Goal: Task Accomplishment & Management: Complete application form

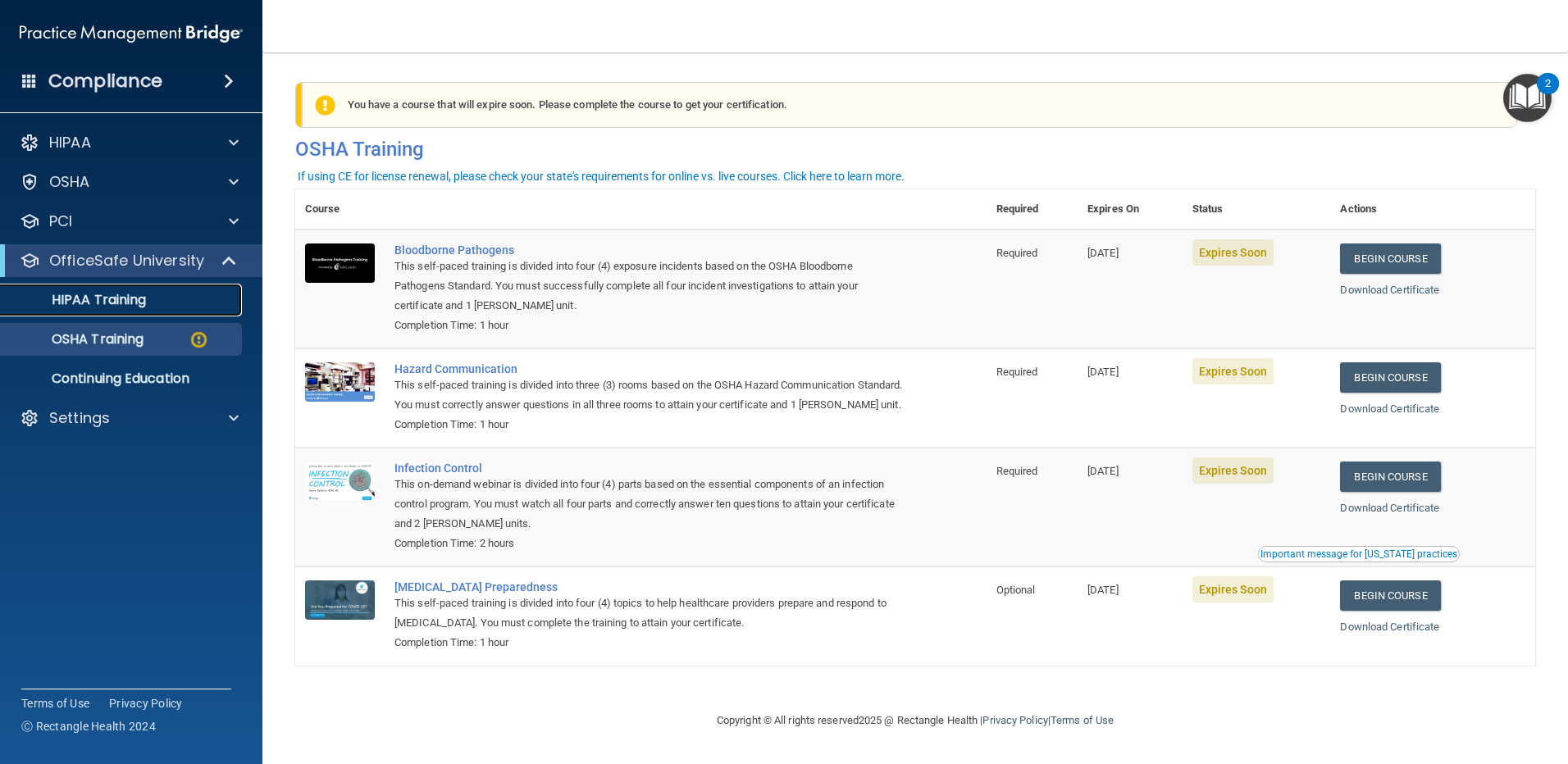
click at [123, 293] on p "HIPAA Training" at bounding box center [79, 301] width 135 height 17
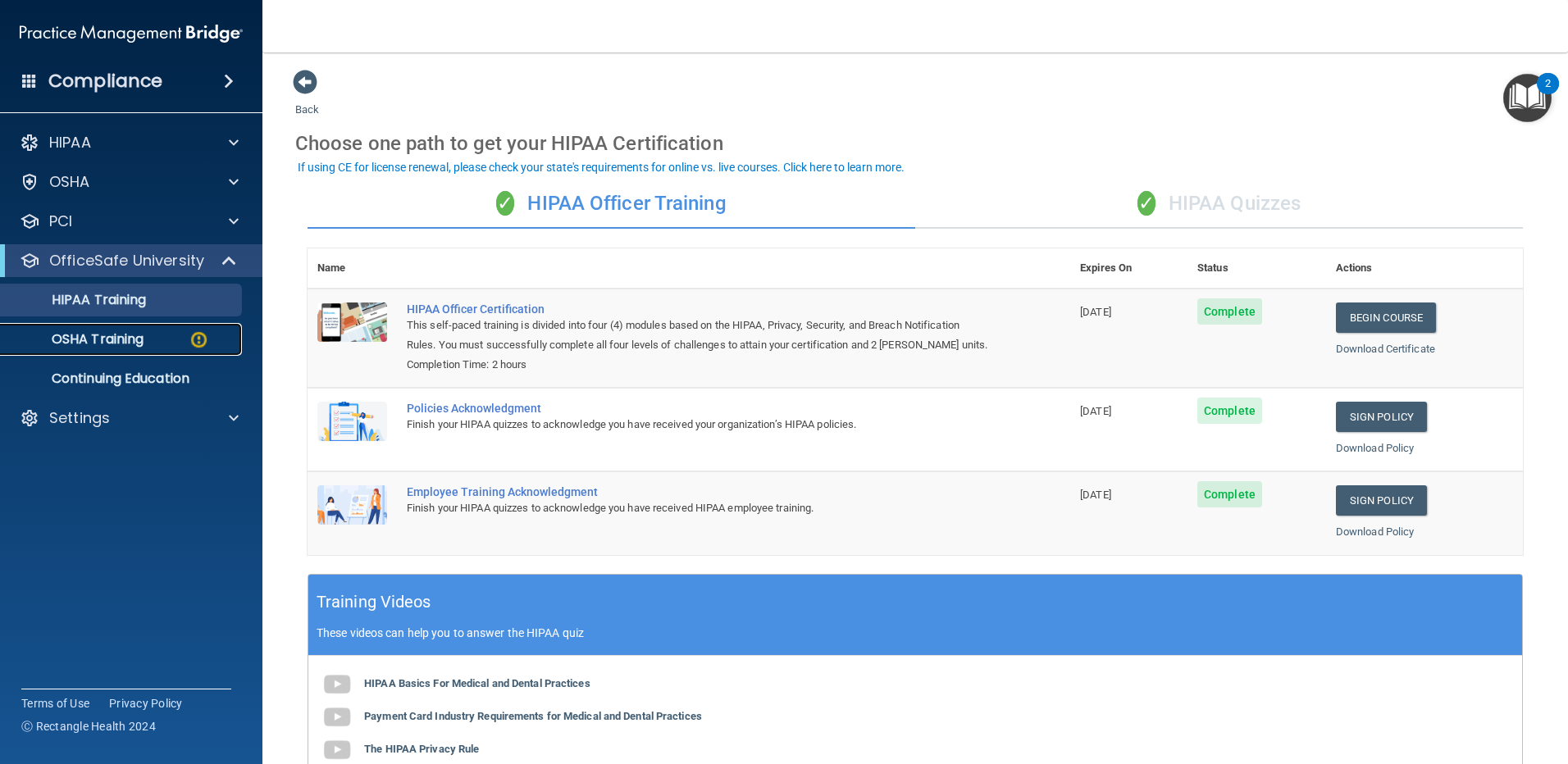
click at [110, 340] on p "OSHA Training" at bounding box center [77, 340] width 133 height 17
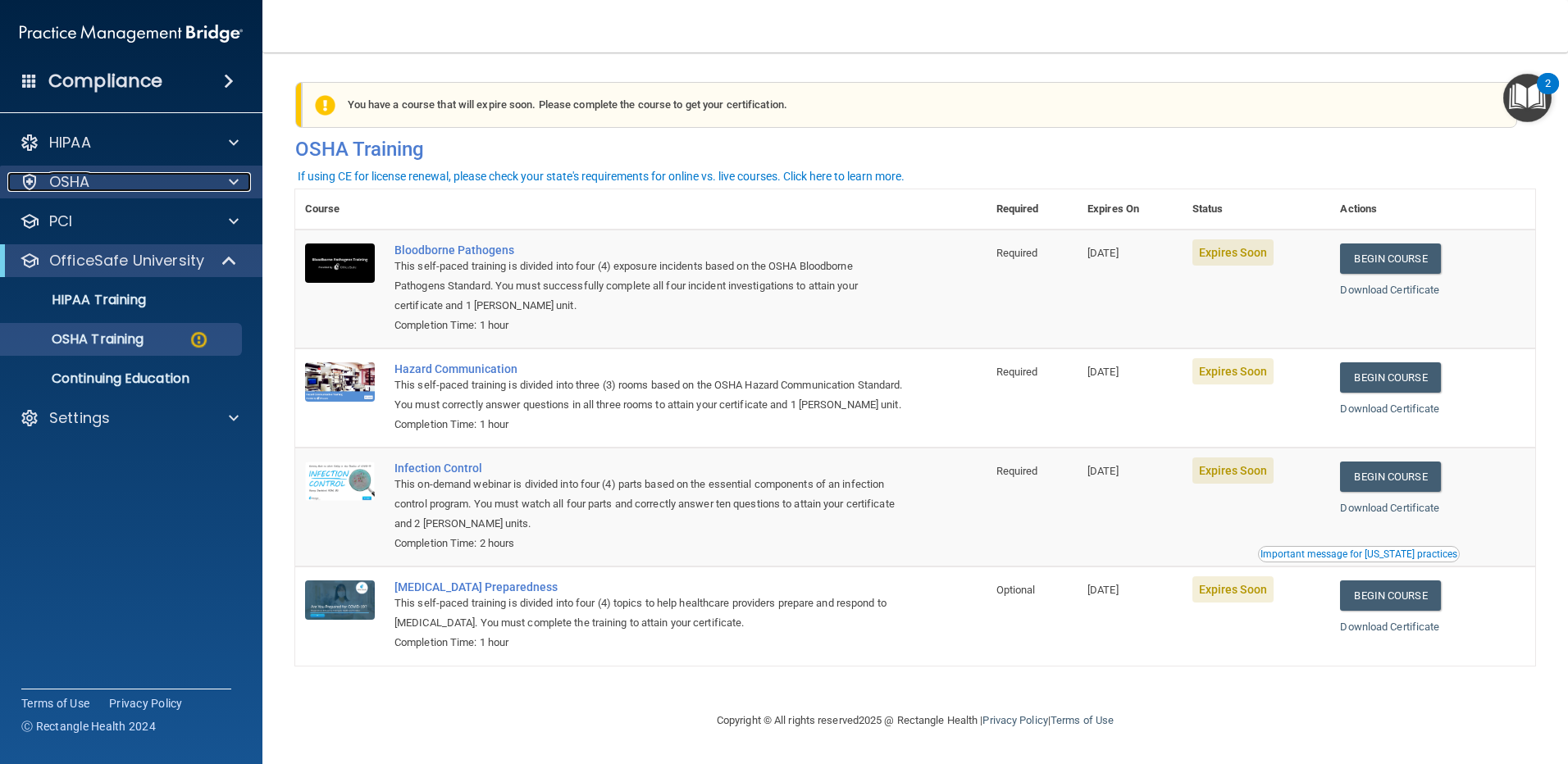
click at [121, 190] on div "OSHA" at bounding box center [109, 182] width 203 height 20
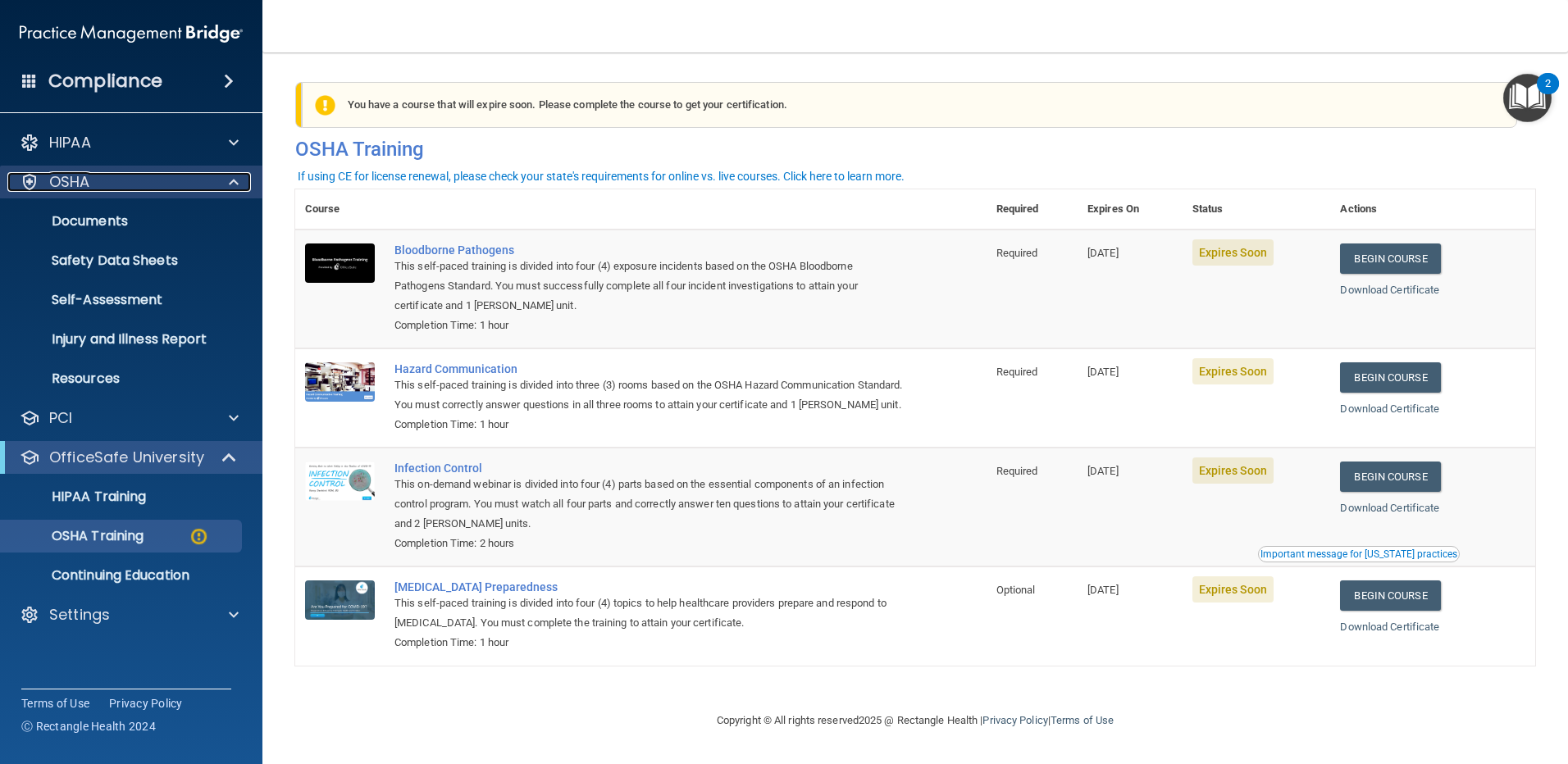
click at [121, 190] on div "OSHA" at bounding box center [109, 182] width 203 height 20
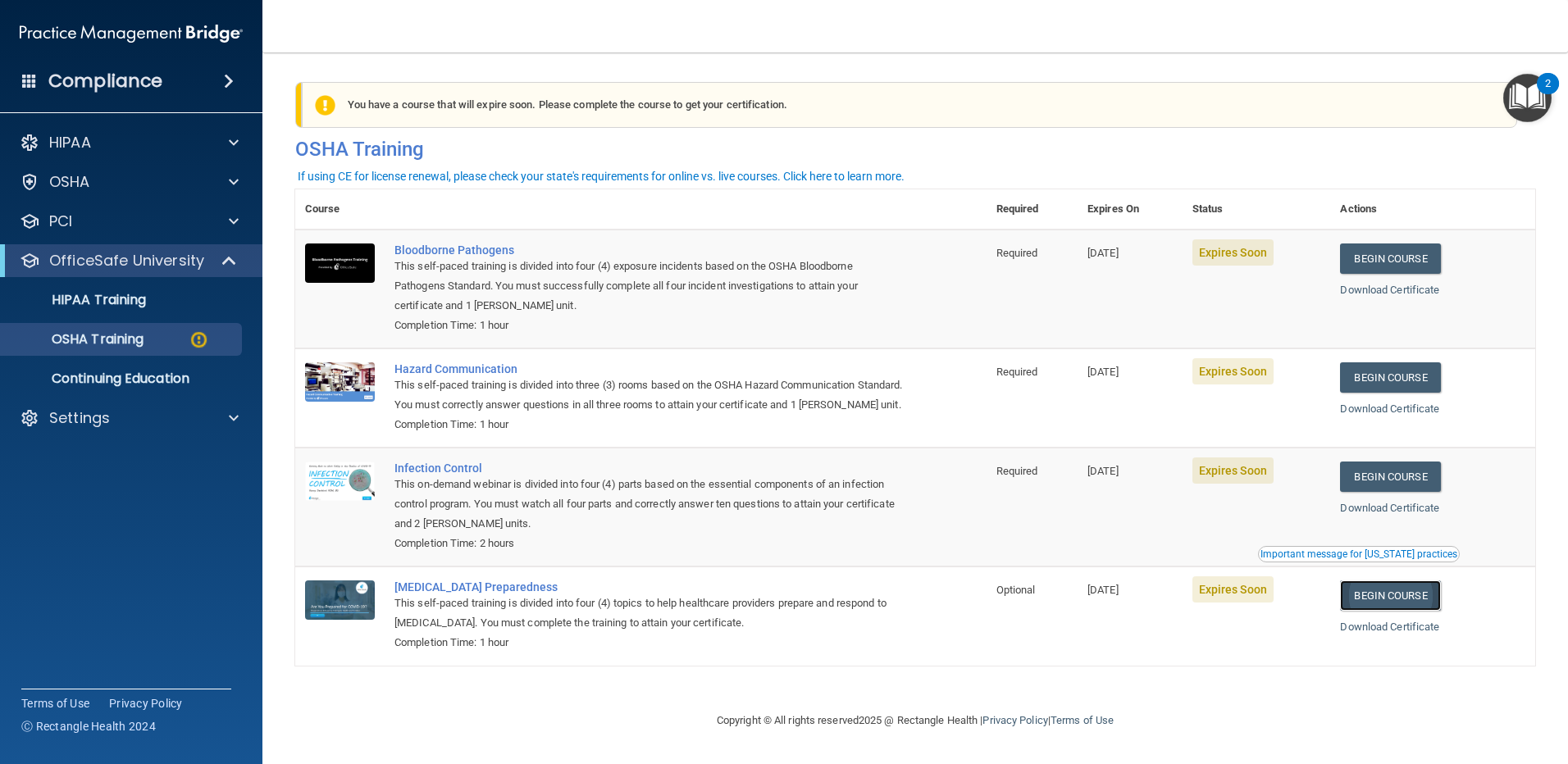
click at [1410, 610] on link "Begin Course" at bounding box center [1390, 595] width 100 height 30
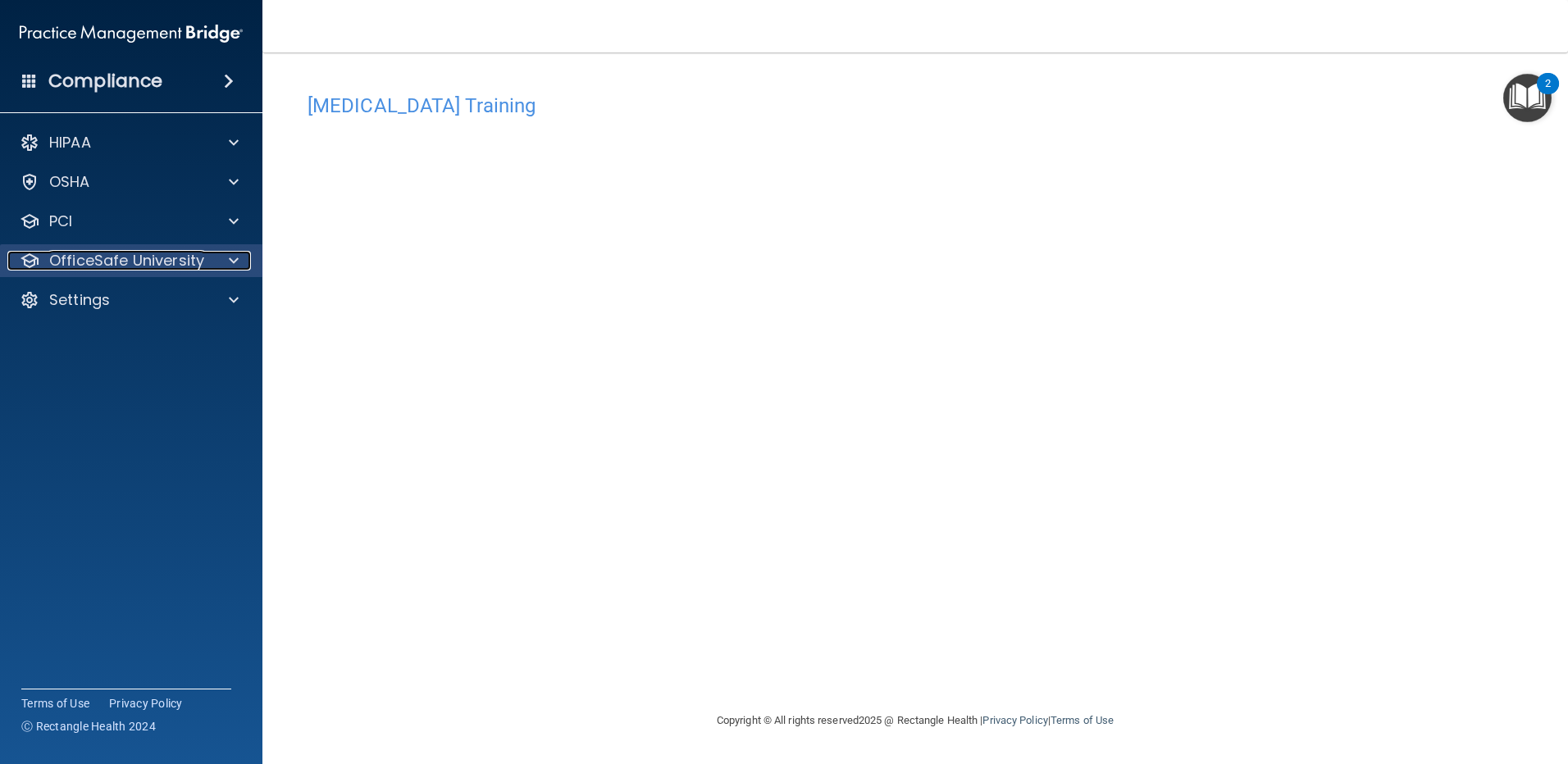
click at [87, 250] on p "OfficeSafe University" at bounding box center [127, 261] width 155 height 20
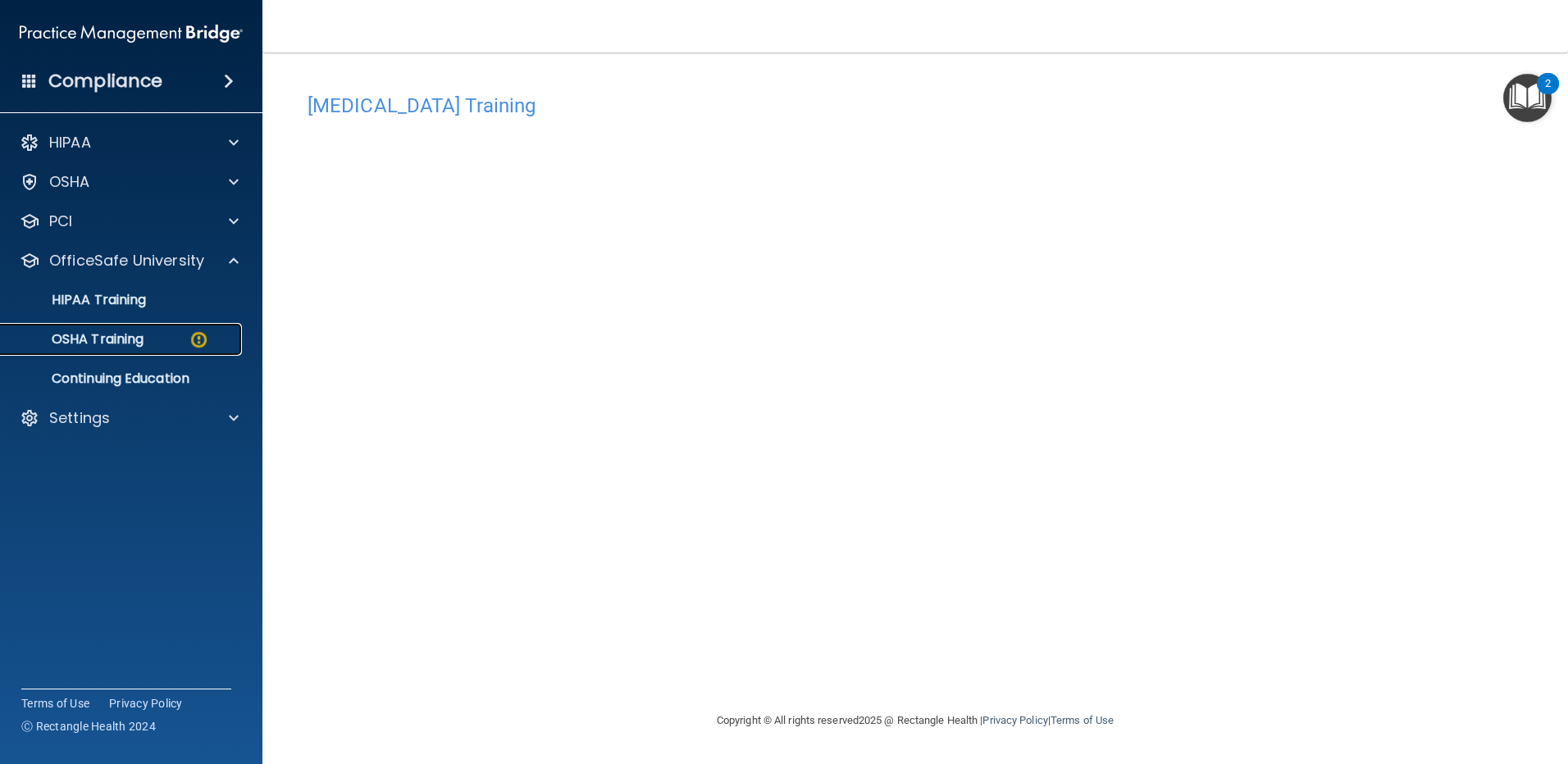
click at [92, 335] on p "OSHA Training" at bounding box center [77, 340] width 133 height 17
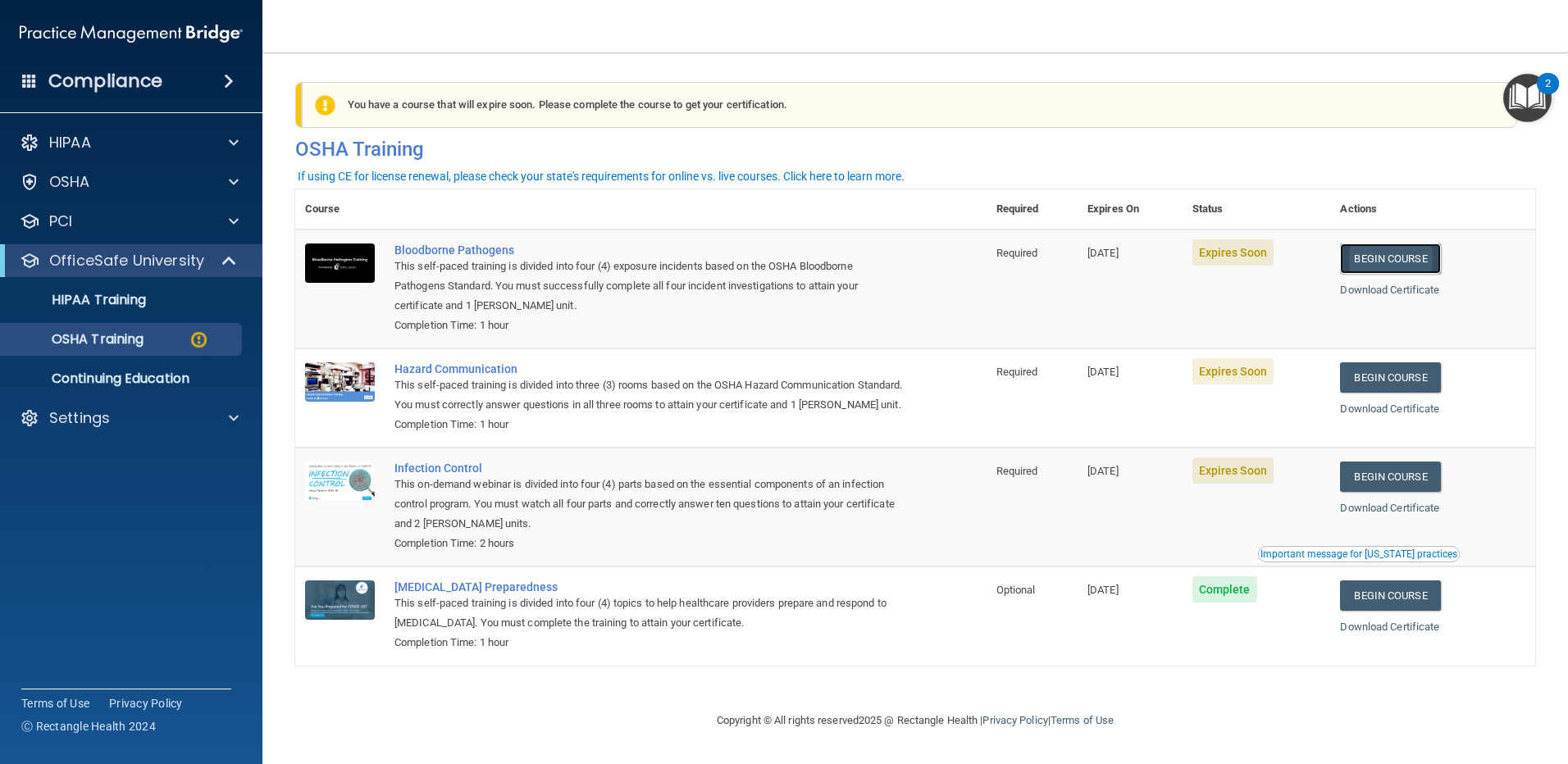
click at [1385, 257] on link "Begin Course" at bounding box center [1390, 259] width 100 height 30
click at [1373, 250] on link "Begin Course" at bounding box center [1390, 259] width 100 height 30
click at [151, 342] on div "OSHA Training" at bounding box center [123, 340] width 224 height 17
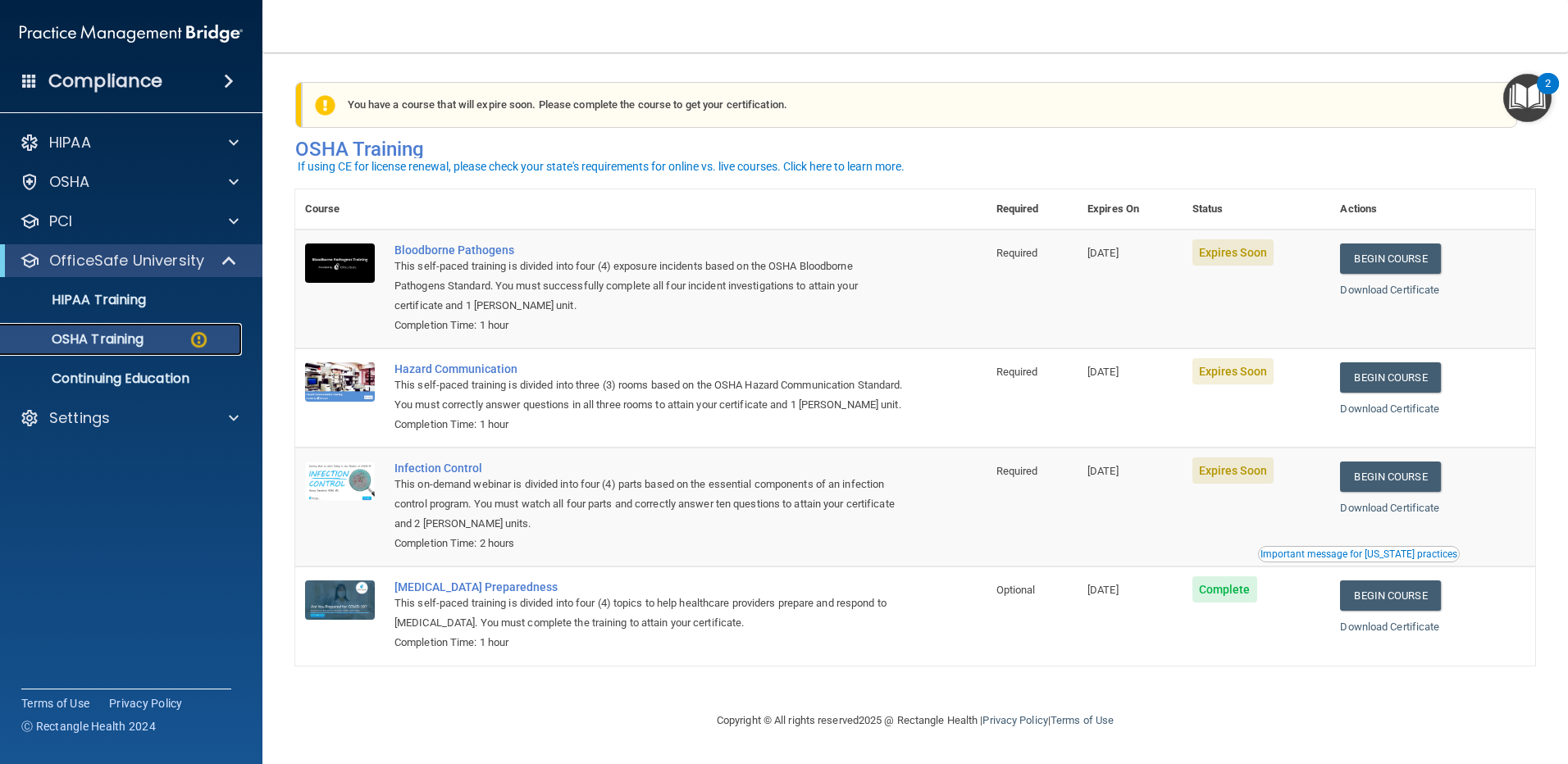
scroll to position [10, 0]
click at [1382, 250] on link "Begin Course" at bounding box center [1390, 259] width 100 height 30
click at [1382, 284] on link "Download Certificate" at bounding box center [1389, 290] width 99 height 13
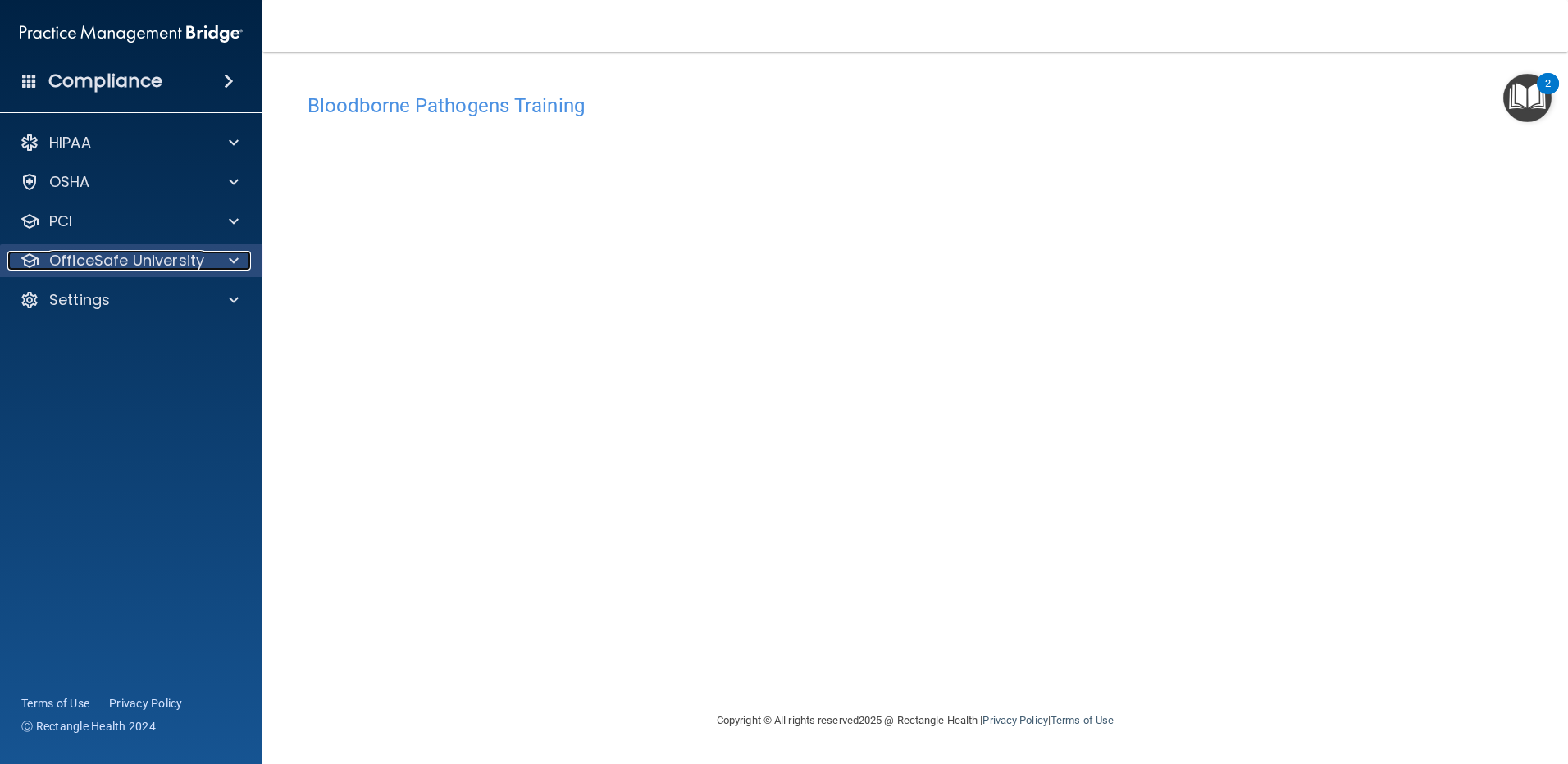
click at [192, 256] on p "OfficeSafe University" at bounding box center [127, 261] width 155 height 20
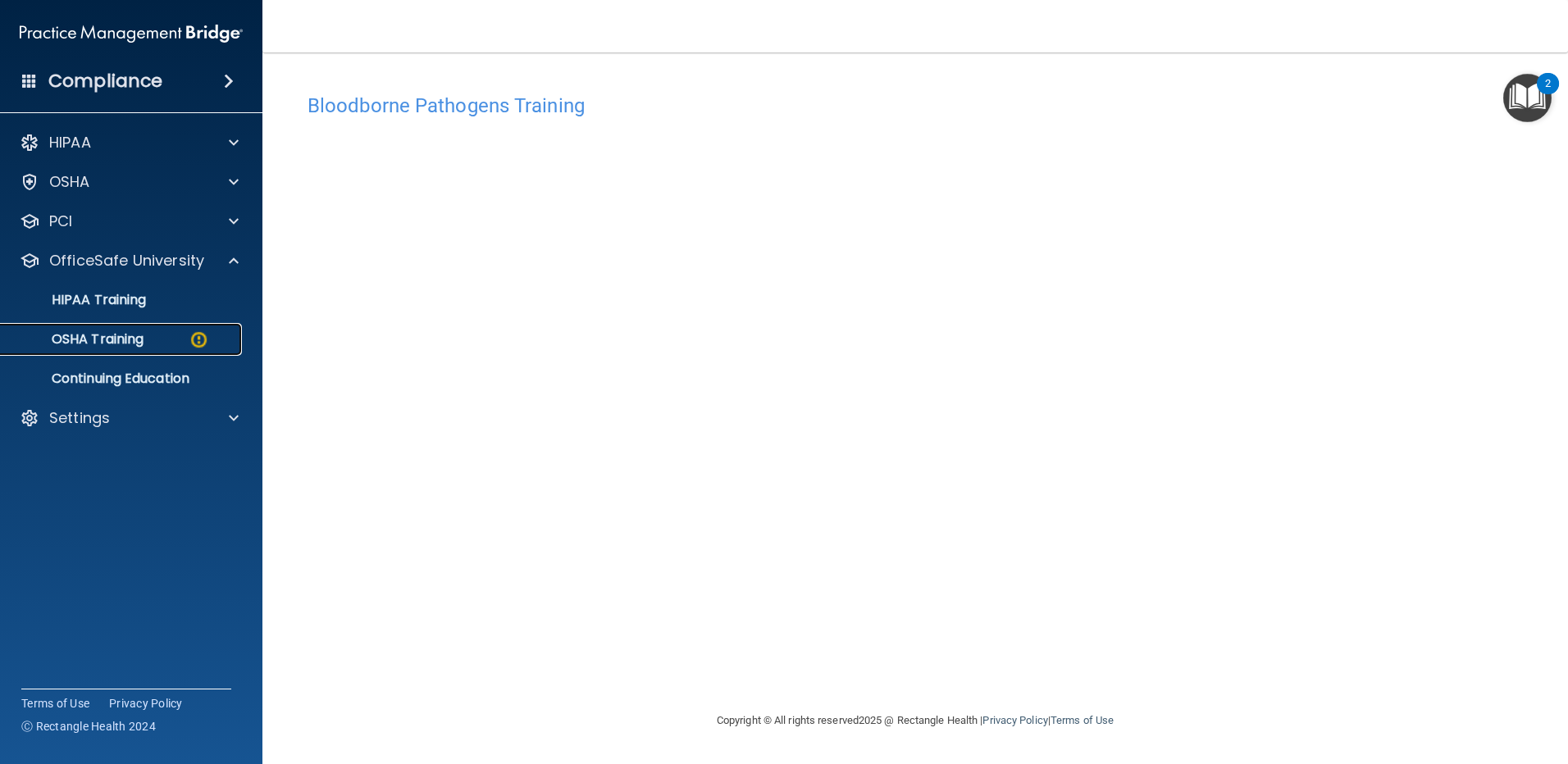
click at [140, 342] on p "OSHA Training" at bounding box center [77, 340] width 133 height 17
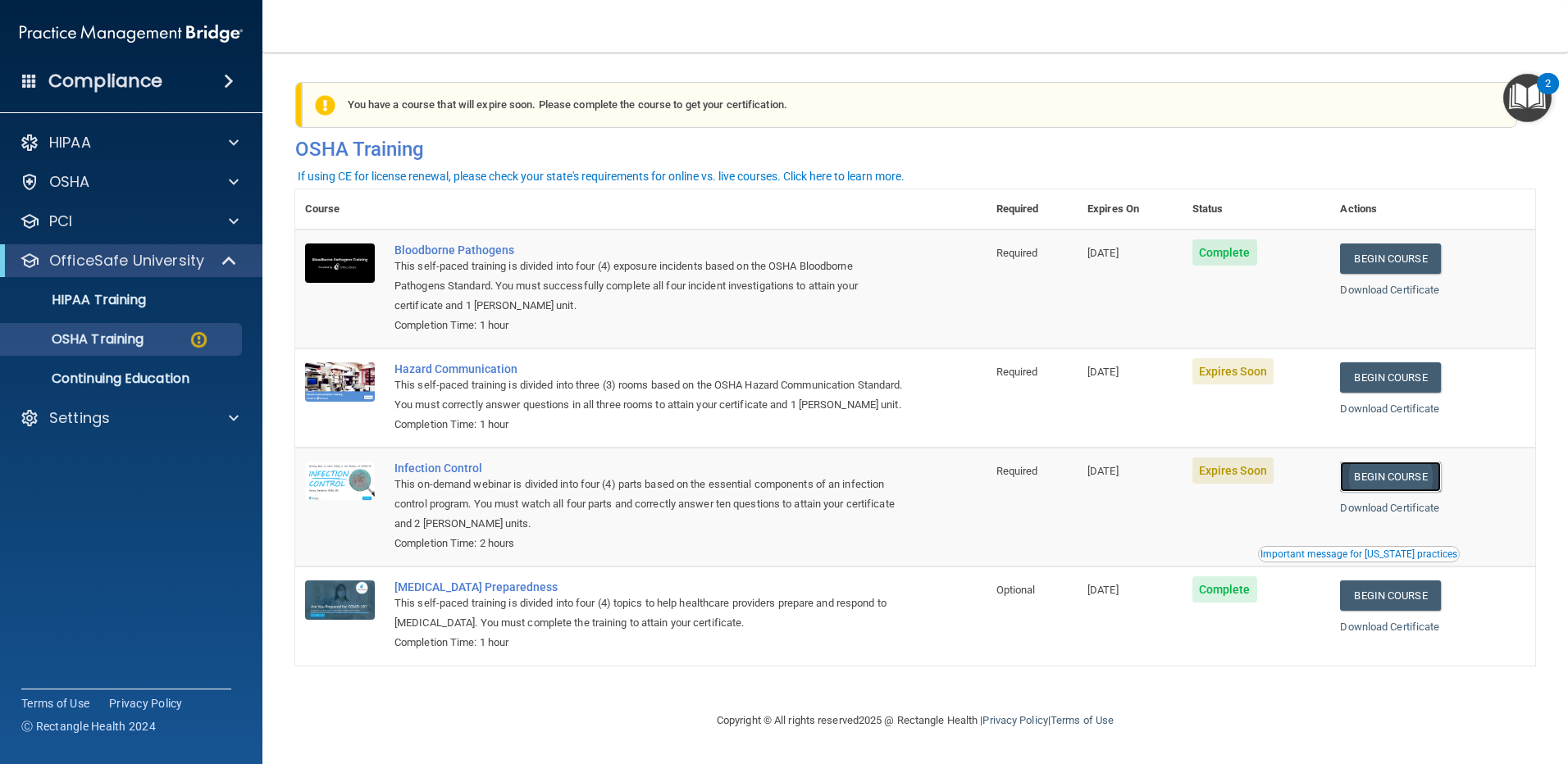
click at [1403, 492] on link "Begin Course" at bounding box center [1390, 477] width 100 height 30
click at [1379, 492] on link "Begin Course" at bounding box center [1390, 477] width 100 height 30
click at [134, 292] on p "HIPAA Training" at bounding box center [79, 301] width 135 height 17
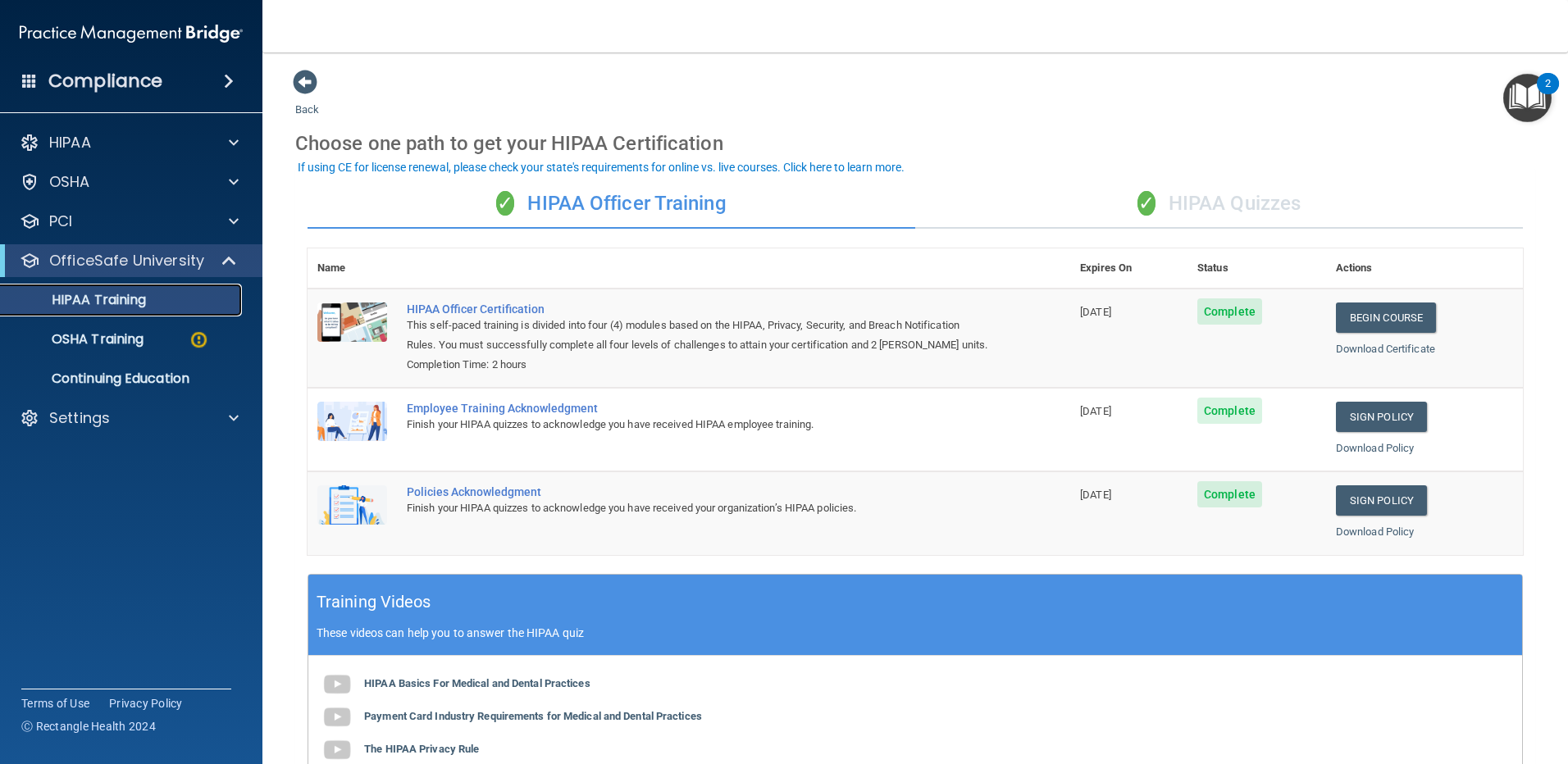
click at [84, 296] on p "HIPAA Training" at bounding box center [79, 301] width 135 height 17
click at [1238, 207] on div "✓ HIPAA Quizzes" at bounding box center [1220, 204] width 608 height 49
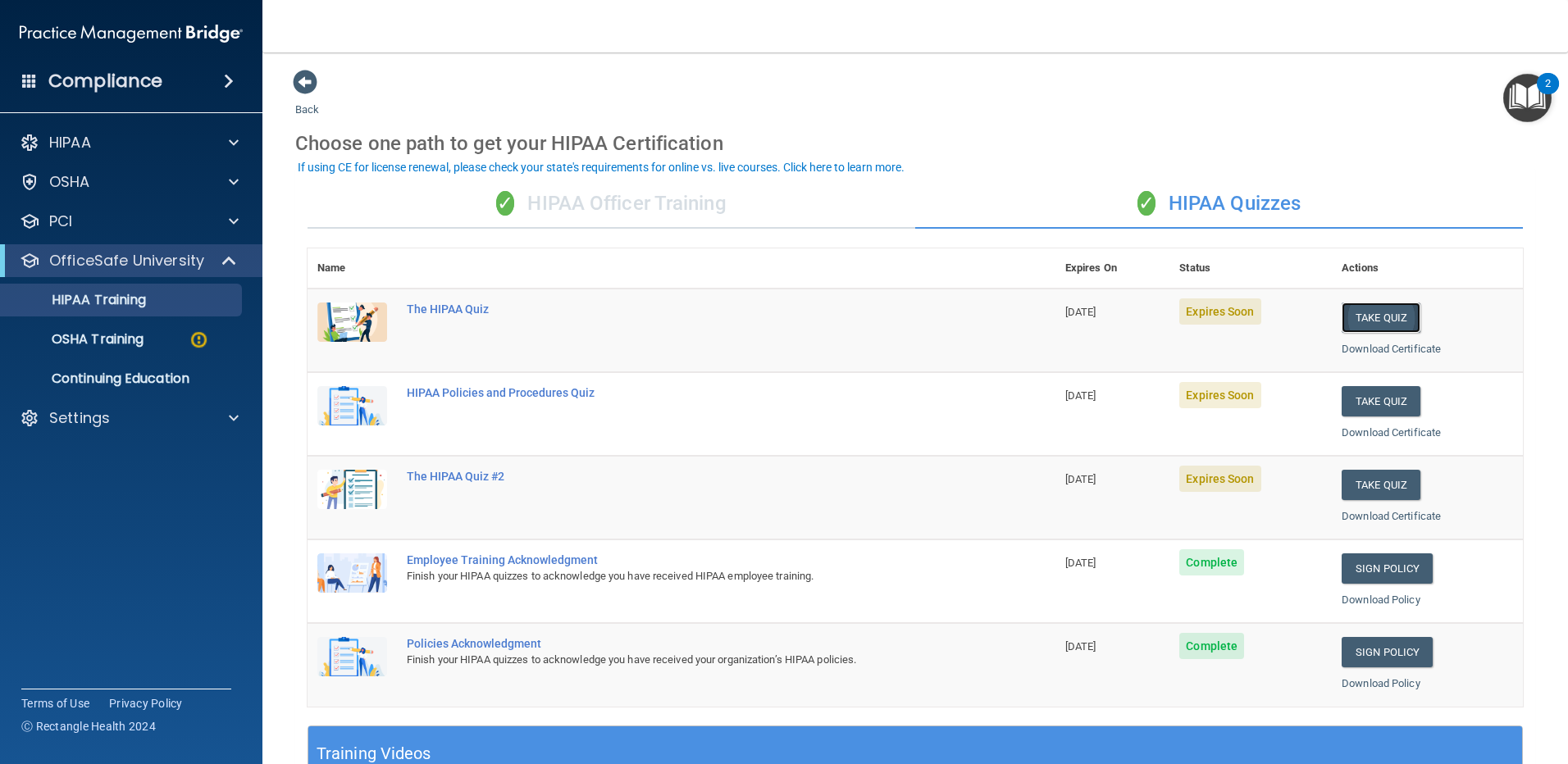
click at [1375, 312] on button "Take Quiz" at bounding box center [1381, 317] width 79 height 30
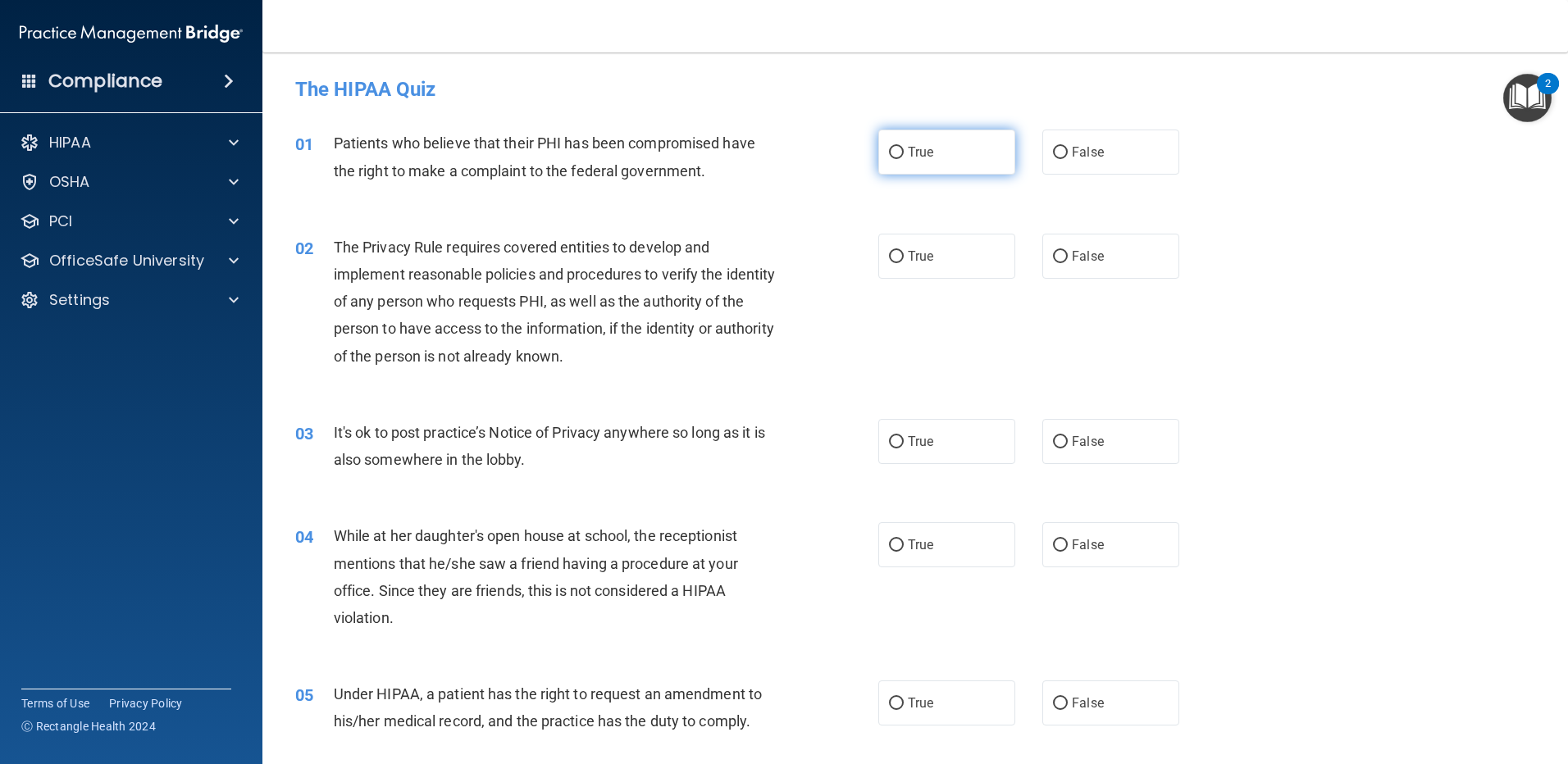
click at [889, 150] on input "True" at bounding box center [896, 153] width 15 height 13
radio input "true"
click at [891, 252] on input "True" at bounding box center [896, 256] width 15 height 13
radio input "true"
click at [1060, 451] on label "False" at bounding box center [1111, 442] width 137 height 45
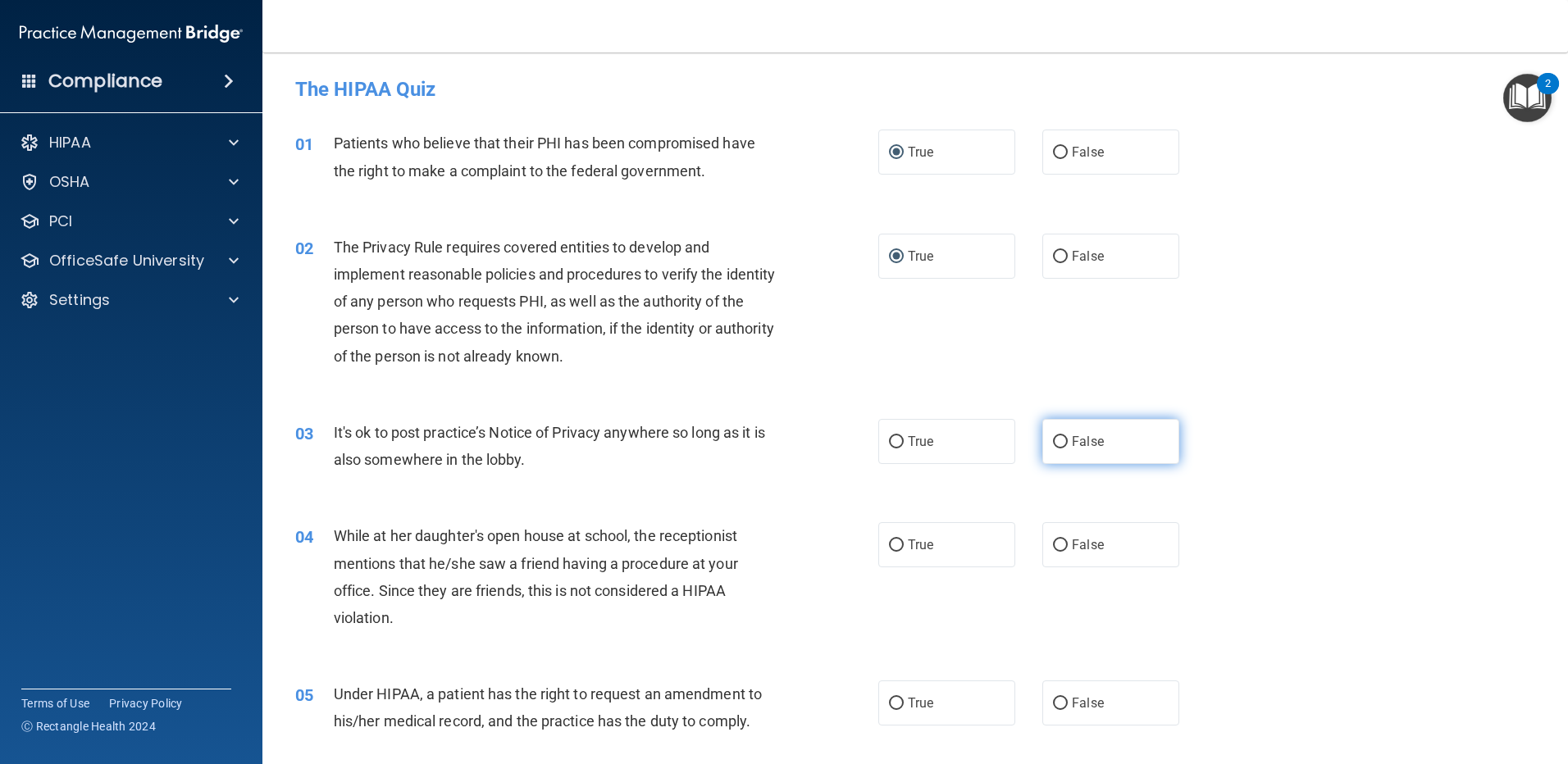
click at [1060, 448] on input "False" at bounding box center [1061, 442] width 15 height 13
radio input "true"
click at [1051, 530] on label "False" at bounding box center [1111, 544] width 137 height 45
click at [1053, 539] on input "False" at bounding box center [1061, 545] width 15 height 13
radio input "true"
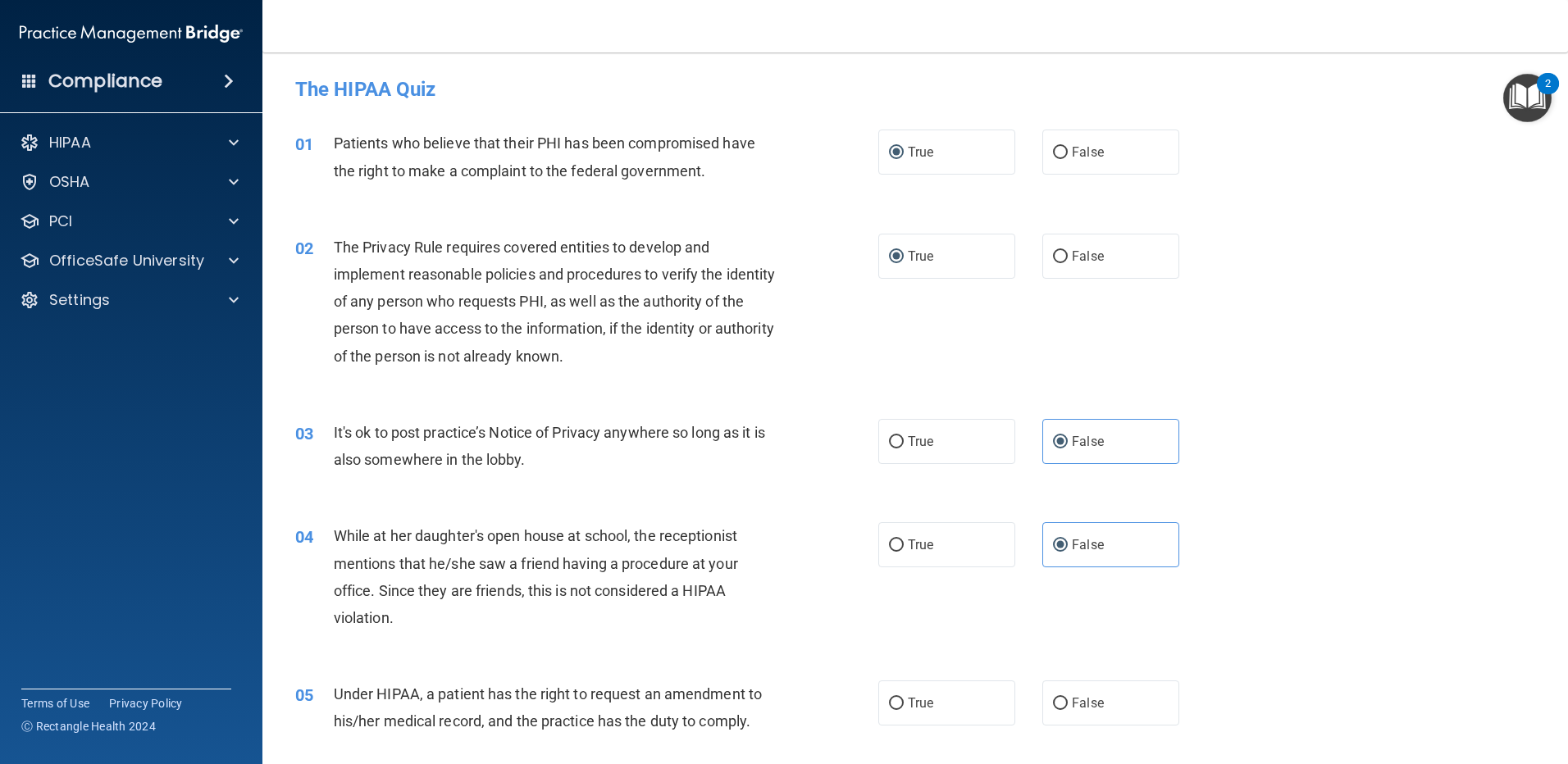
scroll to position [246, 0]
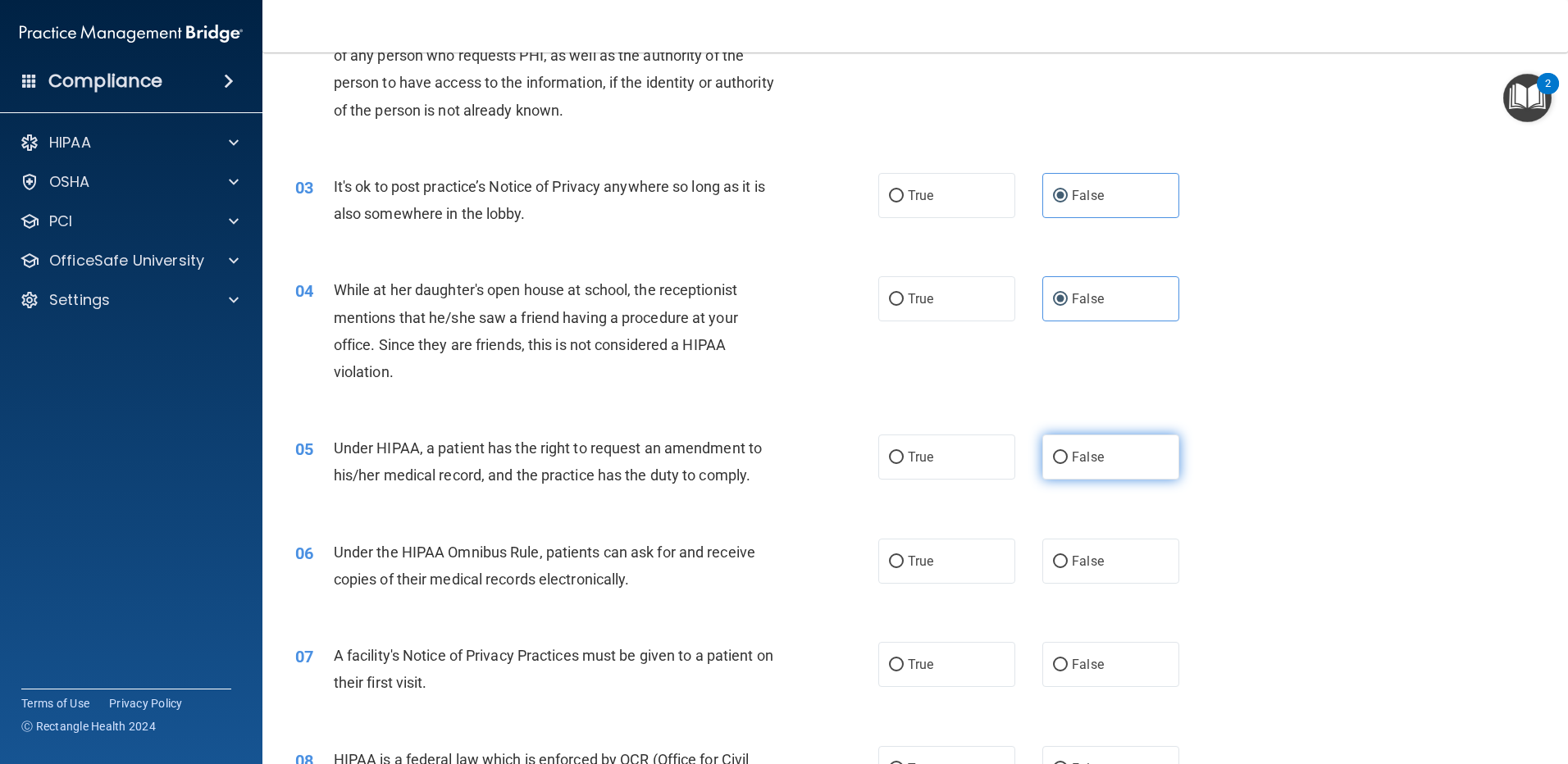
click at [1124, 437] on div "05 Under HIPAA, a patient has the right to request an amendment to his/her medi…" at bounding box center [916, 466] width 1265 height 104
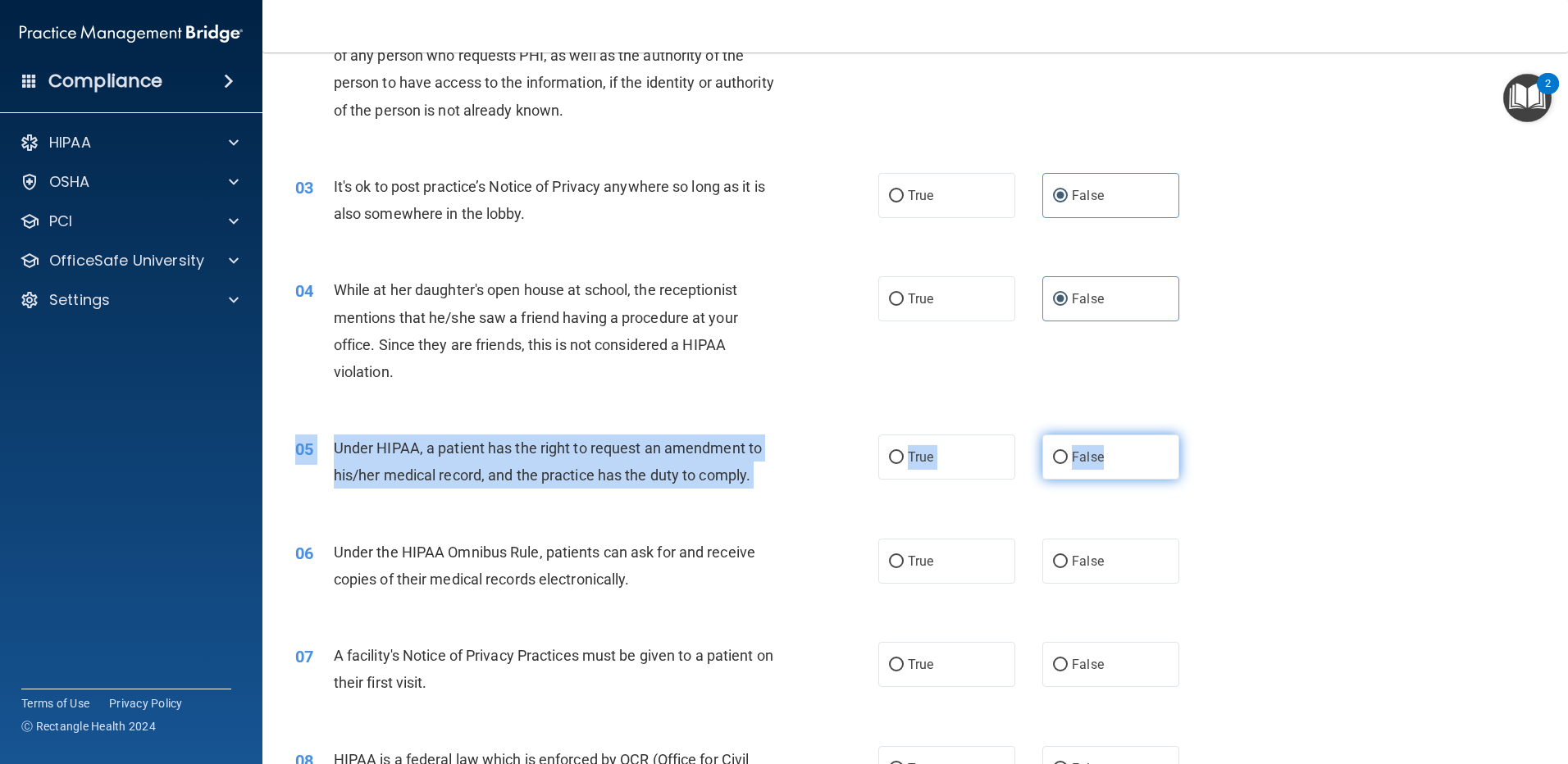
drag, startPoint x: 1124, startPoint y: 438, endPoint x: 1074, endPoint y: 463, distance: 55.9
click at [1074, 463] on span "False" at bounding box center [1088, 457] width 32 height 16
click at [1068, 463] on input "False" at bounding box center [1061, 458] width 15 height 13
radio input "true"
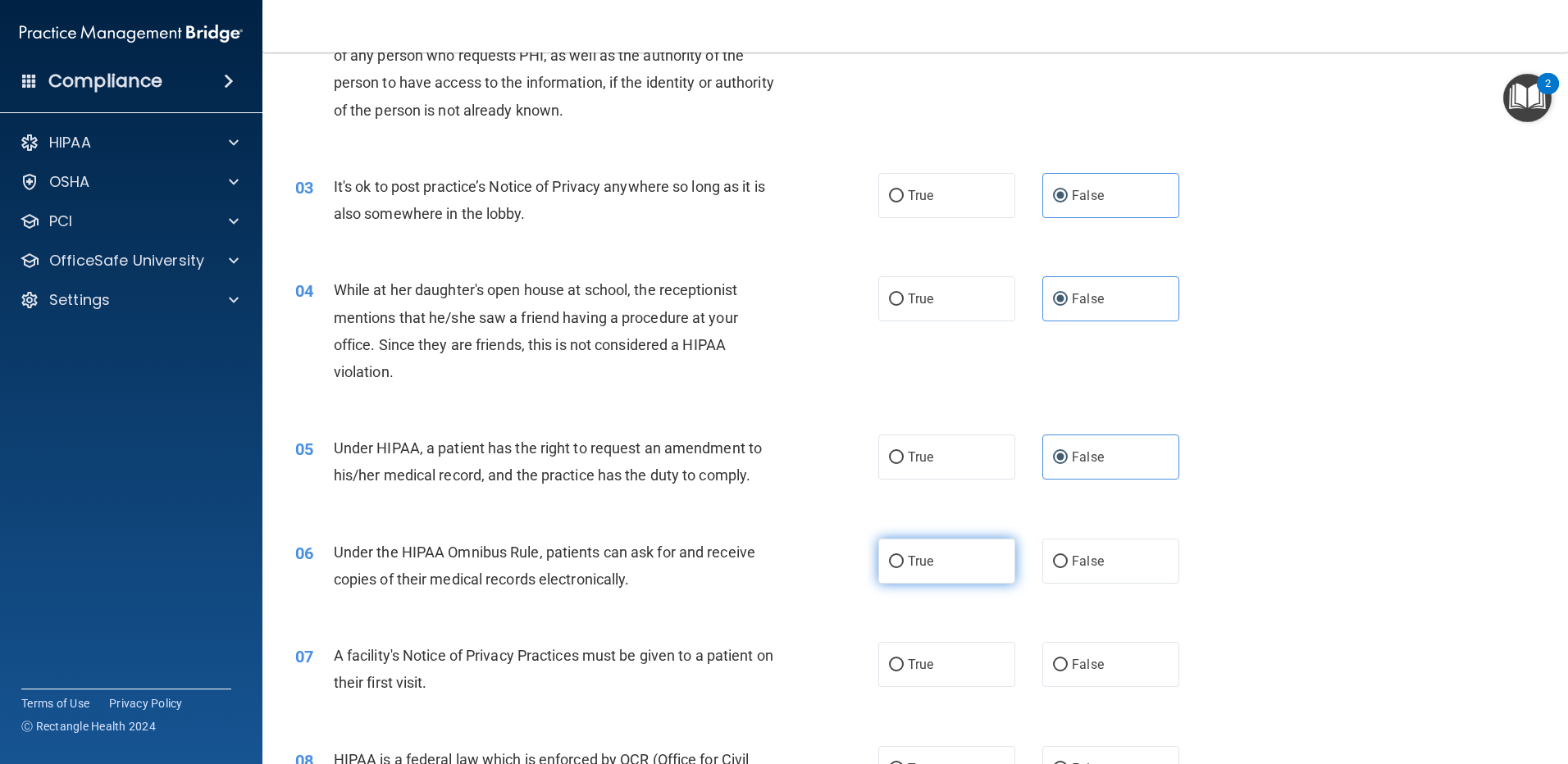
click at [891, 556] on input "True" at bounding box center [896, 562] width 15 height 13
radio input "true"
click at [890, 660] on input "True" at bounding box center [896, 665] width 15 height 13
radio input "true"
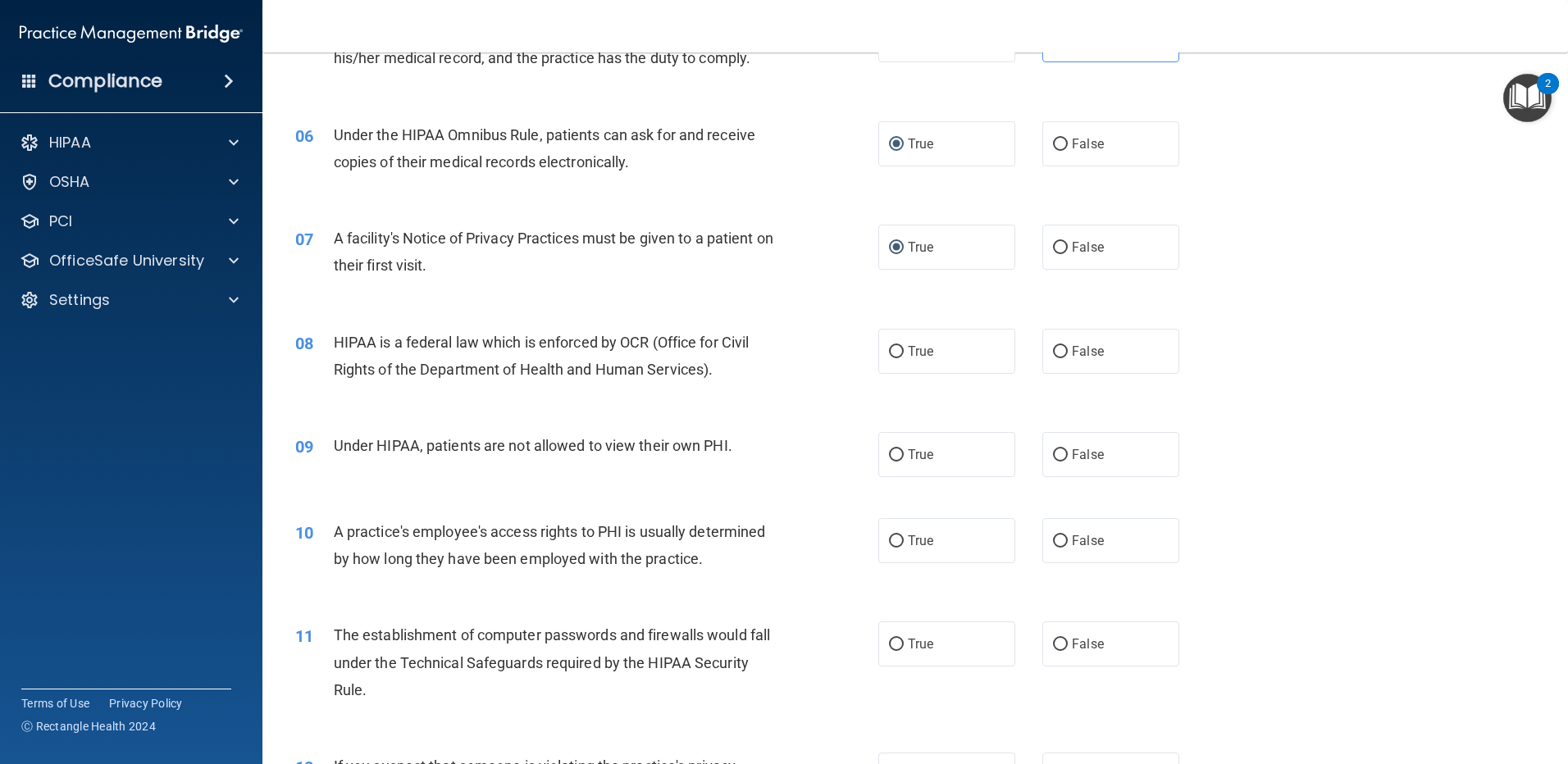
scroll to position [687, 0]
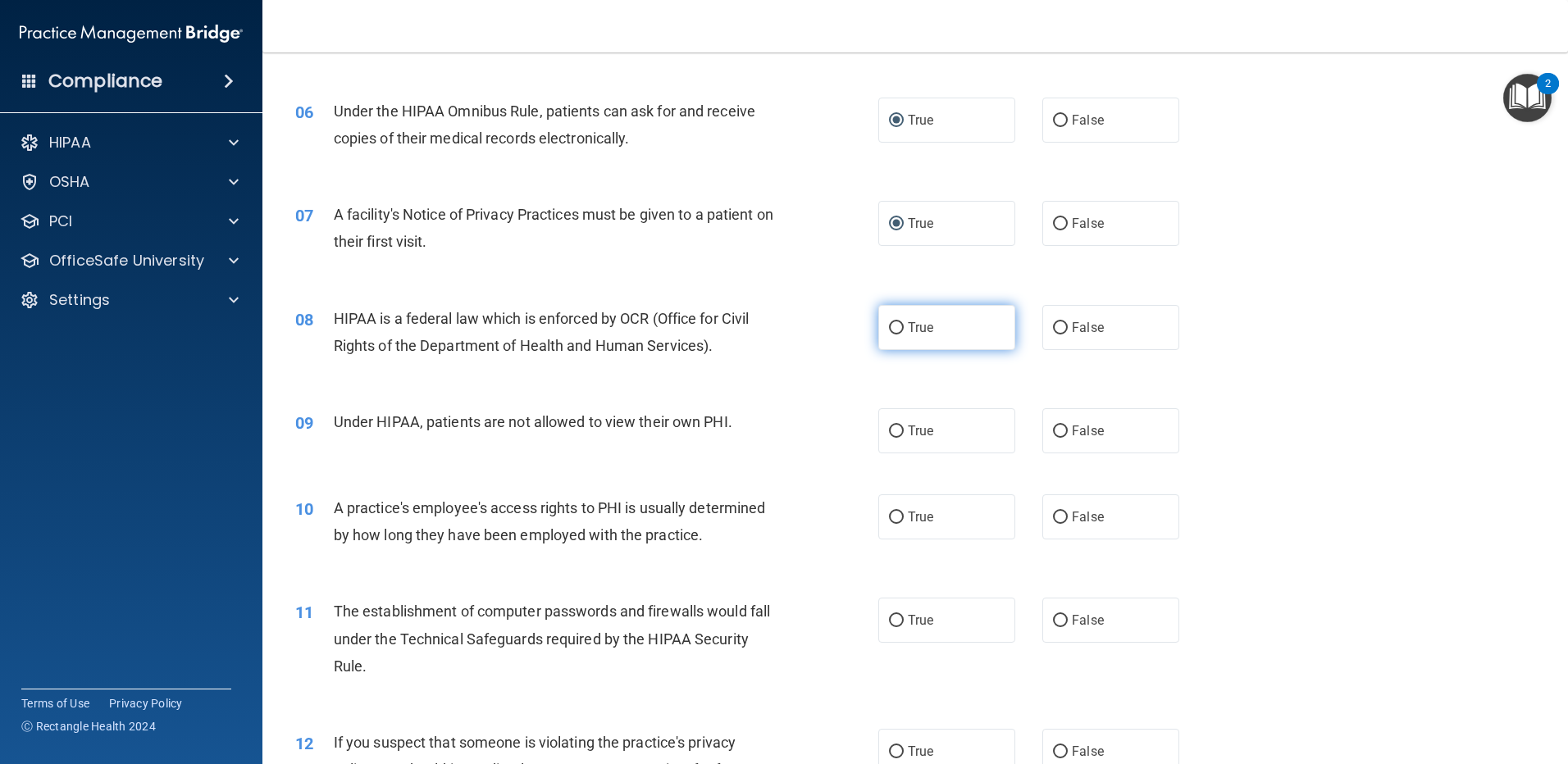
click at [923, 321] on span "True" at bounding box center [921, 327] width 25 height 16
click at [904, 322] on input "True" at bounding box center [896, 328] width 15 height 13
radio input "true"
click at [1058, 427] on input "False" at bounding box center [1061, 432] width 15 height 13
radio input "true"
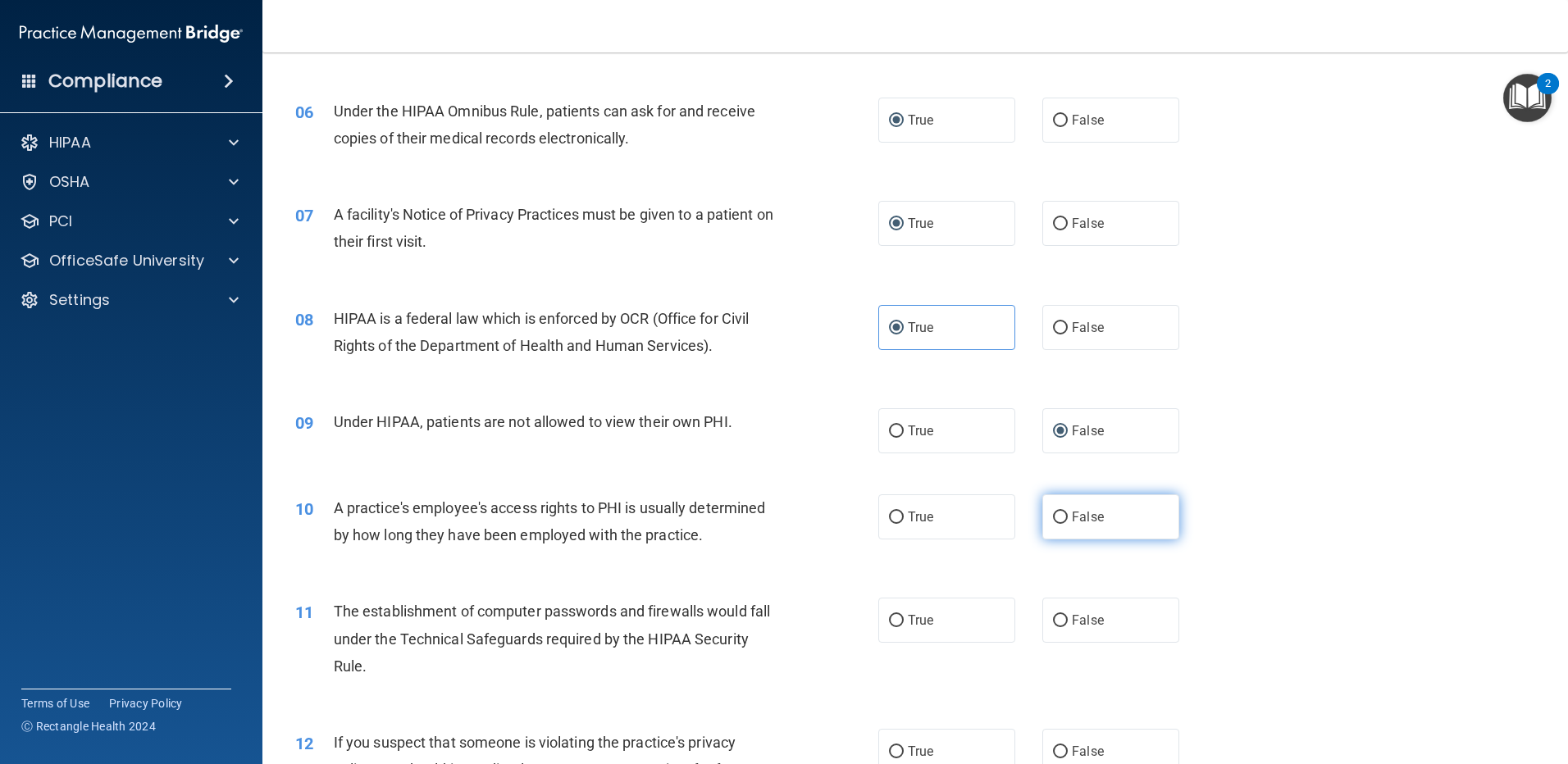
click at [1064, 529] on label "False" at bounding box center [1111, 517] width 137 height 45
click at [1064, 524] on input "False" at bounding box center [1061, 518] width 15 height 13
radio input "true"
click at [922, 618] on span "True" at bounding box center [921, 620] width 25 height 16
click at [904, 618] on input "True" at bounding box center [896, 620] width 15 height 13
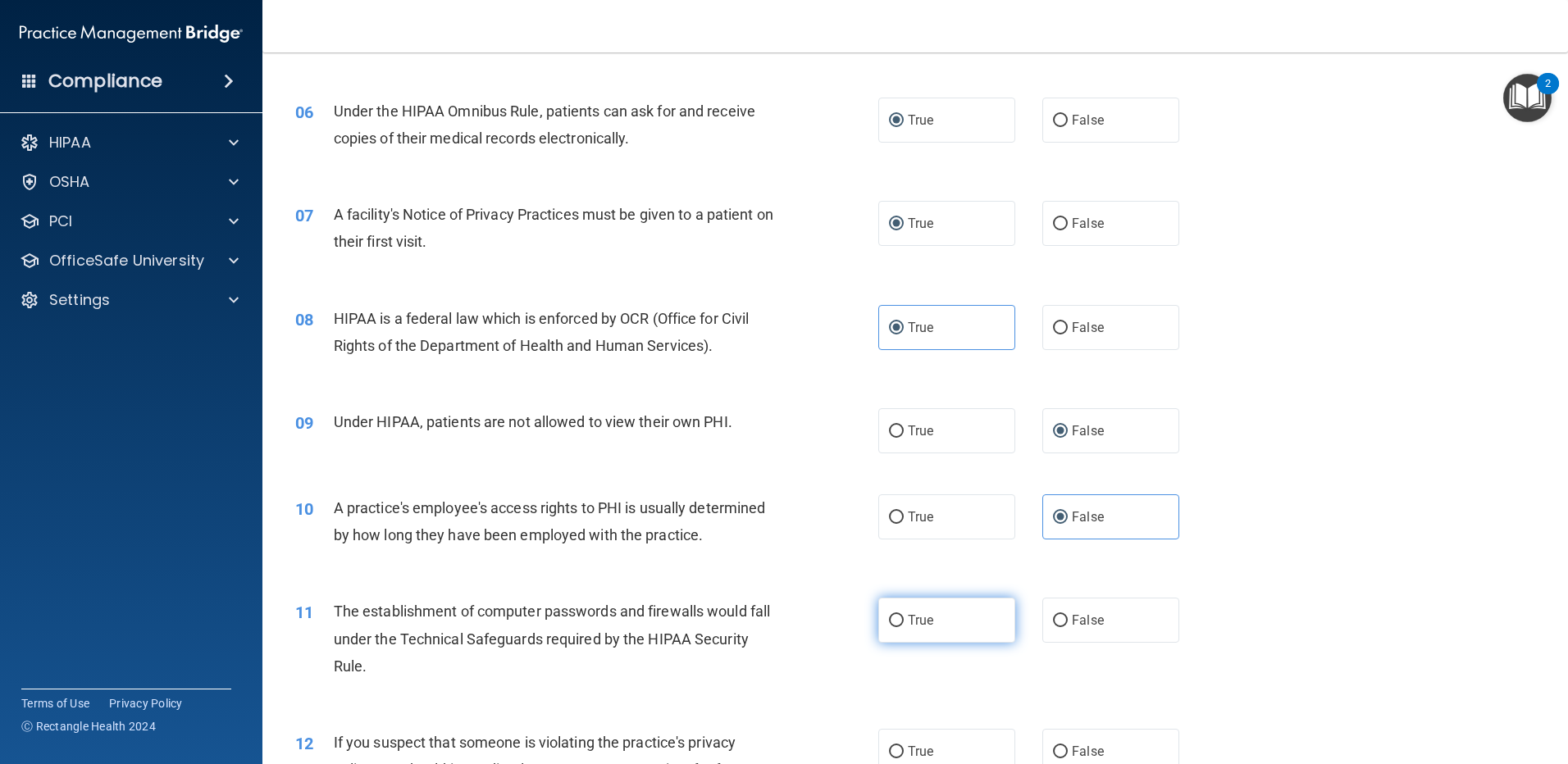
radio input "true"
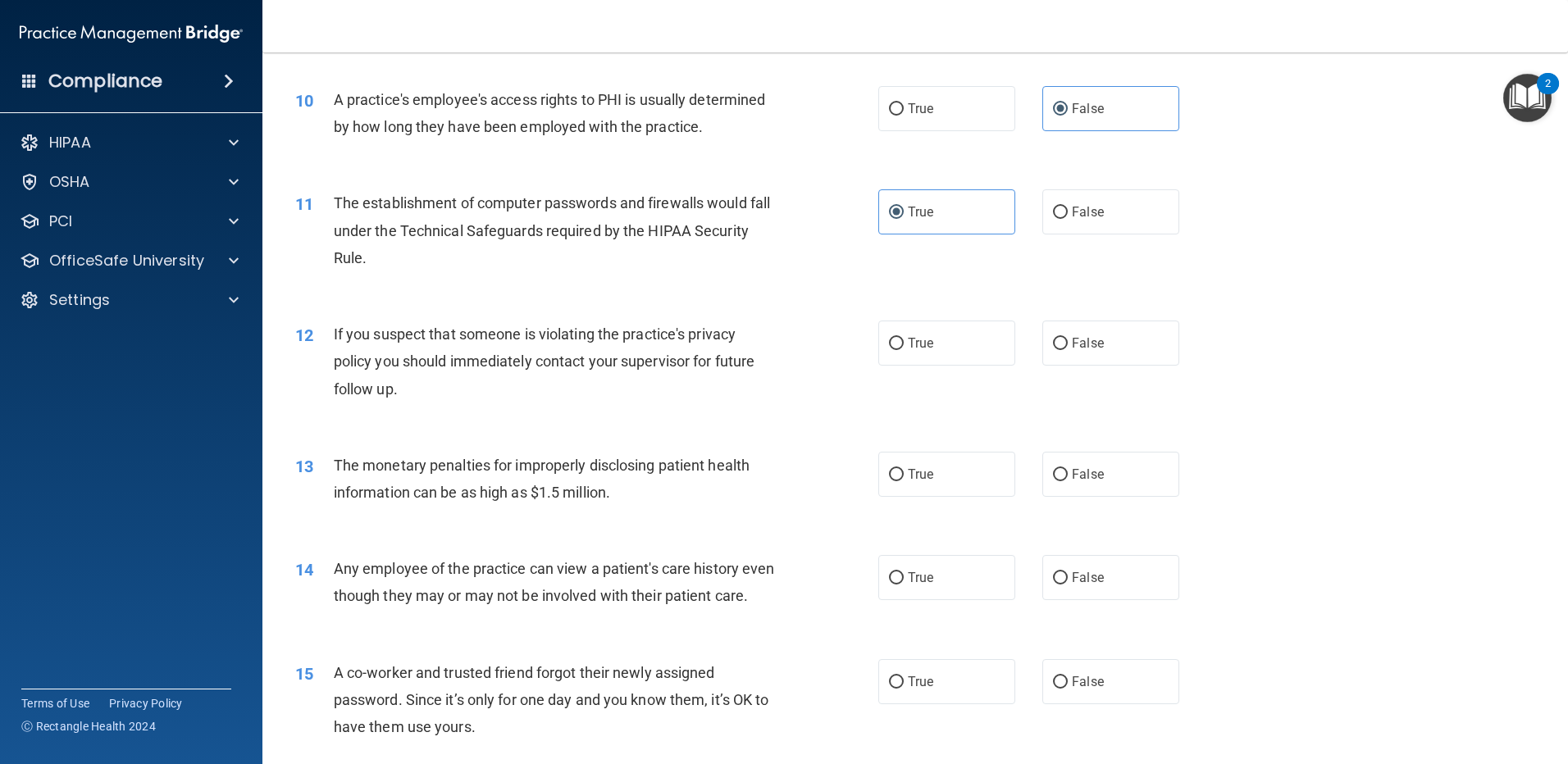
scroll to position [1100, 0]
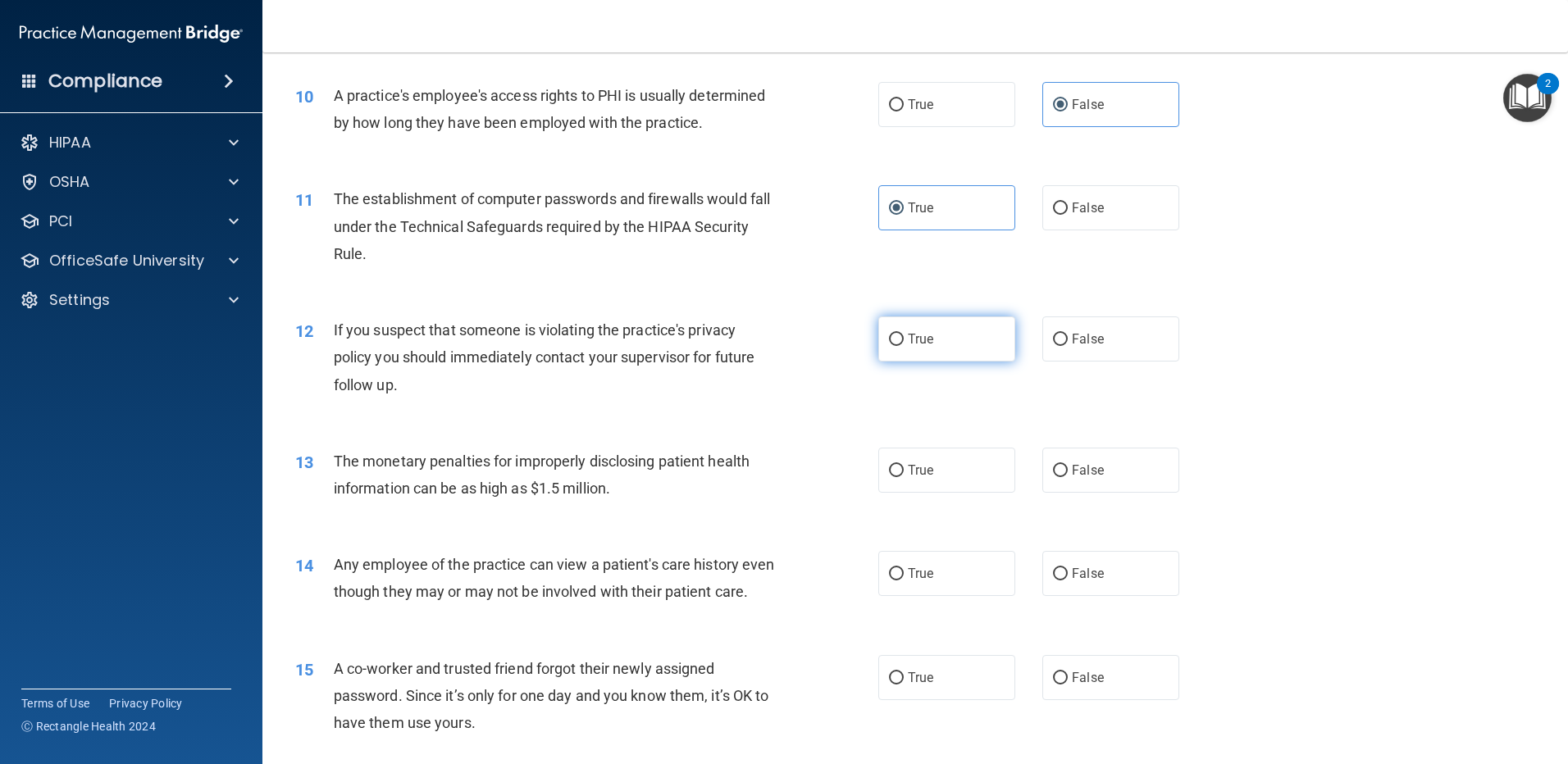
click at [976, 342] on label "True" at bounding box center [946, 339] width 137 height 45
click at [904, 342] on input "True" at bounding box center [896, 340] width 15 height 13
radio input "true"
drag, startPoint x: 921, startPoint y: 465, endPoint x: 942, endPoint y: 497, distance: 38.3
click at [920, 466] on span "True" at bounding box center [921, 470] width 25 height 16
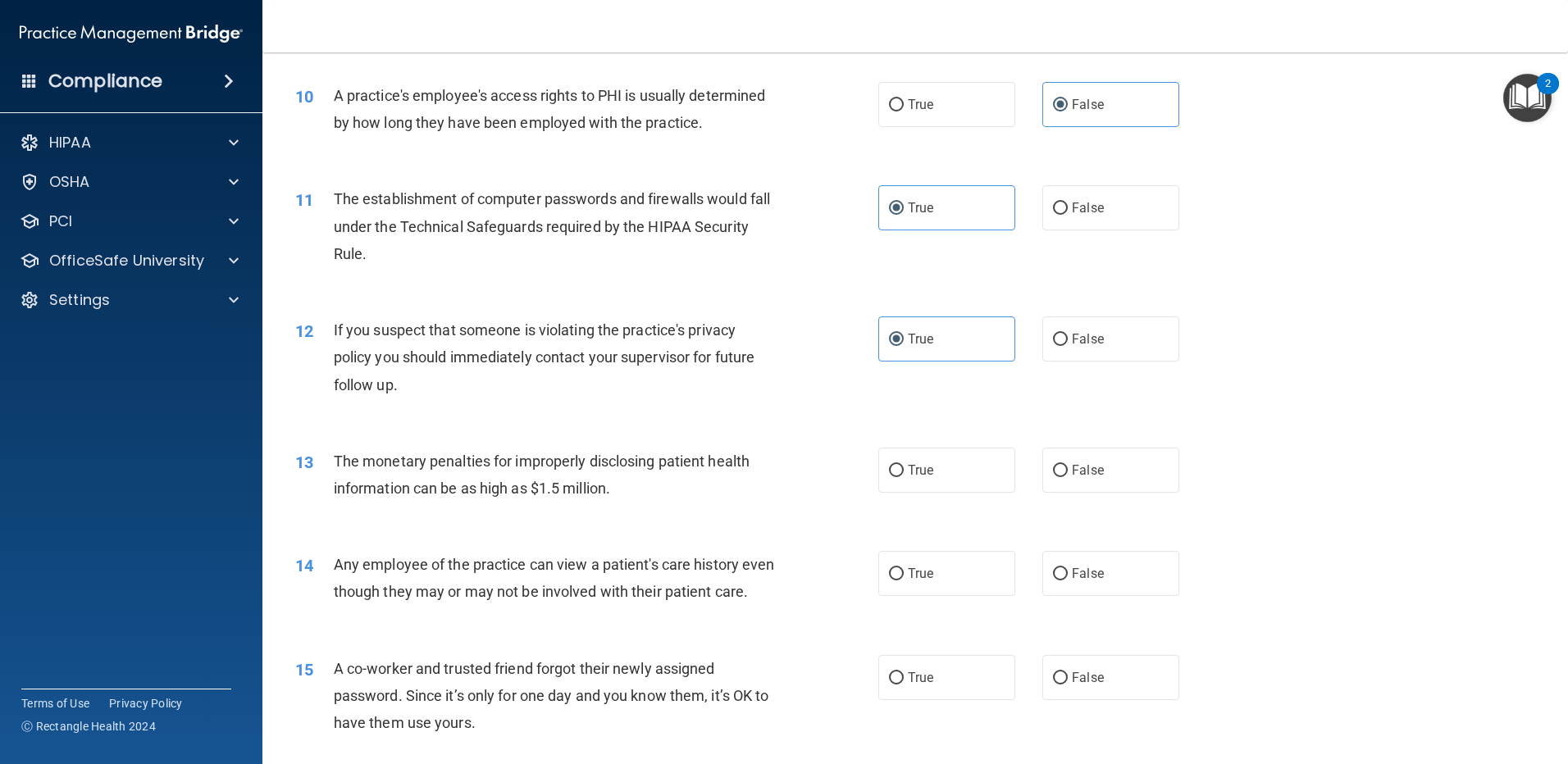
click at [904, 466] on input "True" at bounding box center [896, 471] width 15 height 13
radio input "true"
click at [1075, 578] on span "False" at bounding box center [1088, 573] width 32 height 16
drag, startPoint x: 1075, startPoint y: 578, endPoint x: 1057, endPoint y: 576, distance: 18.1
click at [1057, 576] on input "False" at bounding box center [1061, 574] width 15 height 13
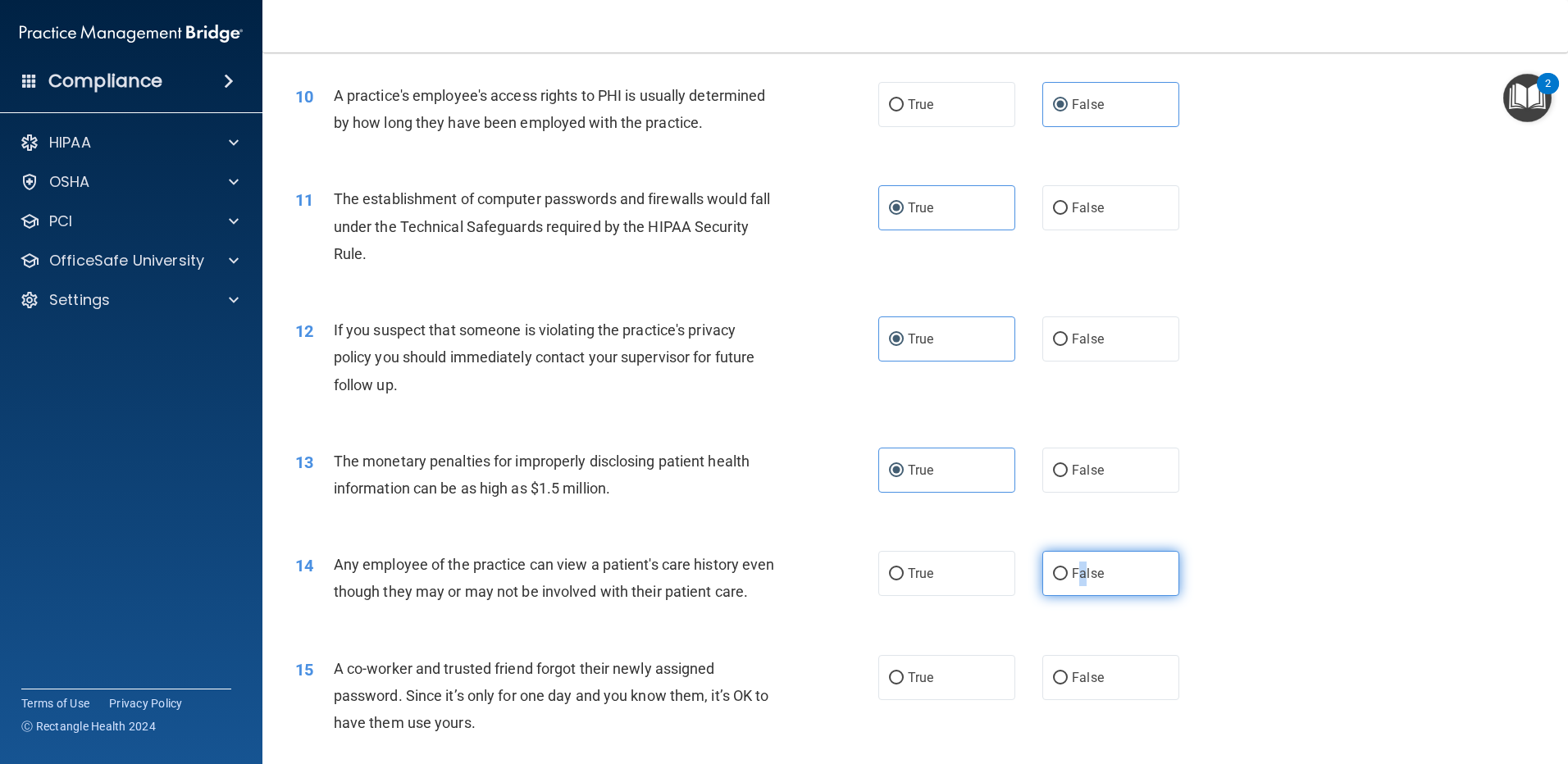
radio input "true"
click at [1058, 685] on input "False" at bounding box center [1061, 678] width 15 height 13
radio input "true"
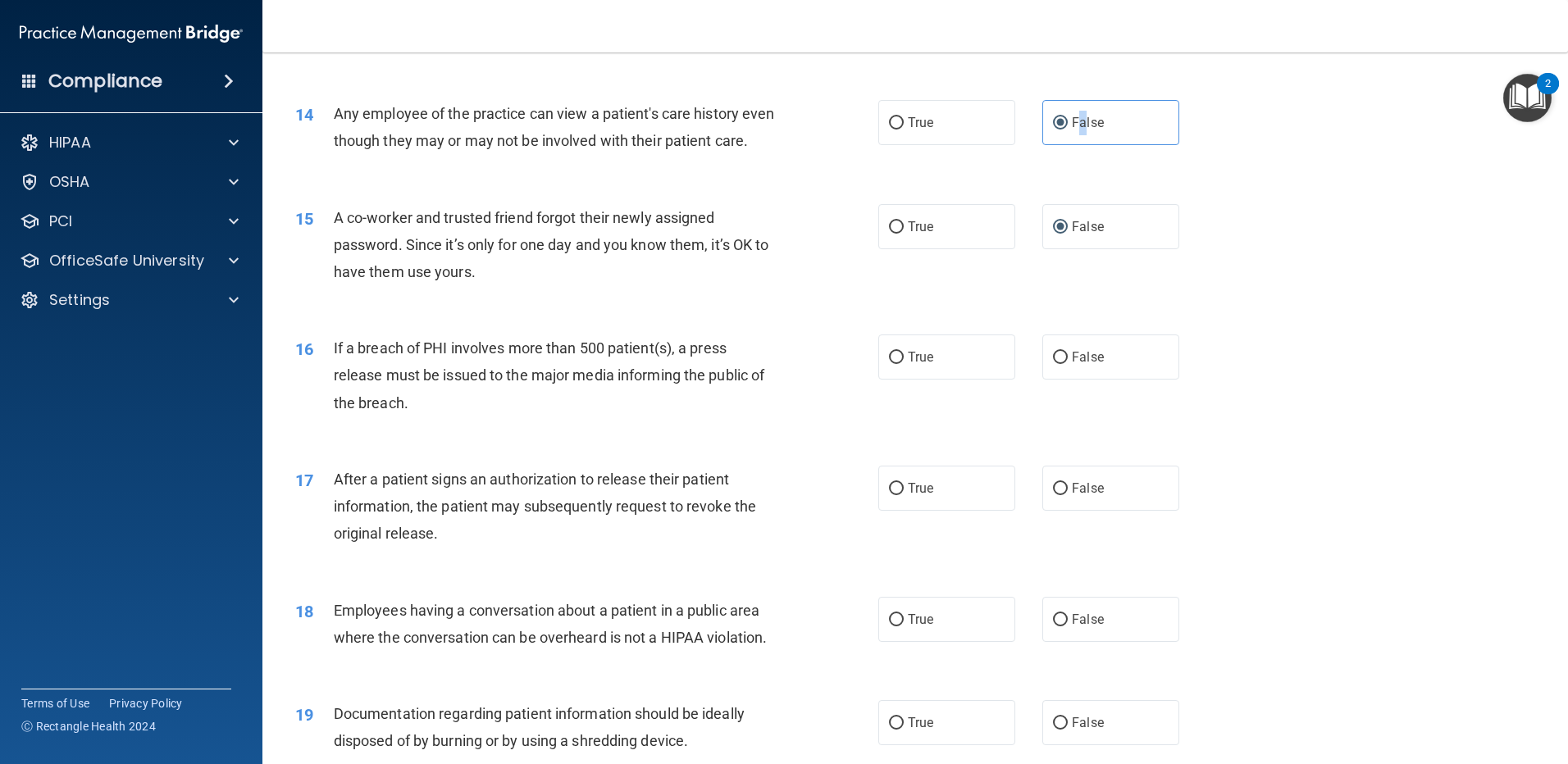
scroll to position [1588, 0]
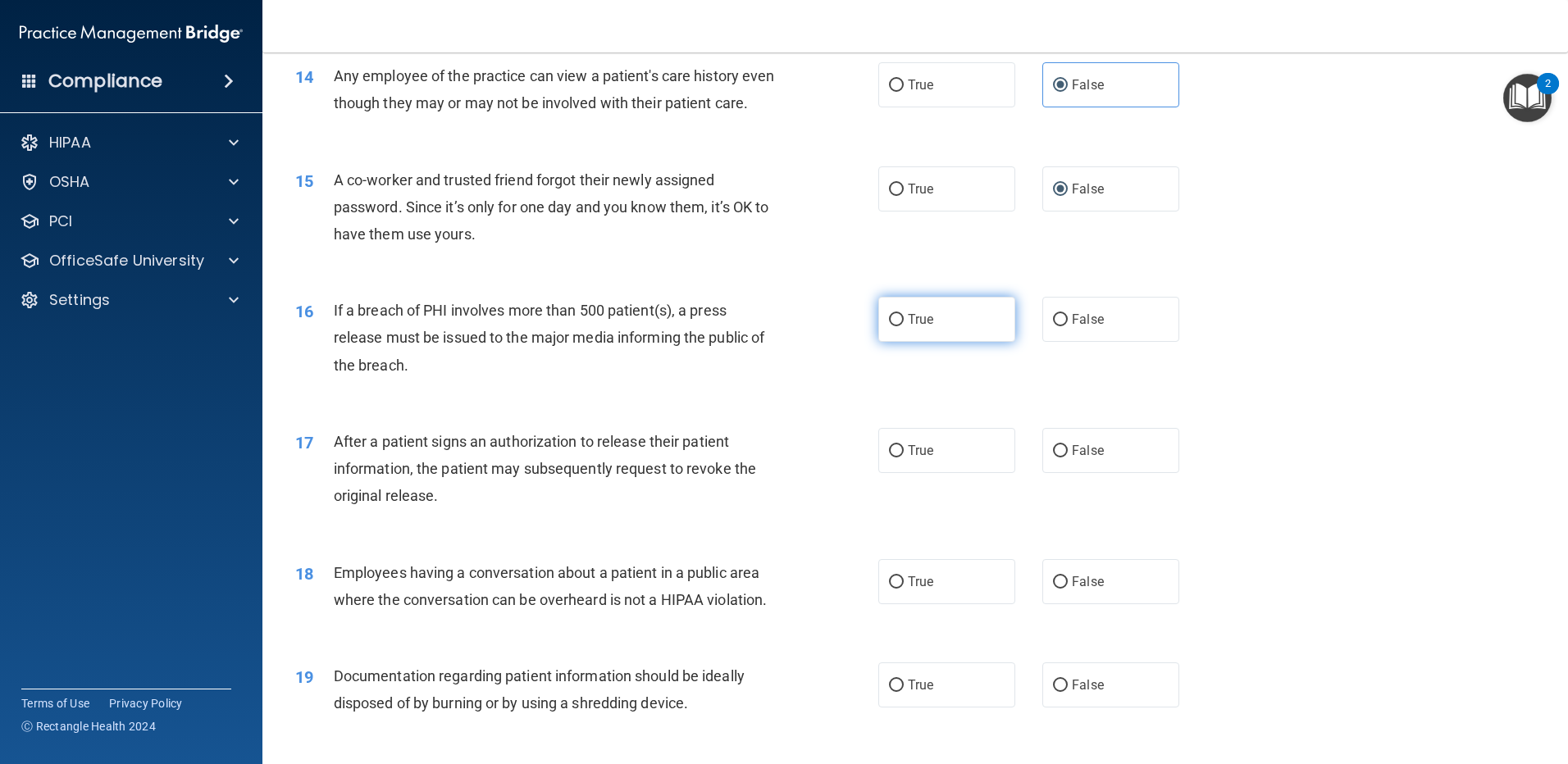
click at [901, 342] on label "True" at bounding box center [946, 319] width 137 height 45
click at [901, 326] on input "True" at bounding box center [896, 320] width 15 height 13
radio input "true"
click at [891, 458] on input "True" at bounding box center [896, 451] width 15 height 13
radio input "true"
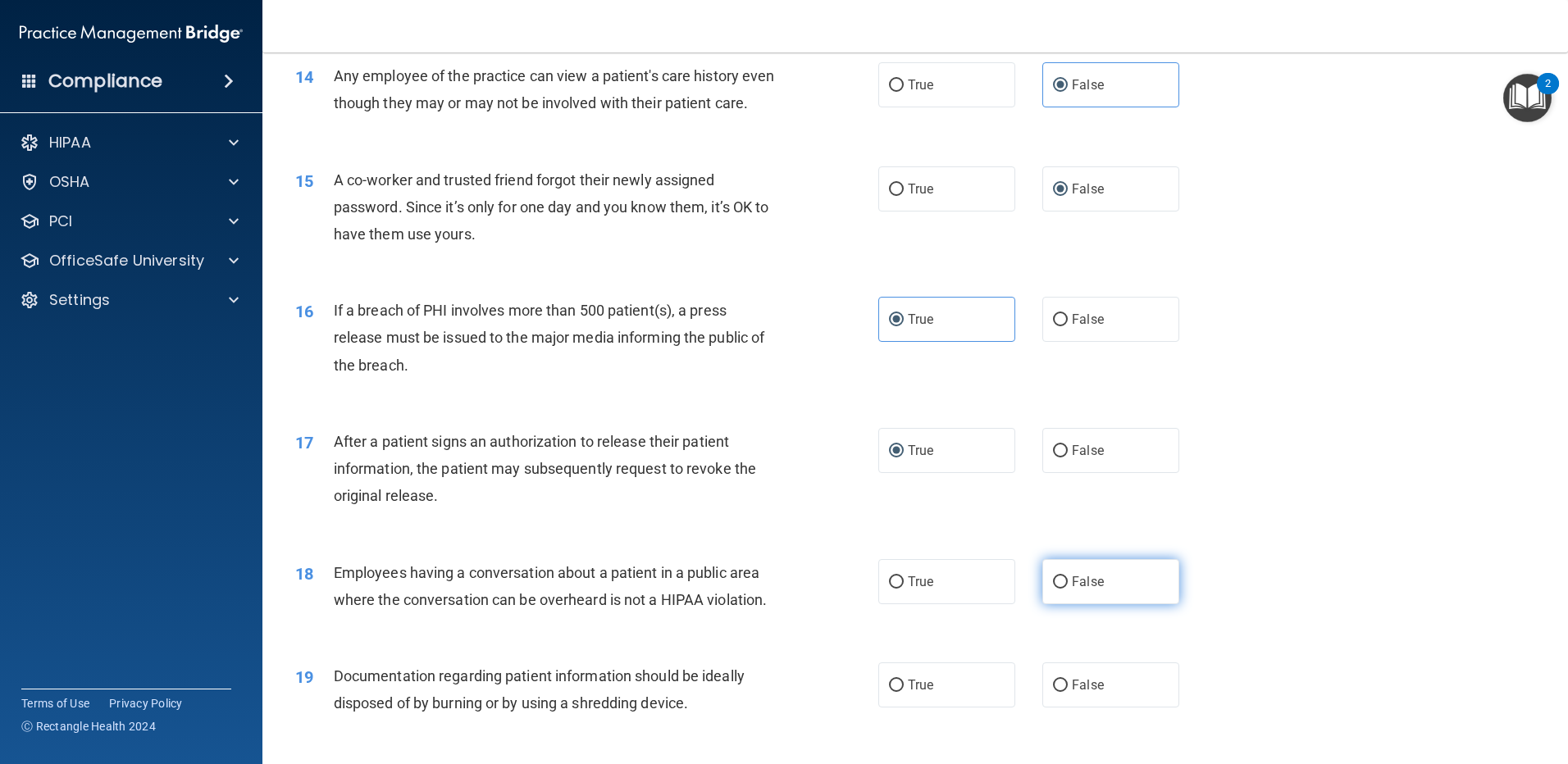
click at [1086, 589] on span "False" at bounding box center [1088, 581] width 32 height 16
click at [1068, 589] on input "False" at bounding box center [1061, 582] width 15 height 13
radio input "true"
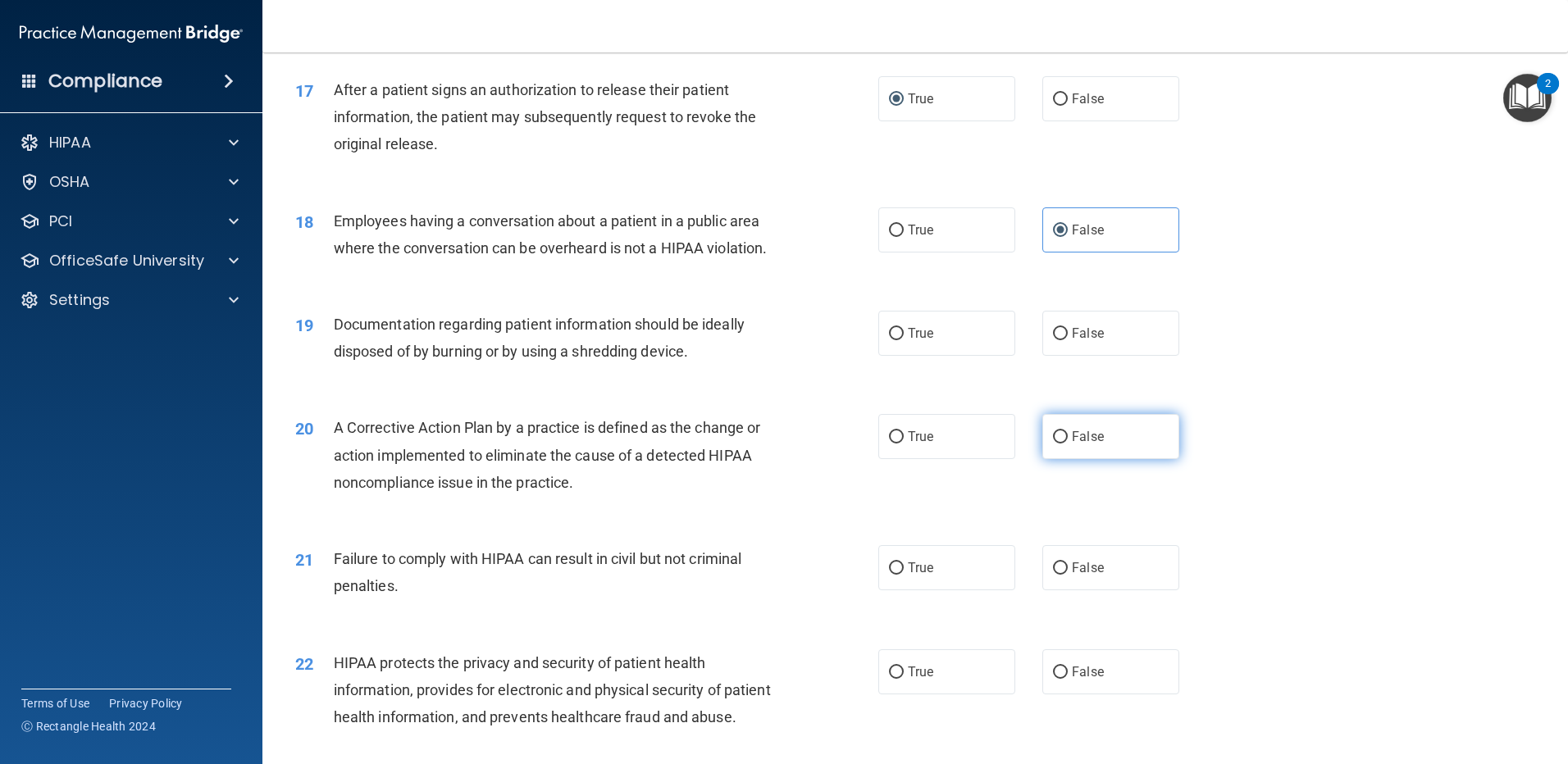
scroll to position [1949, 0]
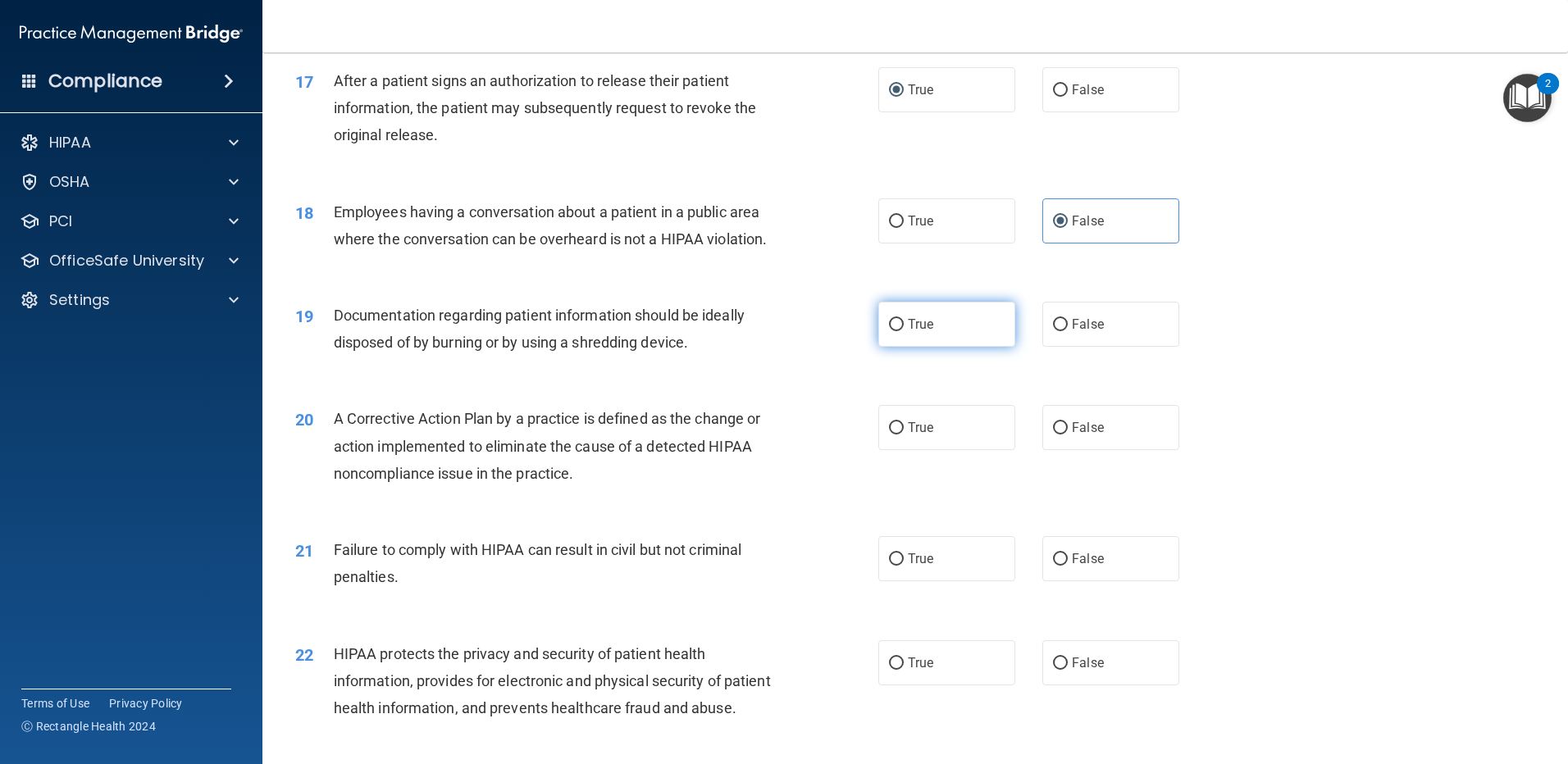
click at [968, 347] on label "True" at bounding box center [946, 324] width 137 height 45
click at [904, 331] on input "True" at bounding box center [896, 325] width 15 height 13
radio input "true"
click at [941, 450] on label "True" at bounding box center [946, 428] width 137 height 45
click at [904, 434] on input "True" at bounding box center [896, 428] width 15 height 13
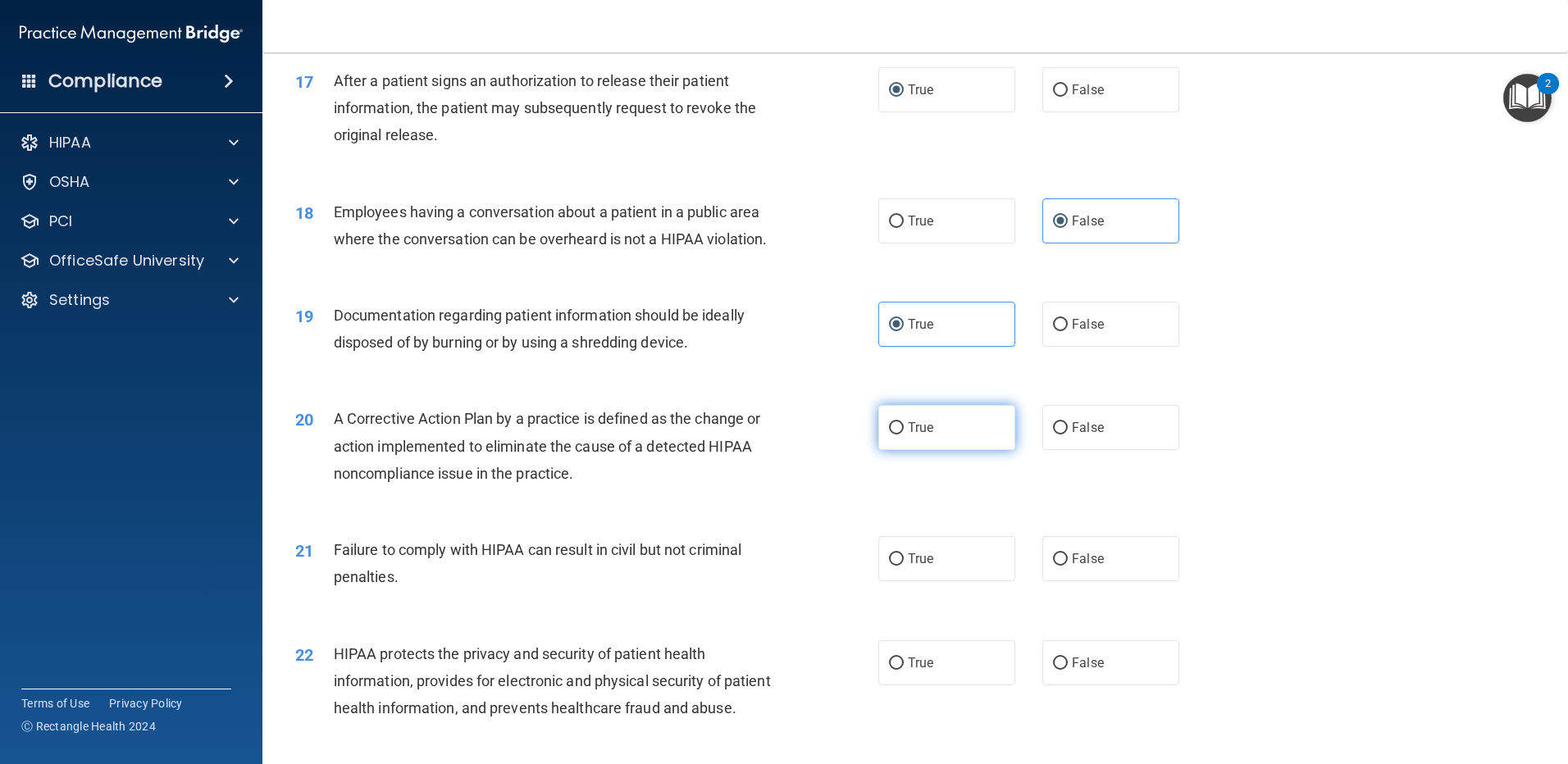
radio input "true"
click at [1083, 616] on div "21 Failure to comply with HIPAA can result in civil but not criminal penalties.…" at bounding box center [916, 568] width 1265 height 104
click at [1084, 566] on span "False" at bounding box center [1088, 559] width 32 height 16
click at [1068, 565] on input "False" at bounding box center [1061, 559] width 15 height 13
radio input "true"
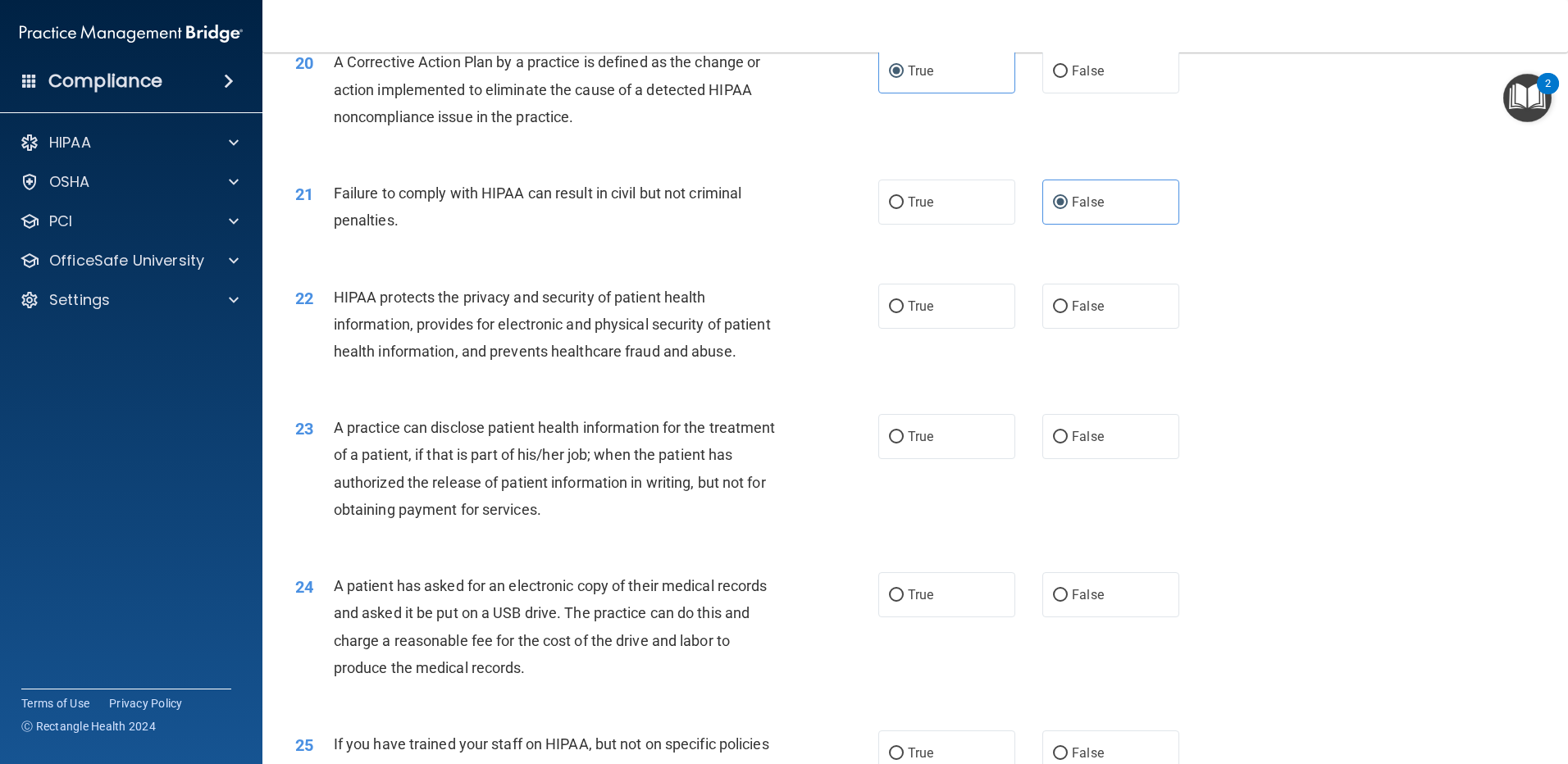
scroll to position [2375, 0]
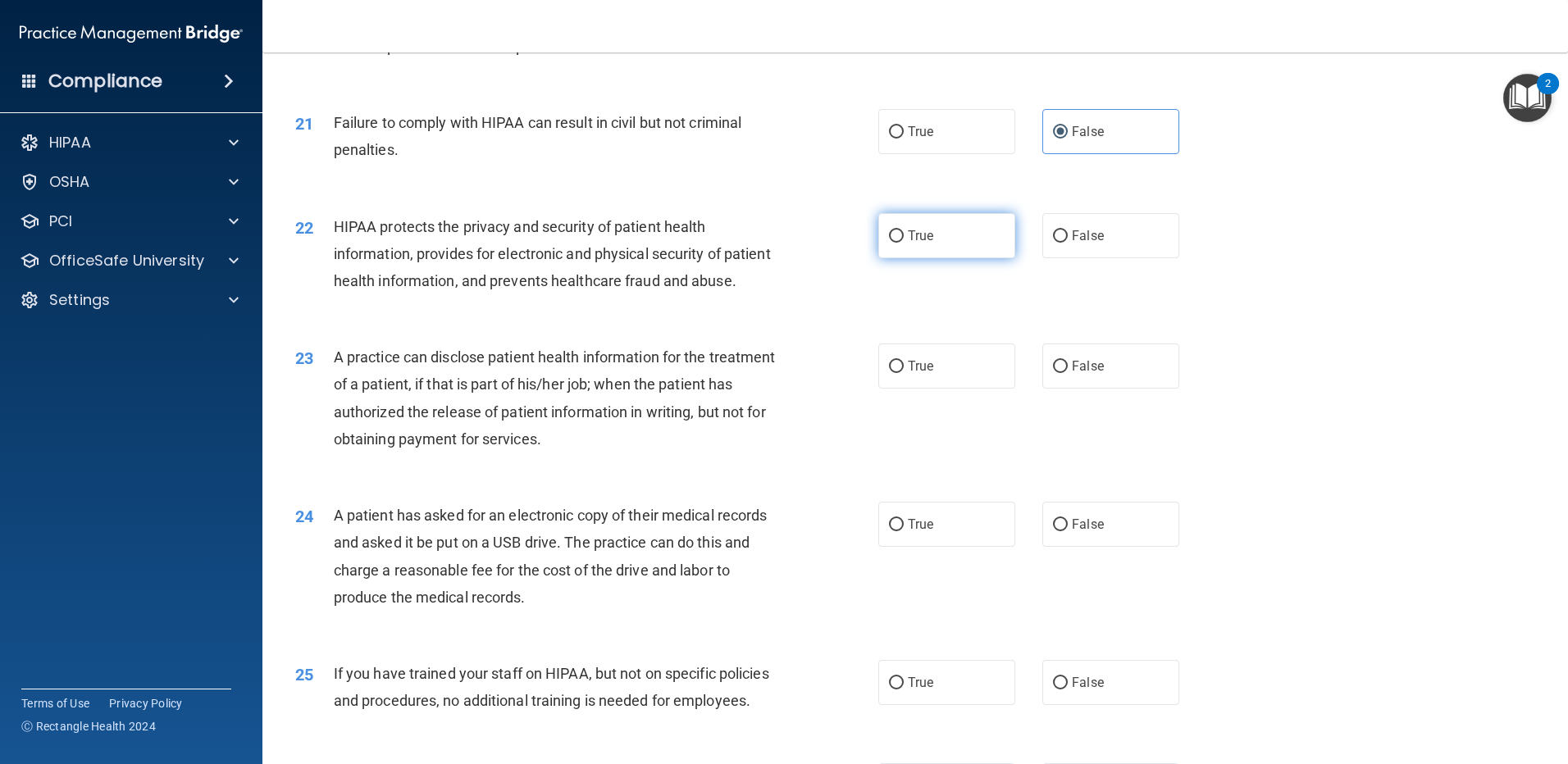
click at [960, 256] on label "True" at bounding box center [946, 235] width 137 height 45
click at [904, 243] on input "True" at bounding box center [896, 236] width 15 height 13
radio input "true"
click at [1099, 388] on label "False" at bounding box center [1111, 366] width 137 height 45
click at [1068, 373] on input "False" at bounding box center [1061, 367] width 15 height 13
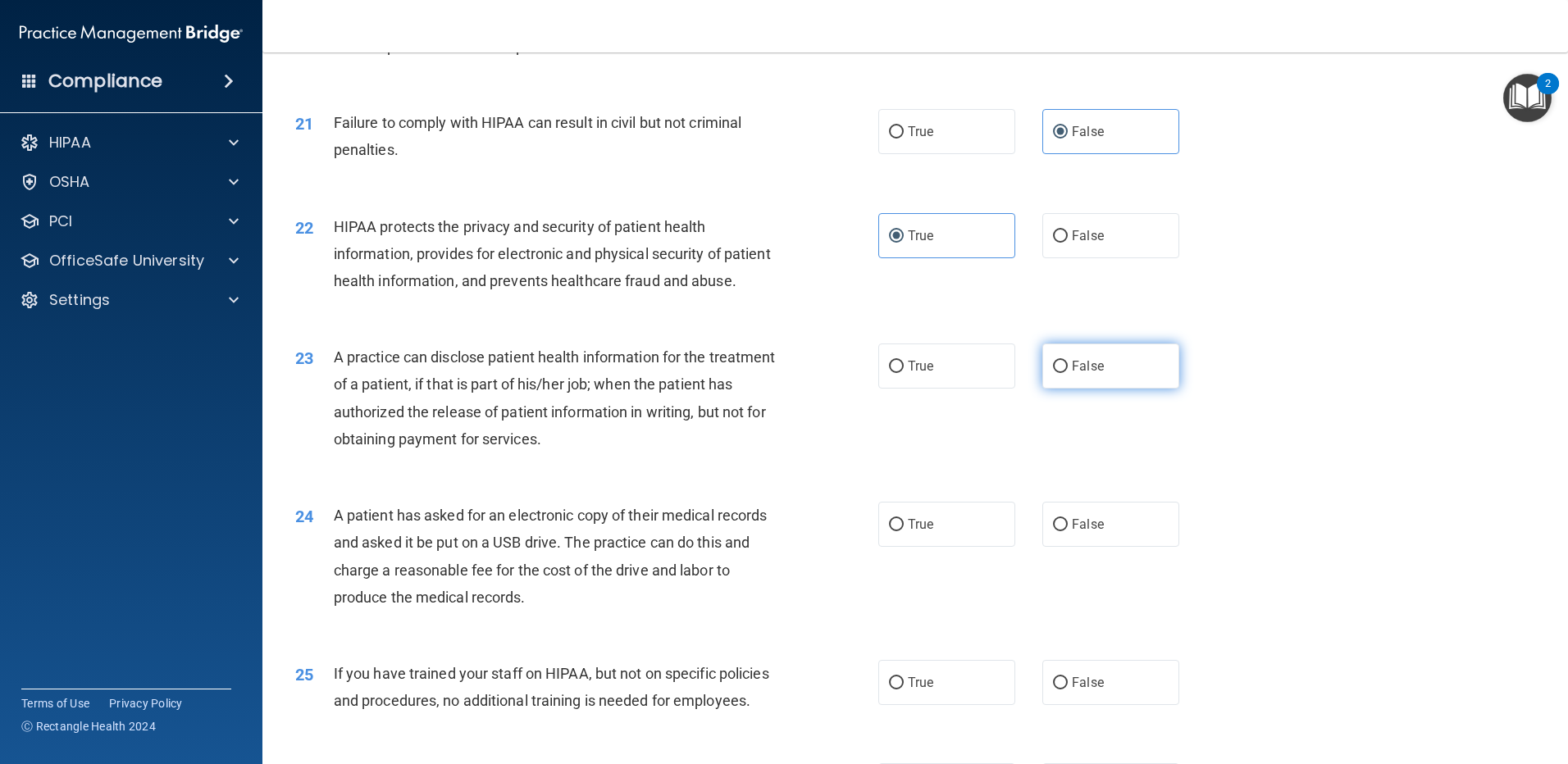
radio input "true"
click at [911, 532] on span "True" at bounding box center [921, 524] width 25 height 16
click at [904, 531] on input "True" at bounding box center [896, 524] width 15 height 13
radio input "true"
drag, startPoint x: 1083, startPoint y: 730, endPoint x: 1180, endPoint y: 655, distance: 122.6
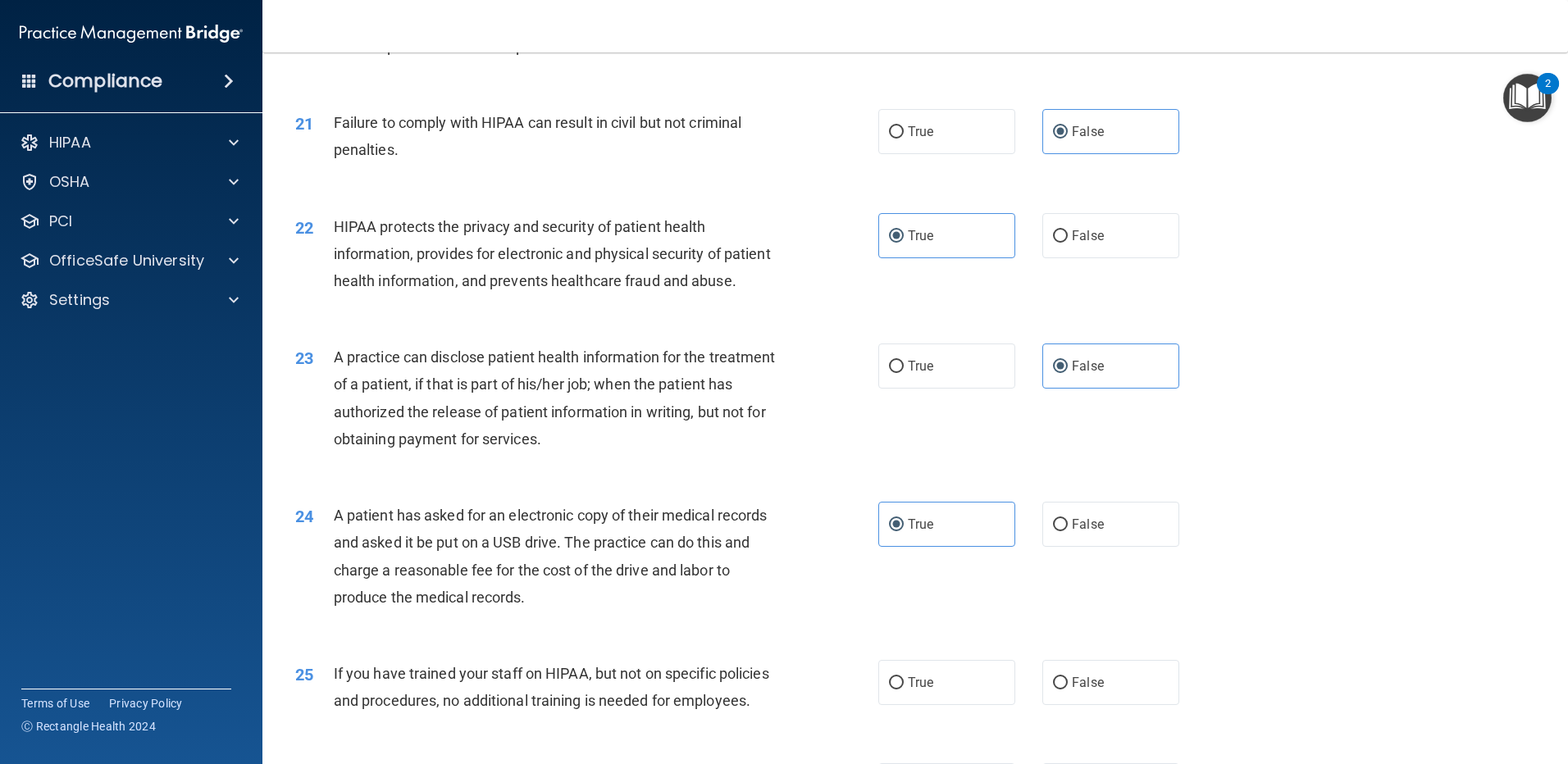
click at [1083, 691] on span "False" at bounding box center [1088, 682] width 32 height 16
click at [1068, 690] on input "False" at bounding box center [1061, 683] width 15 height 13
radio input "true"
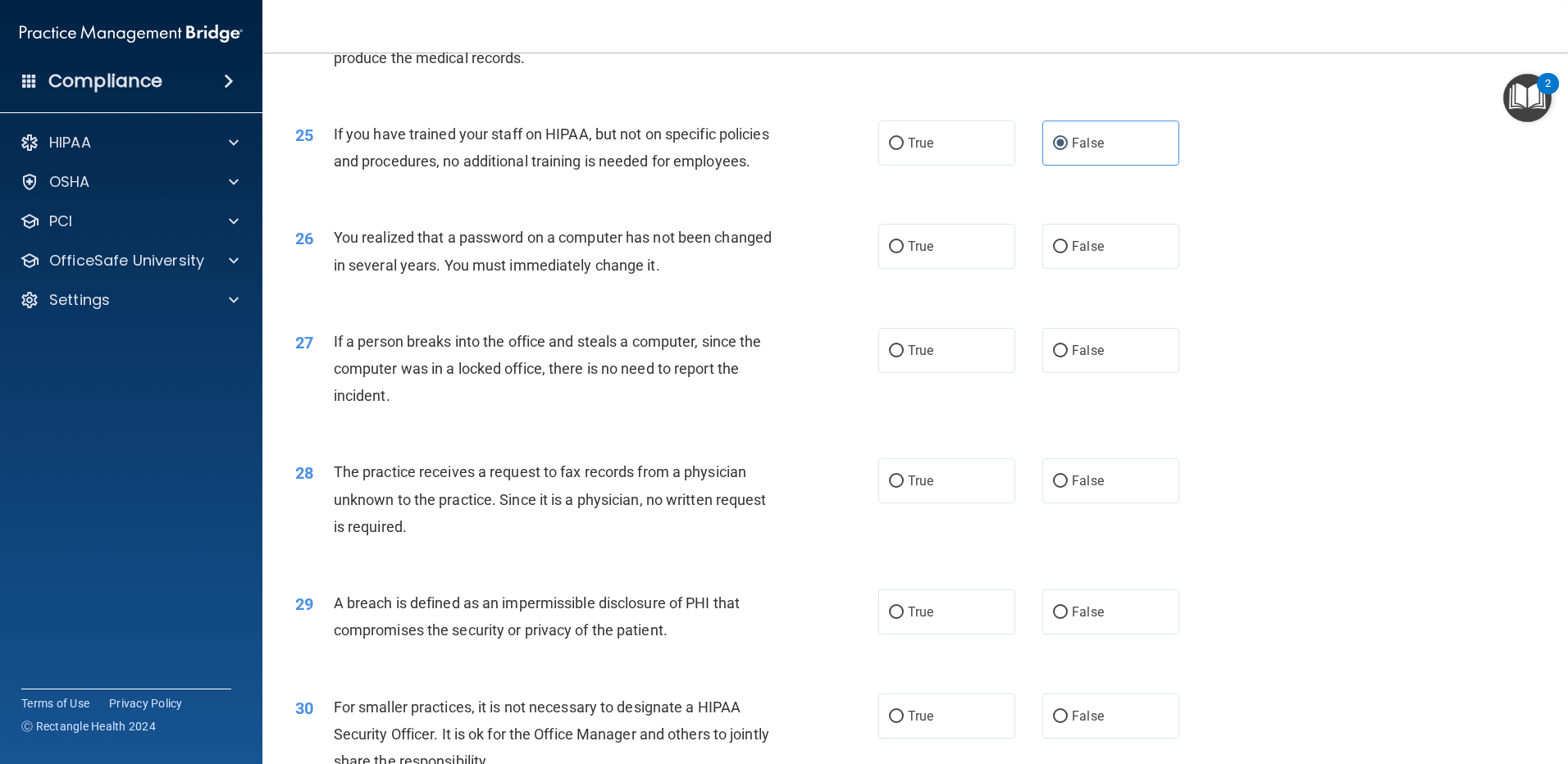
scroll to position [2939, 0]
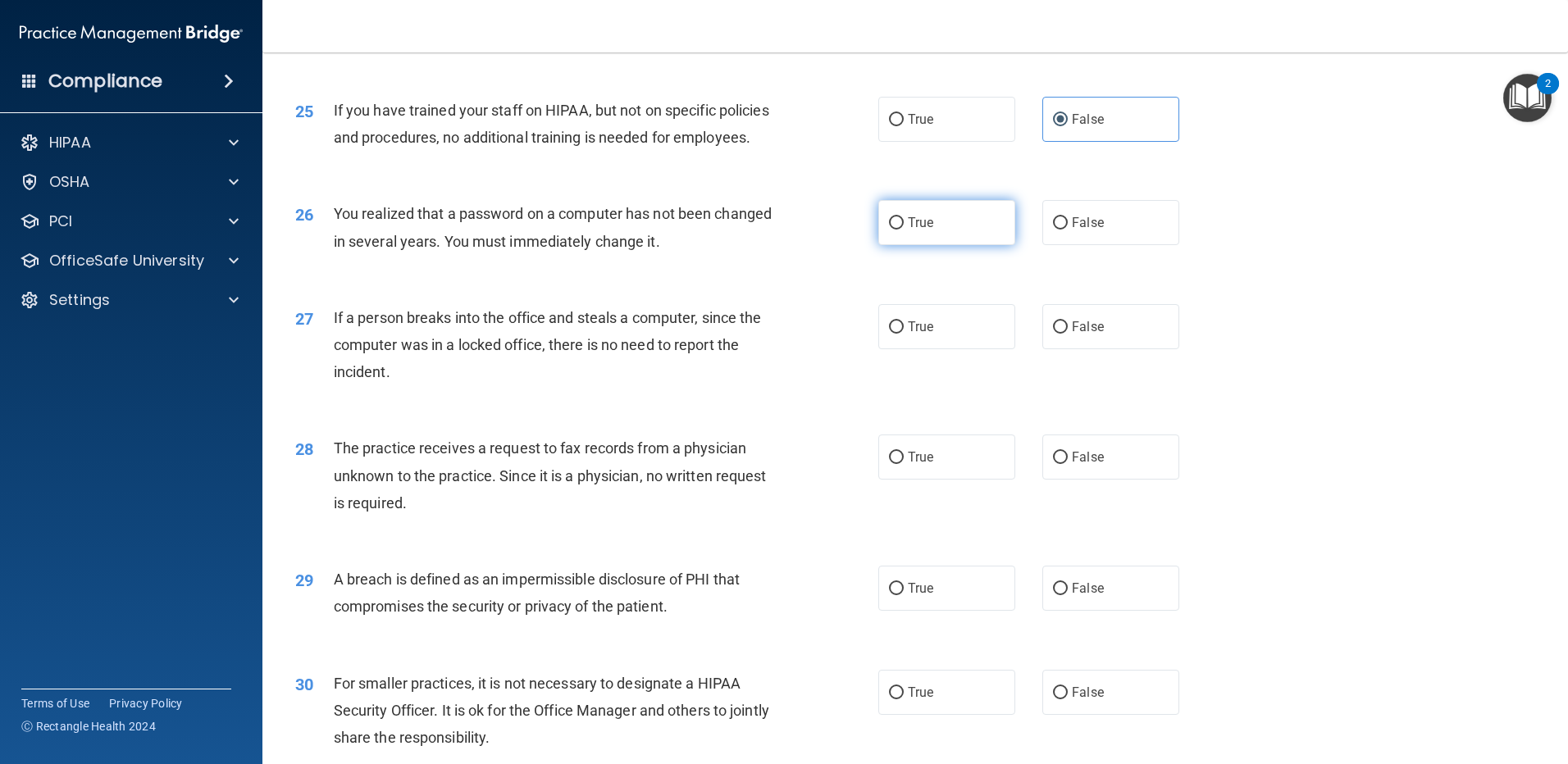
click at [977, 245] on label "True" at bounding box center [946, 223] width 137 height 45
click at [904, 230] on input "True" at bounding box center [896, 223] width 15 height 13
radio input "true"
click at [1072, 335] on span "False" at bounding box center [1088, 326] width 32 height 16
click at [1065, 334] on input "False" at bounding box center [1061, 327] width 15 height 13
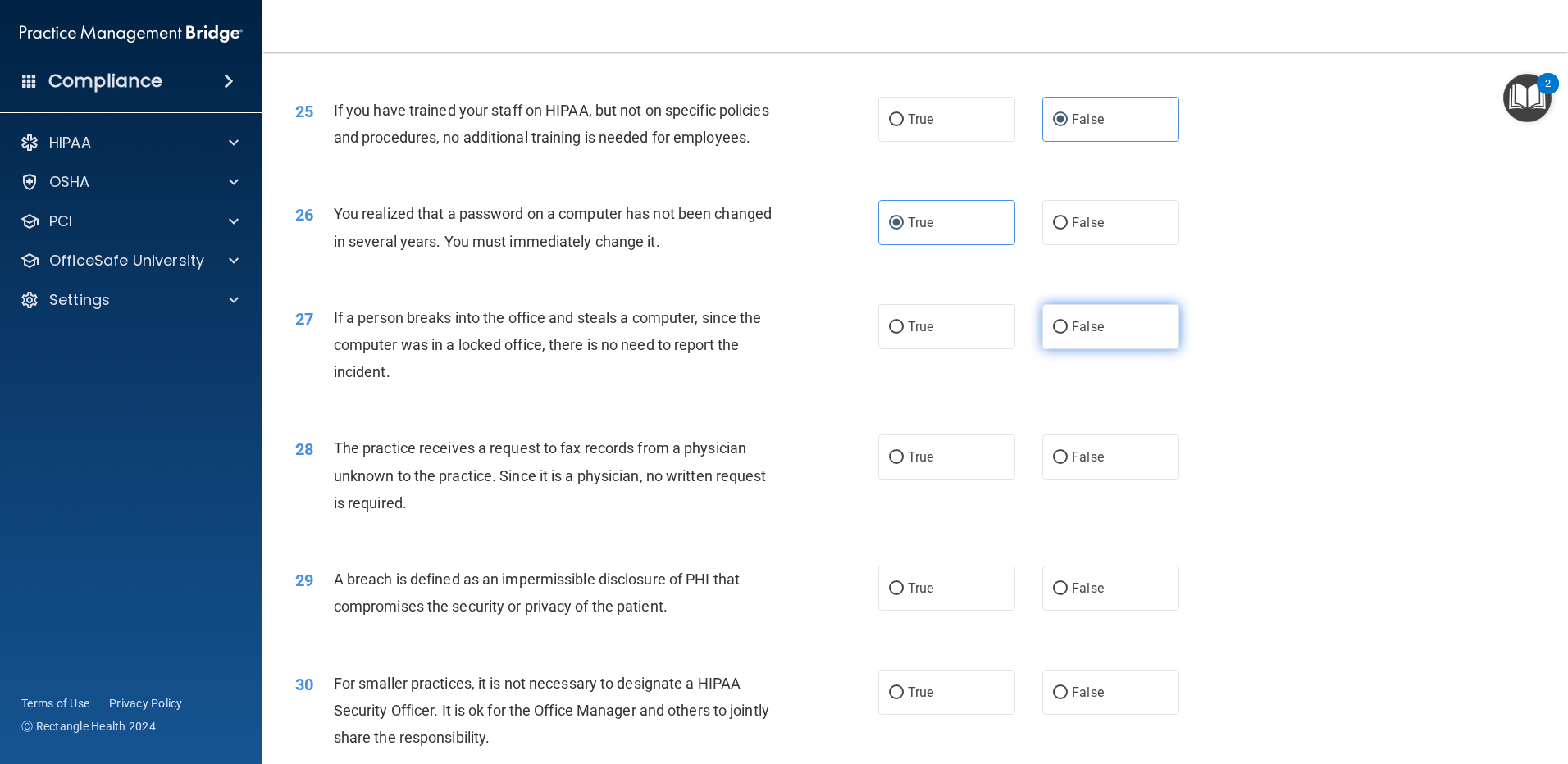
radio input "true"
click at [1072, 465] on span "False" at bounding box center [1088, 457] width 32 height 16
click at [1068, 464] on input "False" at bounding box center [1061, 458] width 15 height 13
radio input "true"
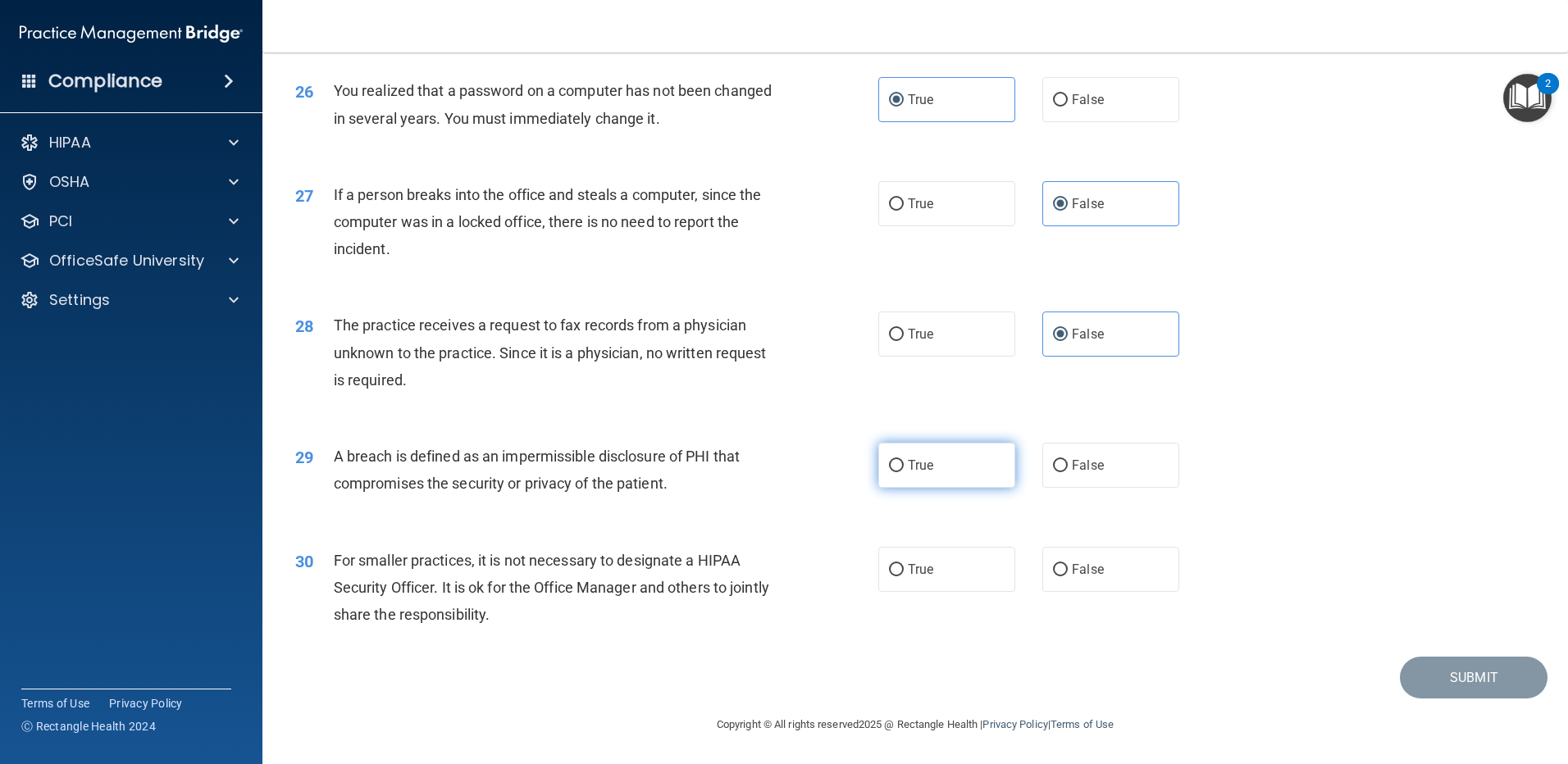
click at [922, 488] on label "True" at bounding box center [946, 465] width 137 height 45
click at [904, 473] on input "True" at bounding box center [896, 466] width 15 height 13
radio input "true"
click at [1063, 592] on label "False" at bounding box center [1111, 569] width 137 height 45
click at [1063, 576] on input "False" at bounding box center [1061, 569] width 15 height 13
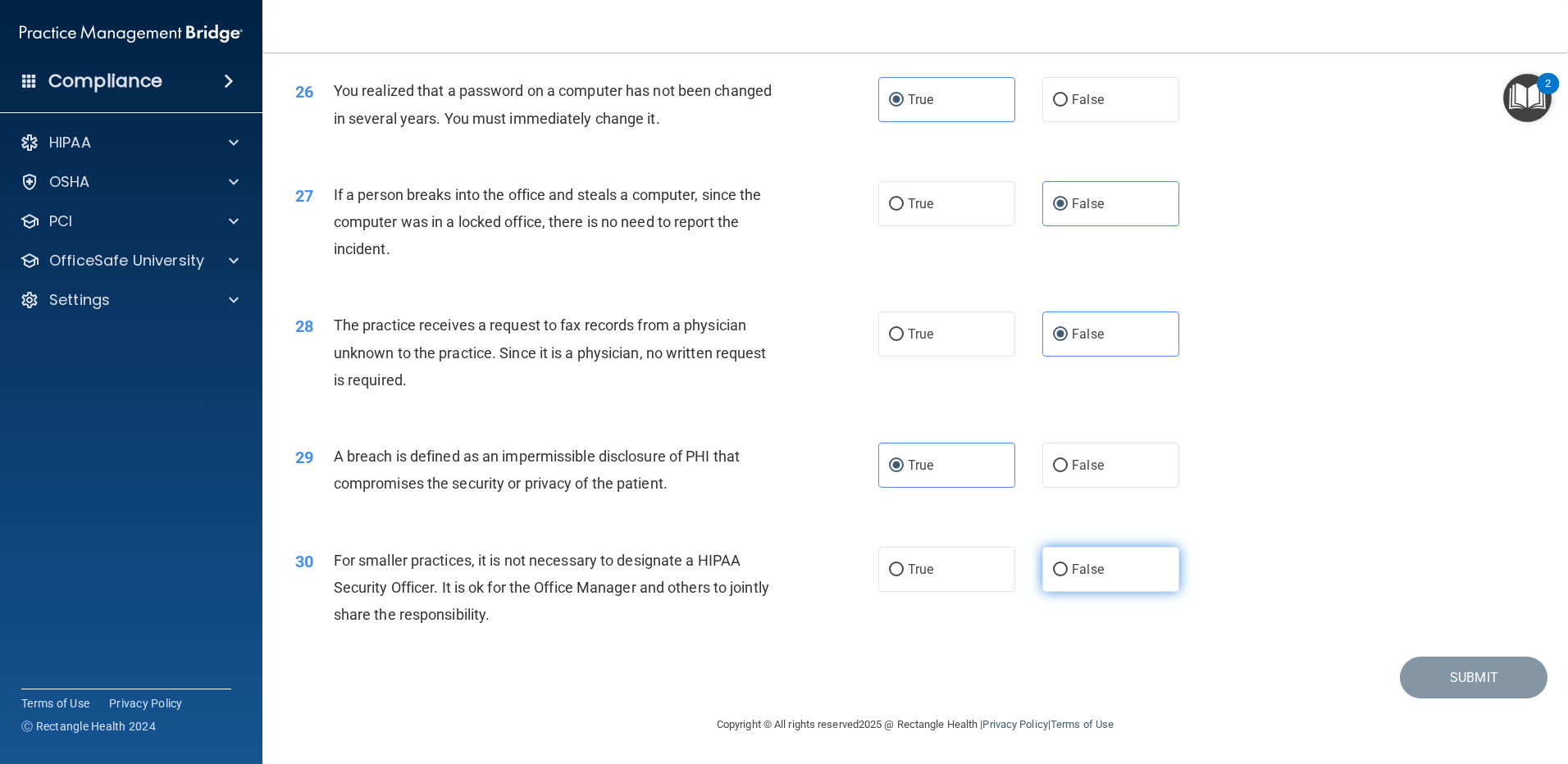
radio input "true"
click at [1421, 677] on button "Submit" at bounding box center [1474, 677] width 148 height 42
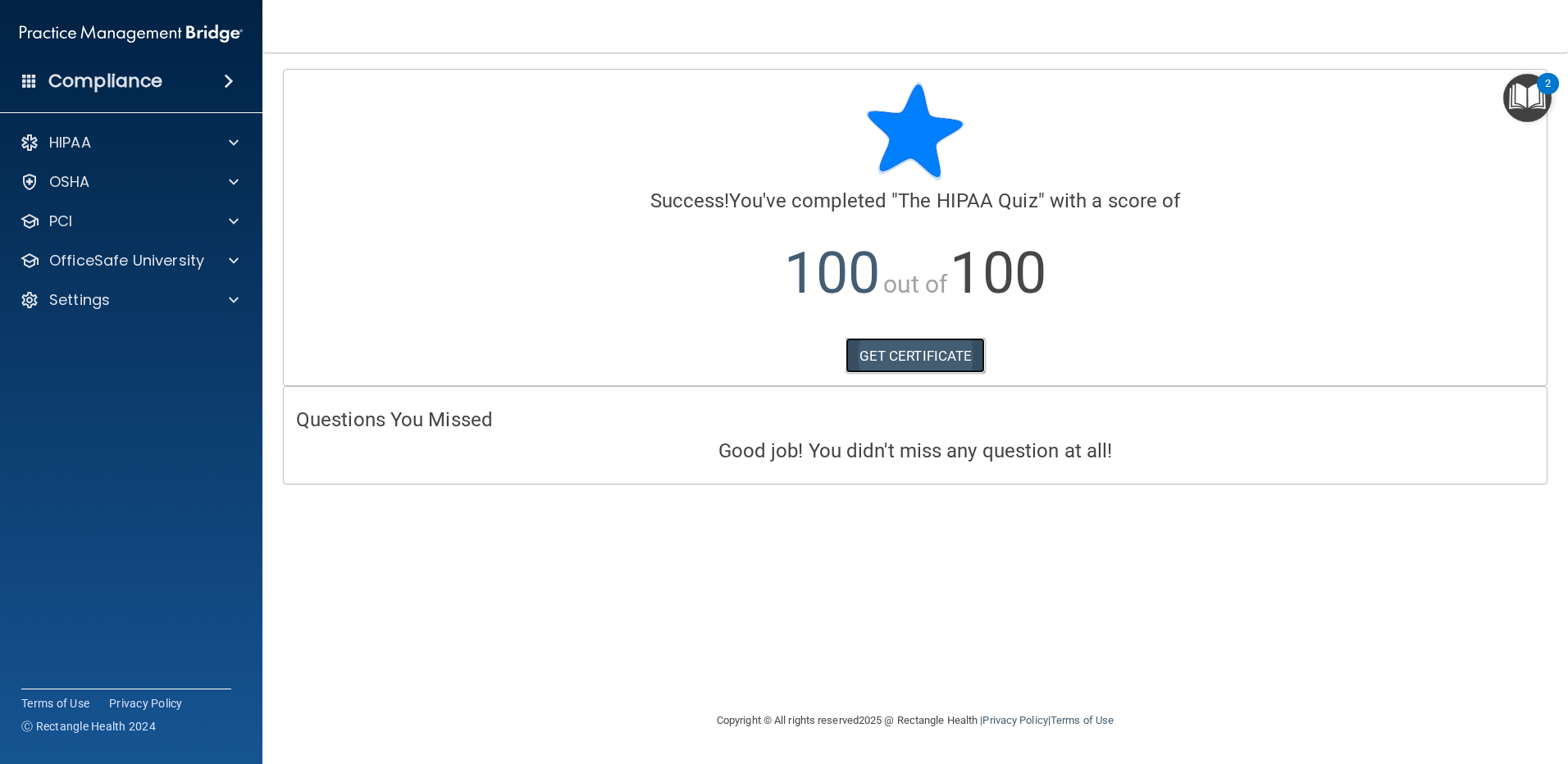
click at [977, 362] on link "GET CERTIFICATE" at bounding box center [916, 355] width 140 height 36
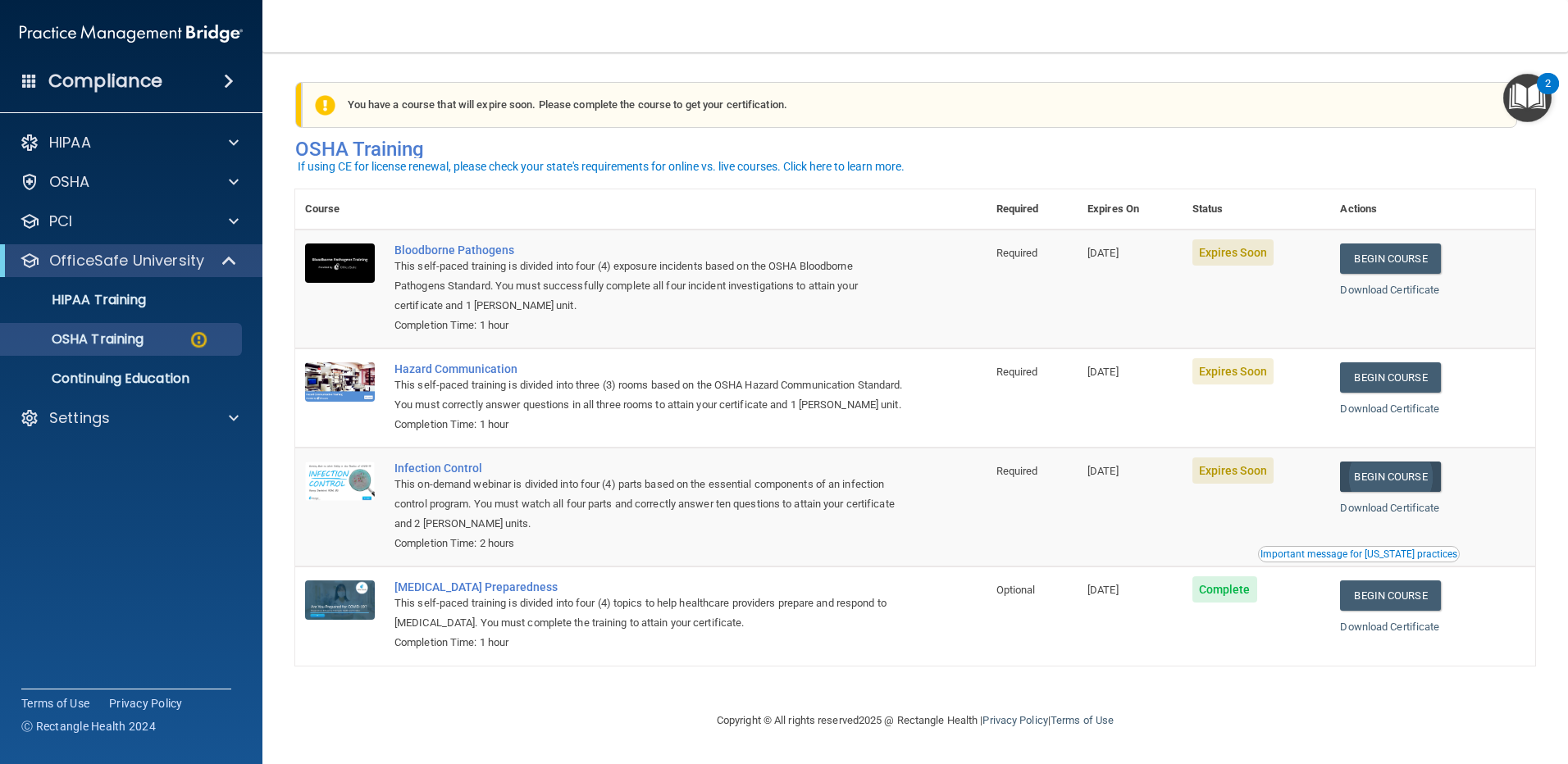
scroll to position [10, 0]
click at [152, 296] on div "HIPAA Training" at bounding box center [123, 301] width 224 height 17
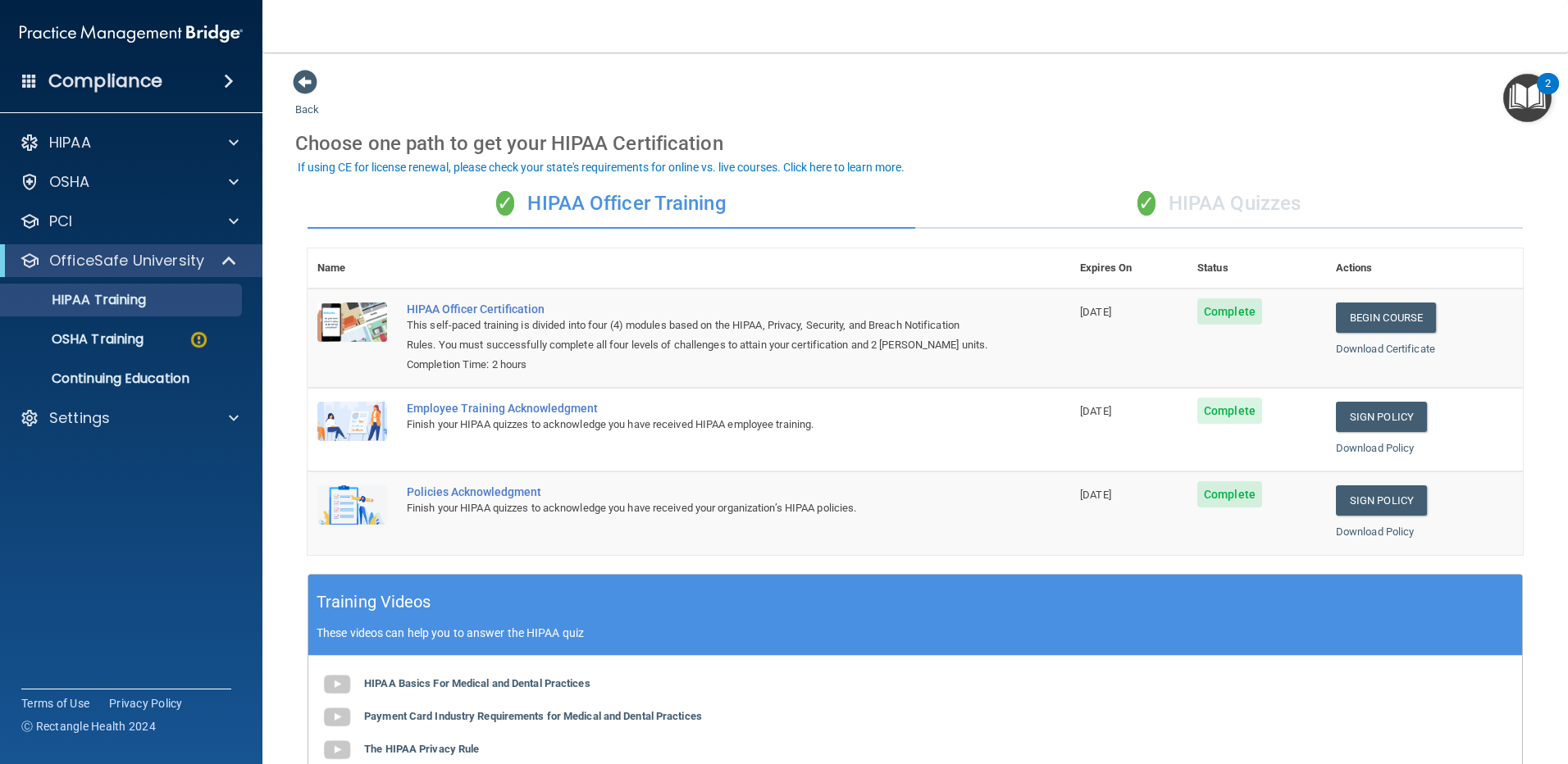
click at [1181, 209] on div "✓ HIPAA Quizzes" at bounding box center [1220, 204] width 608 height 49
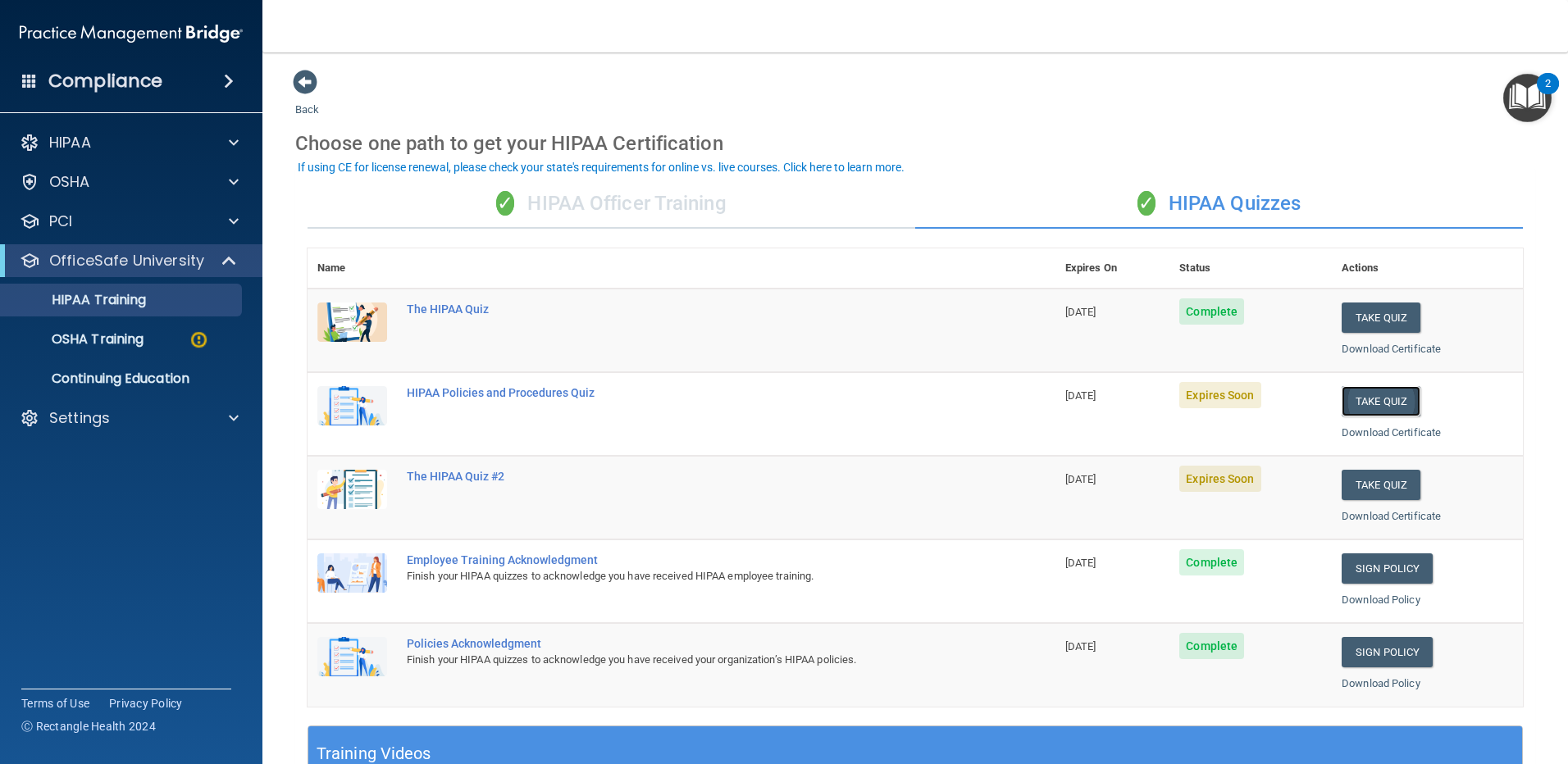
click at [1361, 396] on button "Take Quiz" at bounding box center [1381, 401] width 79 height 30
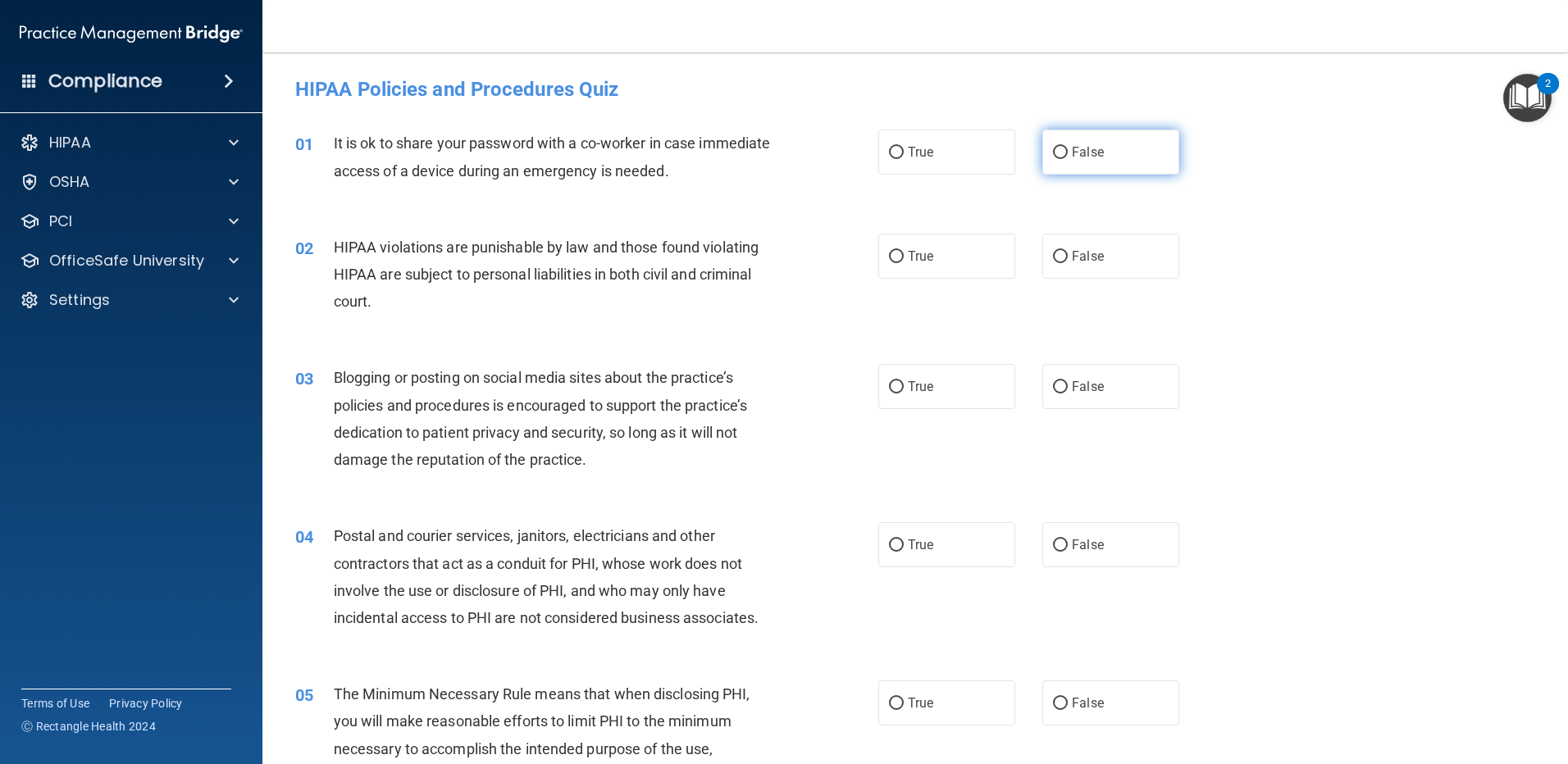
click at [1075, 149] on span "False" at bounding box center [1088, 152] width 32 height 16
click at [1068, 149] on input "False" at bounding box center [1061, 153] width 15 height 13
radio input "true"
click at [916, 259] on span "True" at bounding box center [921, 256] width 25 height 16
click at [904, 259] on input "True" at bounding box center [896, 256] width 15 height 13
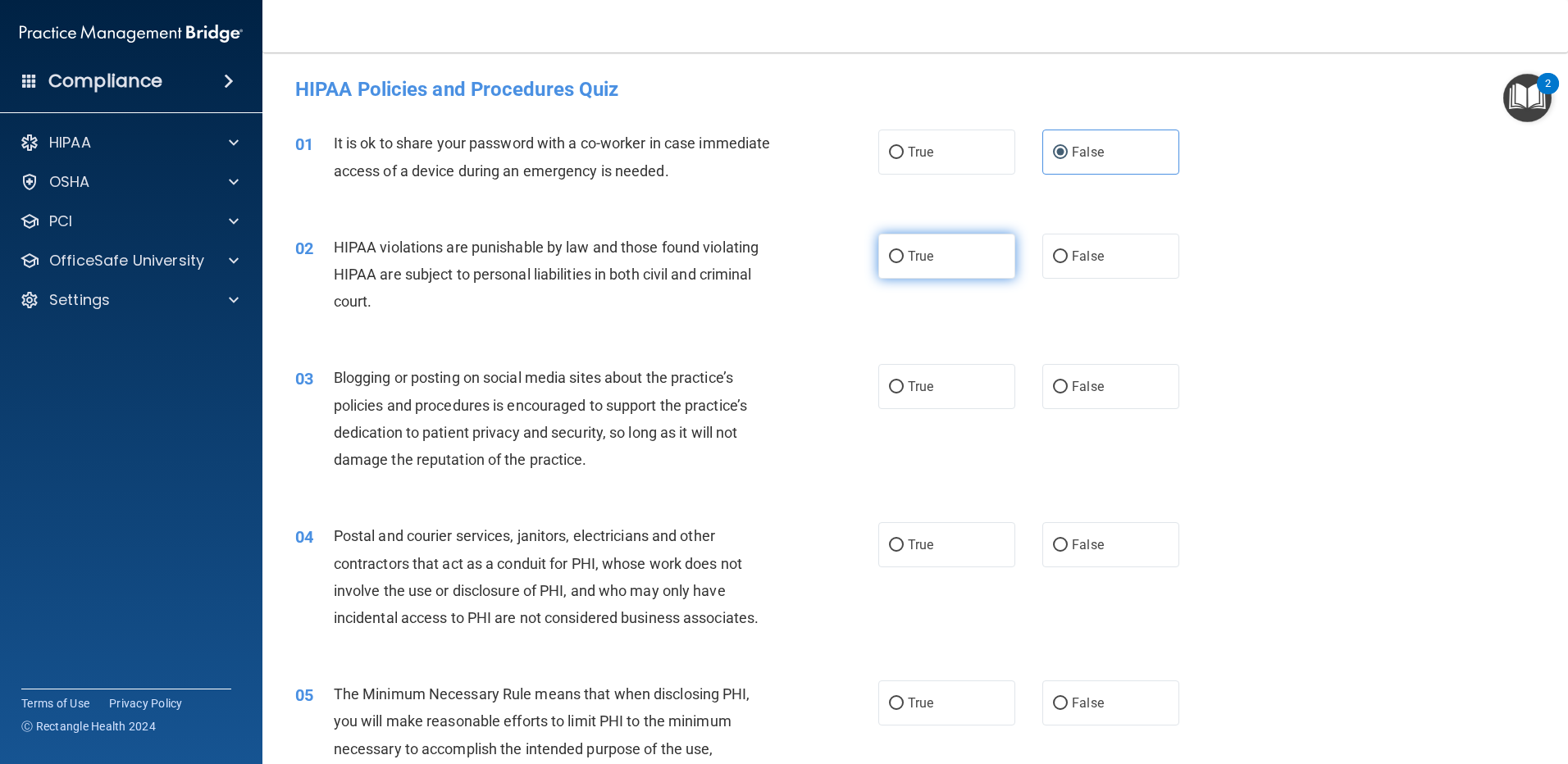
radio input "true"
click at [1088, 391] on span "False" at bounding box center [1088, 387] width 32 height 16
click at [1068, 391] on input "False" at bounding box center [1061, 387] width 15 height 13
radio input "true"
click at [896, 548] on input "True" at bounding box center [896, 545] width 15 height 13
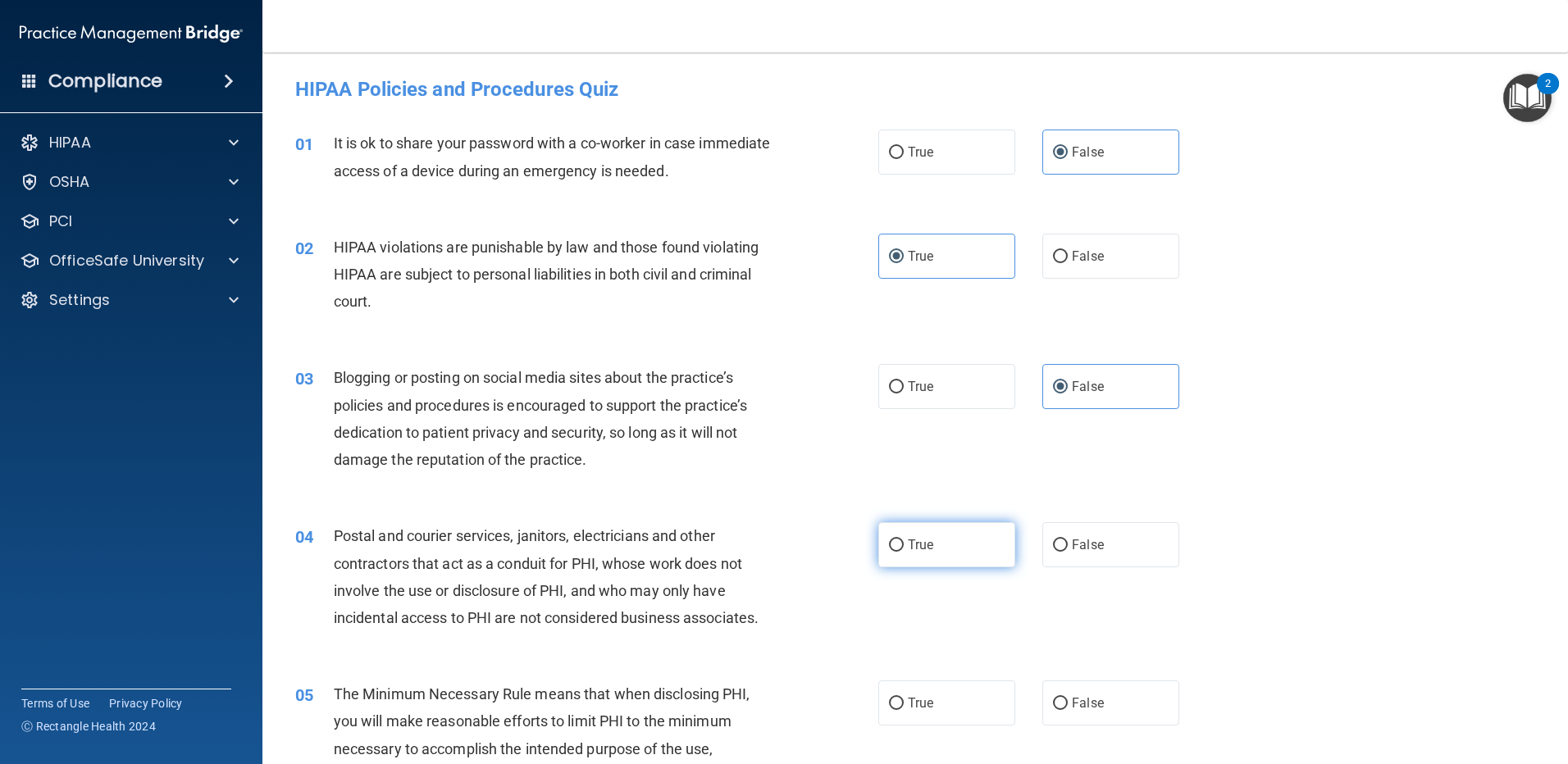
radio input "true"
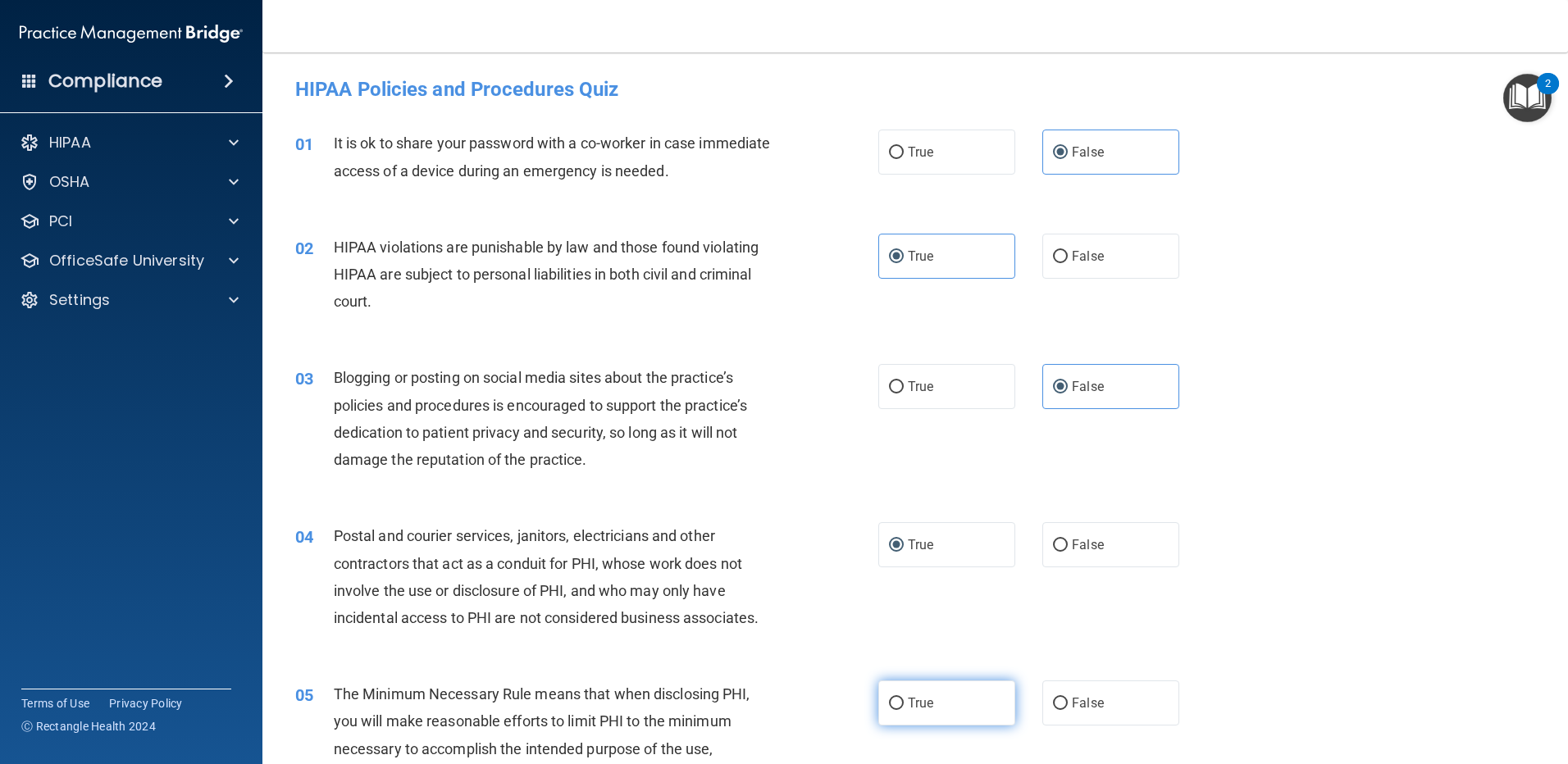
click at [908, 706] on span "True" at bounding box center [921, 703] width 25 height 16
click at [903, 706] on input "True" at bounding box center [896, 704] width 15 height 13
radio input "true"
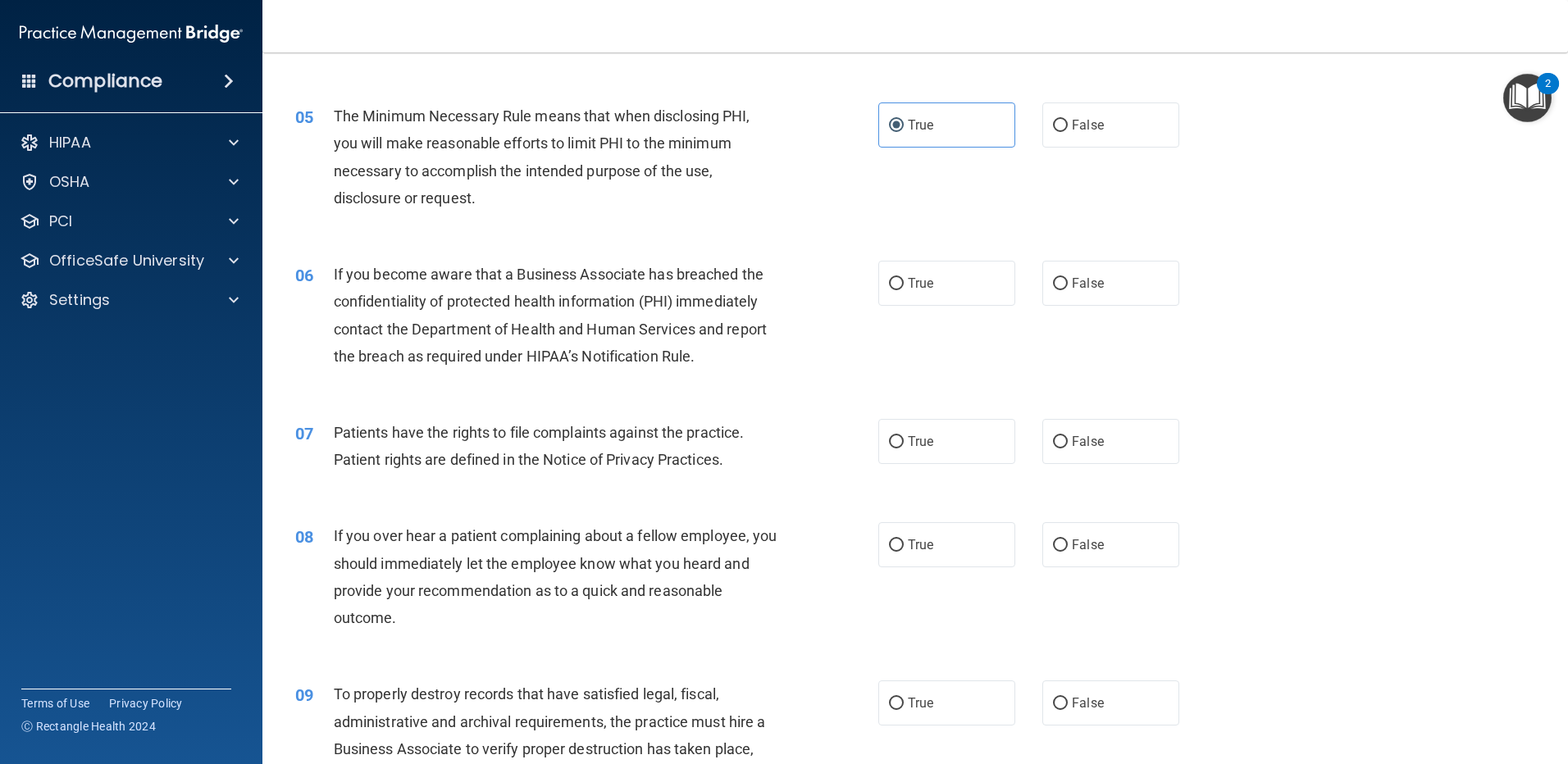
scroll to position [589, 0]
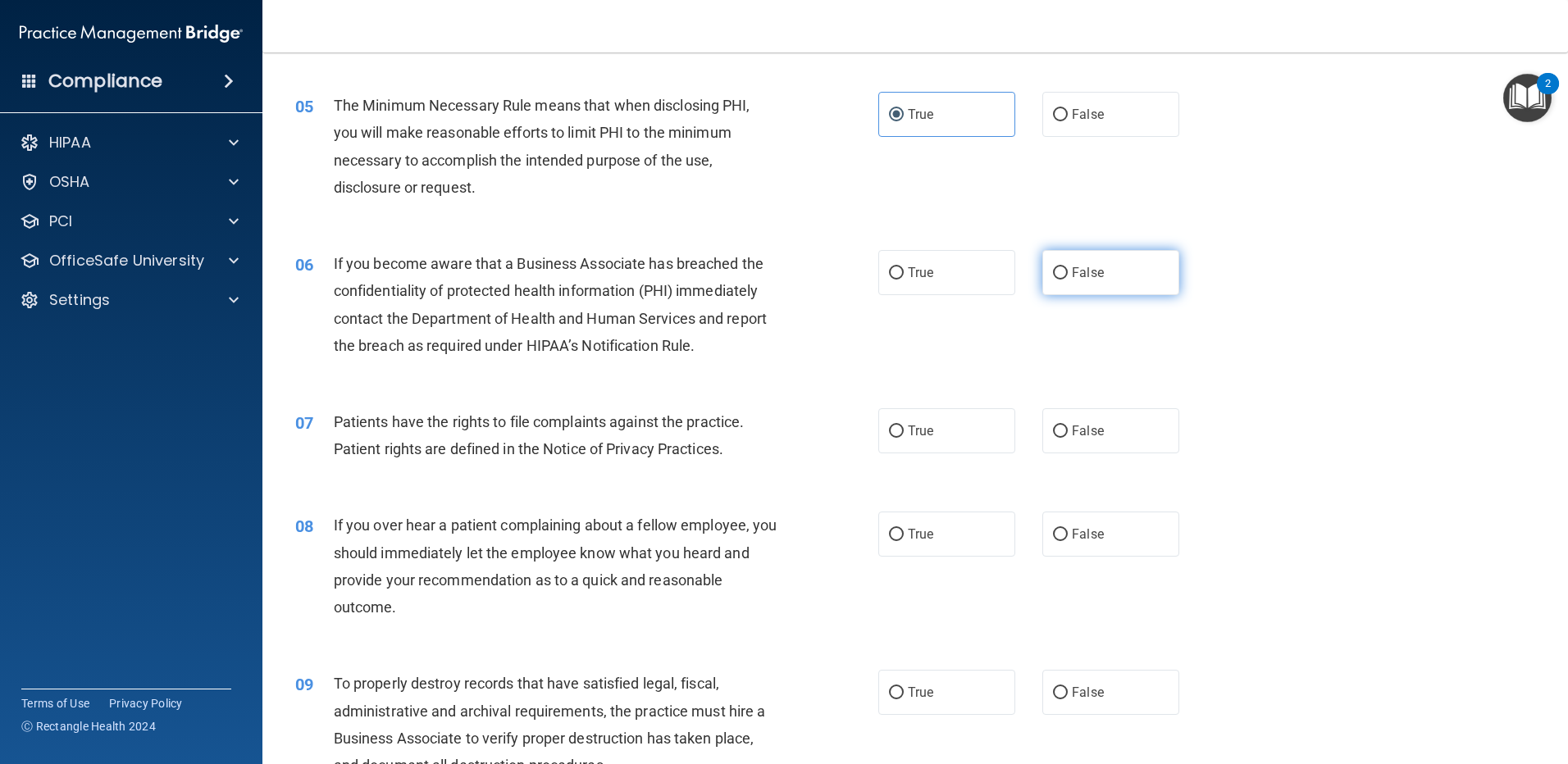
click at [1153, 278] on label "False" at bounding box center [1111, 272] width 137 height 45
click at [1068, 278] on input "False" at bounding box center [1061, 273] width 15 height 13
radio input "true"
click at [1072, 425] on span "False" at bounding box center [1088, 431] width 32 height 16
click at [1068, 426] on input "False" at bounding box center [1061, 432] width 15 height 13
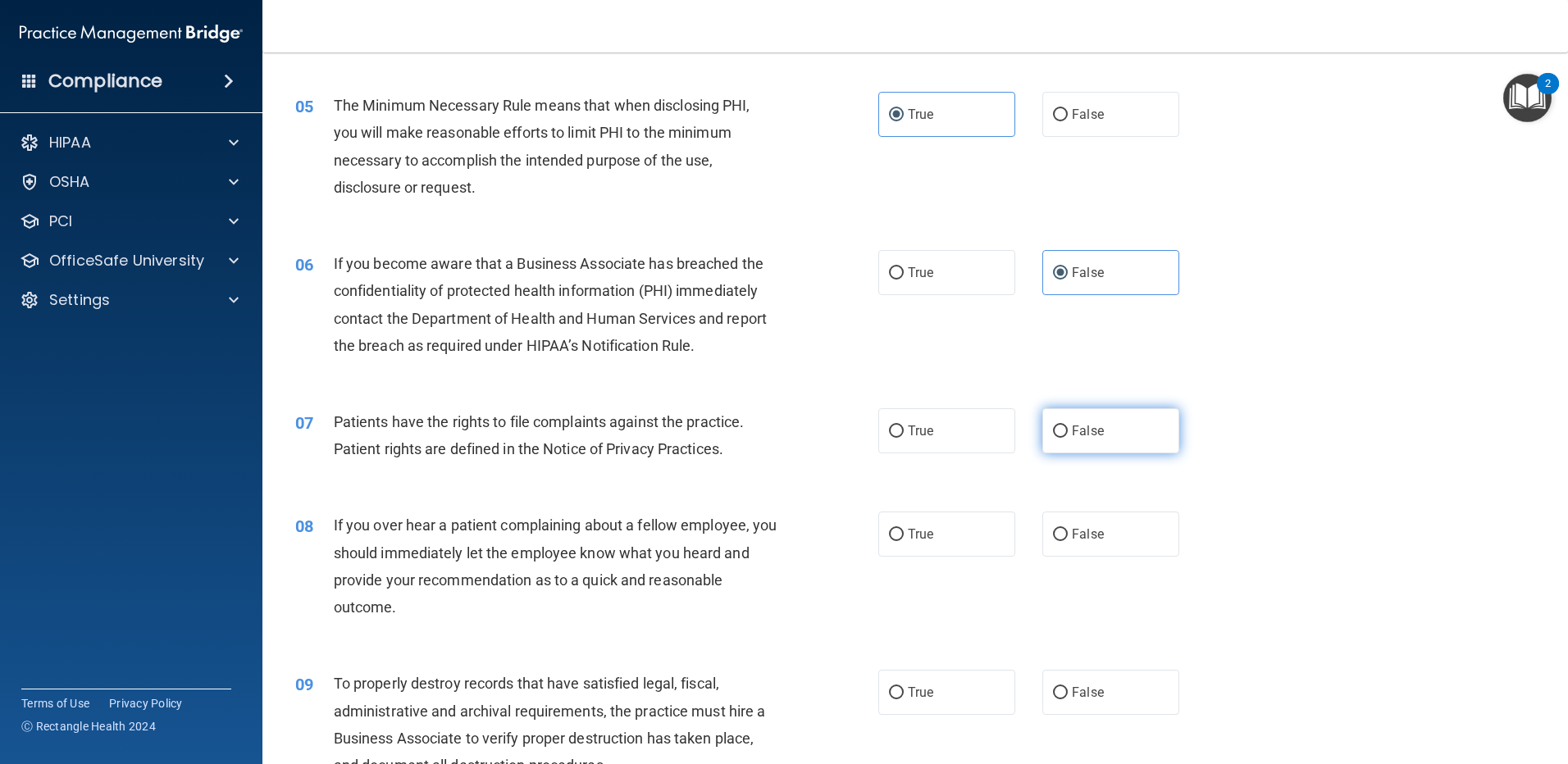
radio input "true"
drag, startPoint x: 1069, startPoint y: 535, endPoint x: 1072, endPoint y: 613, distance: 78.1
click at [1068, 545] on label "False" at bounding box center [1111, 534] width 137 height 45
click at [1068, 541] on input "False" at bounding box center [1061, 534] width 15 height 13
radio input "true"
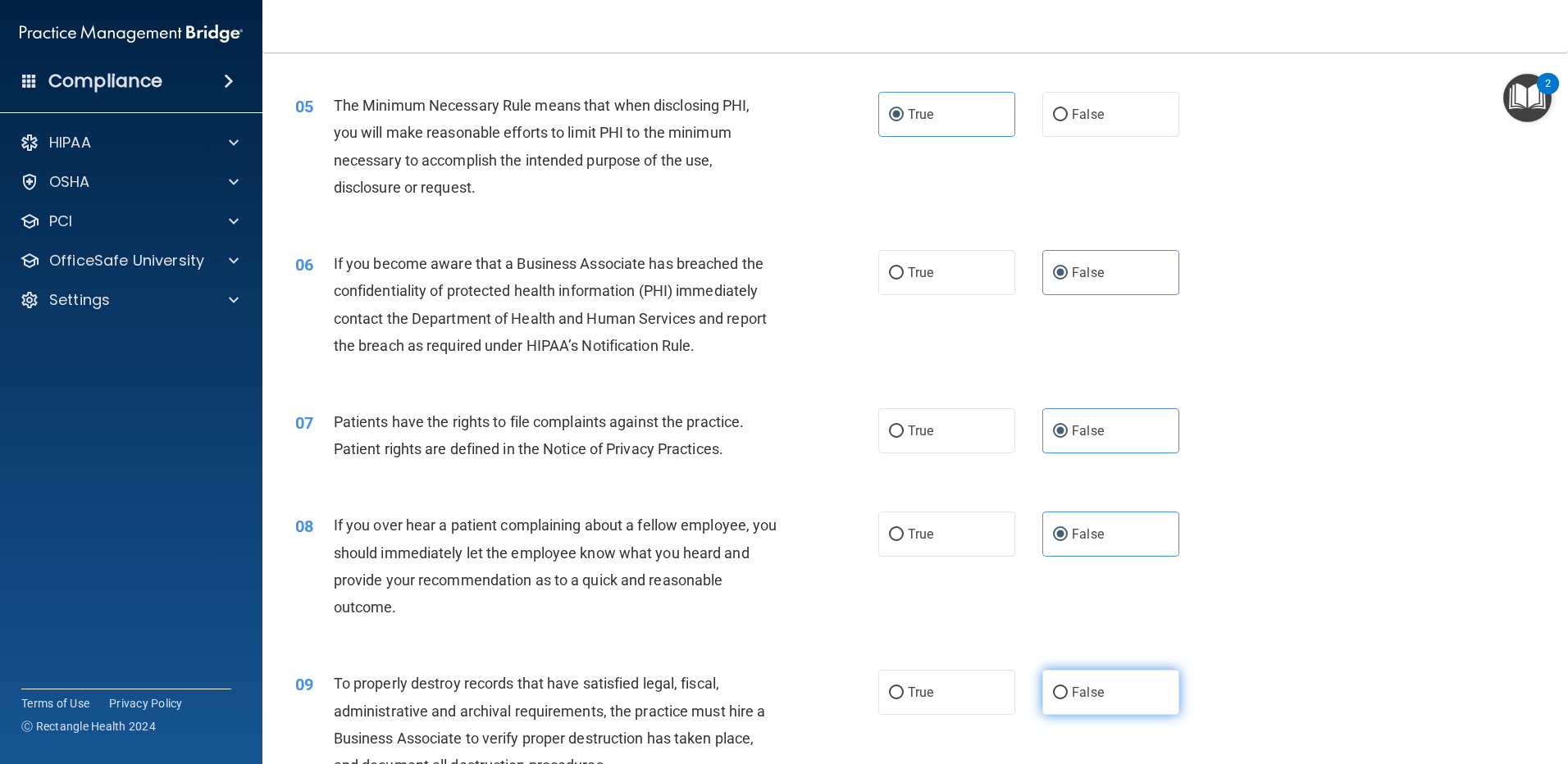
click at [1069, 684] on label "False" at bounding box center [1111, 692] width 137 height 45
click at [1068, 687] on input "False" at bounding box center [1061, 693] width 15 height 13
radio input "true"
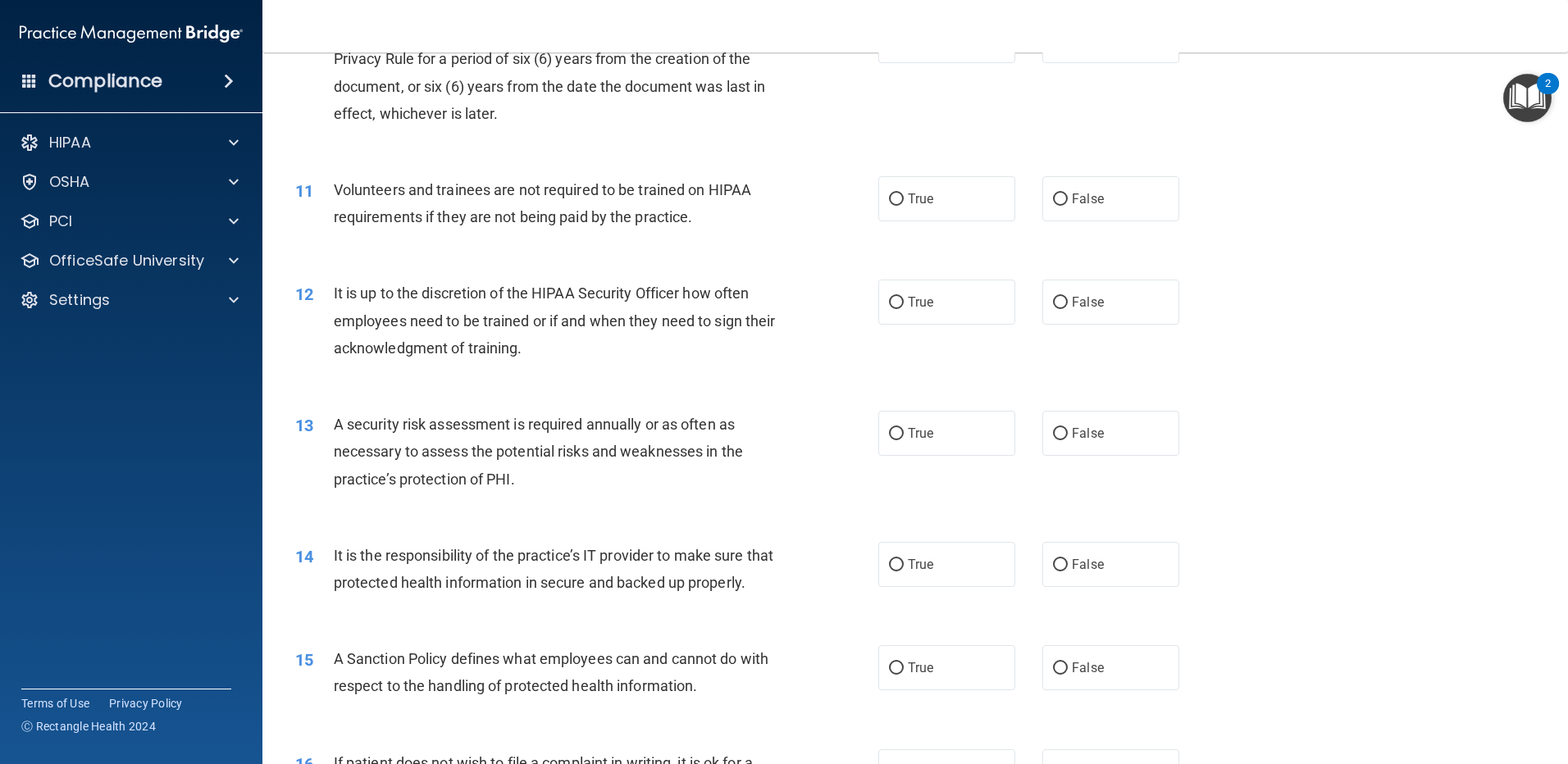
scroll to position [1231, 0]
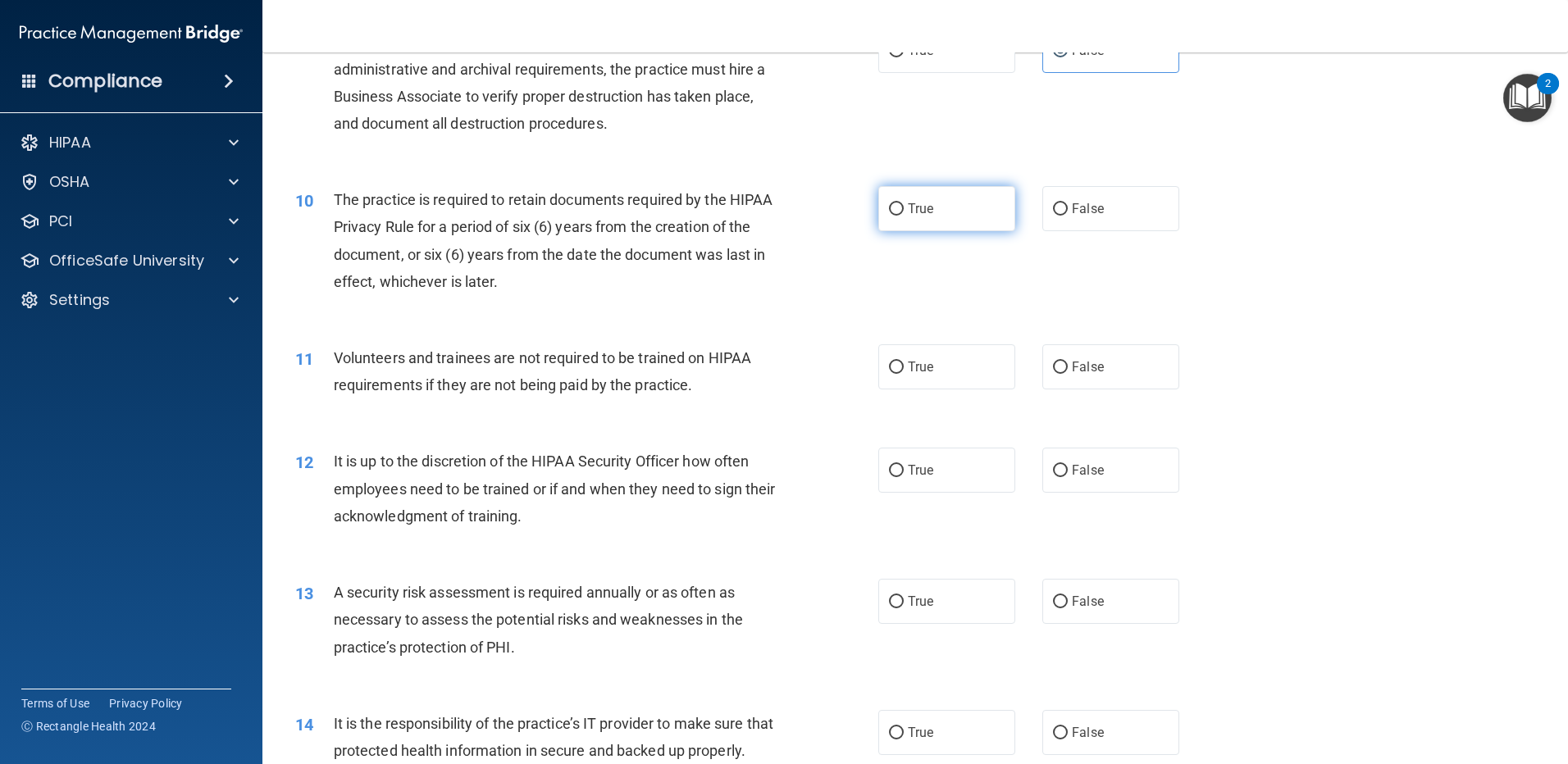
click at [933, 218] on label "True" at bounding box center [946, 209] width 137 height 45
click at [904, 215] on input "True" at bounding box center [896, 209] width 15 height 13
radio input "true"
click at [898, 364] on label "True" at bounding box center [946, 367] width 137 height 45
click at [898, 364] on input "True" at bounding box center [896, 367] width 15 height 13
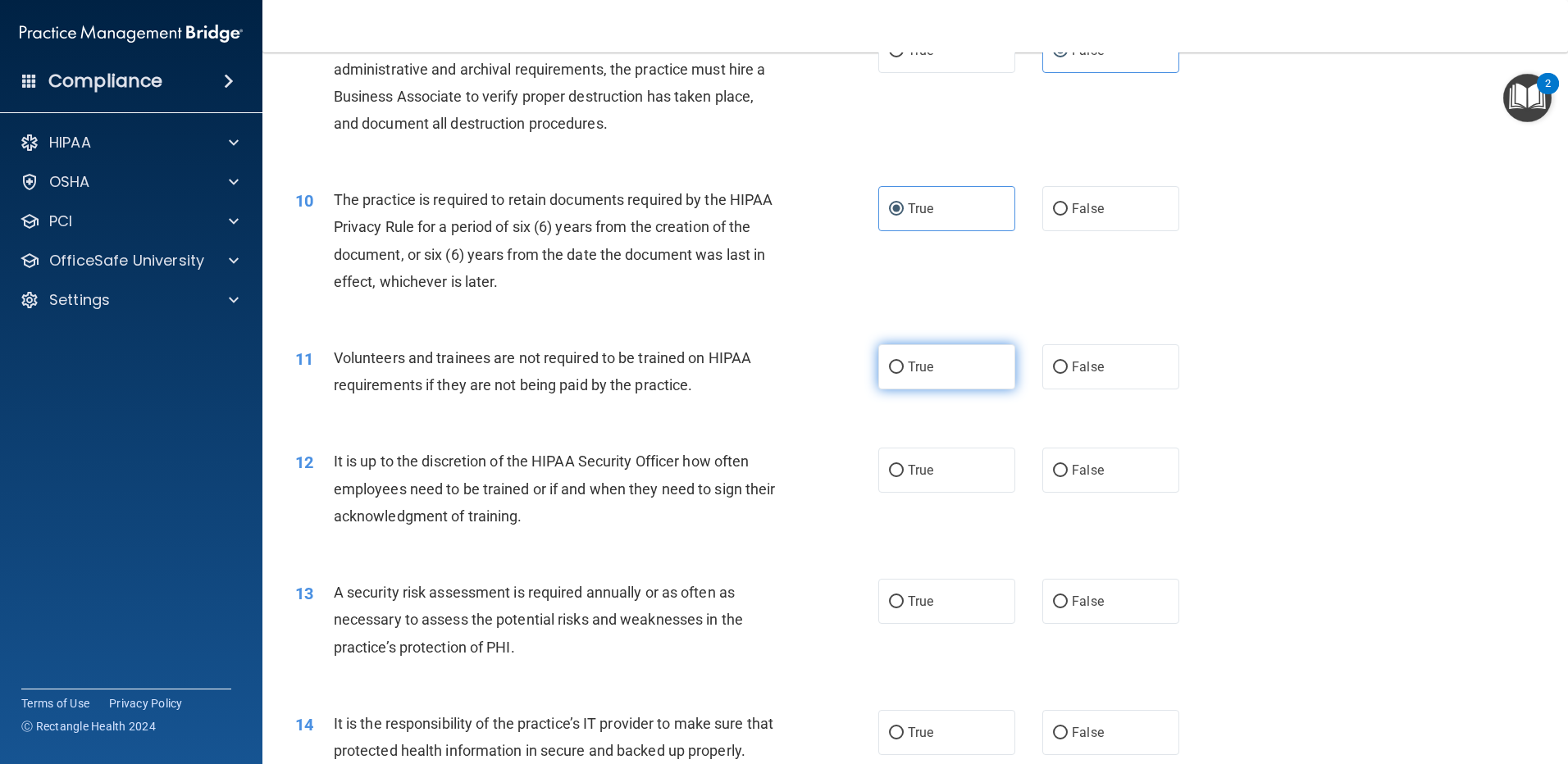
radio input "true"
click at [908, 470] on span "True" at bounding box center [921, 470] width 25 height 16
click at [904, 470] on input "True" at bounding box center [896, 471] width 15 height 13
radio input "true"
click at [1098, 610] on label "False" at bounding box center [1111, 601] width 137 height 45
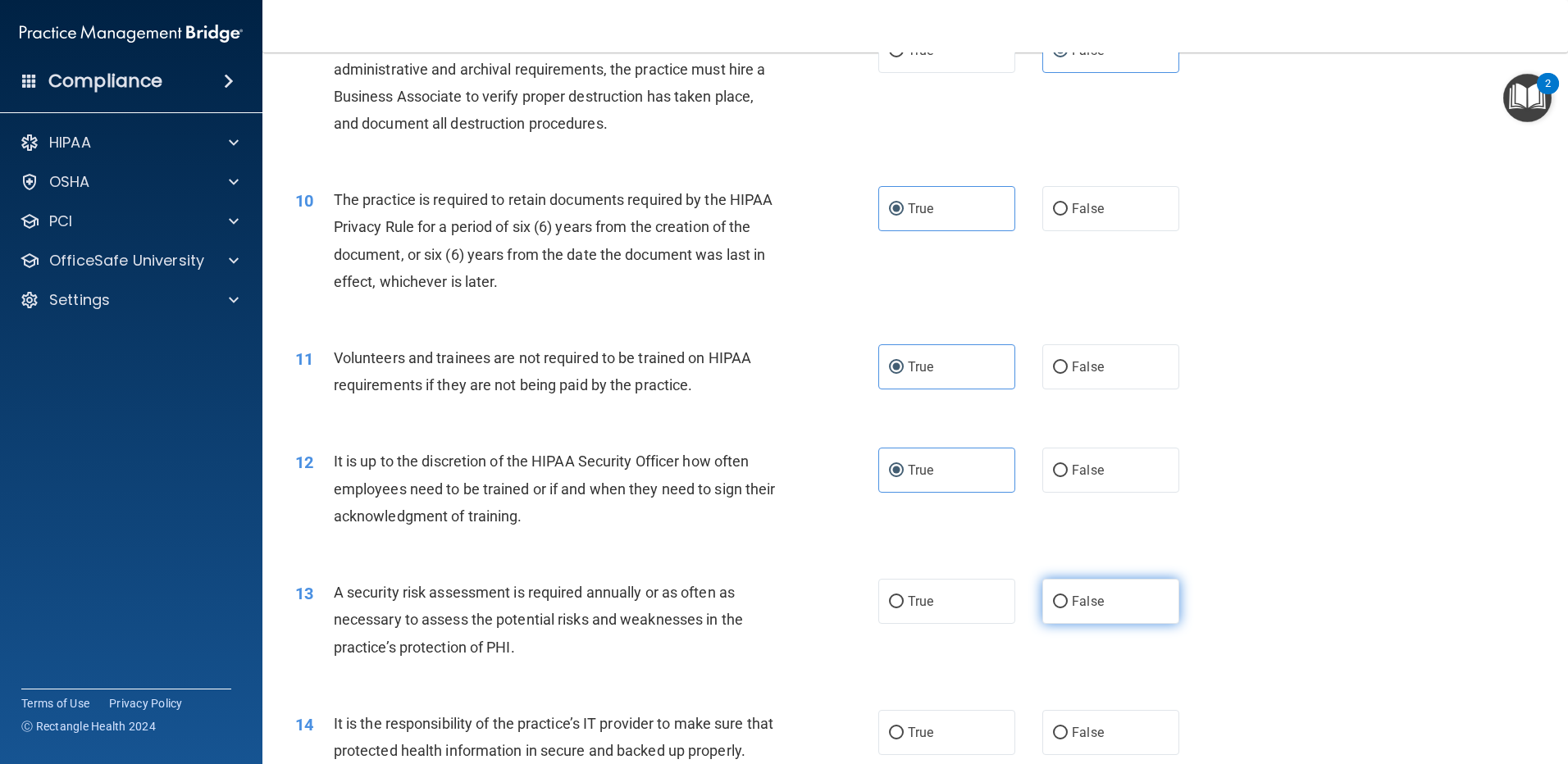
click at [1068, 608] on input "False" at bounding box center [1061, 602] width 15 height 13
radio input "true"
click at [1100, 732] on label "False" at bounding box center [1111, 732] width 137 height 45
click at [1068, 732] on input "False" at bounding box center [1061, 733] width 15 height 13
radio input "true"
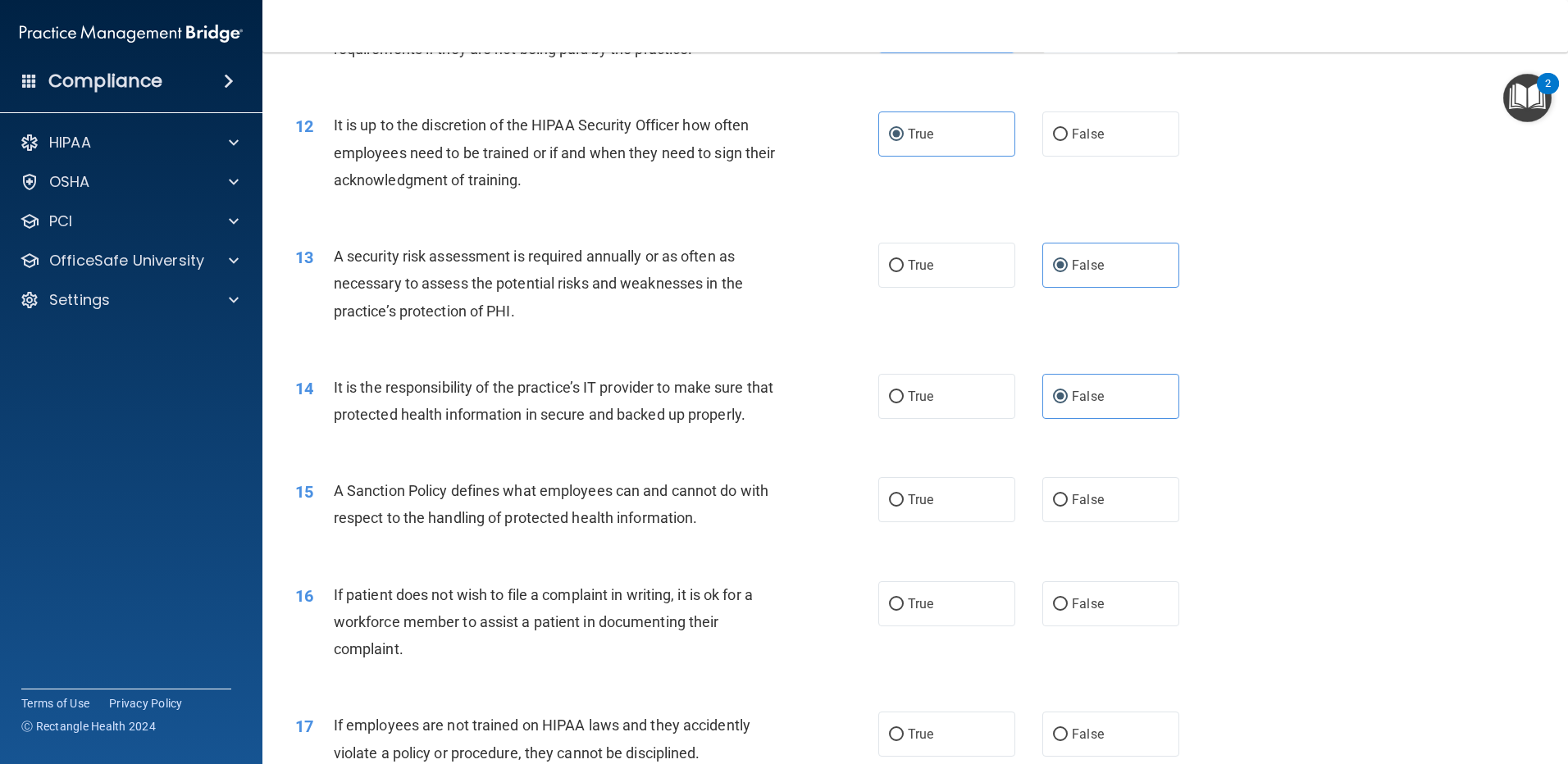
scroll to position [1586, 0]
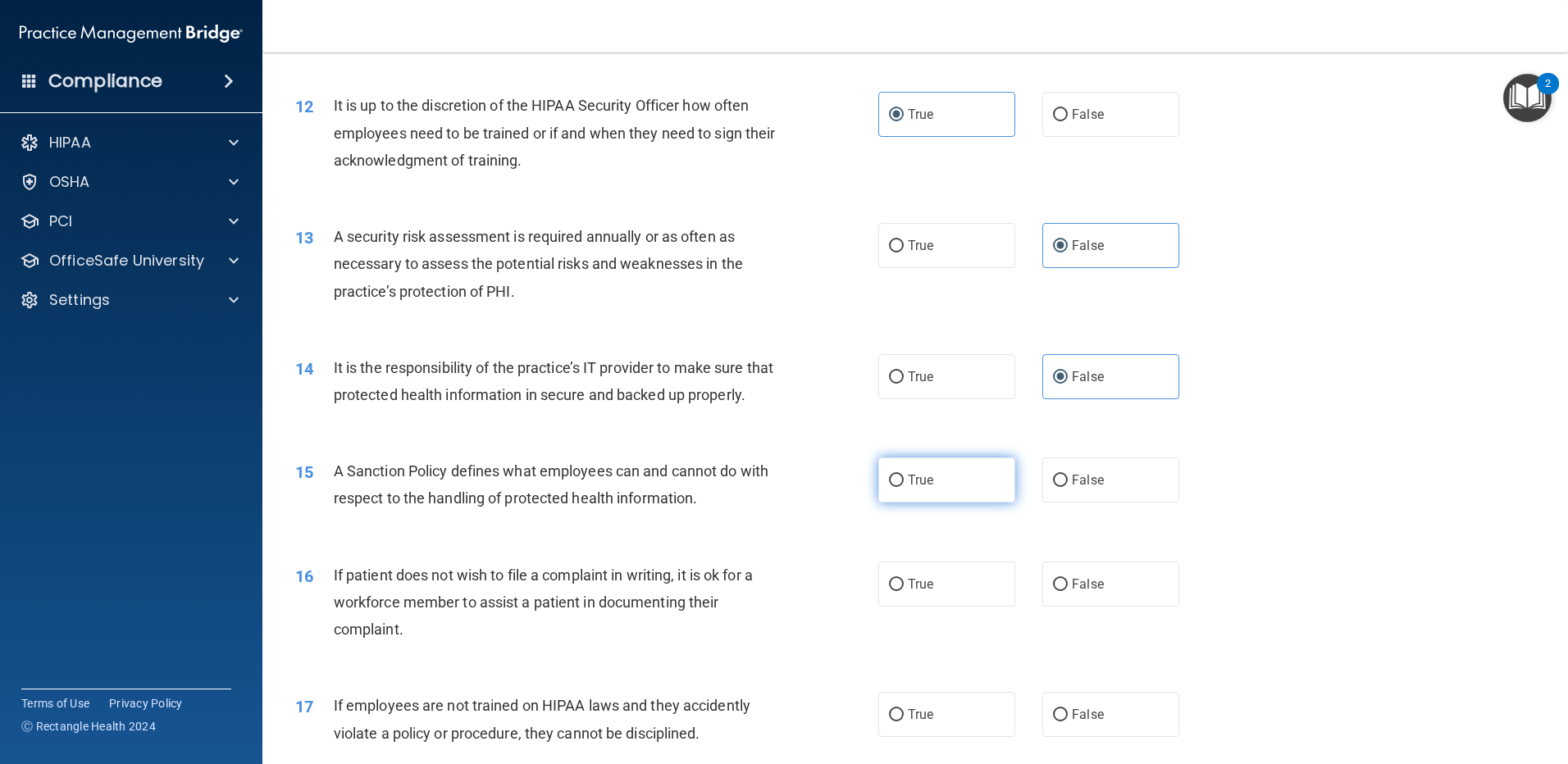
click at [941, 503] on label "True" at bounding box center [946, 480] width 137 height 45
click at [904, 487] on input "True" at bounding box center [896, 480] width 15 height 13
radio input "true"
click at [914, 592] on span "True" at bounding box center [921, 584] width 25 height 16
click at [904, 591] on input "True" at bounding box center [896, 584] width 15 height 13
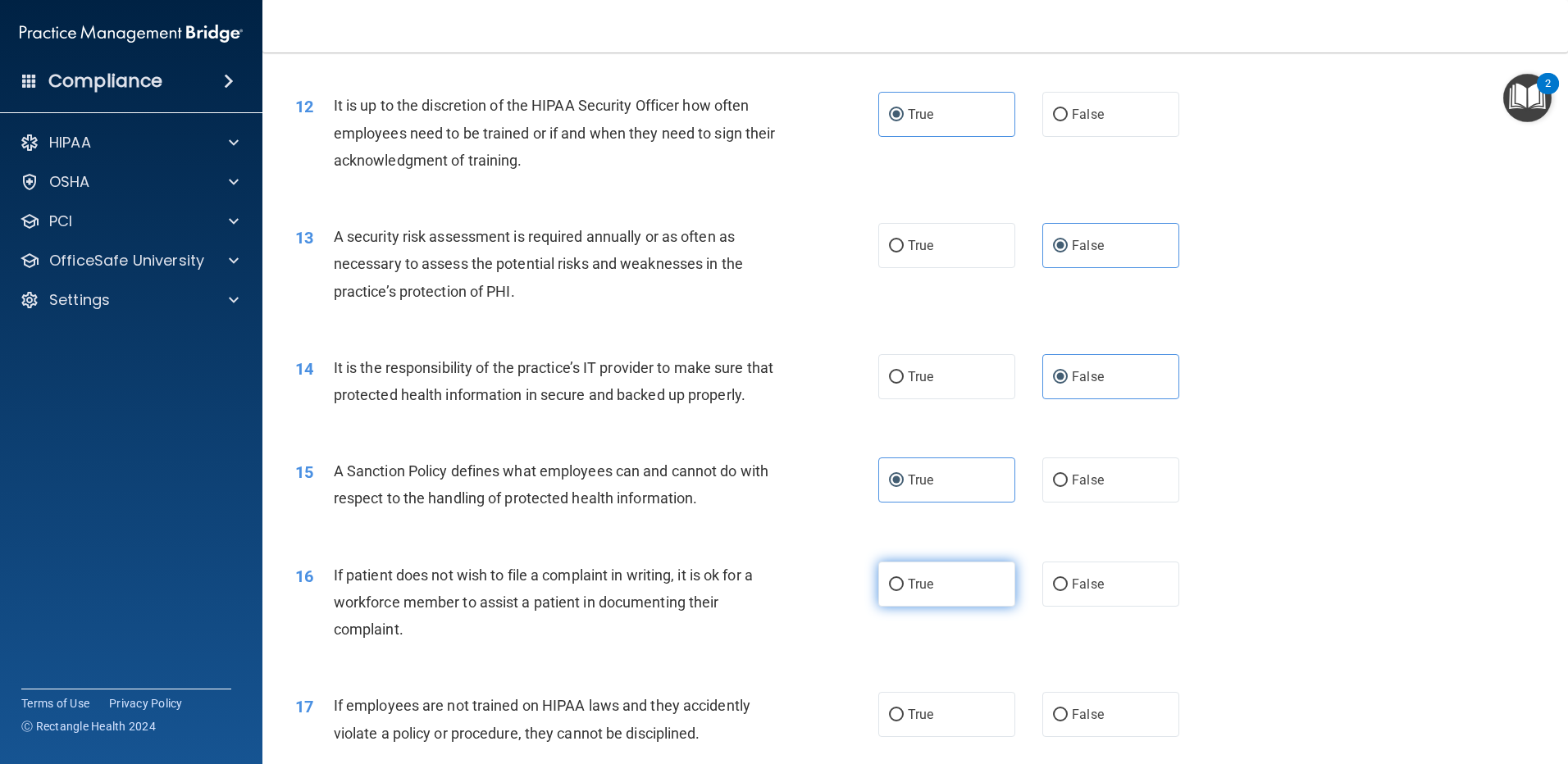
radio input "true"
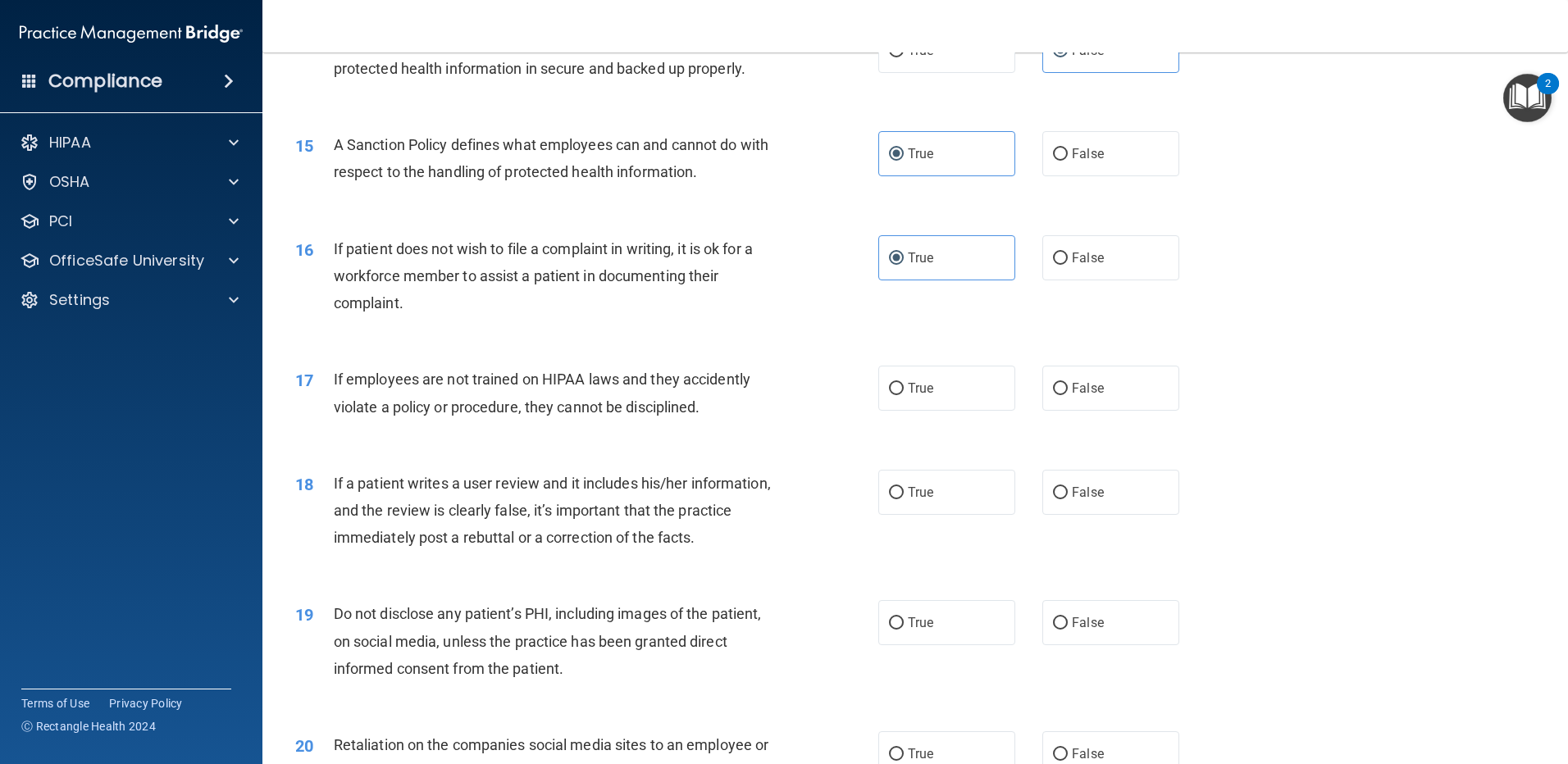
scroll to position [1922, 0]
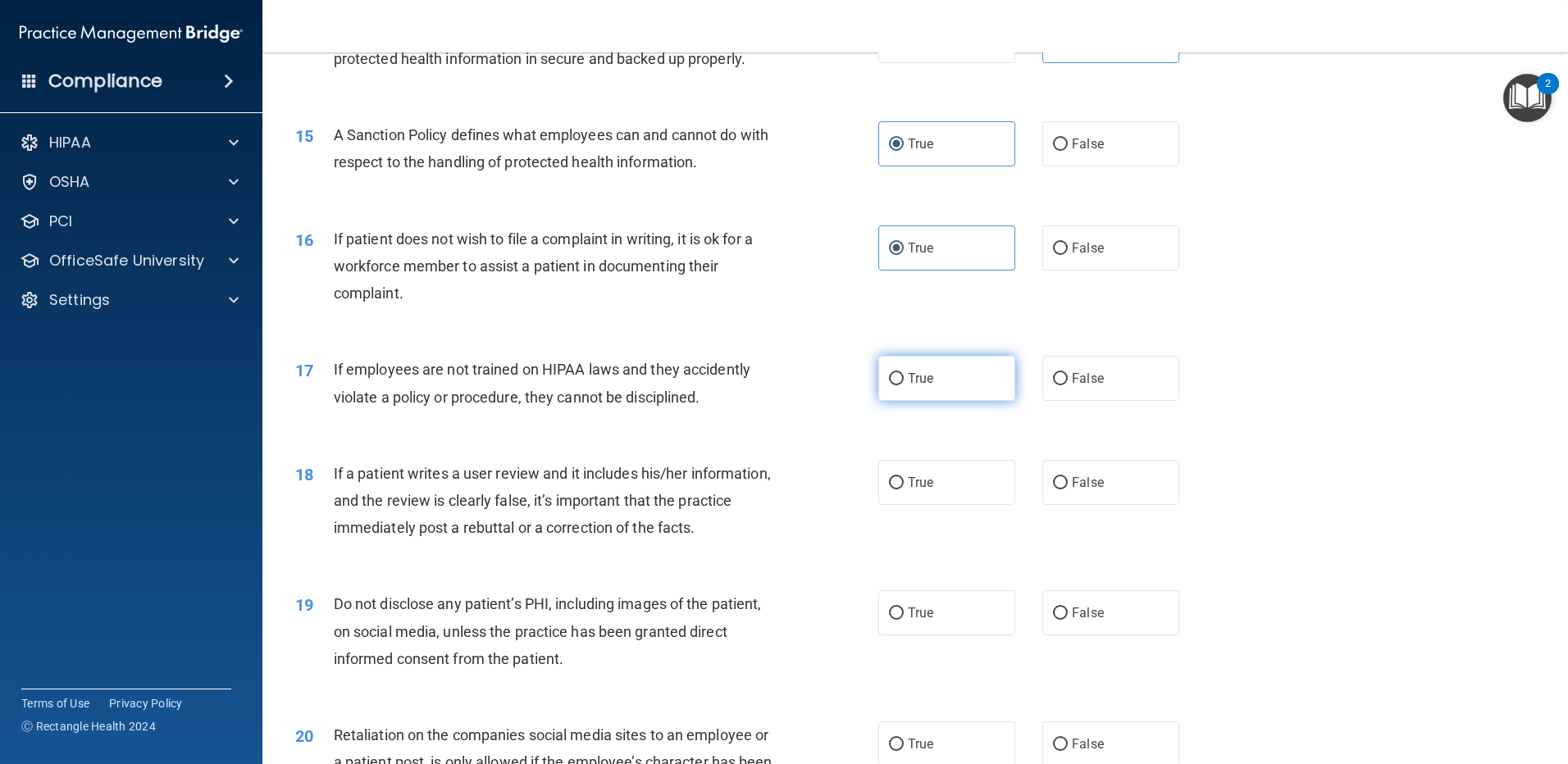
click at [929, 401] on label "True" at bounding box center [946, 378] width 137 height 45
click at [904, 385] on input "True" at bounding box center [896, 379] width 15 height 13
radio input "true"
click at [1096, 505] on label "False" at bounding box center [1111, 483] width 137 height 45
click at [1068, 489] on input "False" at bounding box center [1061, 483] width 15 height 13
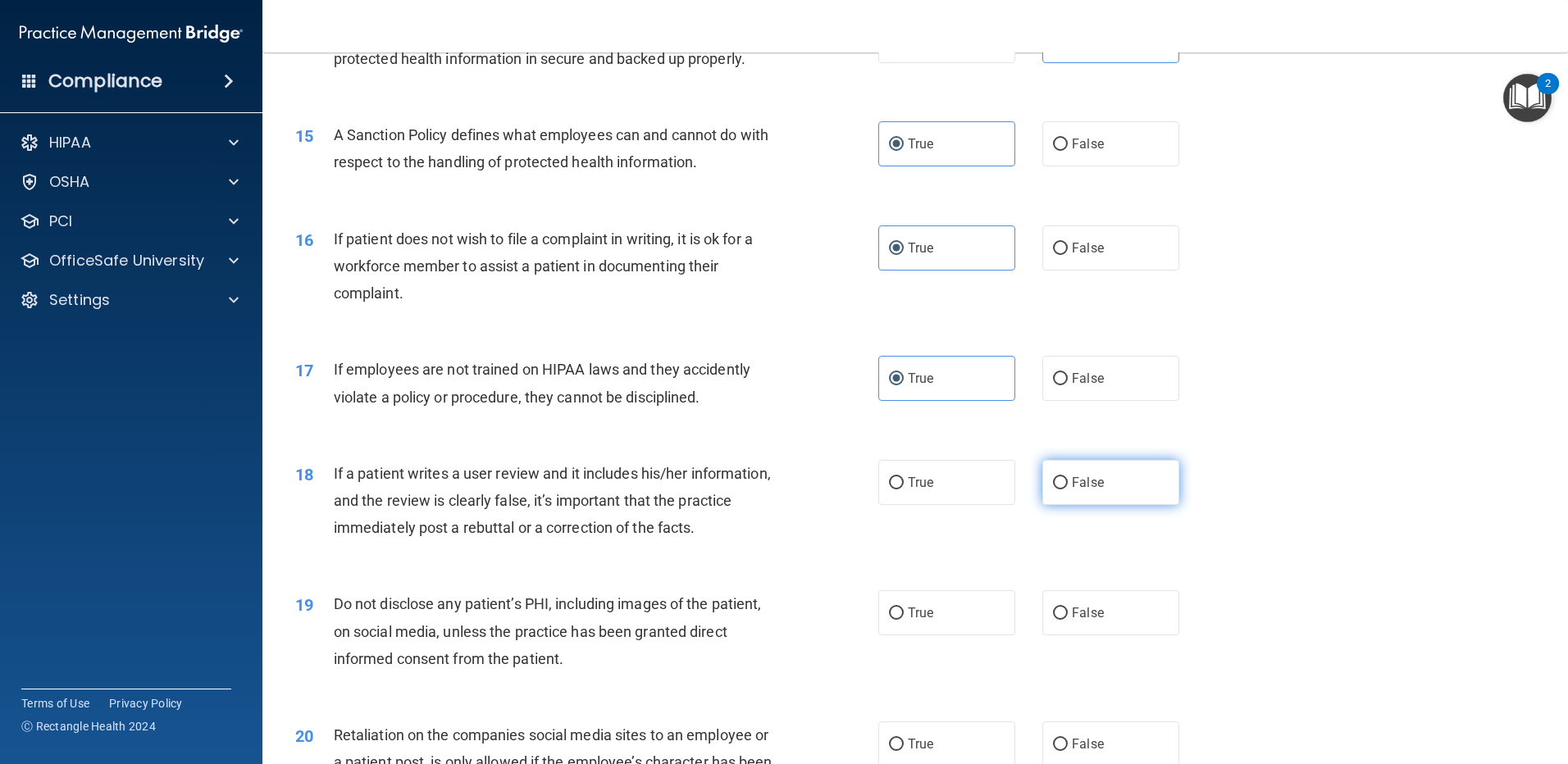
radio input "true"
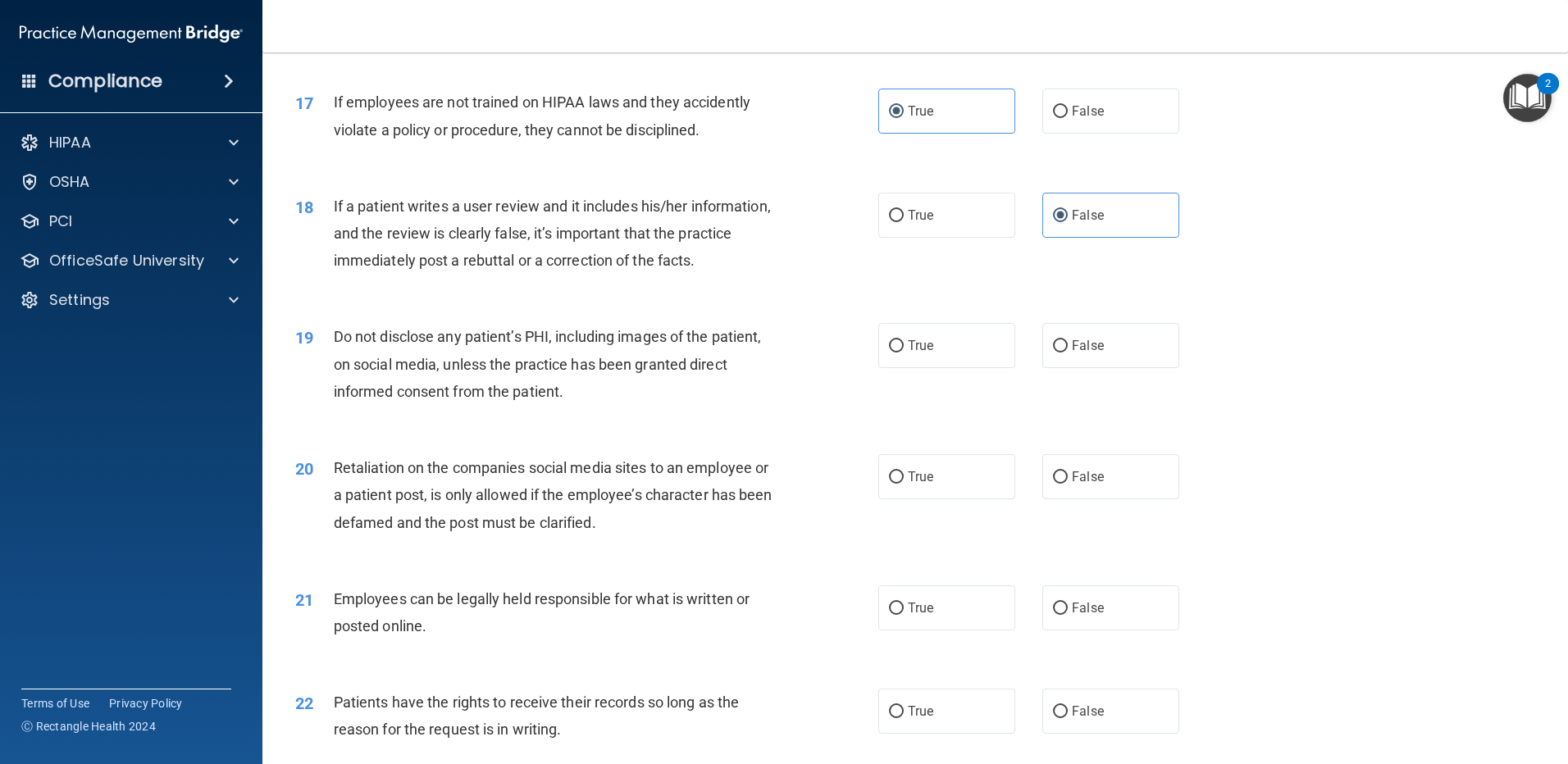
scroll to position [2229, 0]
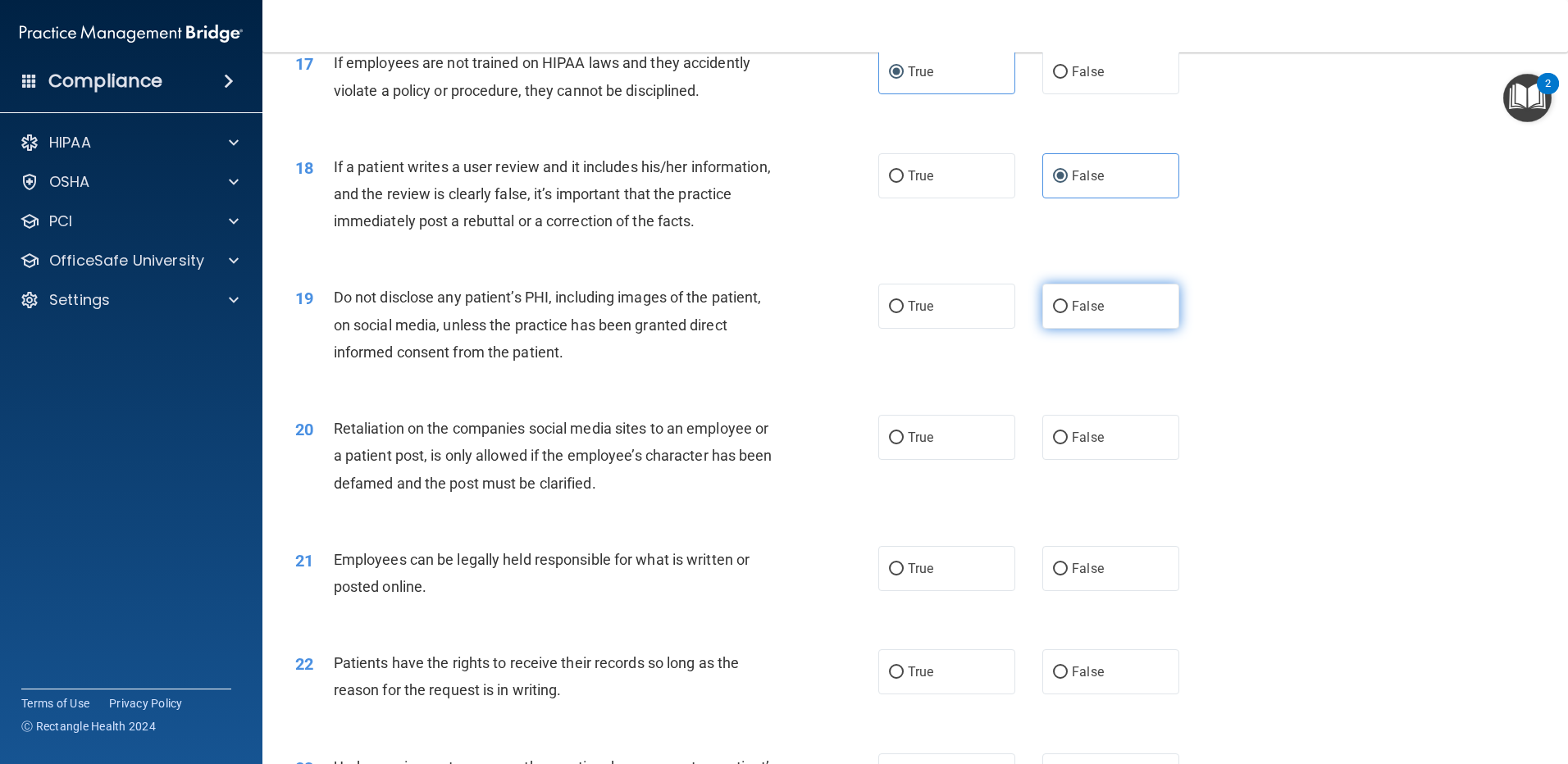
click at [1052, 329] on label "False" at bounding box center [1111, 306] width 137 height 45
click at [1053, 313] on input "False" at bounding box center [1061, 306] width 15 height 13
radio input "true"
click at [1081, 445] on span "False" at bounding box center [1088, 437] width 32 height 16
click at [1068, 444] on input "False" at bounding box center [1061, 438] width 15 height 13
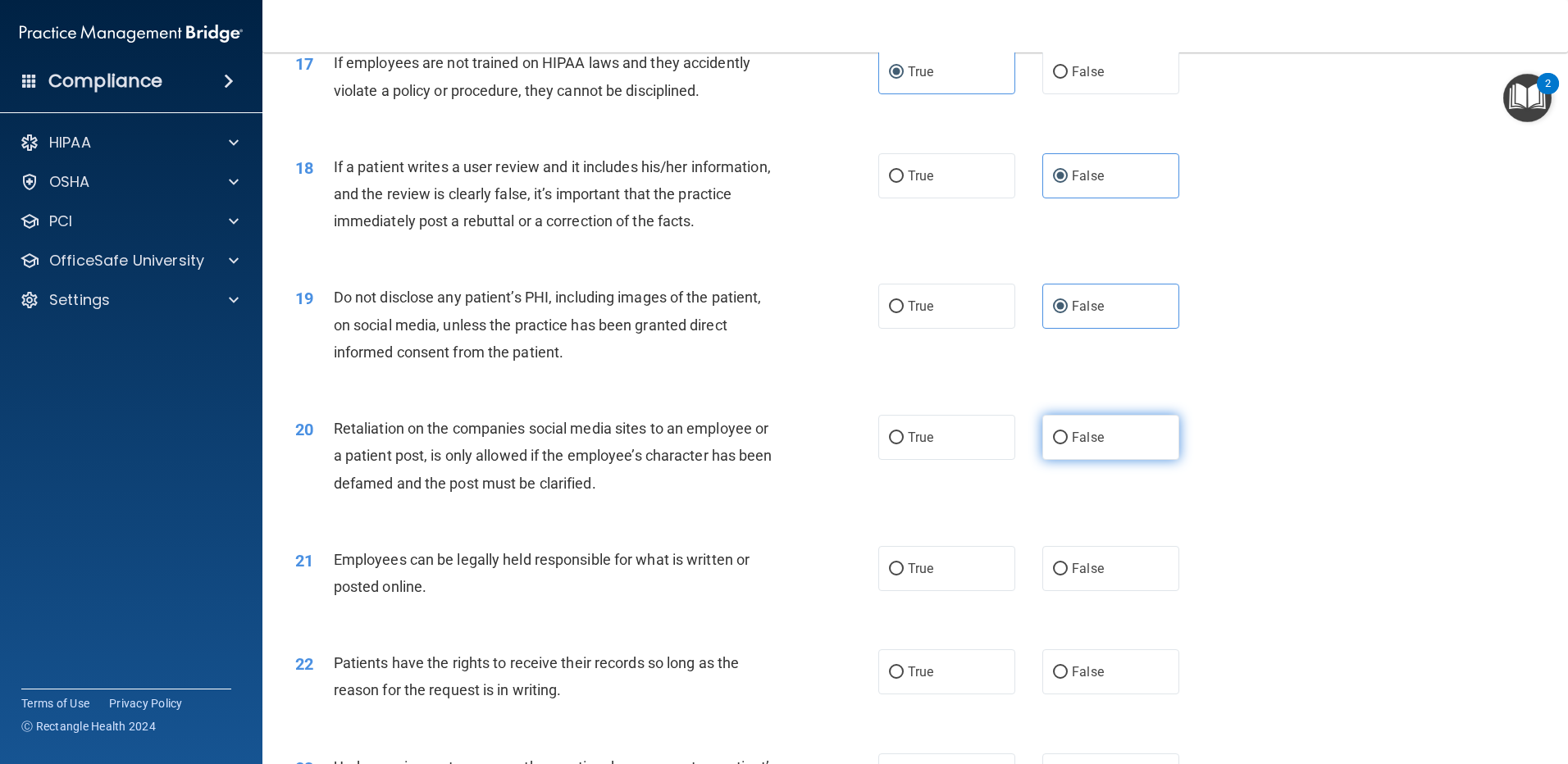
radio input "true"
click at [948, 591] on label "True" at bounding box center [946, 569] width 137 height 45
click at [904, 575] on input "True" at bounding box center [896, 569] width 15 height 13
radio input "true"
click at [933, 692] on label "True" at bounding box center [946, 672] width 137 height 45
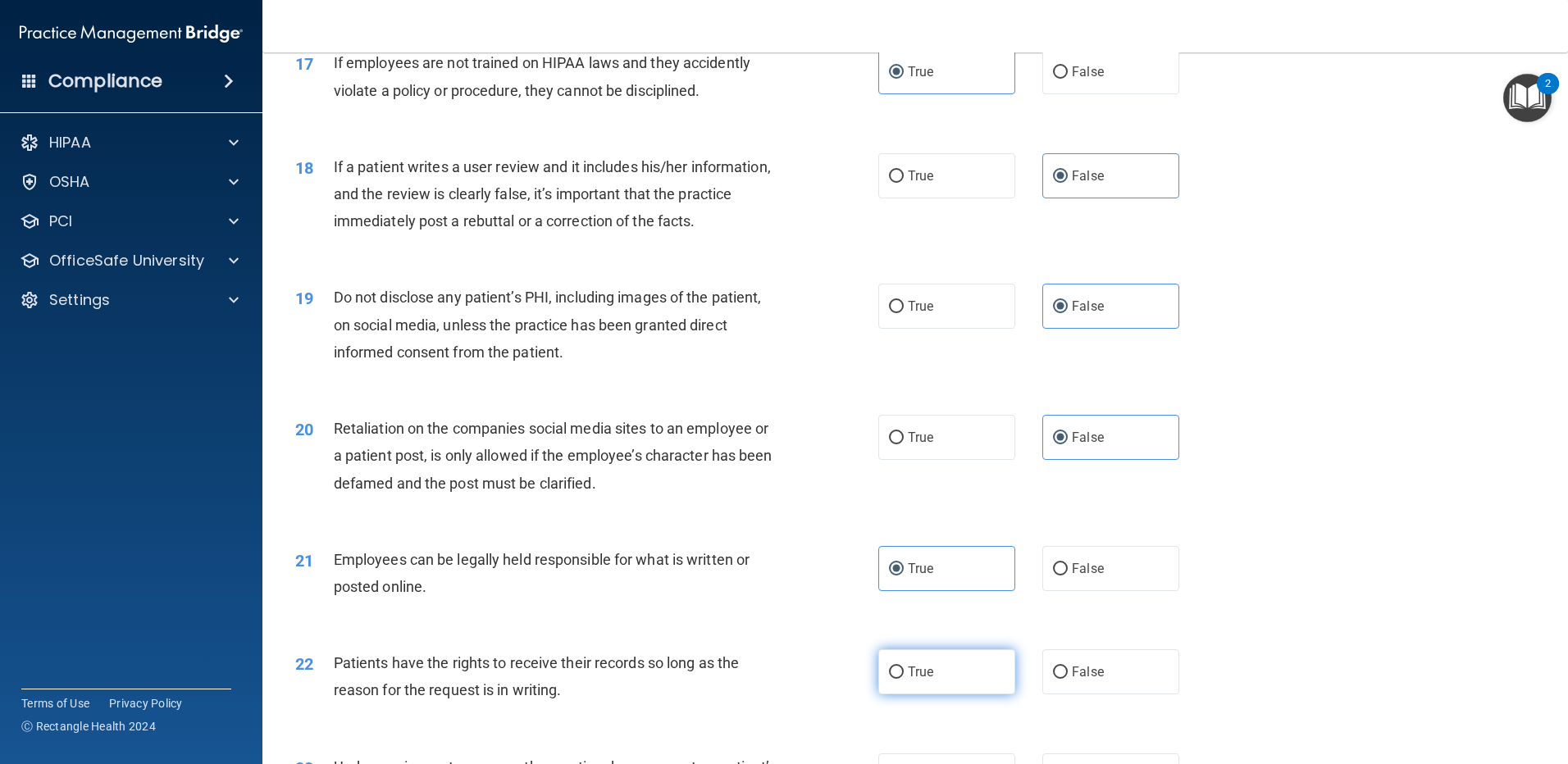
click at [904, 679] on input "True" at bounding box center [896, 672] width 15 height 13
radio input "true"
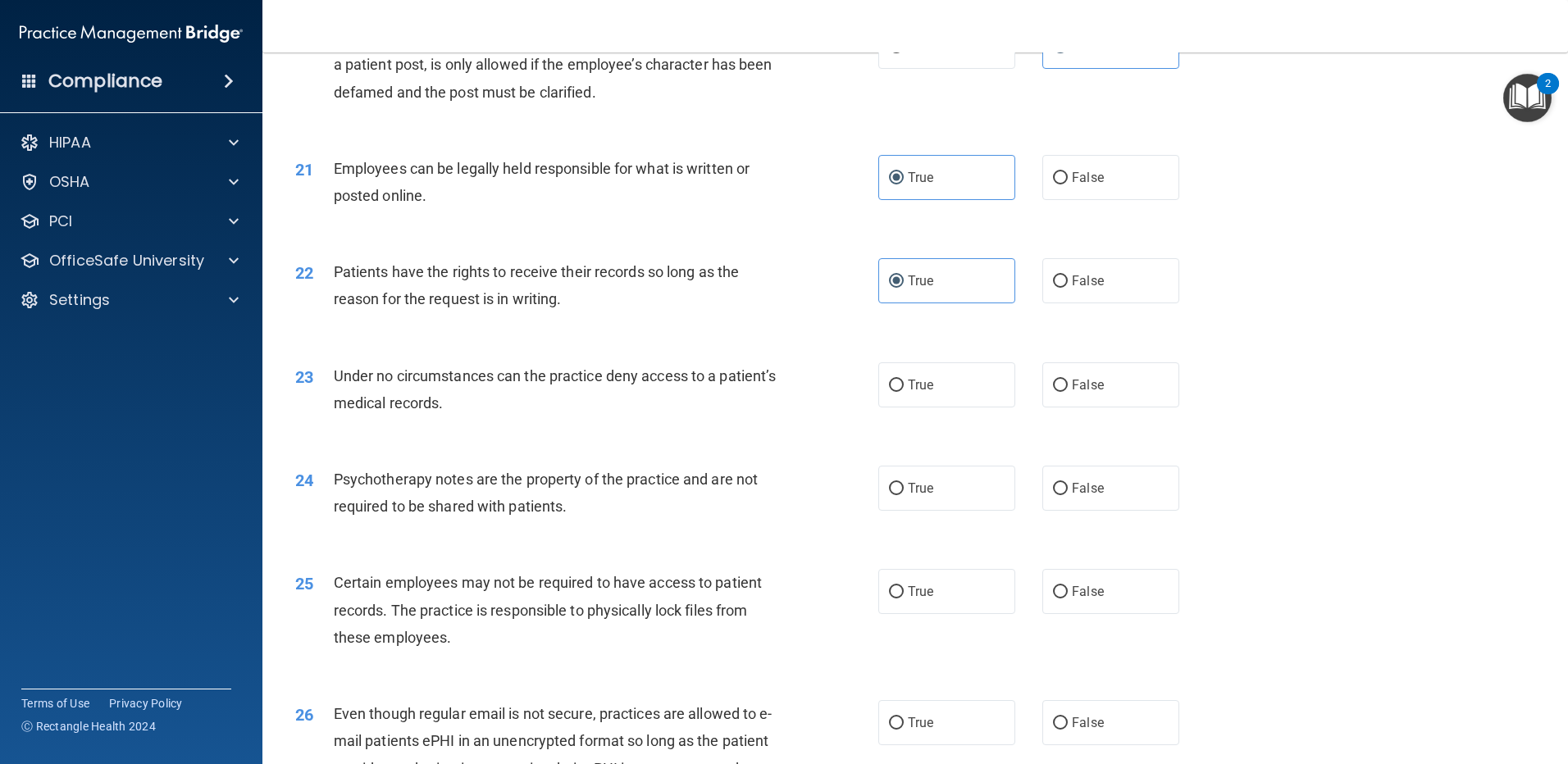
scroll to position [2644, 0]
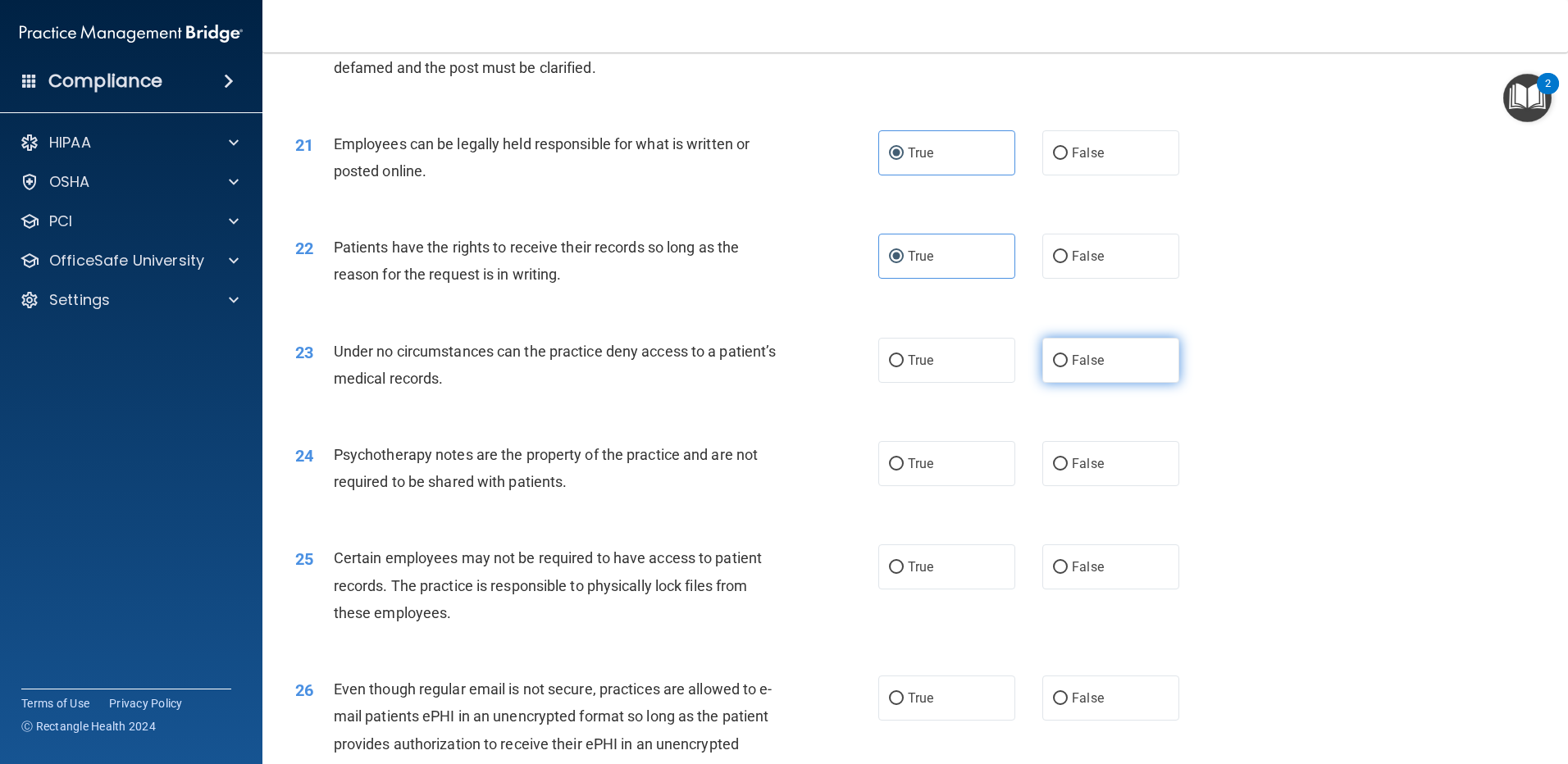
click at [1094, 382] on label "False" at bounding box center [1111, 360] width 137 height 45
click at [1068, 367] on input "False" at bounding box center [1061, 361] width 15 height 13
radio input "true"
click at [1077, 472] on span "False" at bounding box center [1088, 463] width 32 height 16
click at [1068, 471] on input "False" at bounding box center [1061, 464] width 15 height 13
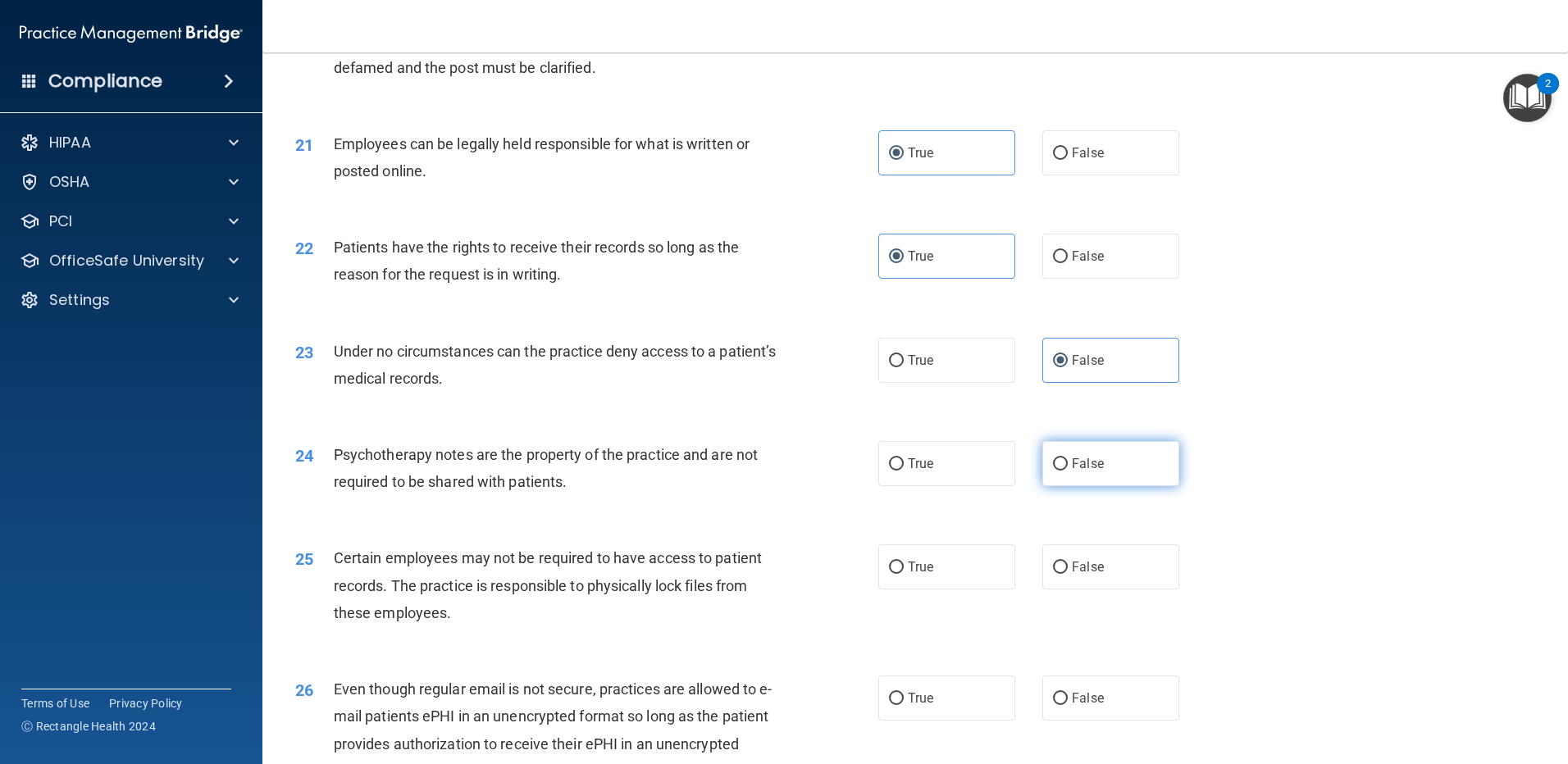
radio input "true"
click at [916, 585] on label "True" at bounding box center [946, 567] width 137 height 45
click at [904, 574] on input "True" at bounding box center [896, 568] width 15 height 13
radio input "true"
click at [1072, 706] on span "False" at bounding box center [1088, 698] width 32 height 16
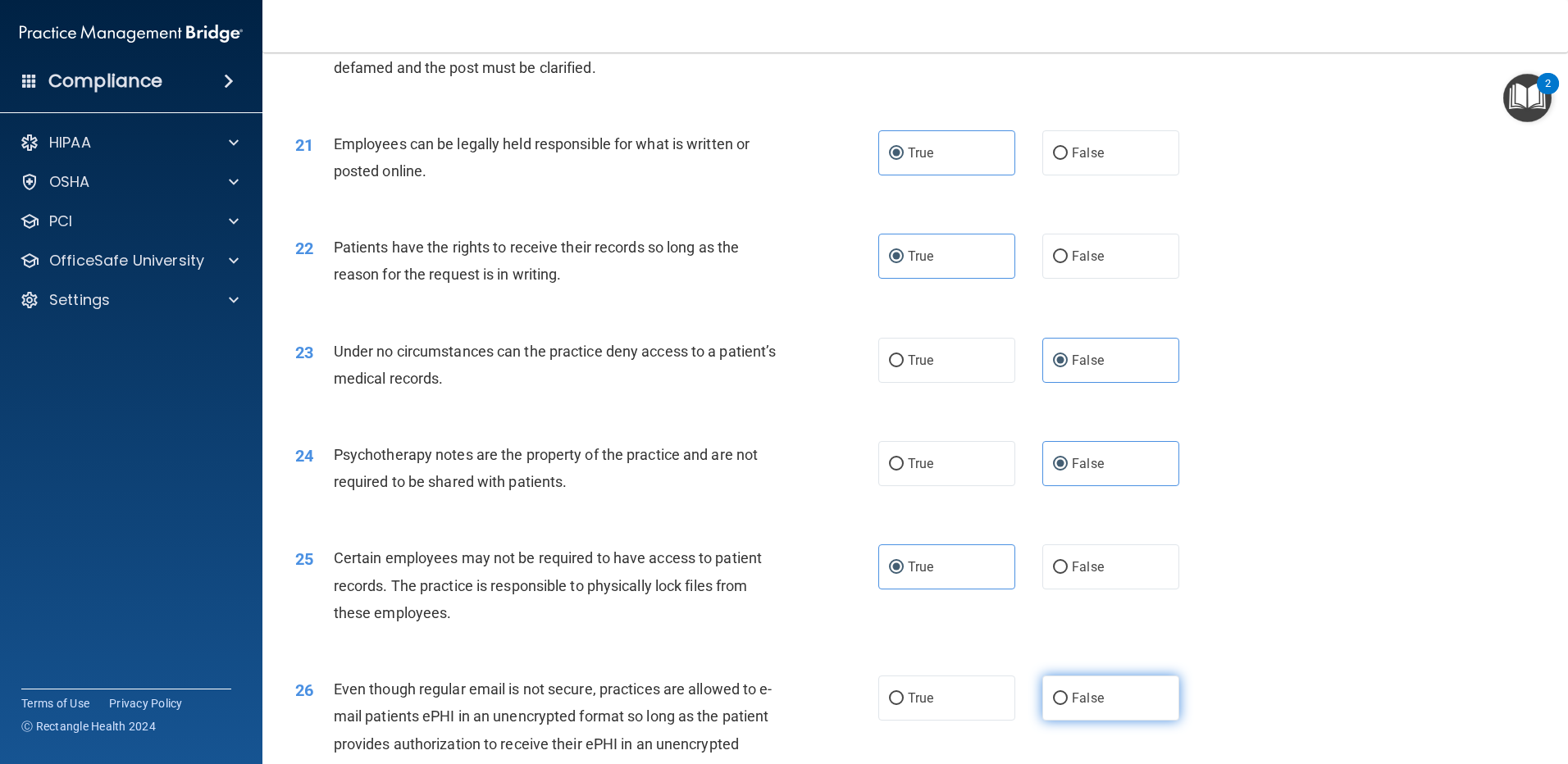
click at [1066, 705] on input "False" at bounding box center [1061, 699] width 15 height 13
radio input "true"
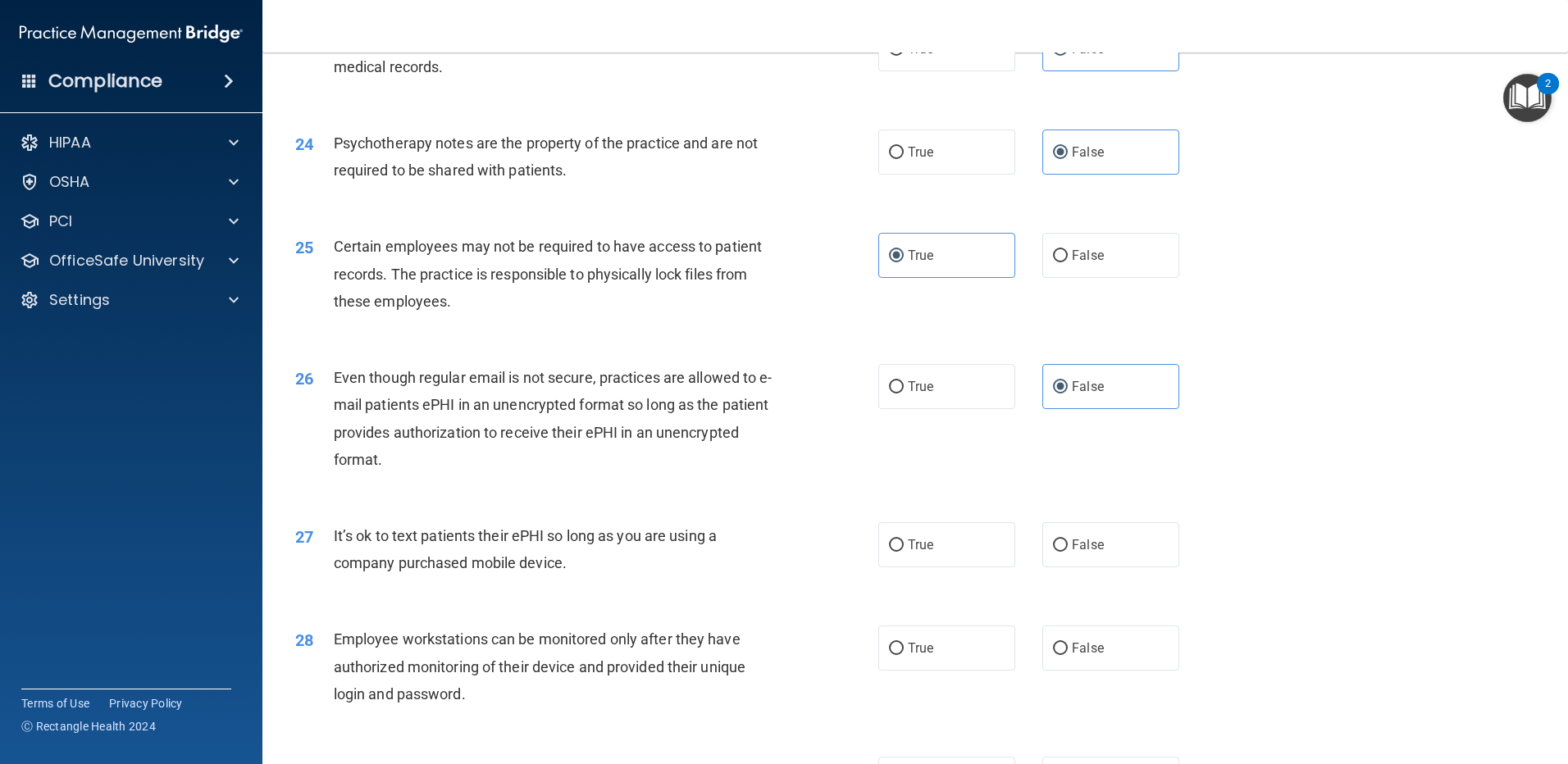
scroll to position [2971, 0]
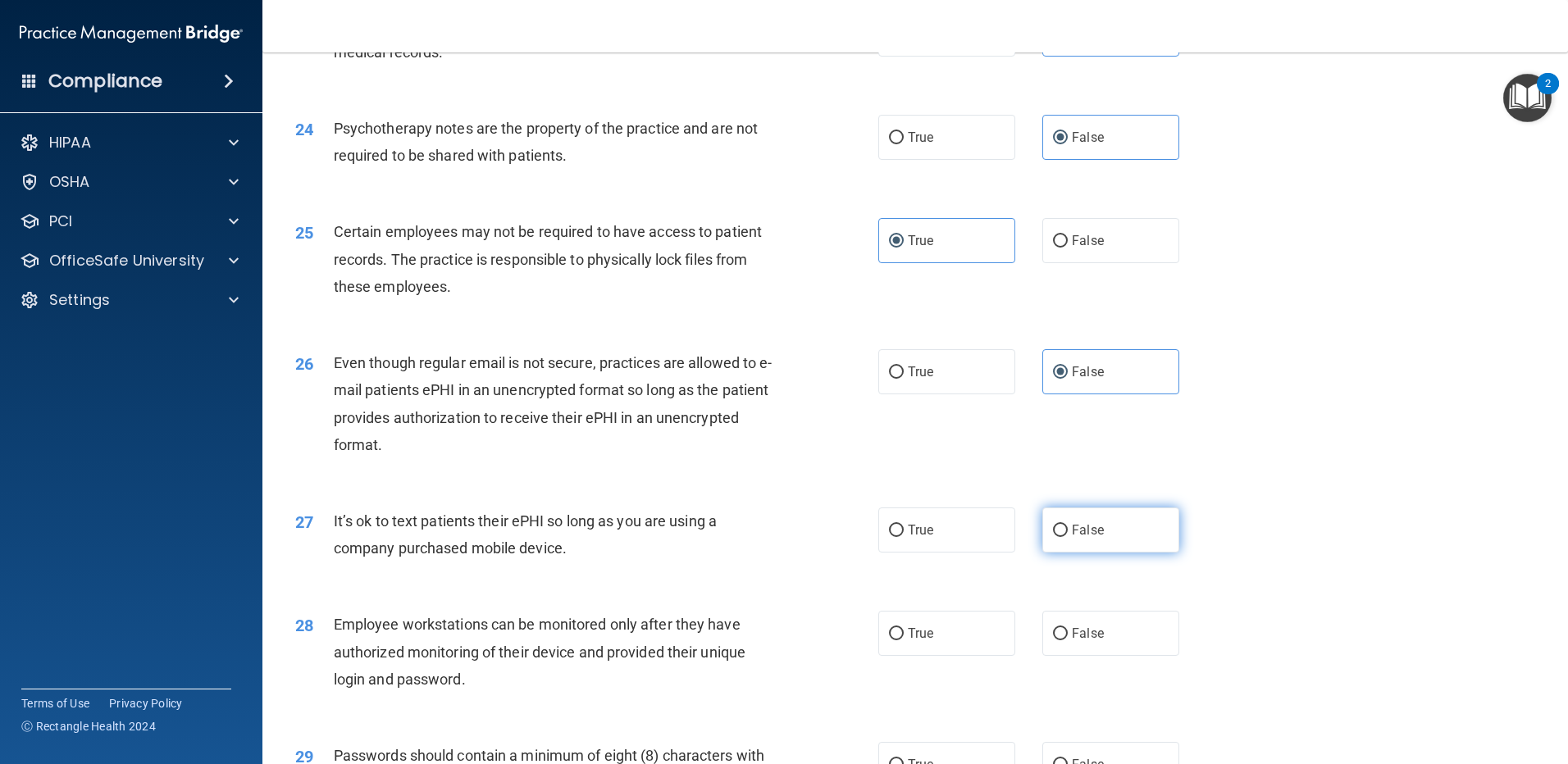
click at [1082, 543] on label "False" at bounding box center [1111, 530] width 137 height 45
click at [1068, 537] on input "False" at bounding box center [1061, 530] width 15 height 13
radio input "true"
click at [913, 655] on label "True" at bounding box center [946, 633] width 137 height 45
click at [904, 640] on input "True" at bounding box center [896, 634] width 15 height 13
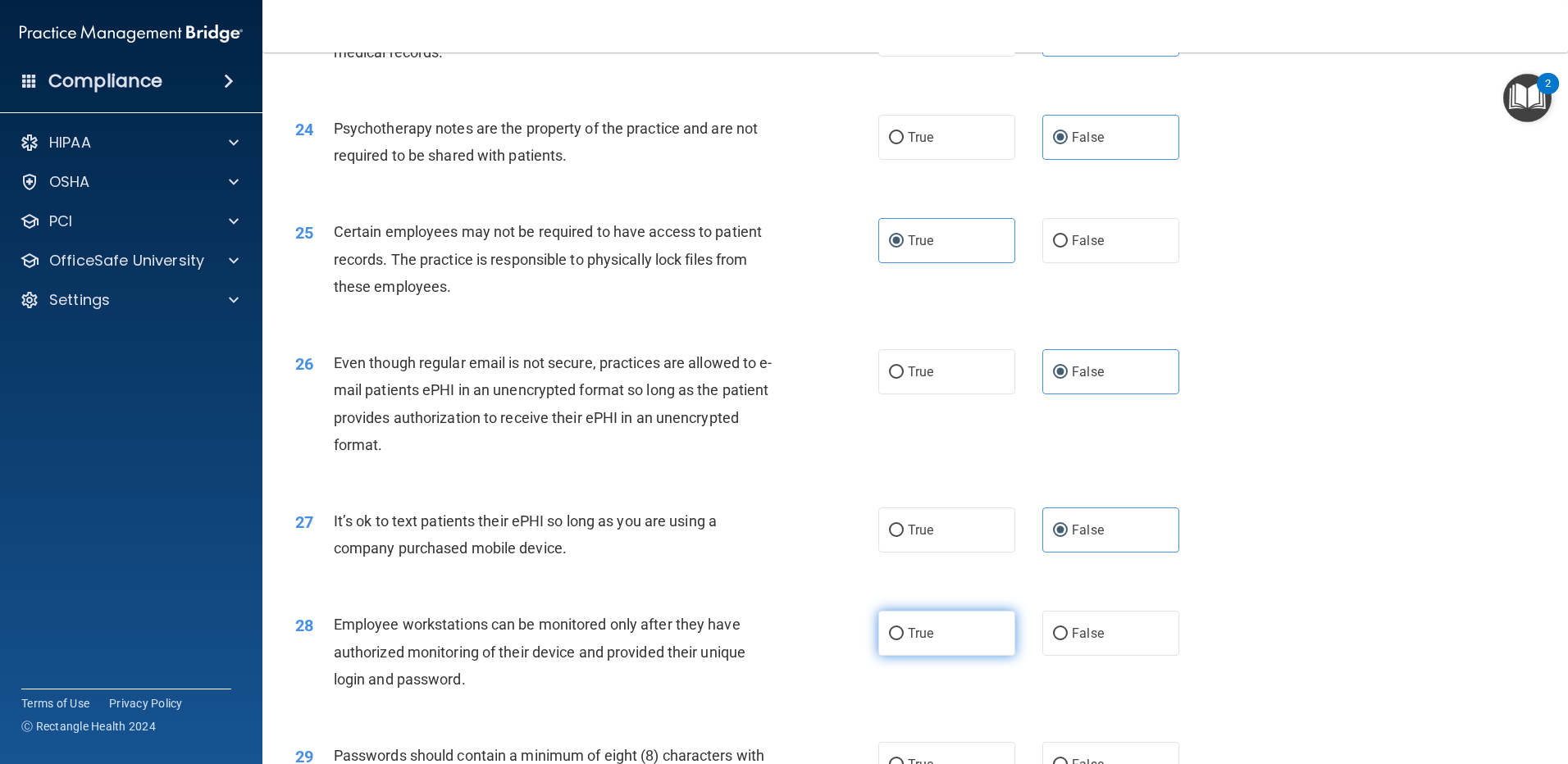
radio input "true"
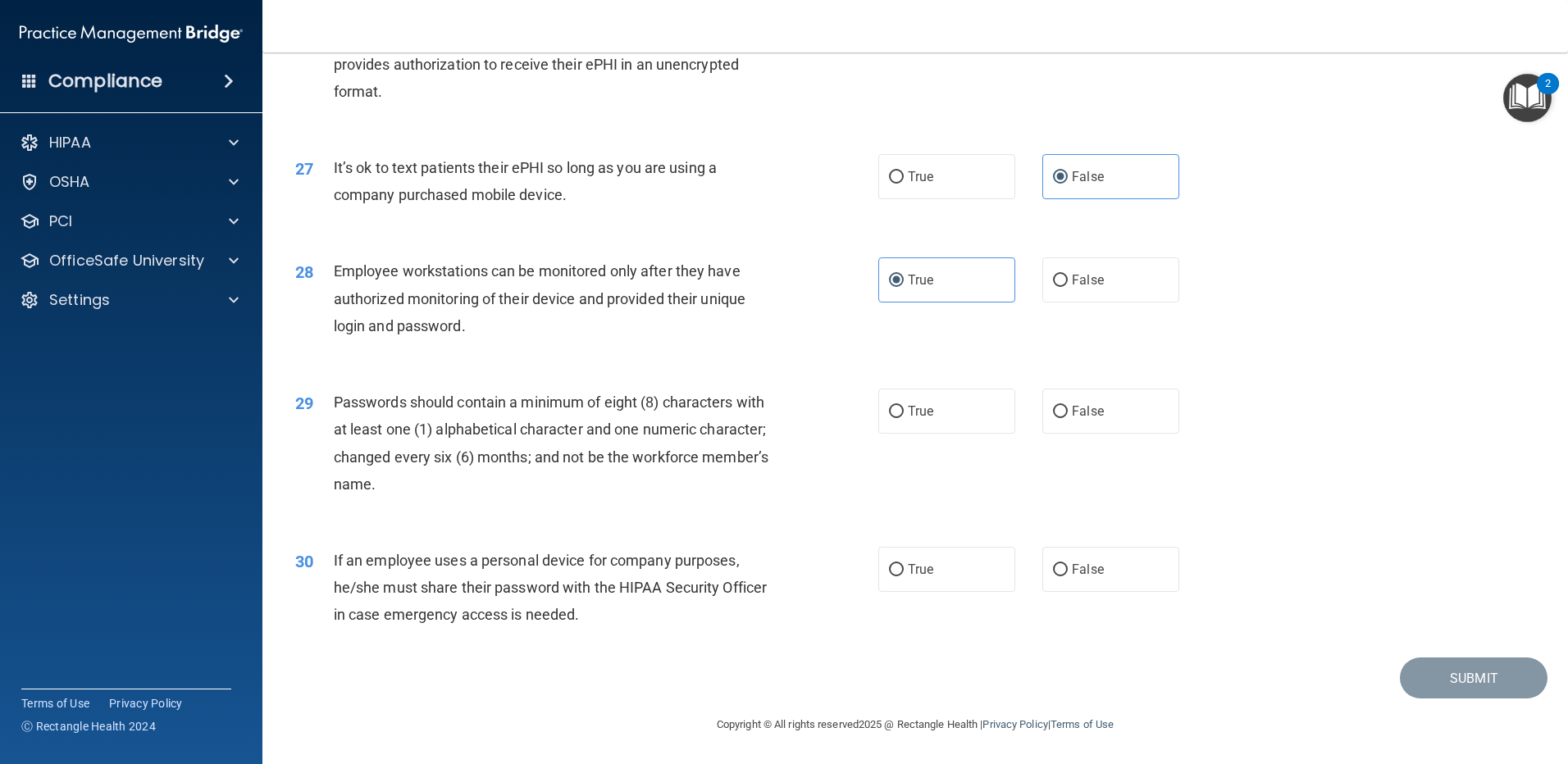
scroll to position [3352, 0]
click at [917, 408] on span "True" at bounding box center [921, 411] width 25 height 16
click at [904, 408] on input "True" at bounding box center [896, 412] width 15 height 13
radio input "true"
click at [912, 551] on label "True" at bounding box center [946, 569] width 137 height 45
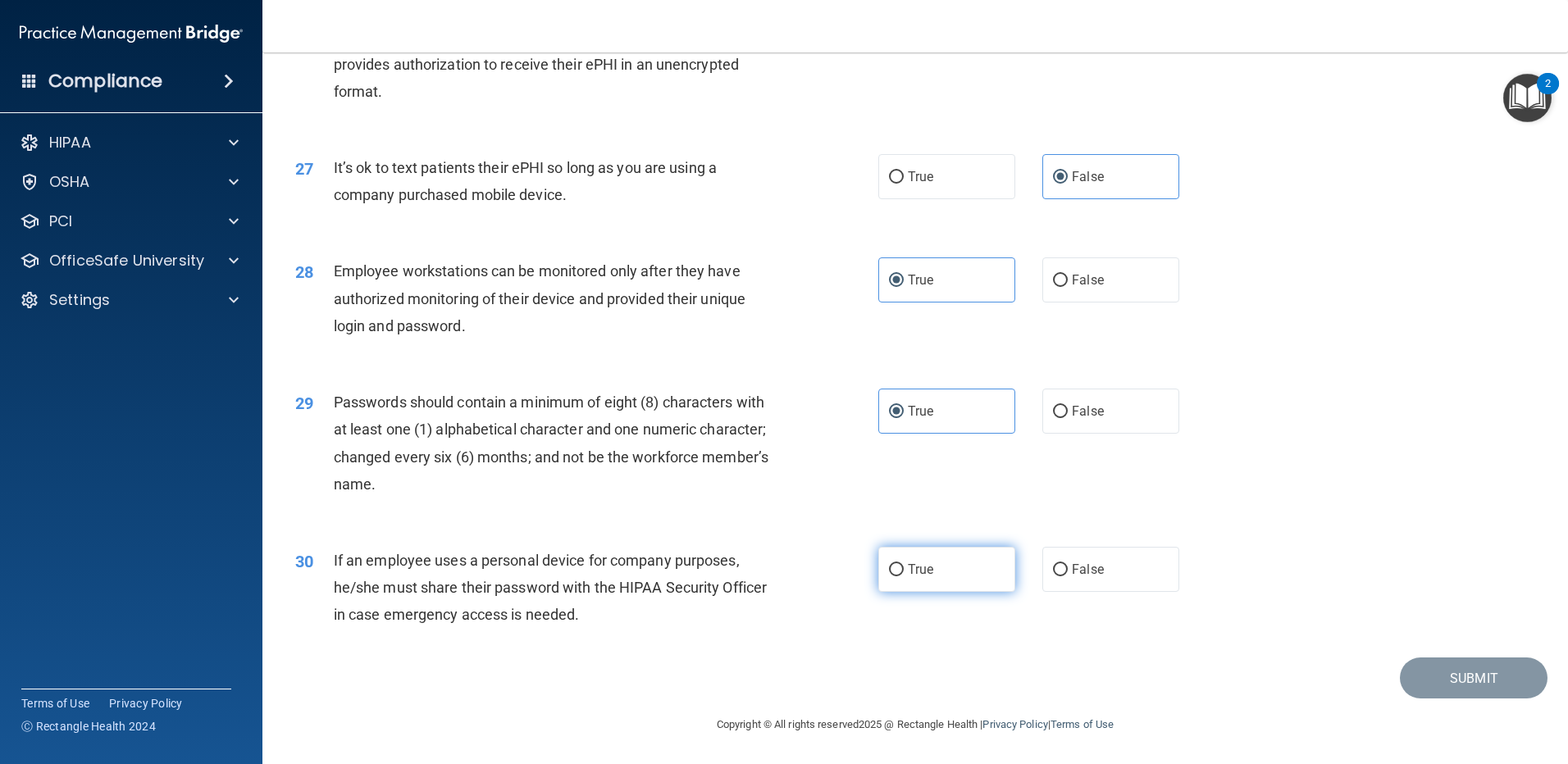
click at [904, 564] on input "True" at bounding box center [896, 569] width 15 height 13
radio input "true"
click at [1466, 679] on button "Submit" at bounding box center [1474, 678] width 148 height 42
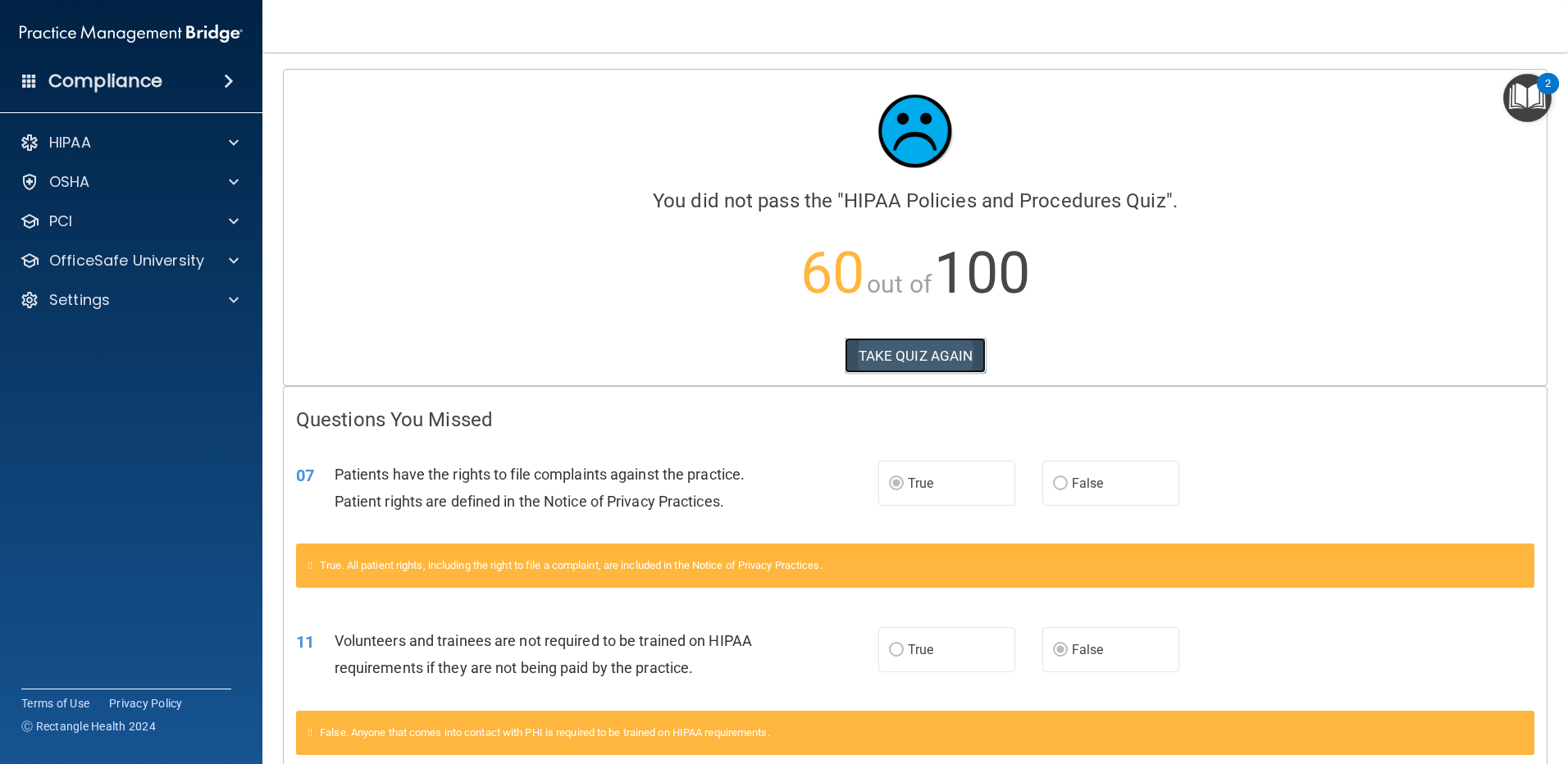
click at [892, 347] on button "TAKE QUIZ AGAIN" at bounding box center [916, 355] width 142 height 36
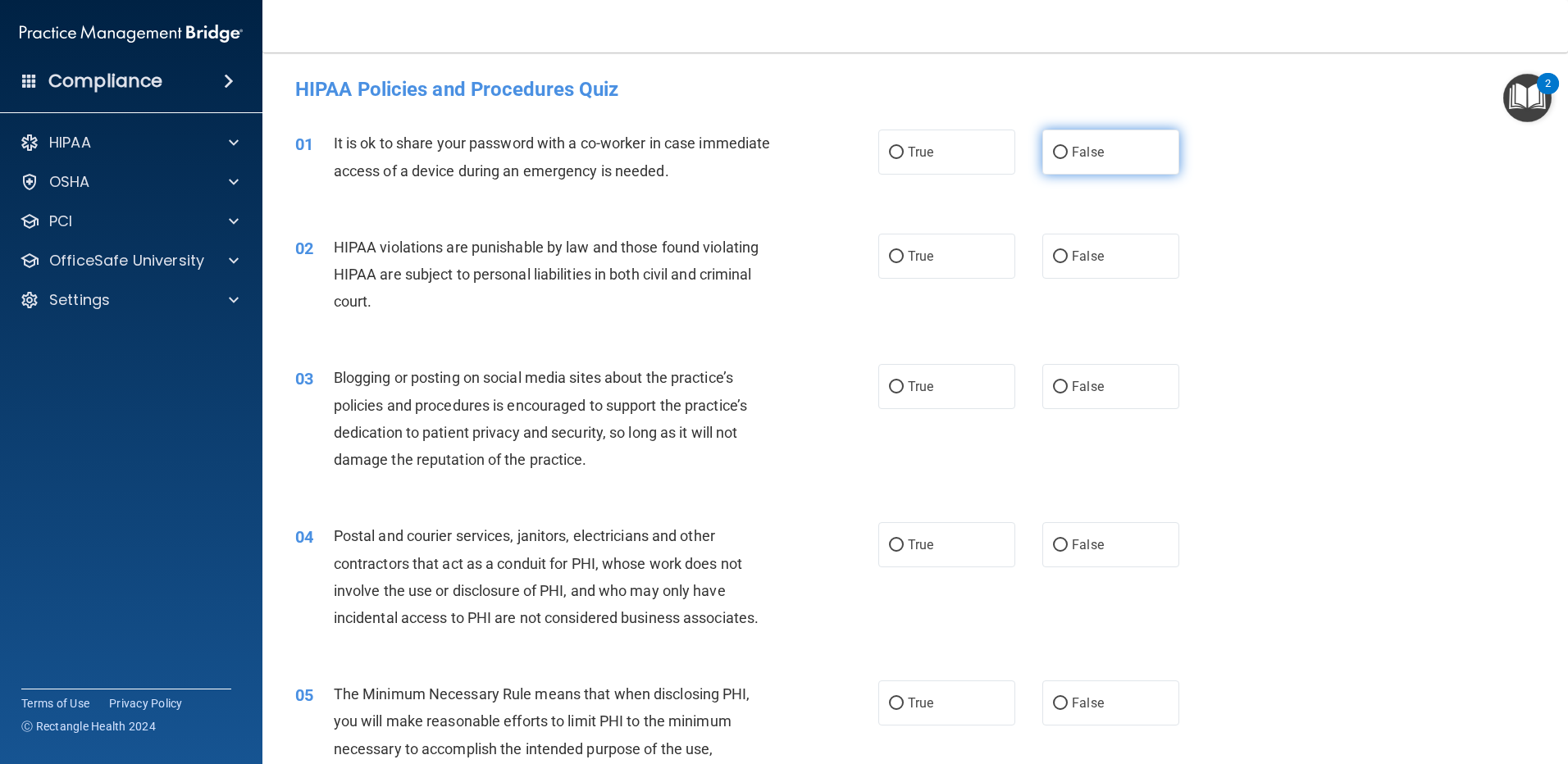
click at [1063, 144] on label "False" at bounding box center [1111, 152] width 137 height 45
click at [1063, 147] on input "False" at bounding box center [1061, 153] width 15 height 13
radio input "true"
click at [927, 271] on label "True" at bounding box center [946, 256] width 137 height 45
click at [904, 263] on input "True" at bounding box center [896, 256] width 15 height 13
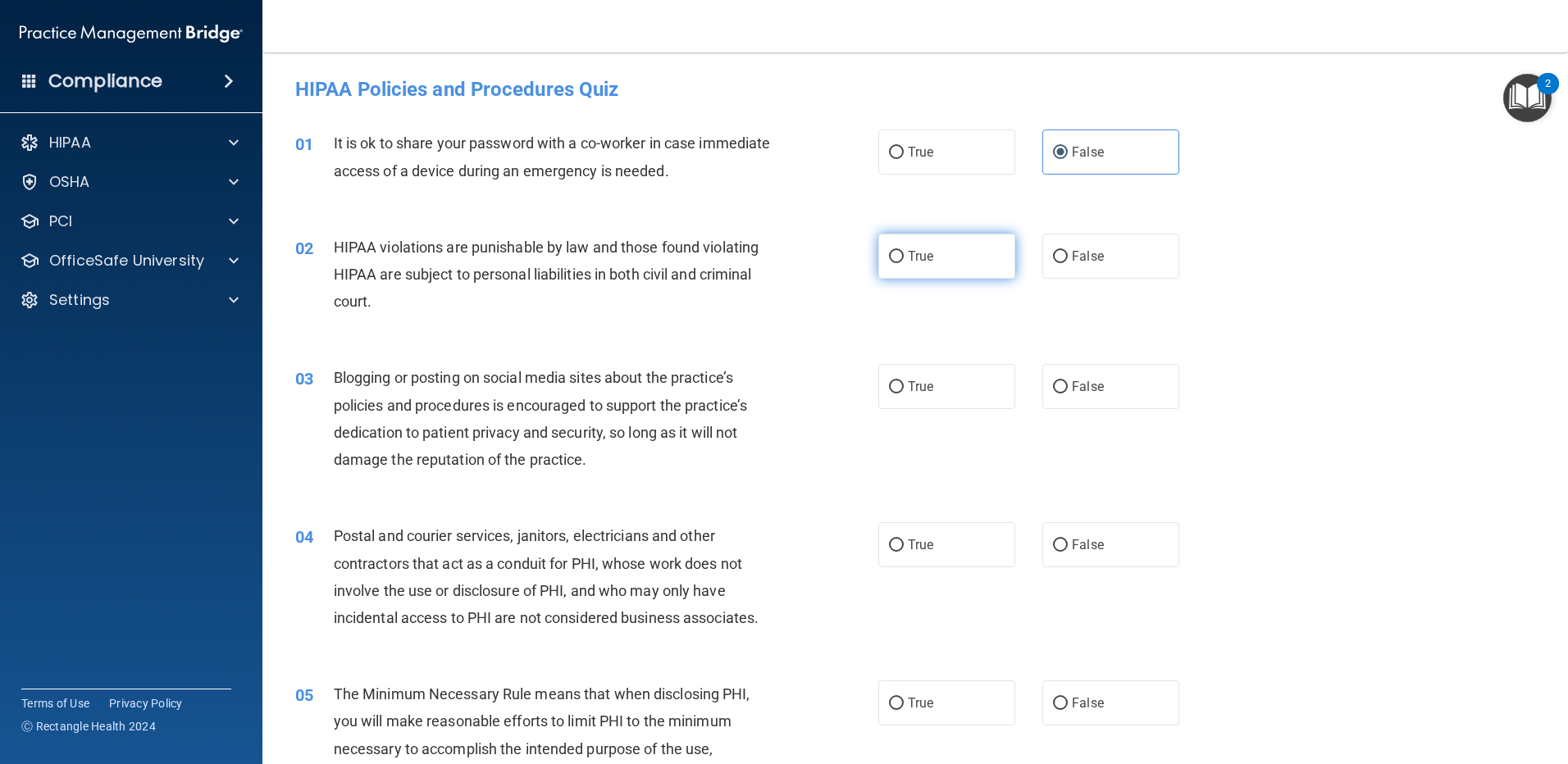
radio input "true"
click at [1089, 387] on span "False" at bounding box center [1088, 387] width 32 height 16
click at [1068, 387] on input "False" at bounding box center [1061, 387] width 15 height 13
radio input "true"
click at [919, 550] on span "True" at bounding box center [921, 544] width 25 height 16
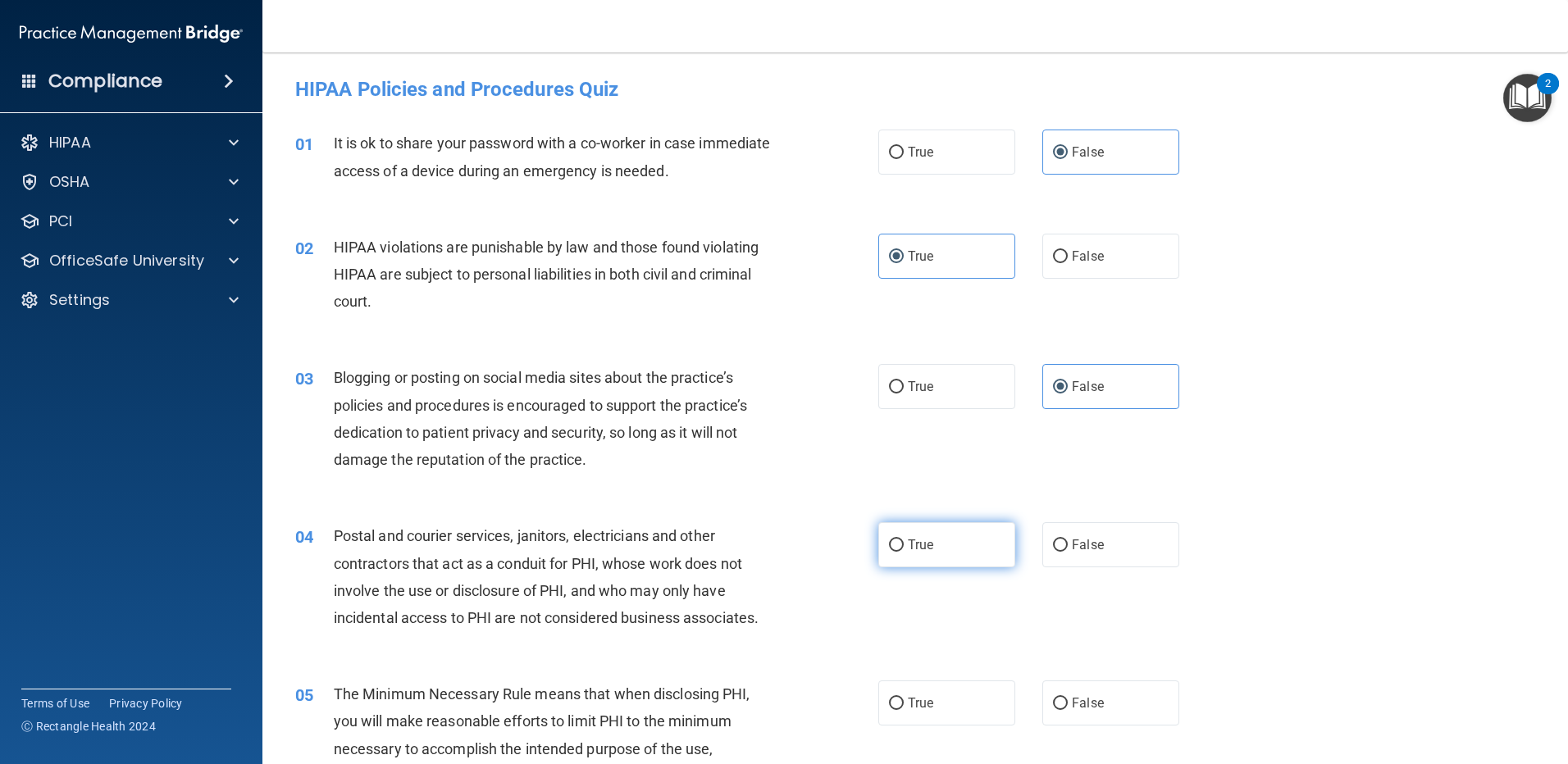
click at [904, 550] on input "True" at bounding box center [896, 545] width 15 height 13
radio input "true"
click at [909, 700] on span "True" at bounding box center [921, 703] width 25 height 16
click at [904, 700] on input "True" at bounding box center [896, 704] width 15 height 13
radio input "true"
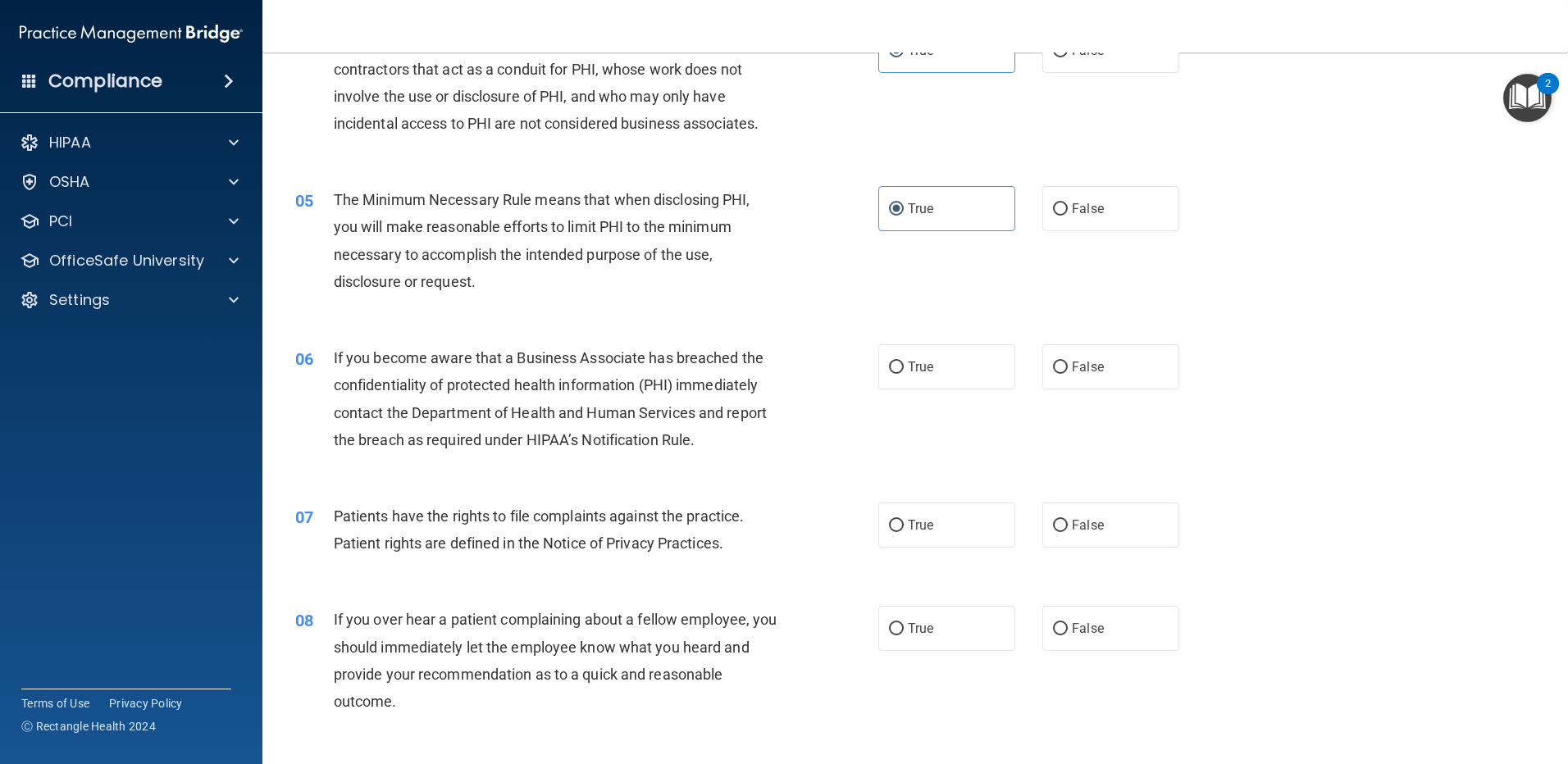
scroll to position [667, 0]
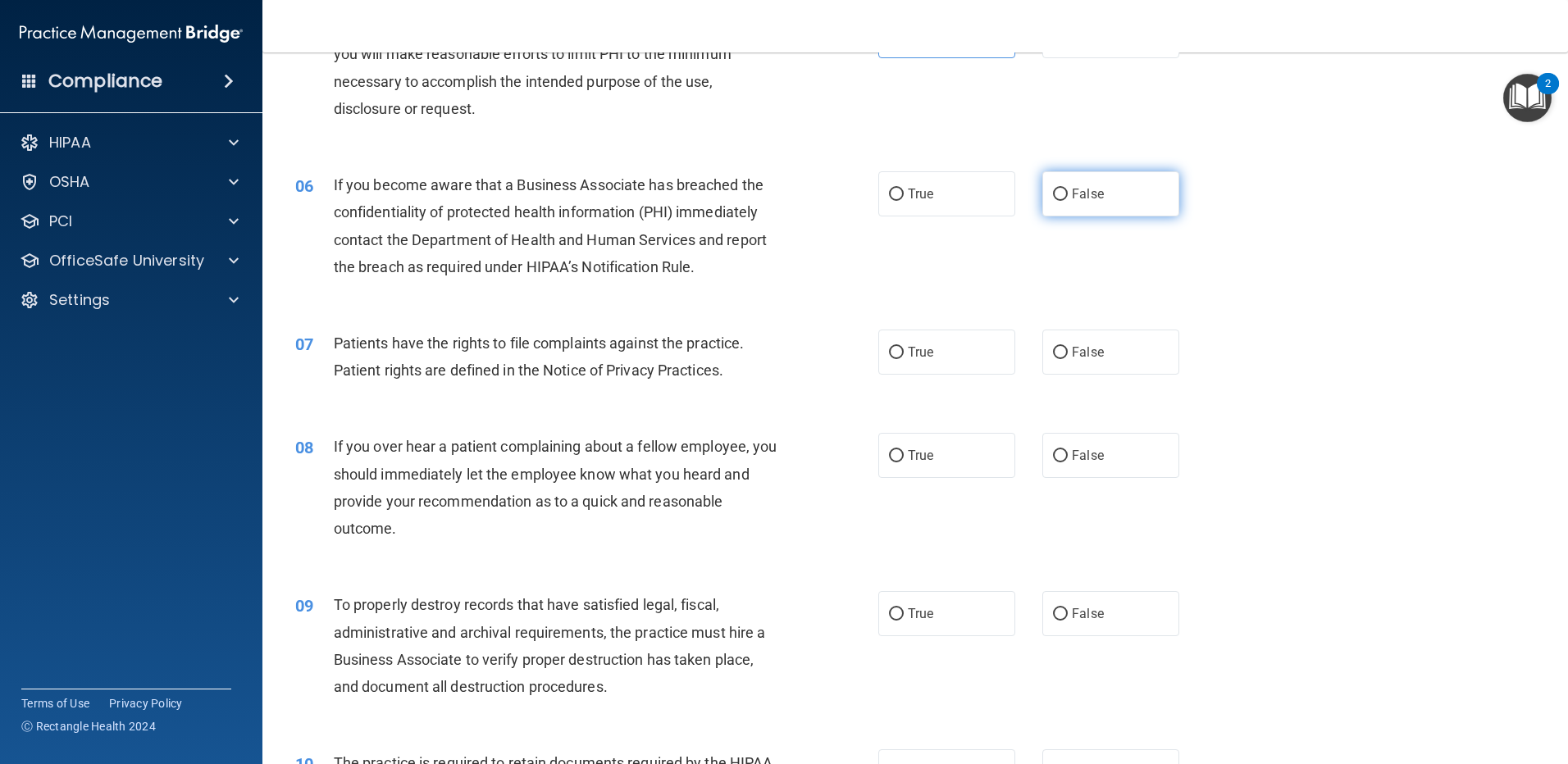
click at [1072, 197] on span "False" at bounding box center [1088, 194] width 32 height 16
click at [1065, 197] on input "False" at bounding box center [1061, 195] width 15 height 13
radio input "true"
click at [911, 340] on label "True" at bounding box center [946, 352] width 137 height 45
click at [904, 347] on input "True" at bounding box center [896, 352] width 15 height 13
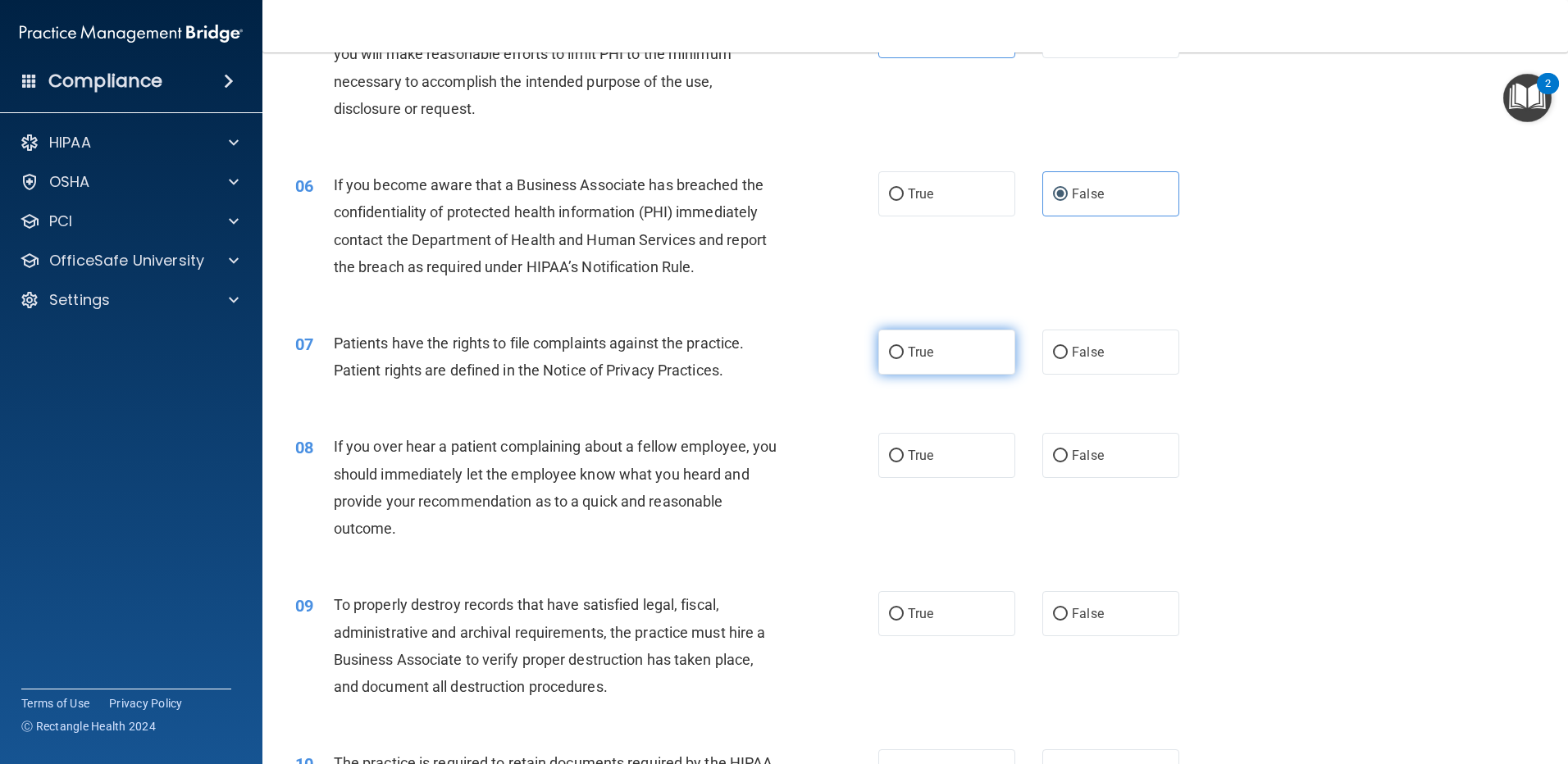
radio input "true"
click at [1094, 458] on span "False" at bounding box center [1088, 455] width 32 height 16
click at [1068, 458] on input "False" at bounding box center [1061, 456] width 15 height 13
radio input "true"
click at [1069, 625] on label "False" at bounding box center [1111, 614] width 137 height 45
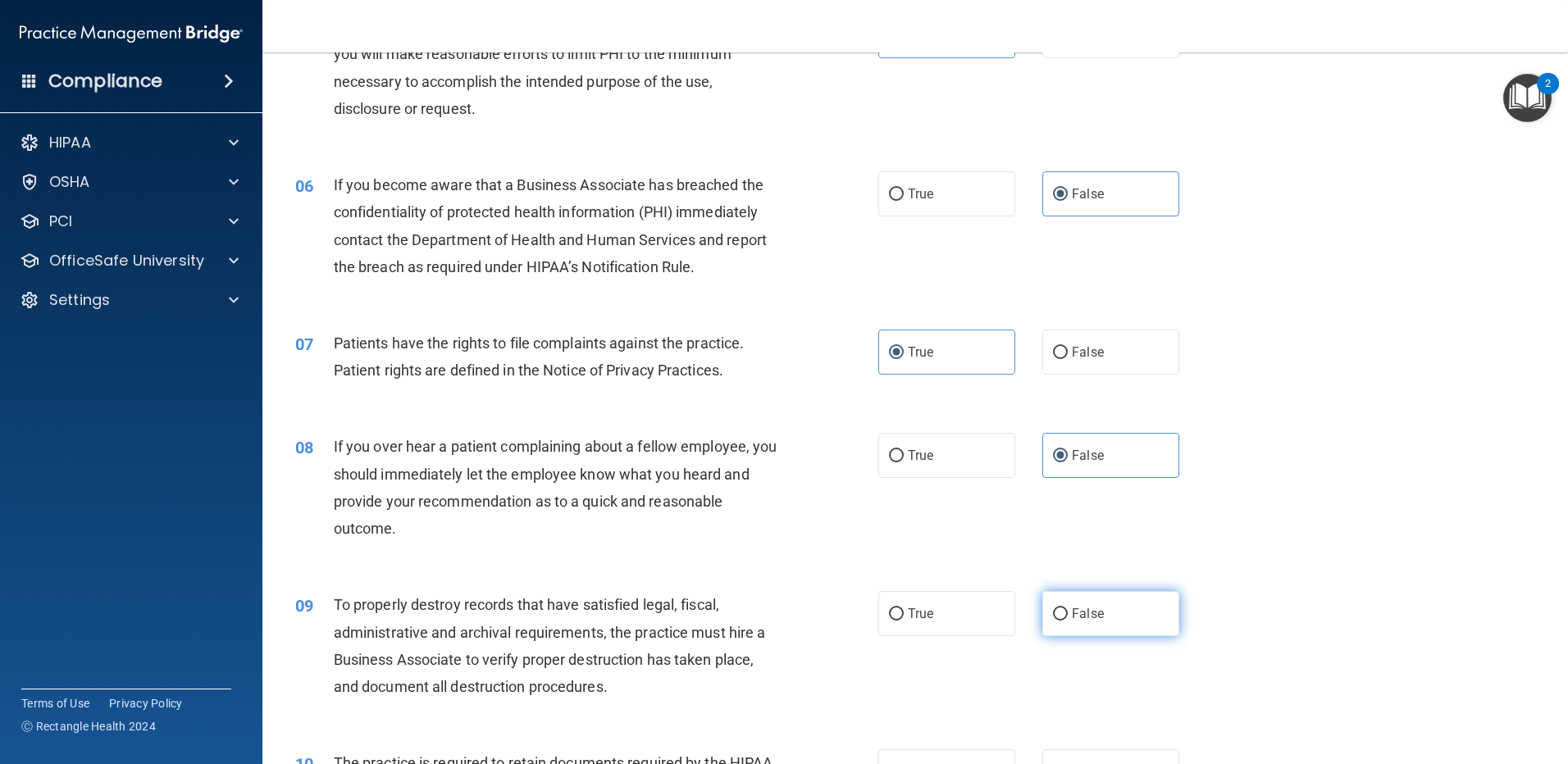
click at [1068, 620] on input "False" at bounding box center [1061, 614] width 15 height 13
radio input "true"
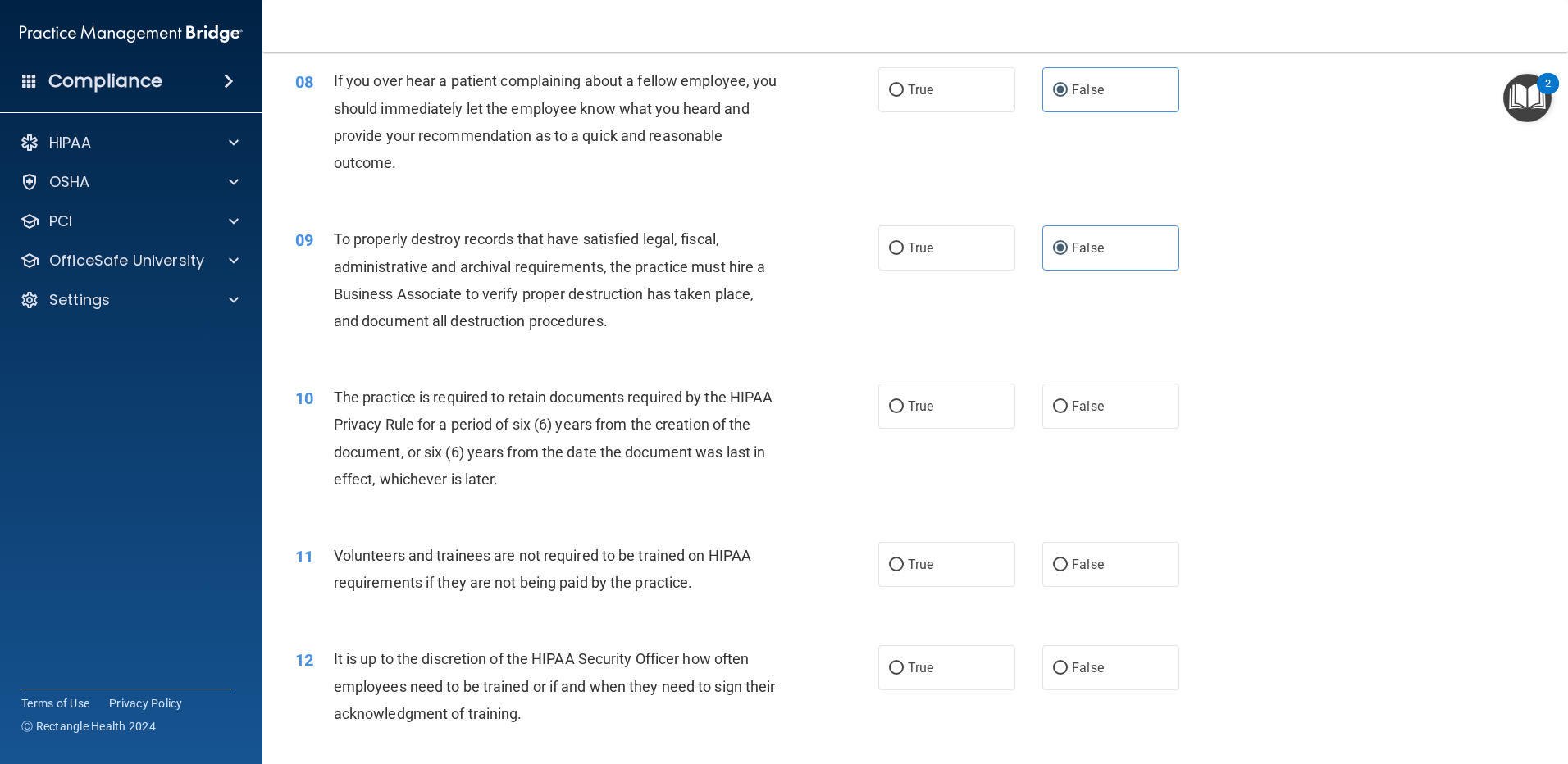
scroll to position [1137, 0]
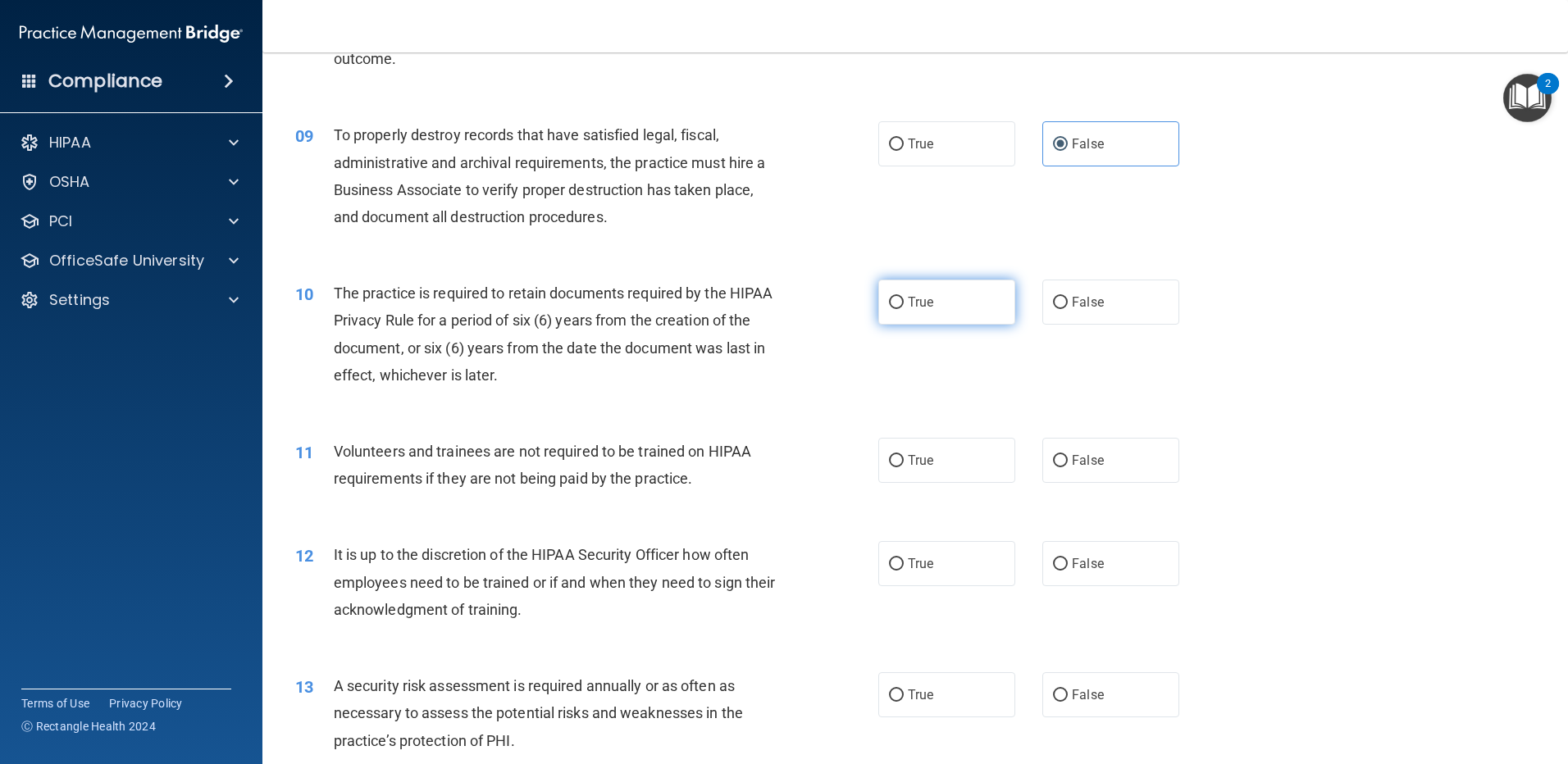
click at [962, 306] on label "True" at bounding box center [946, 302] width 137 height 45
click at [904, 306] on input "True" at bounding box center [896, 302] width 15 height 13
radio input "true"
click at [1061, 470] on label "False" at bounding box center [1111, 460] width 137 height 45
click at [1061, 468] on input "False" at bounding box center [1061, 461] width 15 height 13
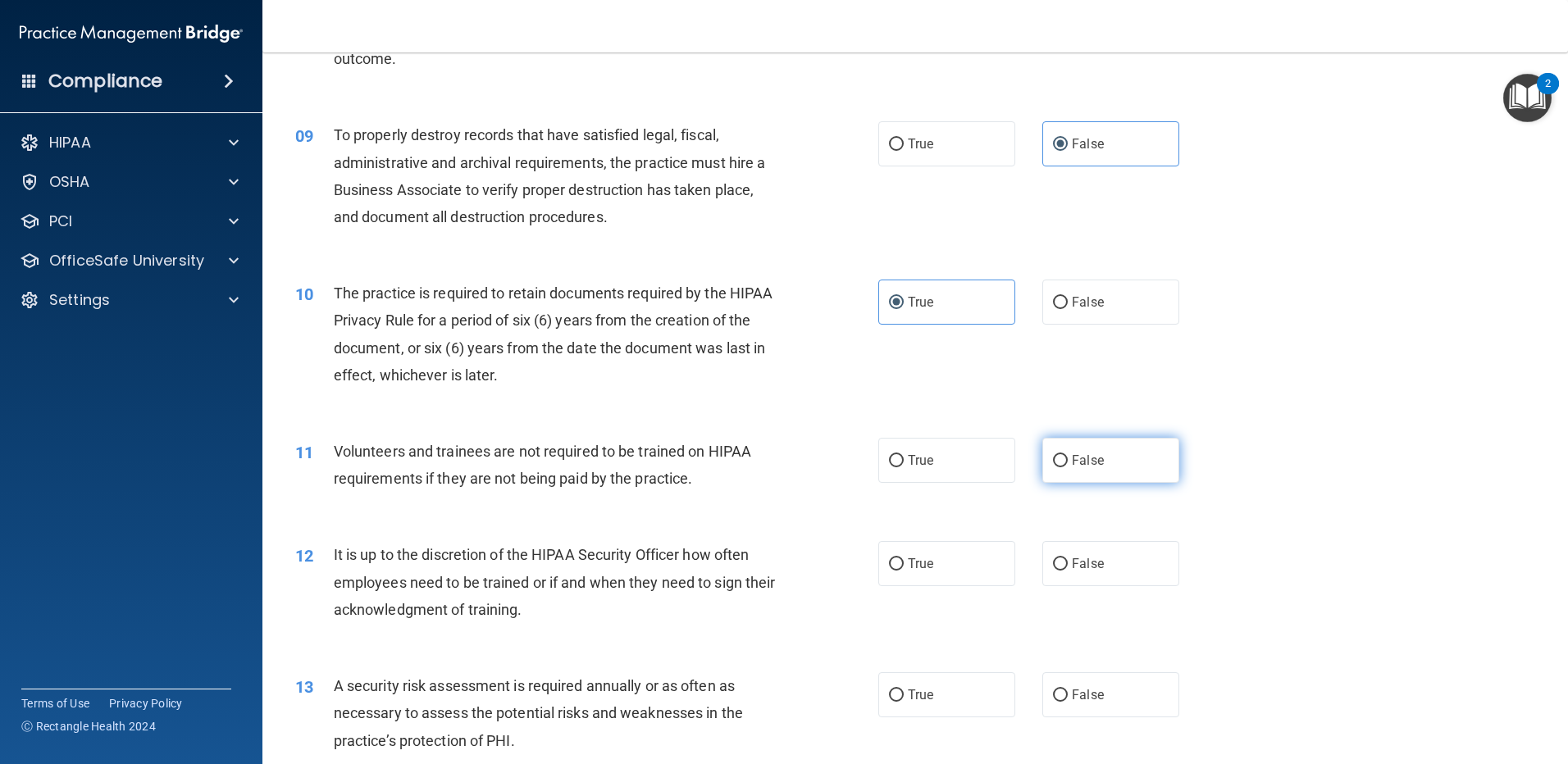
radio input "true"
click at [1080, 560] on span "False" at bounding box center [1088, 564] width 32 height 16
click at [1068, 560] on input "False" at bounding box center [1061, 564] width 15 height 13
radio input "true"
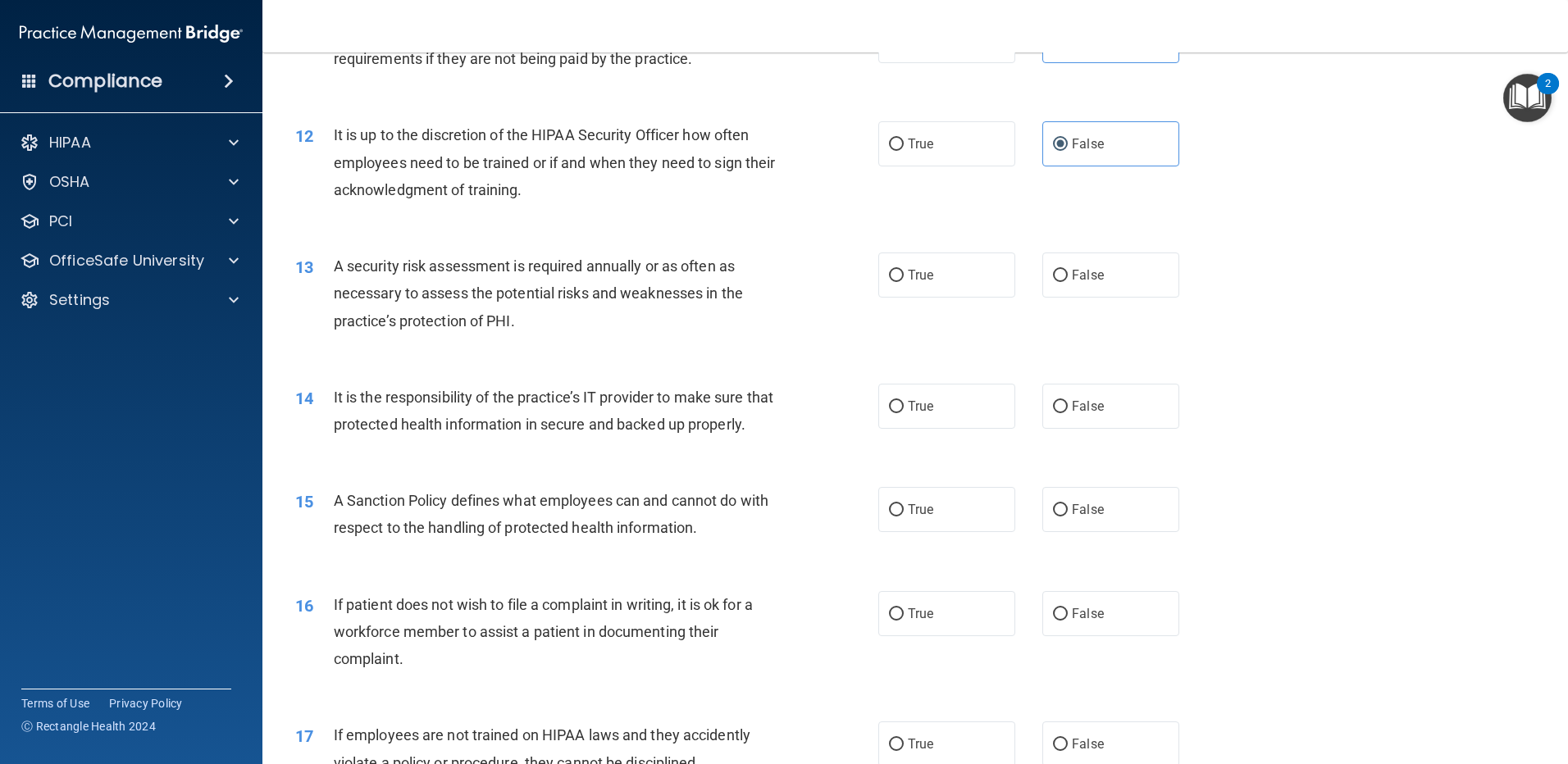
scroll to position [1632, 0]
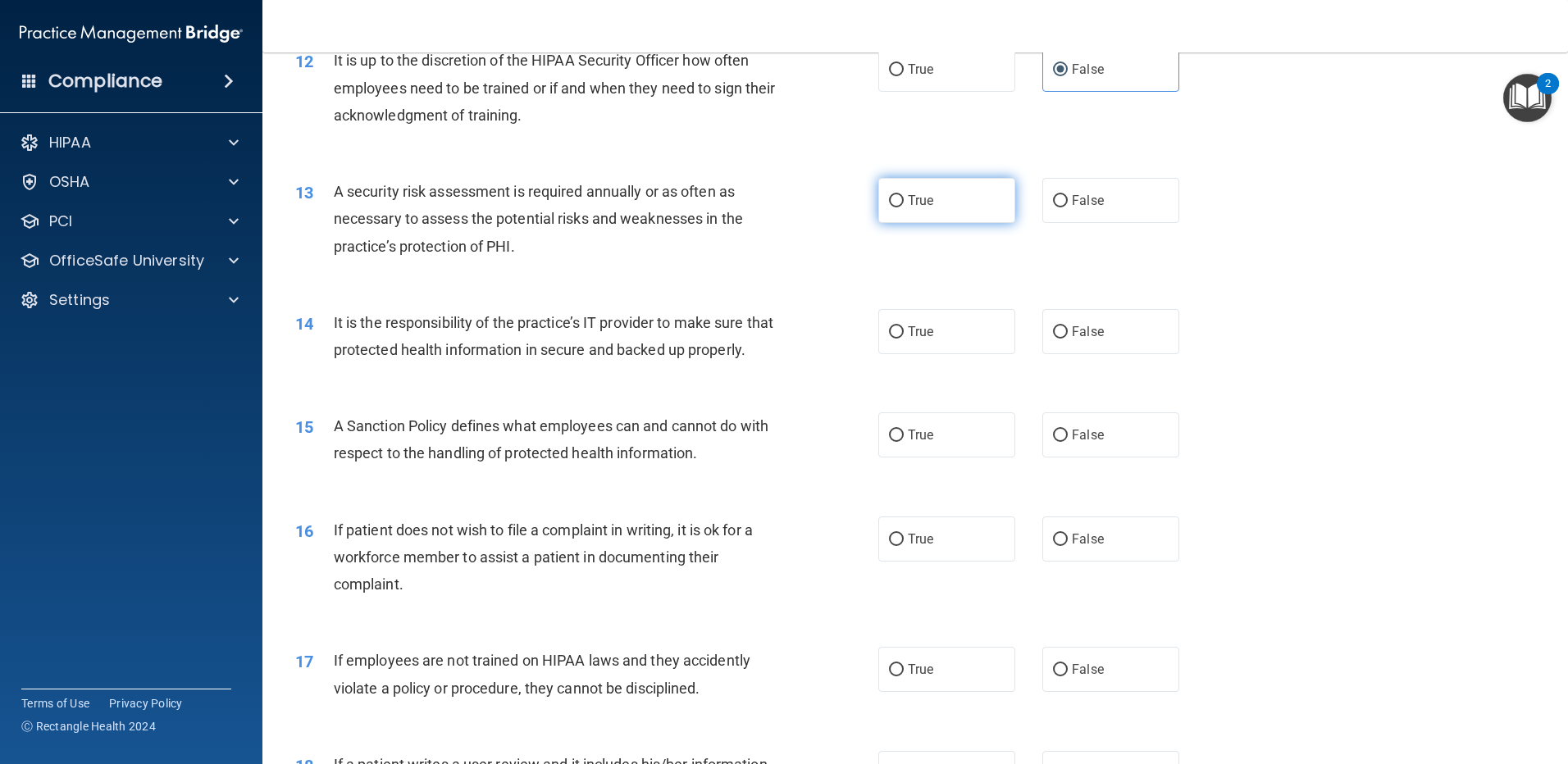
click at [963, 209] on label "True" at bounding box center [946, 200] width 137 height 45
click at [904, 207] on input "True" at bounding box center [896, 201] width 15 height 13
radio input "true"
click at [1063, 328] on label "False" at bounding box center [1111, 331] width 137 height 45
click at [1063, 328] on input "False" at bounding box center [1061, 332] width 15 height 13
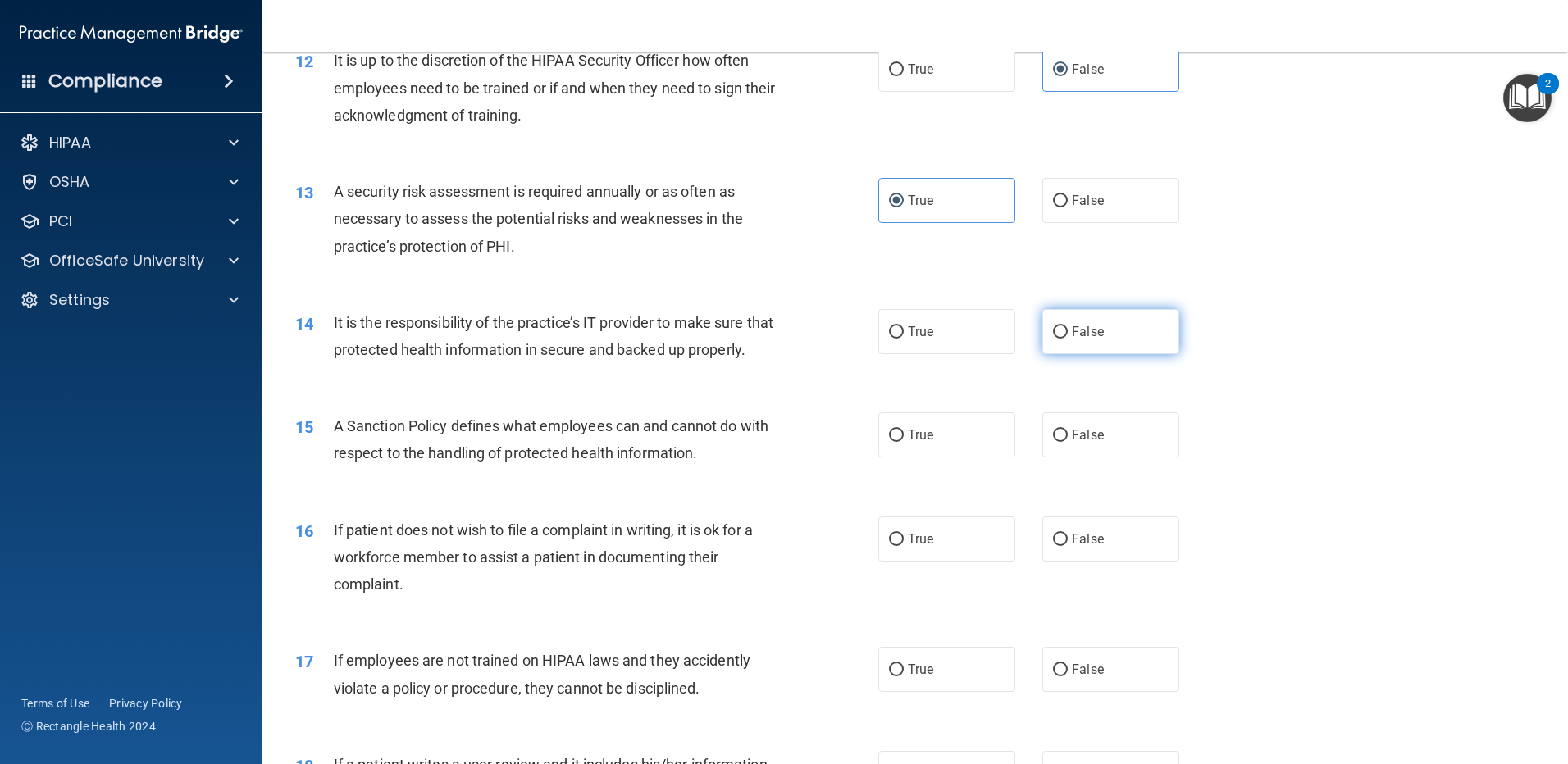
radio input "true"
drag, startPoint x: 1067, startPoint y: 452, endPoint x: 947, endPoint y: 584, distance: 178.4
click at [1066, 453] on label "False" at bounding box center [1111, 435] width 137 height 45
click at [1066, 442] on input "False" at bounding box center [1061, 435] width 15 height 13
radio input "true"
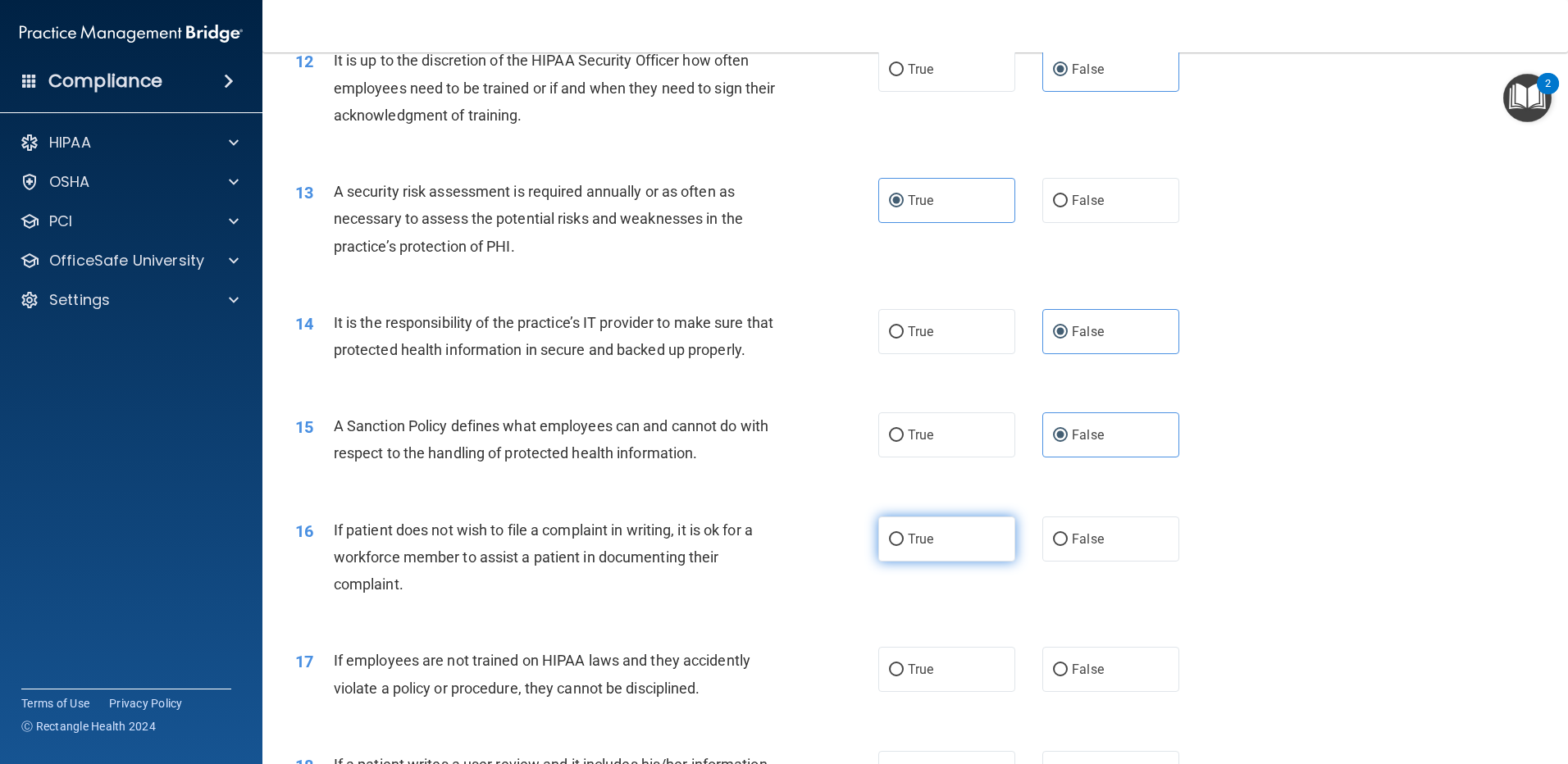
click at [941, 562] on label "True" at bounding box center [946, 539] width 137 height 45
click at [904, 546] on input "True" at bounding box center [896, 539] width 15 height 13
radio input "true"
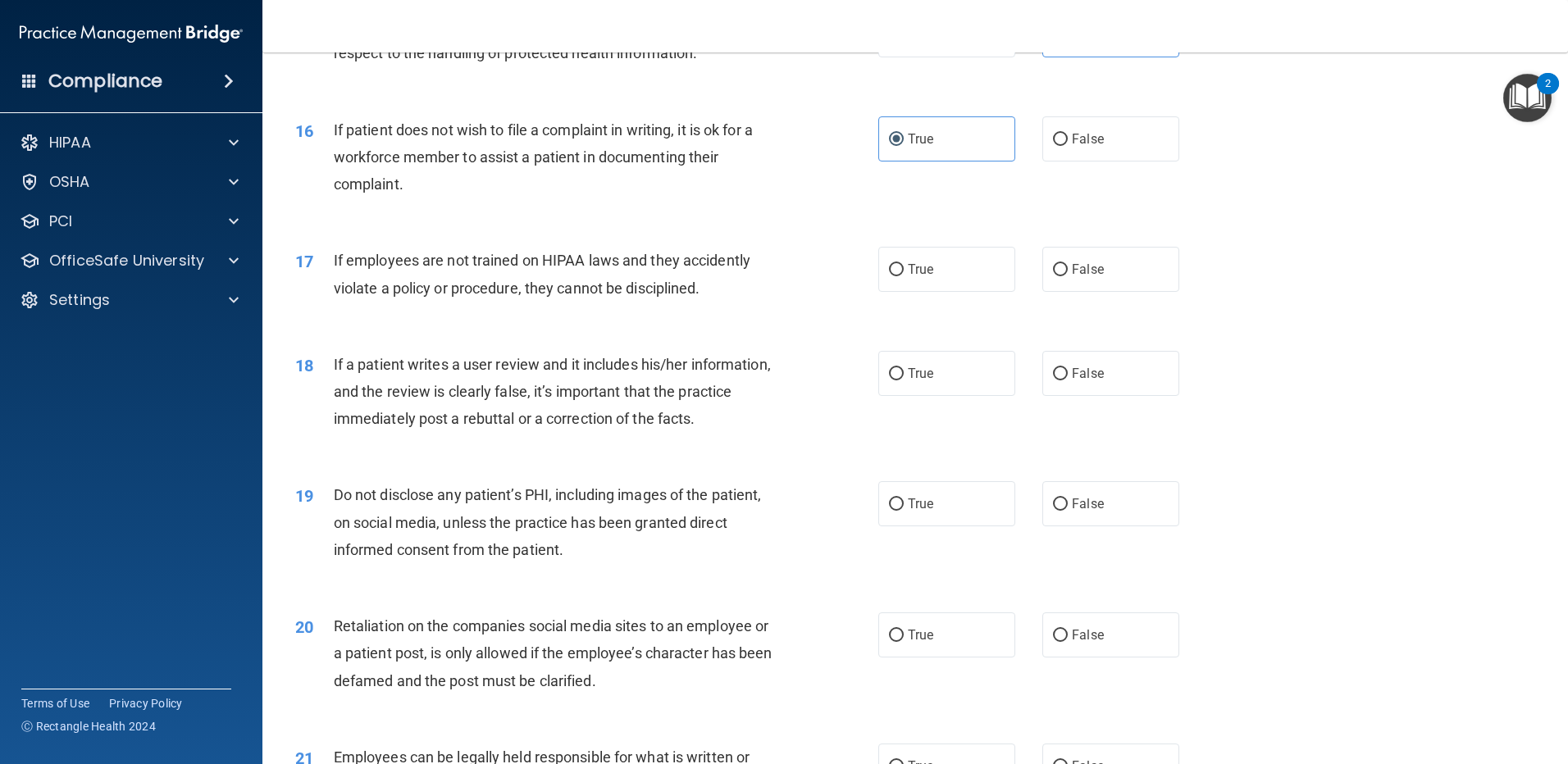
scroll to position [2056, 0]
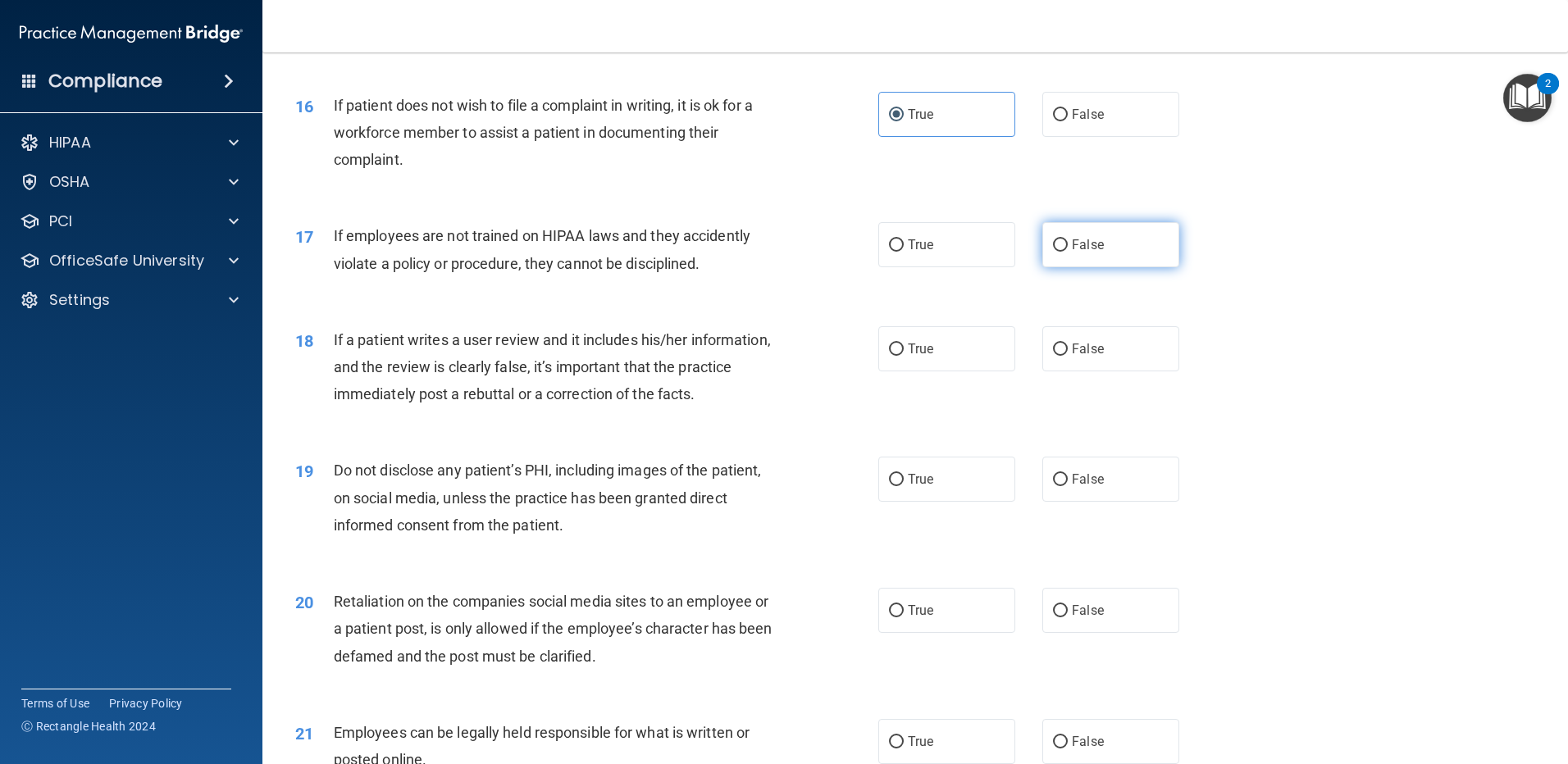
click at [1105, 267] on label "False" at bounding box center [1111, 245] width 137 height 45
click at [1068, 251] on input "False" at bounding box center [1061, 245] width 15 height 13
radio input "true"
click at [1097, 372] on label "False" at bounding box center [1111, 349] width 137 height 45
click at [1068, 356] on input "False" at bounding box center [1061, 349] width 15 height 13
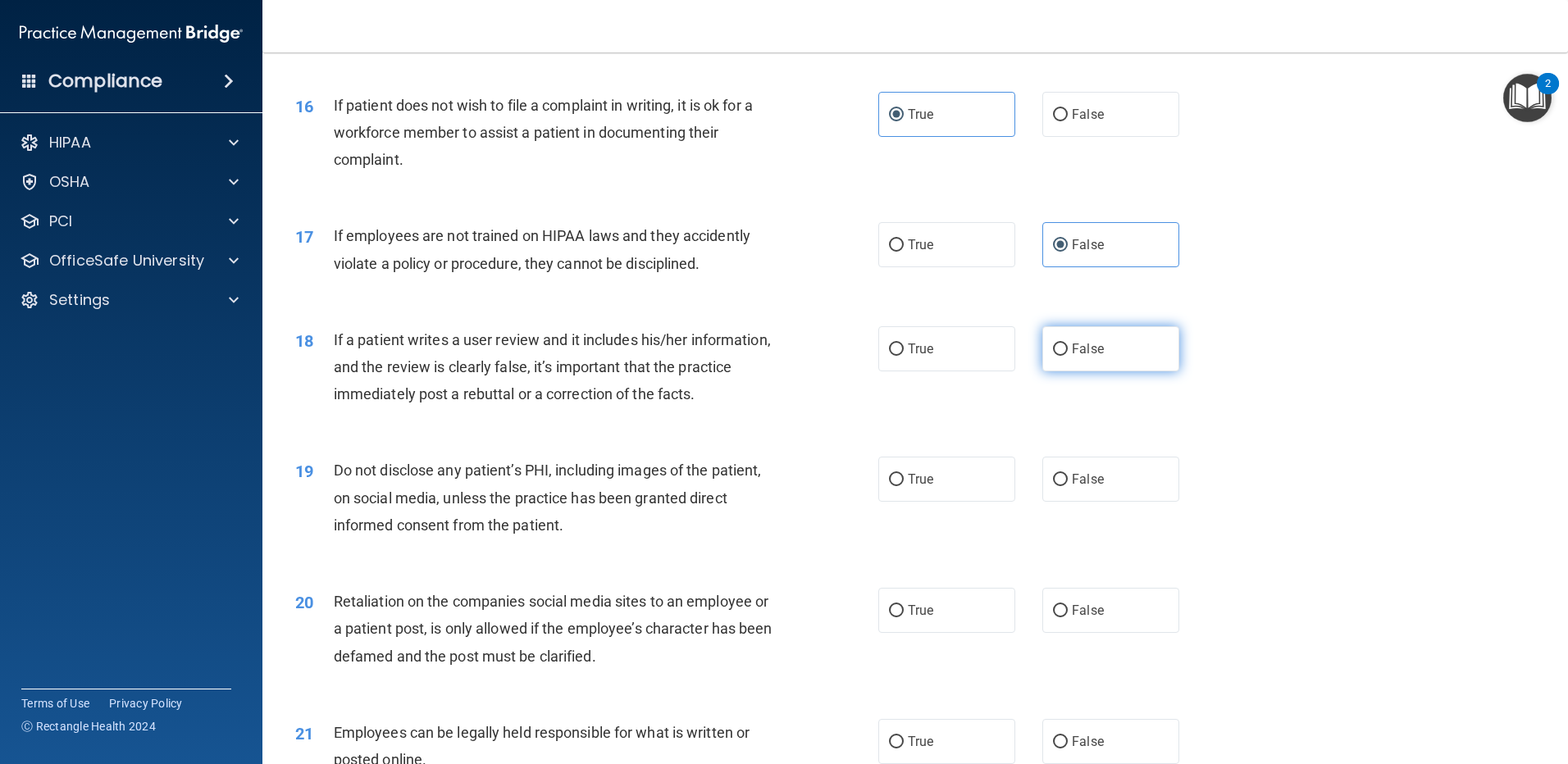
radio input "true"
click at [946, 498] on label "True" at bounding box center [946, 479] width 137 height 45
click at [904, 486] on input "True" at bounding box center [896, 479] width 15 height 13
radio input "true"
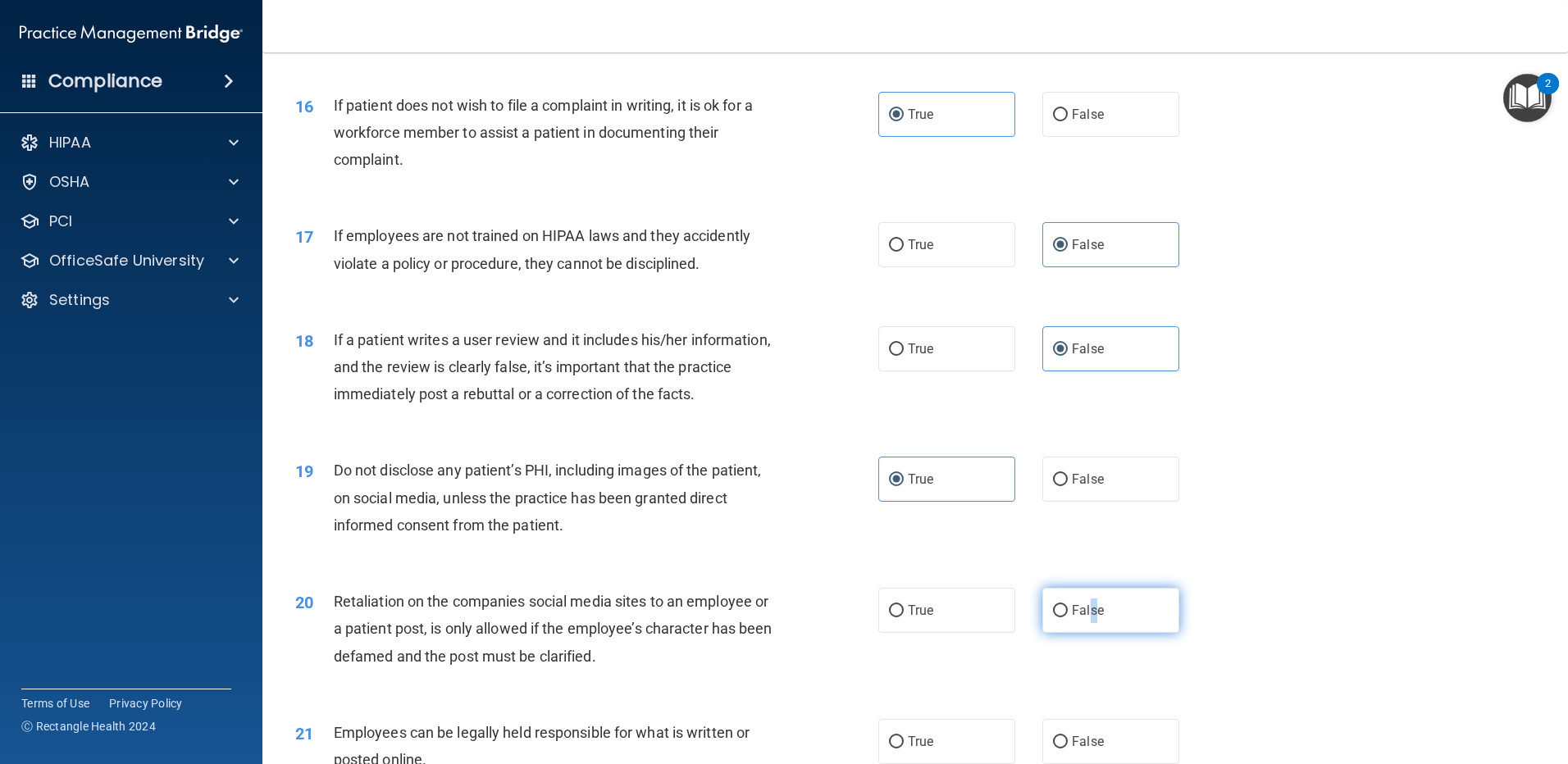
click at [1084, 629] on label "False" at bounding box center [1111, 610] width 137 height 45
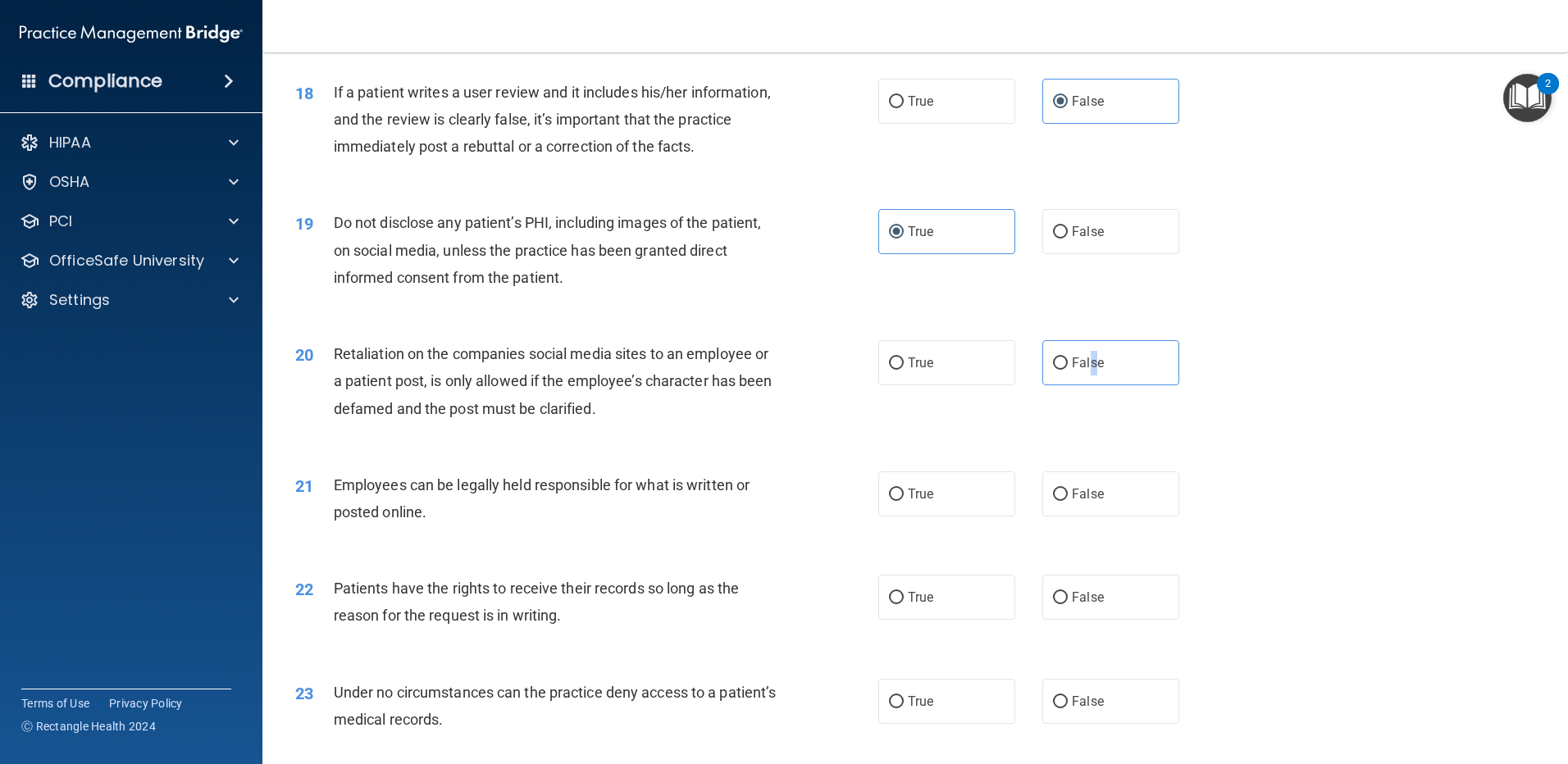
scroll to position [2314, 0]
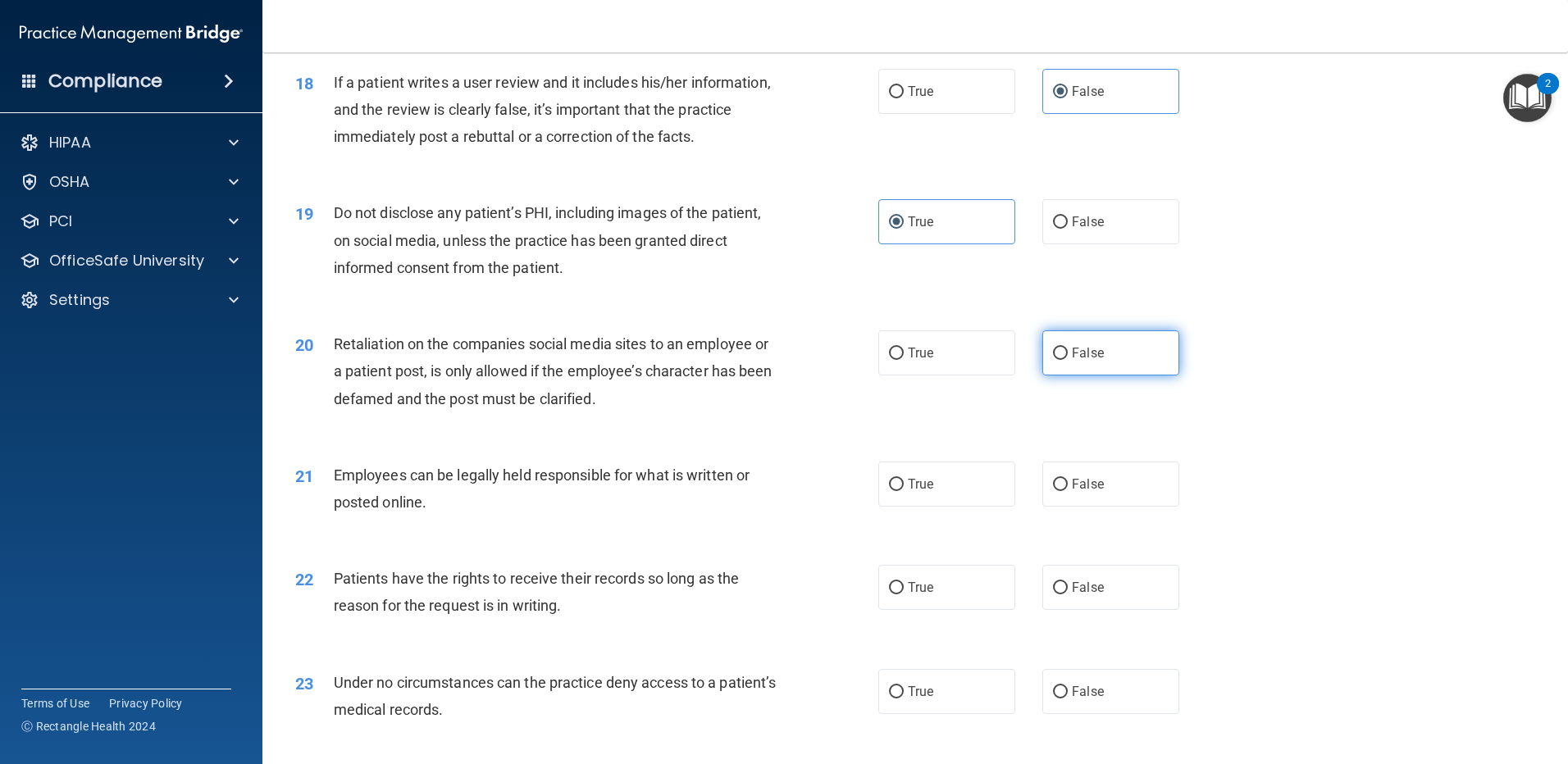
click at [1072, 361] on span "False" at bounding box center [1088, 352] width 32 height 16
click at [1068, 360] on input "False" at bounding box center [1061, 353] width 15 height 13
radio input "true"
click at [924, 492] on span "True" at bounding box center [921, 483] width 25 height 16
click at [904, 491] on input "True" at bounding box center [896, 484] width 15 height 13
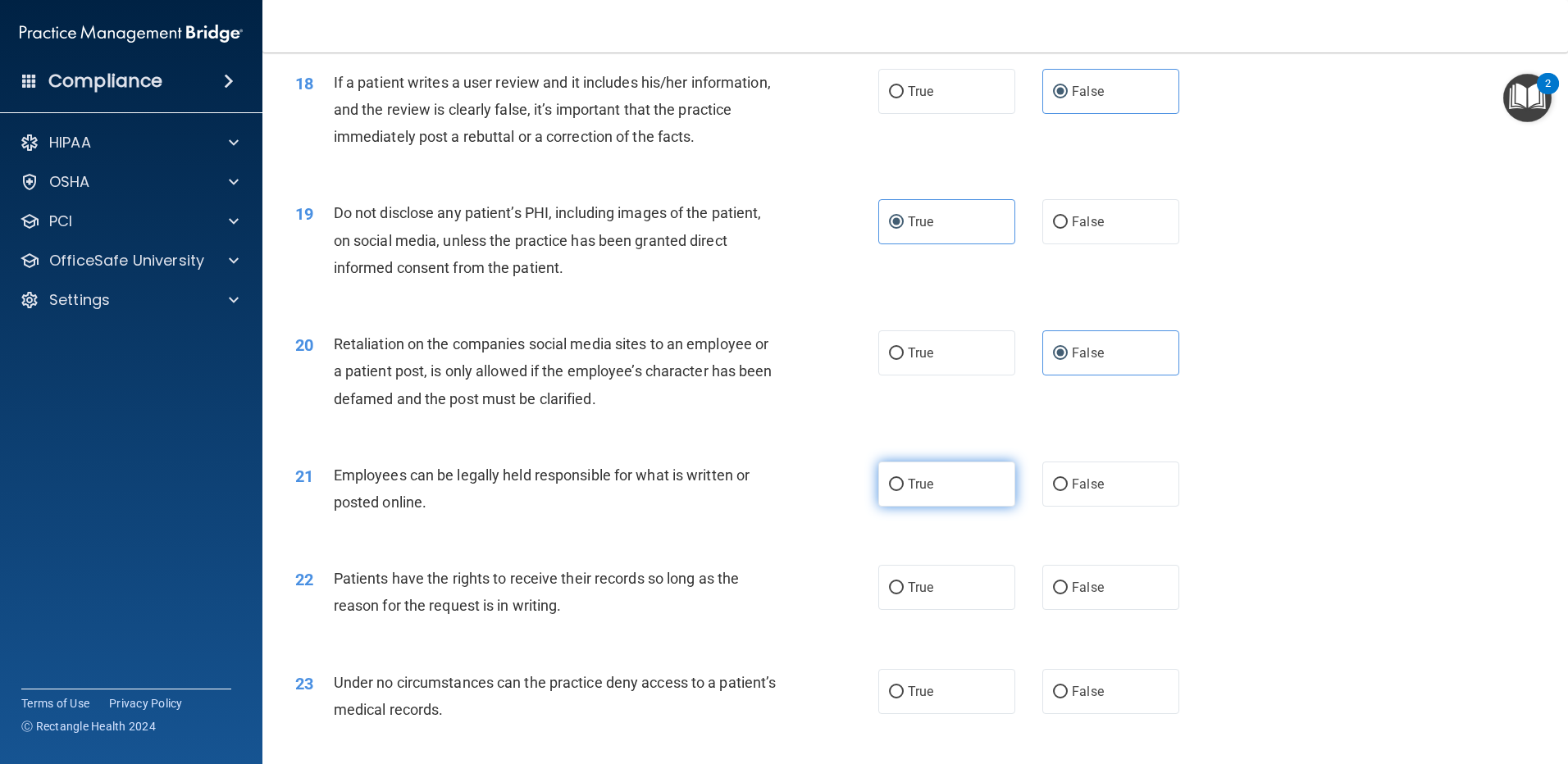
radio input "true"
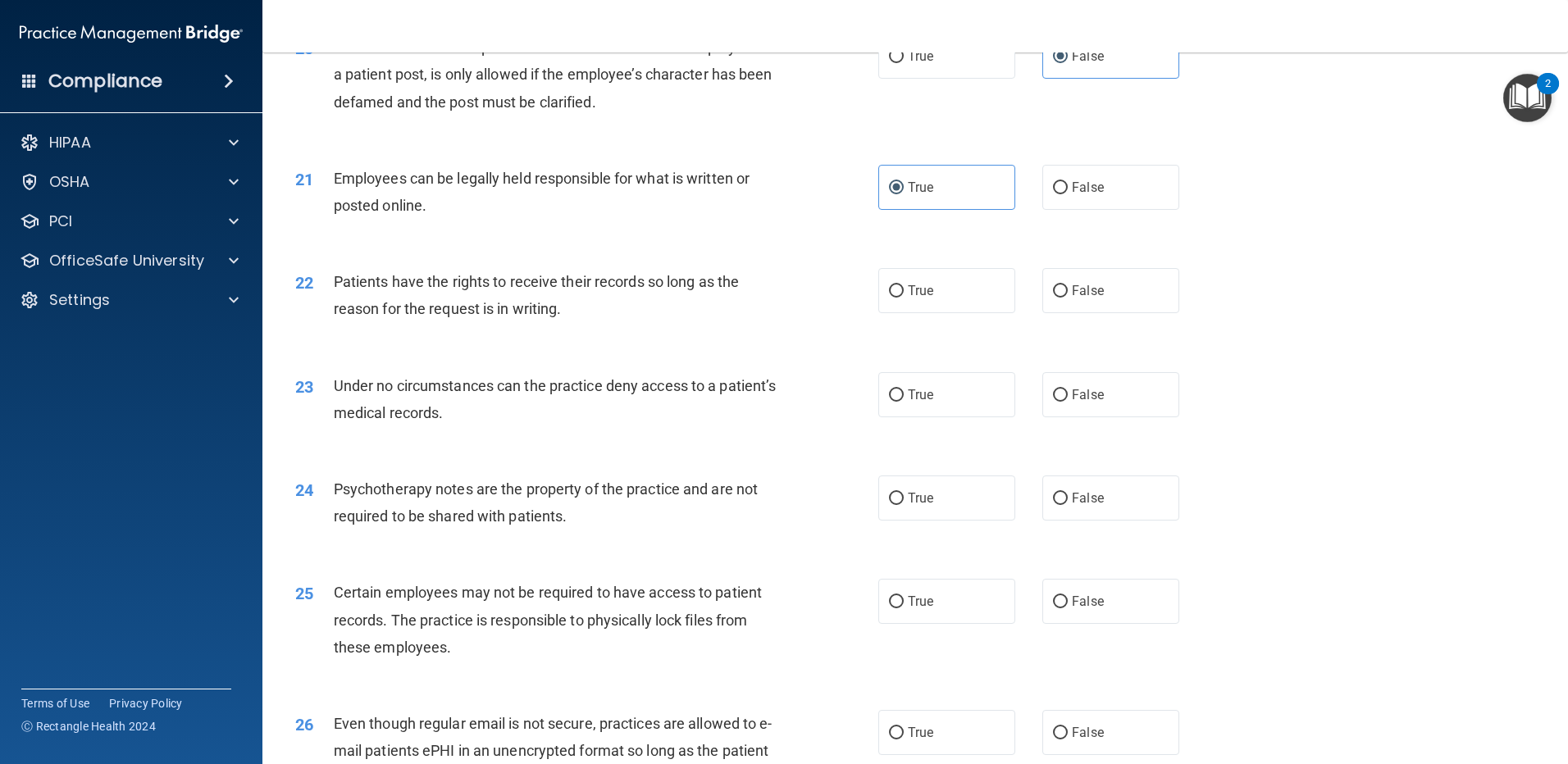
scroll to position [2689, 0]
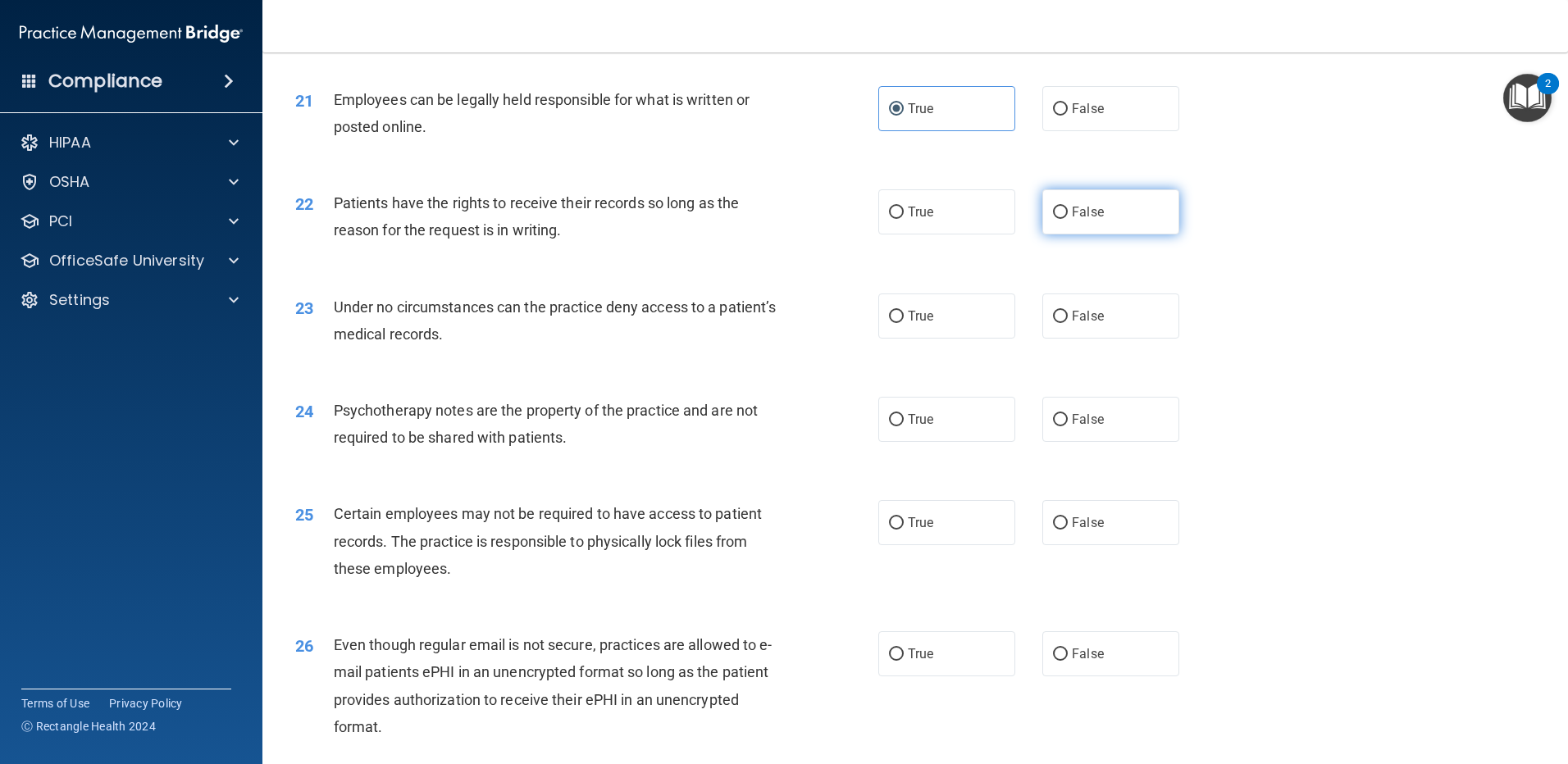
click at [1101, 235] on label "False" at bounding box center [1111, 212] width 137 height 45
click at [1068, 219] on input "False" at bounding box center [1061, 212] width 15 height 13
radio input "true"
click at [1083, 338] on label "False" at bounding box center [1111, 316] width 137 height 45
click at [1068, 323] on input "False" at bounding box center [1061, 316] width 15 height 13
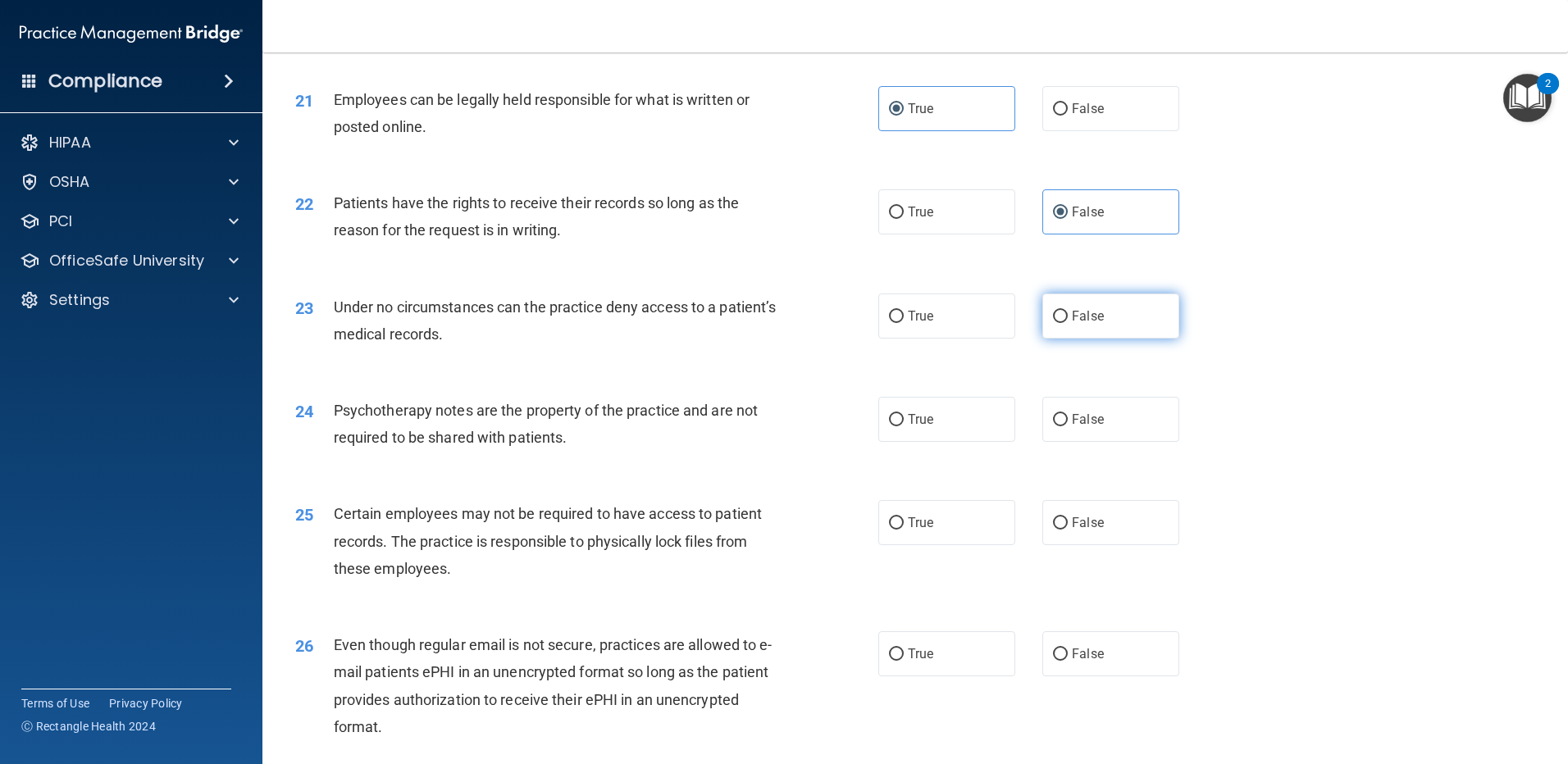
radio input "true"
click at [967, 442] on label "True" at bounding box center [946, 419] width 137 height 45
click at [904, 427] on input "True" at bounding box center [896, 420] width 15 height 13
radio input "true"
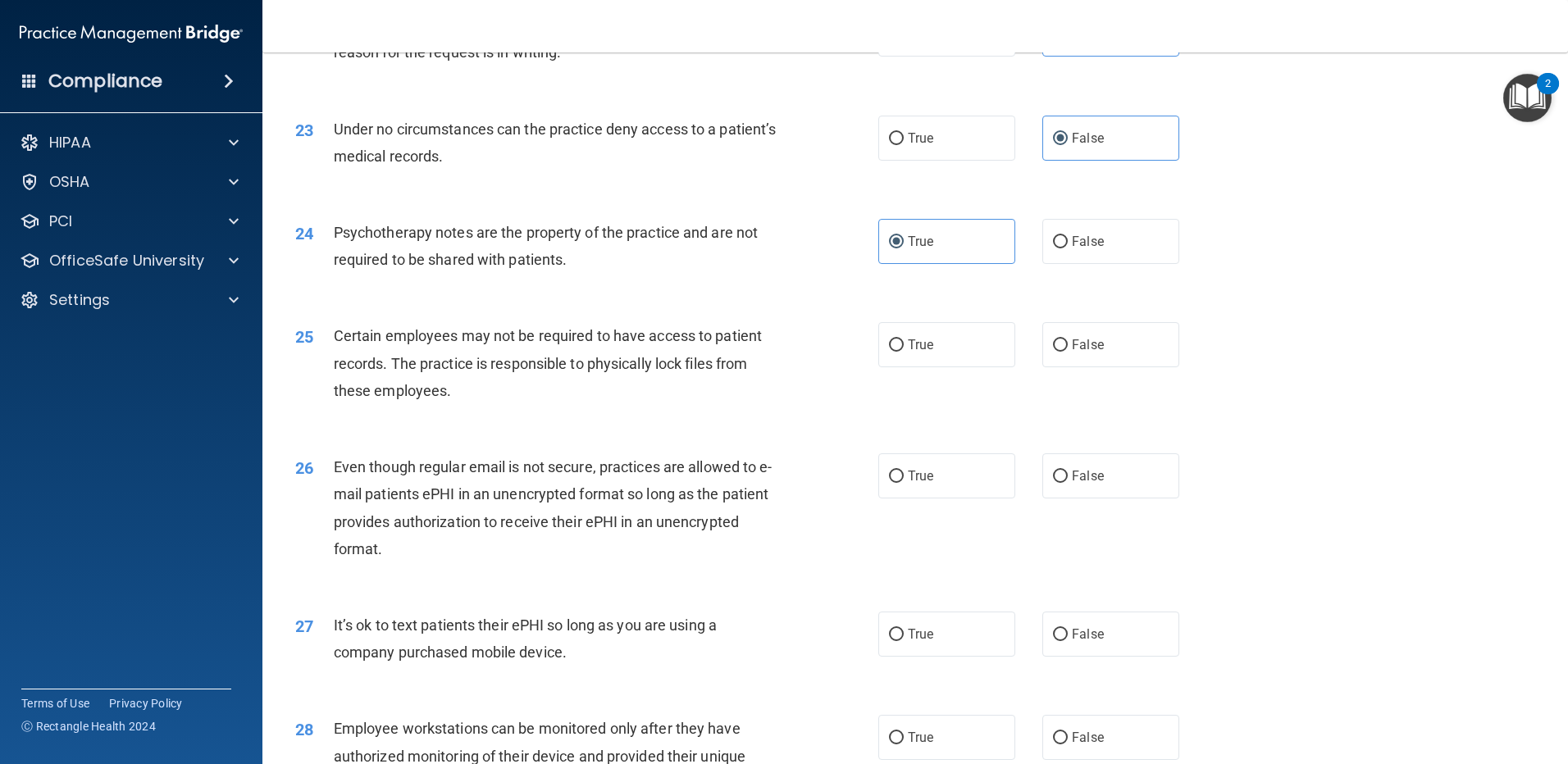
scroll to position [3005, 0]
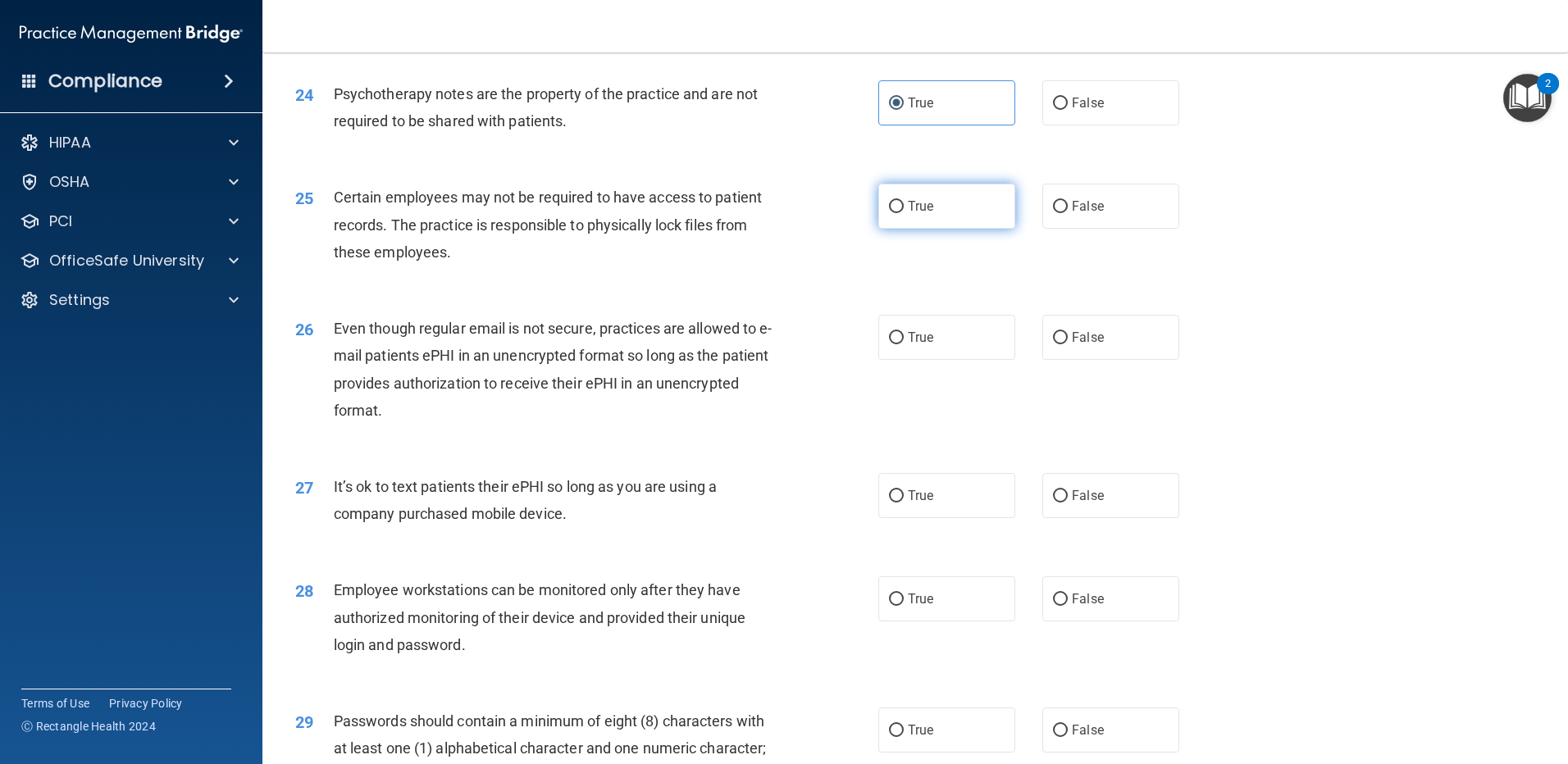
click at [920, 214] on span "True" at bounding box center [921, 206] width 25 height 16
click at [904, 213] on input "True" at bounding box center [896, 207] width 15 height 13
radio input "true"
click at [900, 360] on label "True" at bounding box center [946, 337] width 137 height 45
click at [900, 344] on input "True" at bounding box center [896, 338] width 15 height 13
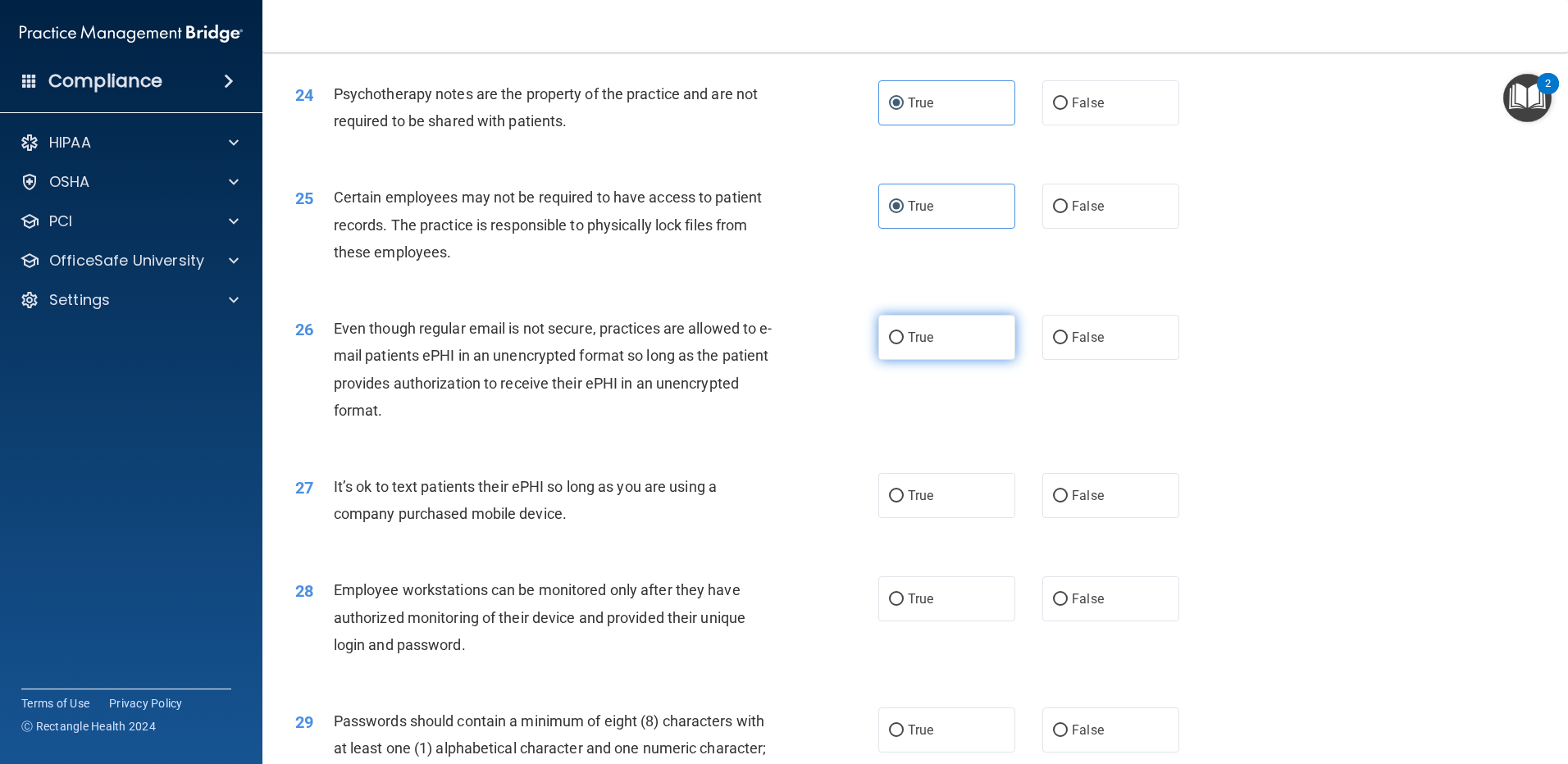
radio input "true"
click at [1077, 518] on label "False" at bounding box center [1111, 495] width 137 height 45
click at [1068, 503] on input "False" at bounding box center [1061, 496] width 15 height 13
radio input "true"
click at [1077, 607] on span "False" at bounding box center [1088, 599] width 32 height 16
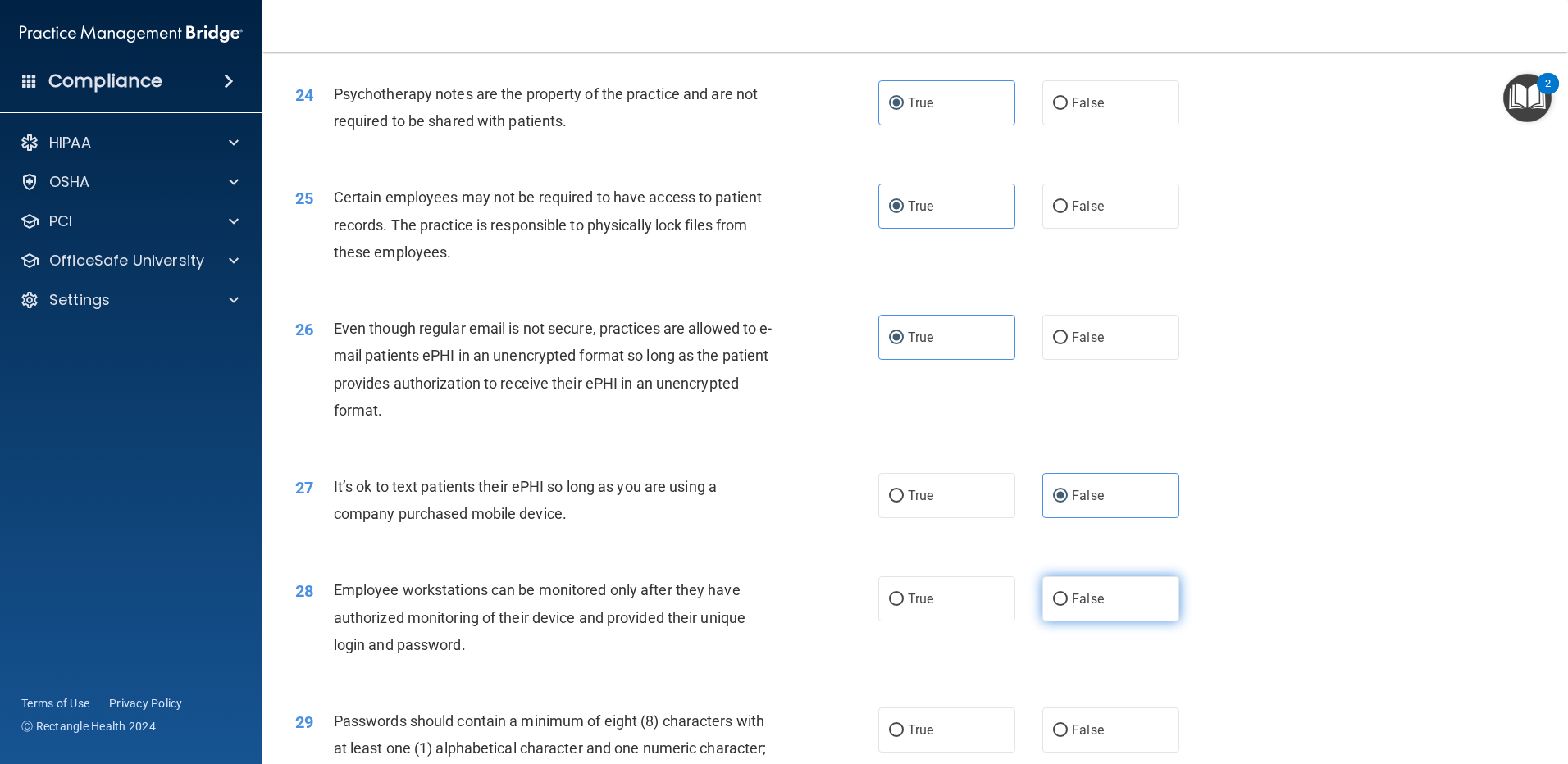
click at [1068, 606] on input "False" at bounding box center [1061, 600] width 15 height 13
radio input "true"
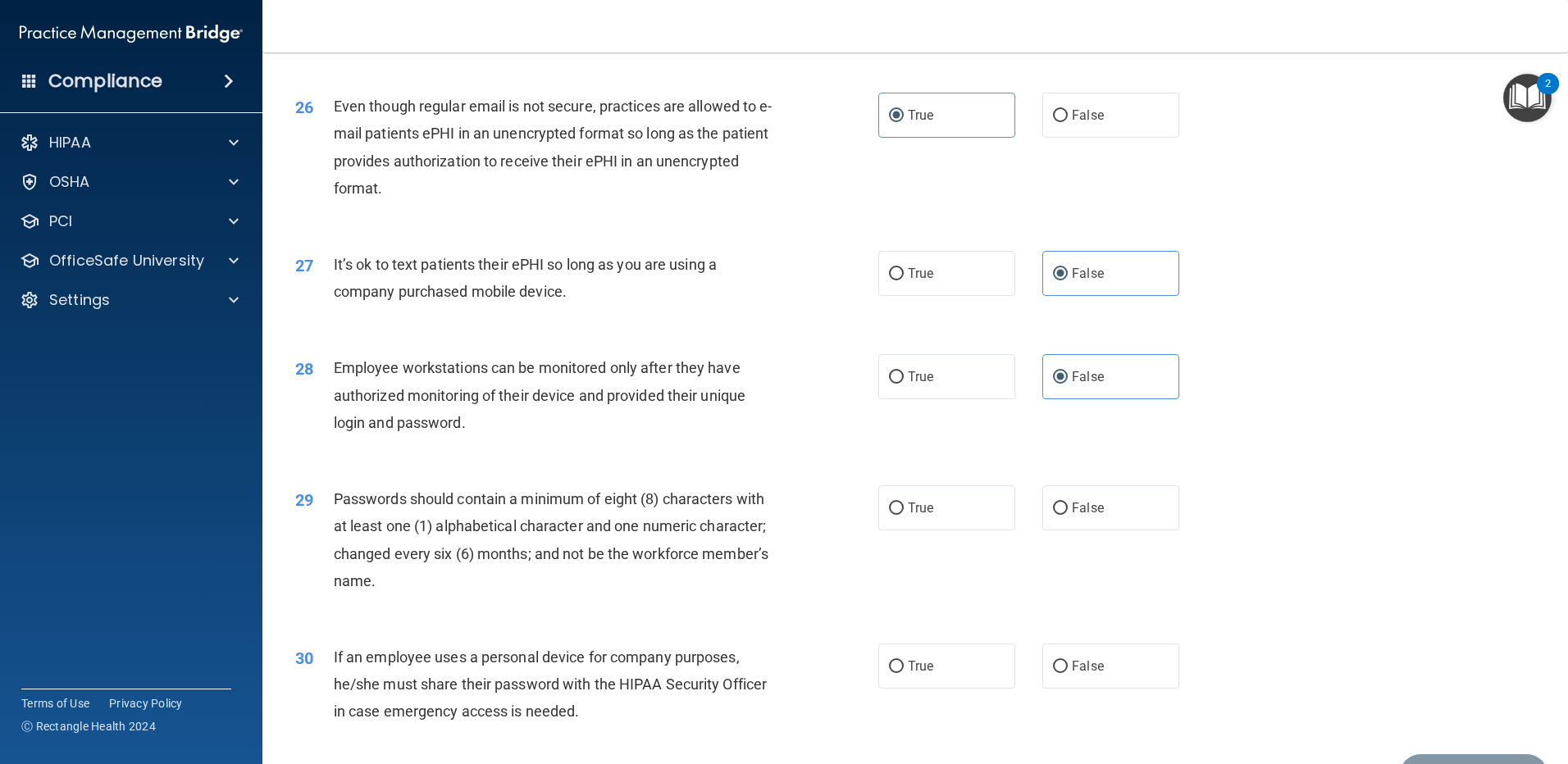
scroll to position [3342, 0]
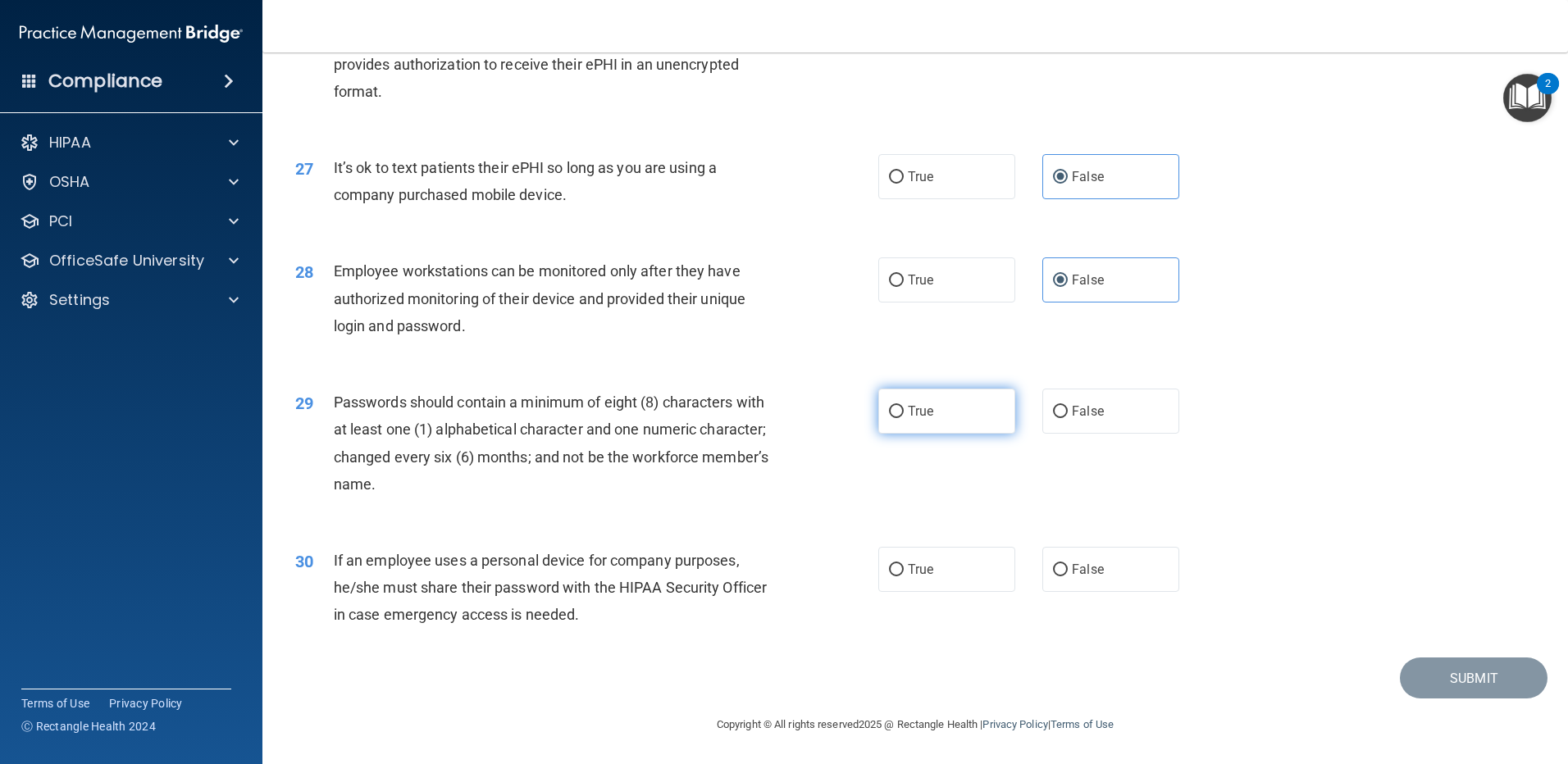
click at [901, 425] on label "True" at bounding box center [946, 411] width 137 height 45
click at [901, 418] on input "True" at bounding box center [896, 412] width 15 height 13
radio input "true"
click at [1074, 574] on span "False" at bounding box center [1088, 569] width 32 height 16
click at [1068, 574] on input "False" at bounding box center [1061, 569] width 15 height 13
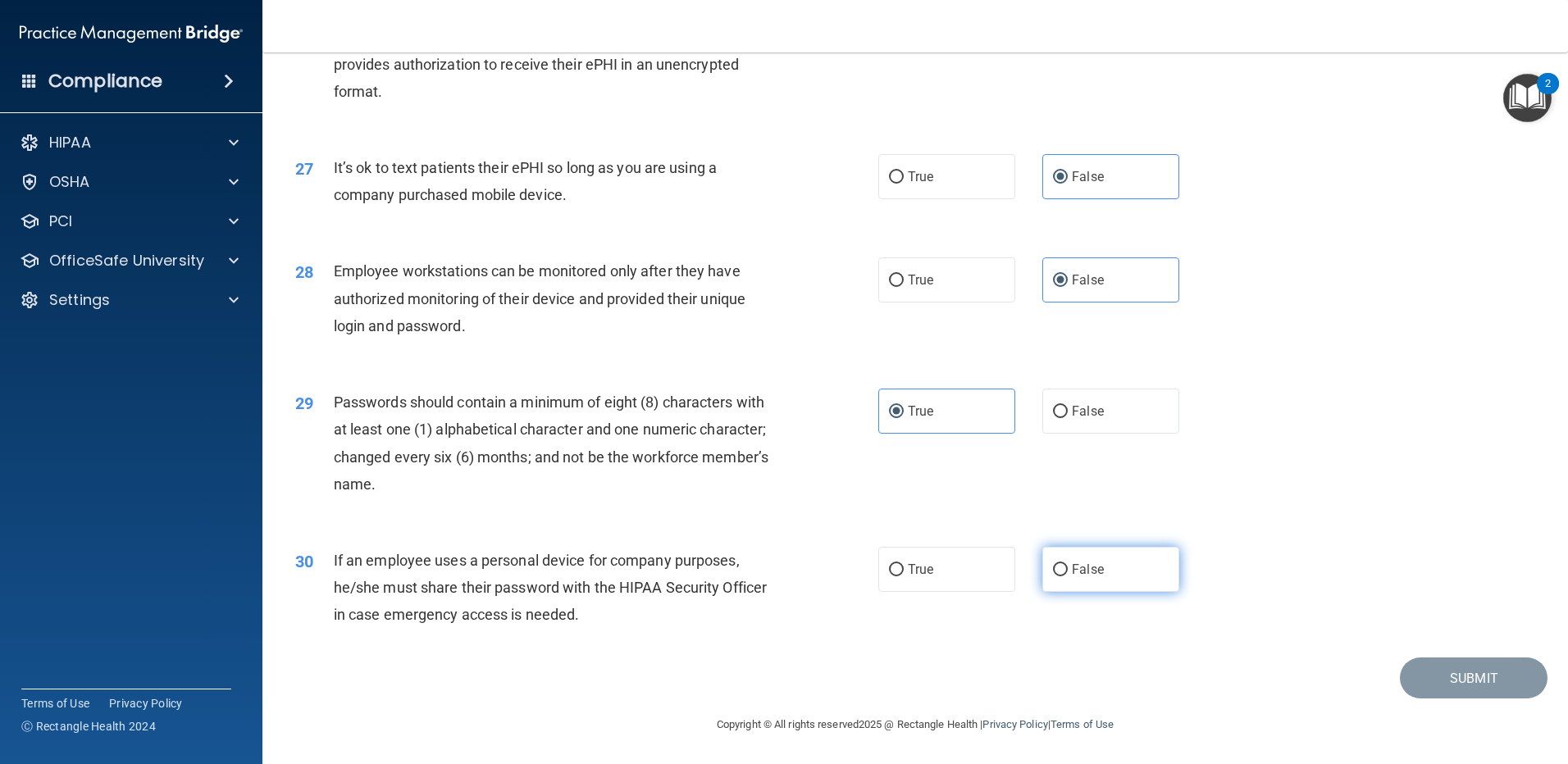
radio input "true"
click at [1489, 687] on button "Submit" at bounding box center [1474, 678] width 148 height 42
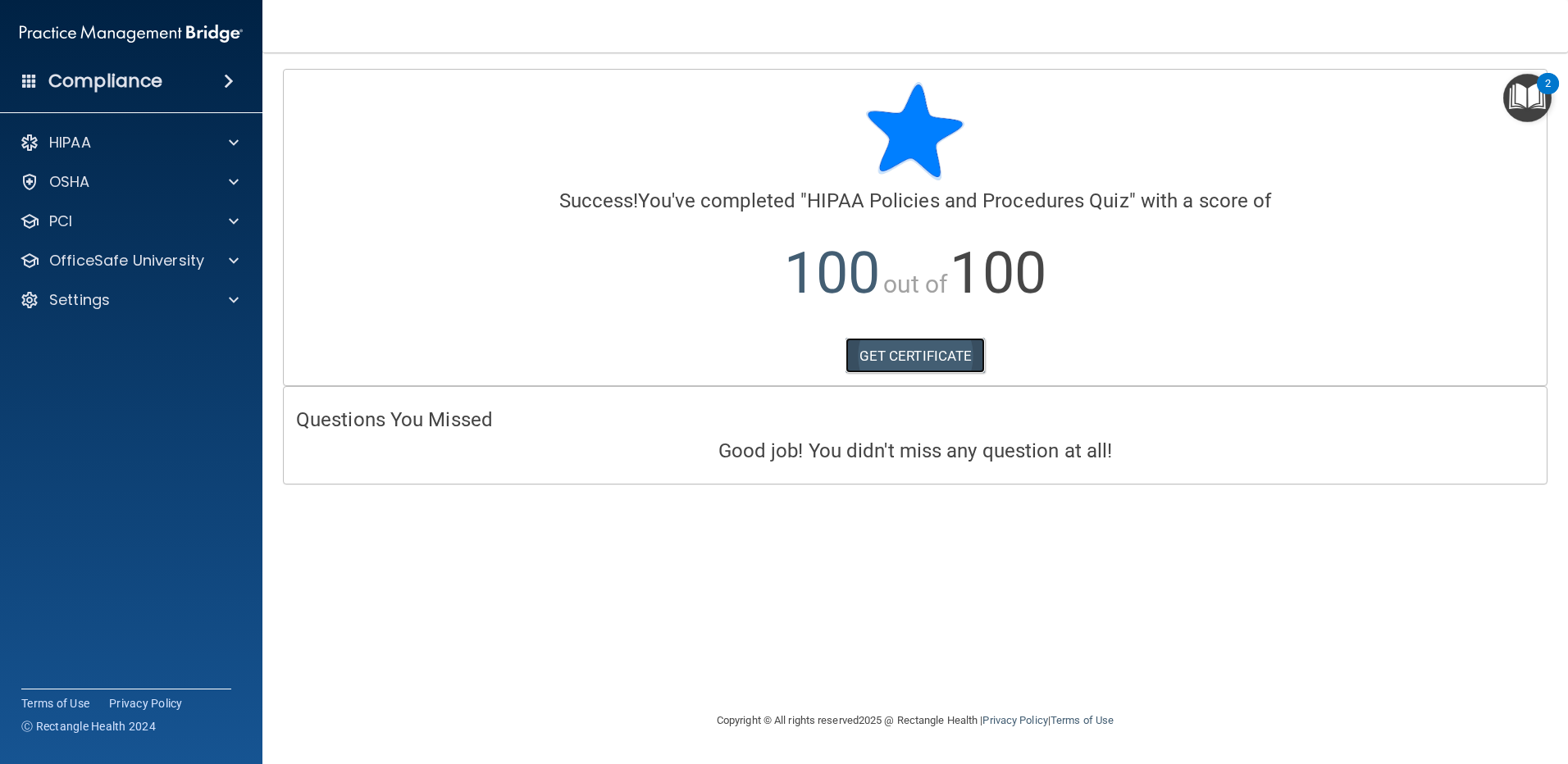
click at [967, 360] on link "GET CERTIFICATE" at bounding box center [916, 355] width 140 height 36
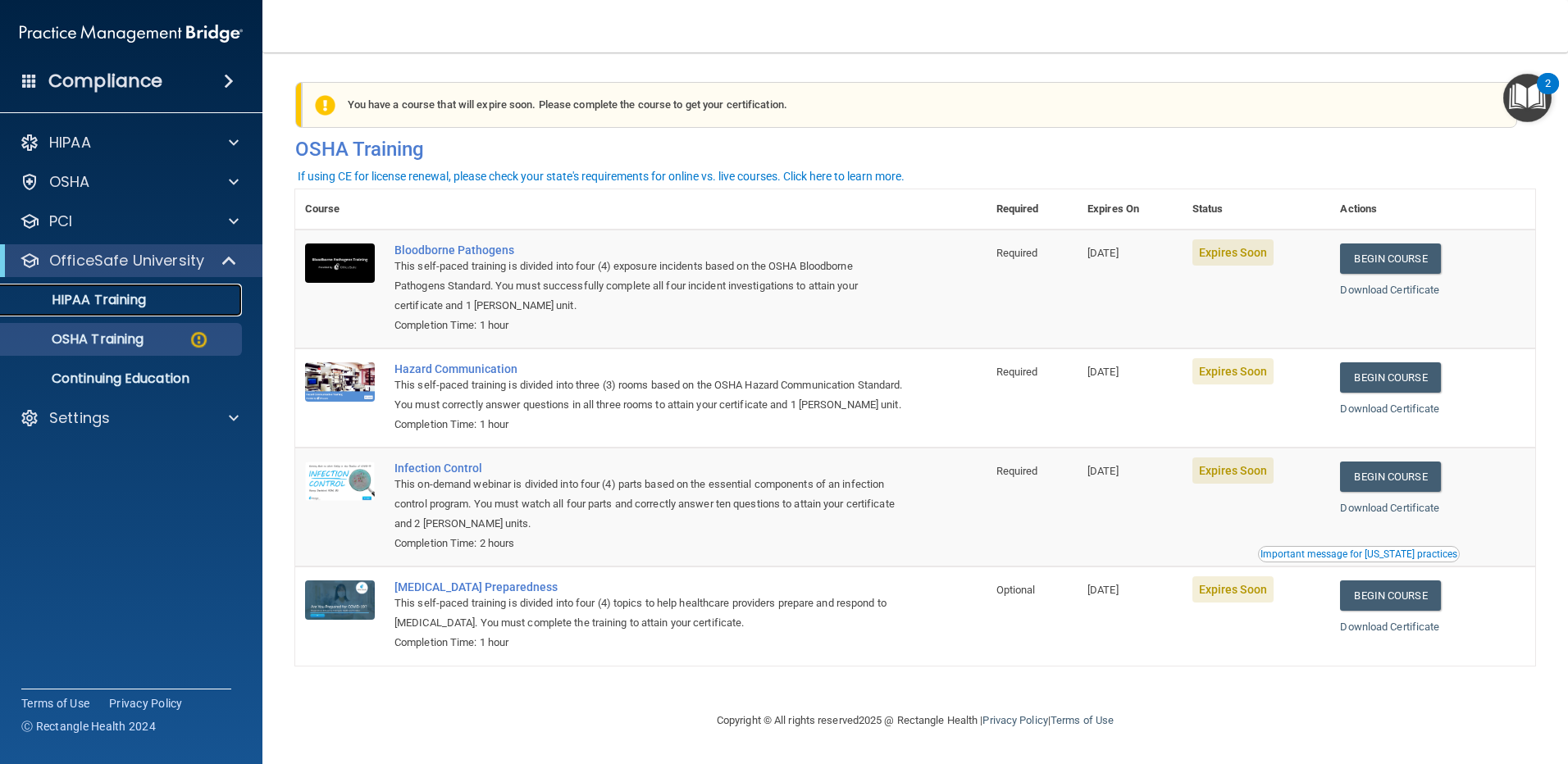
click at [161, 314] on link "HIPAA Training" at bounding box center [112, 300] width 258 height 33
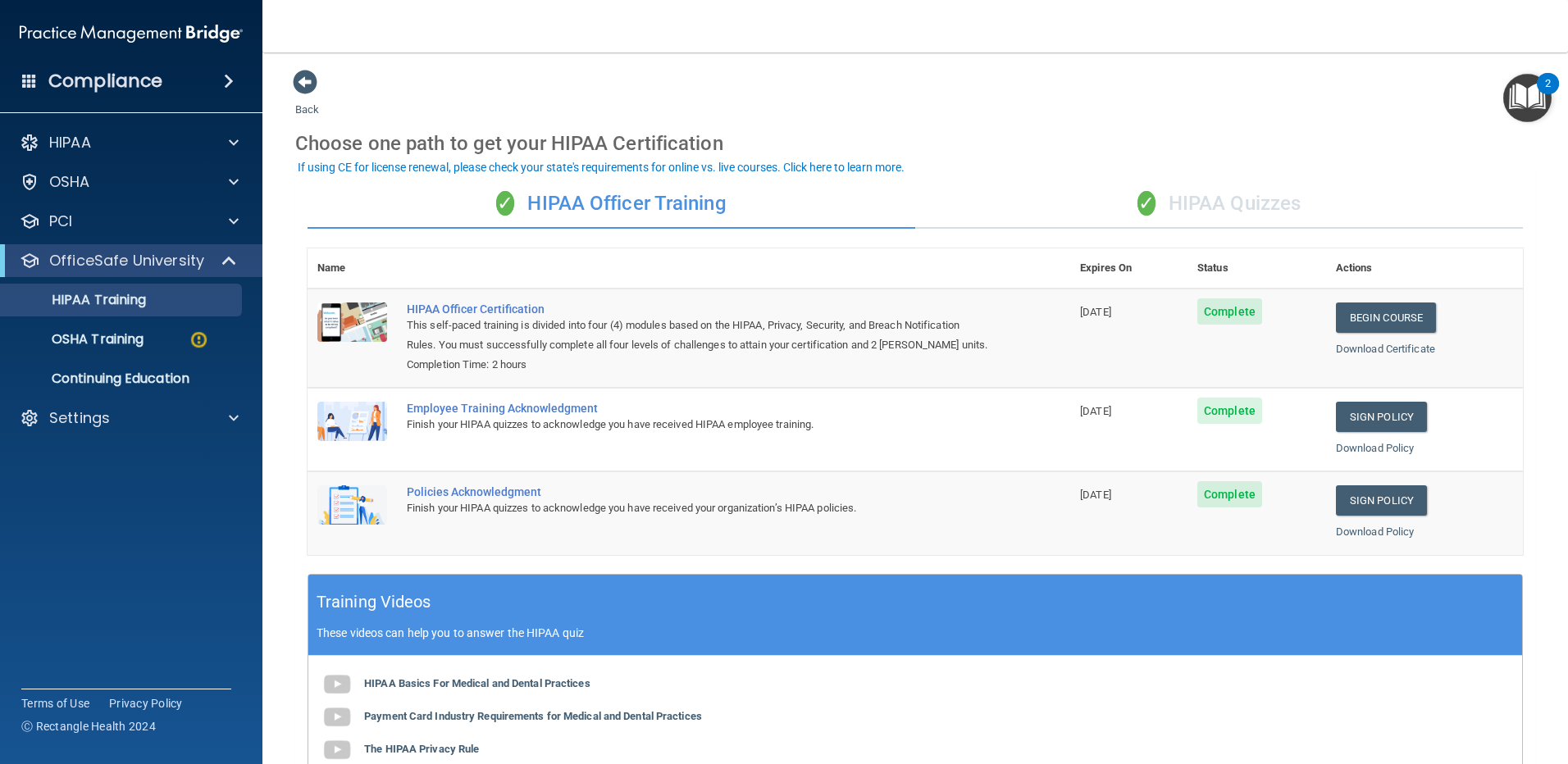
click at [1242, 200] on div "✓ HIPAA Quizzes" at bounding box center [1220, 204] width 608 height 49
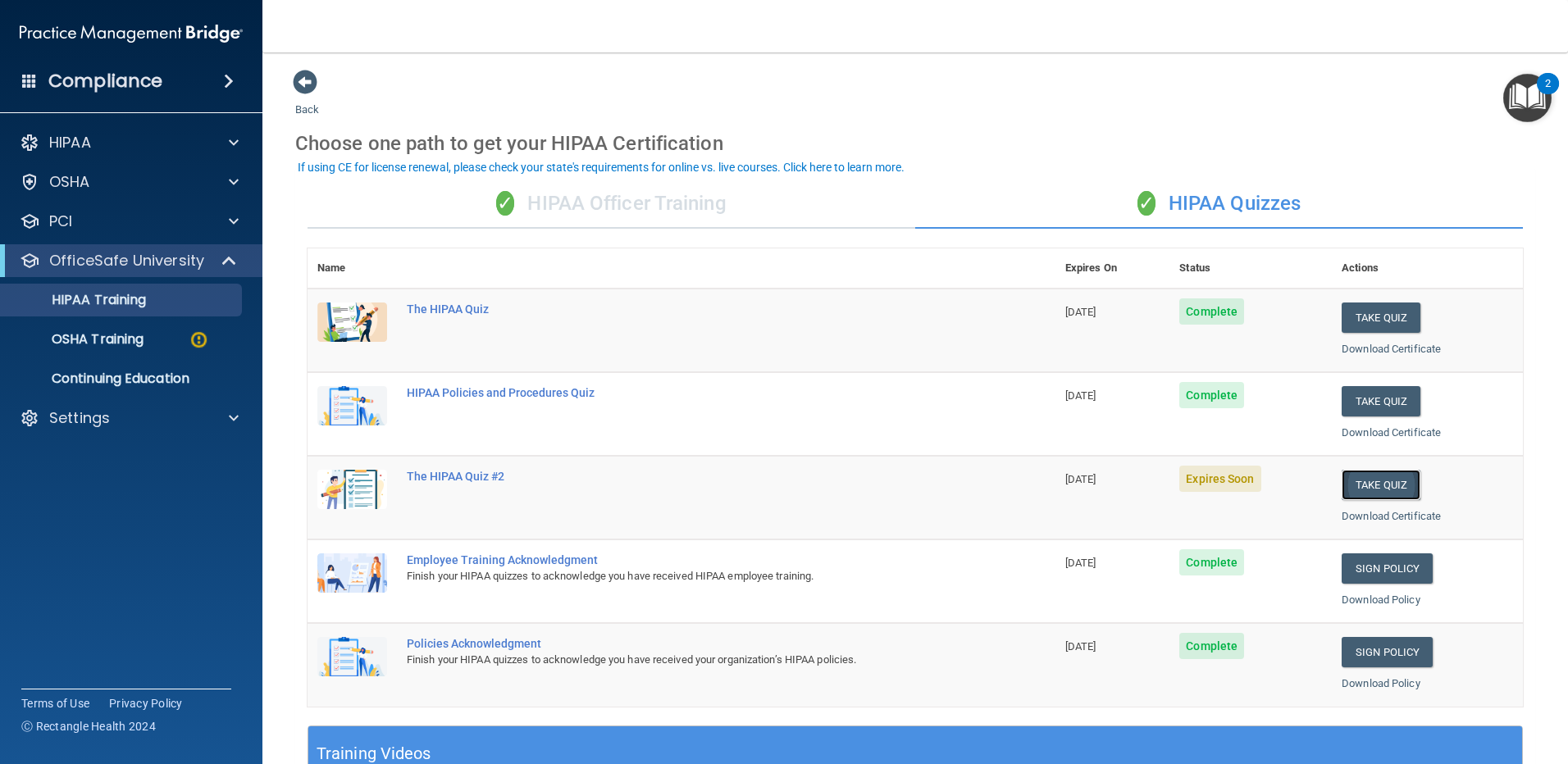
click at [1362, 478] on button "Take Quiz" at bounding box center [1381, 485] width 79 height 30
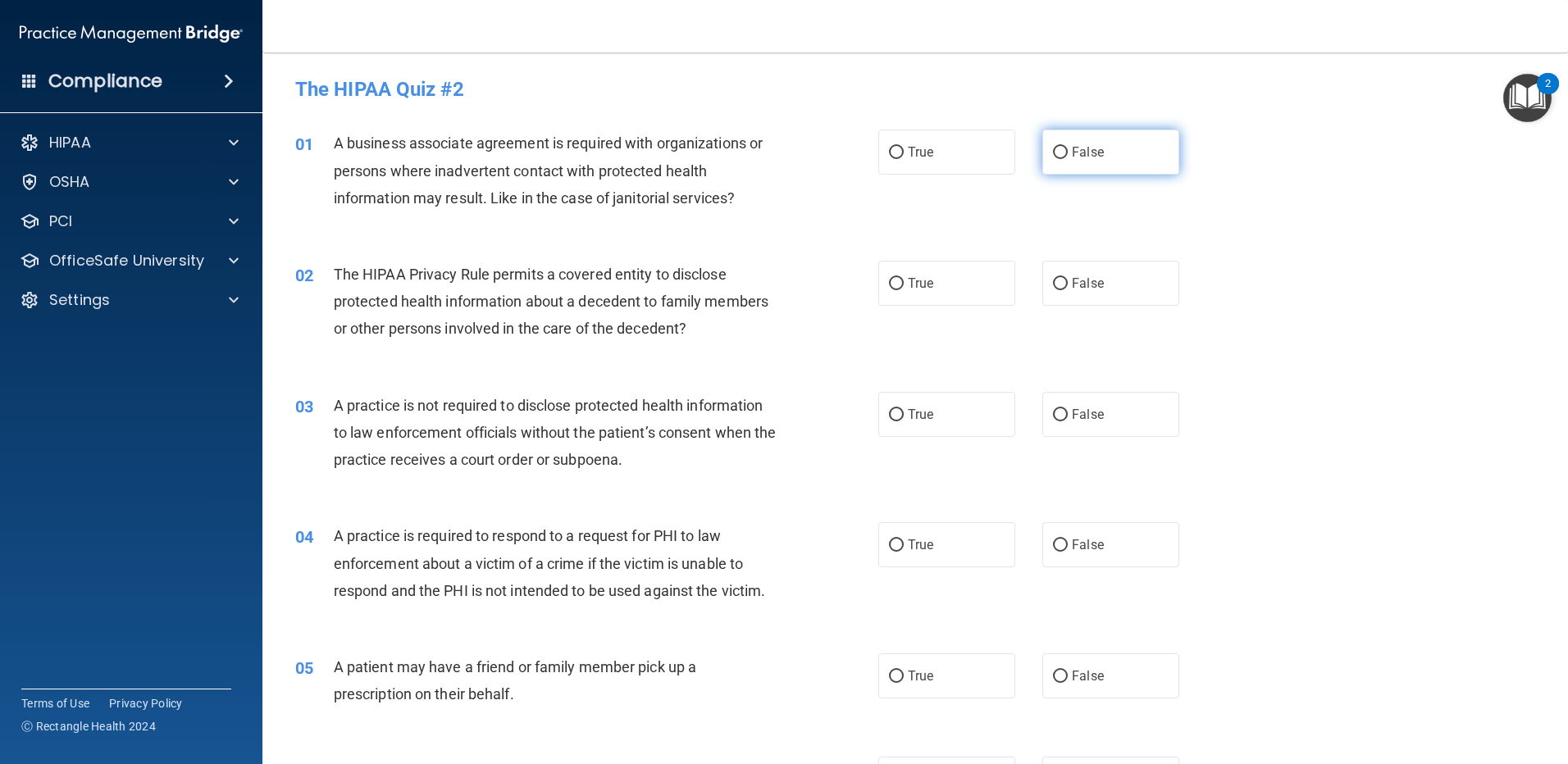
click at [1104, 145] on label "False" at bounding box center [1111, 152] width 137 height 45
click at [1068, 147] on input "False" at bounding box center [1061, 153] width 15 height 13
radio input "true"
click at [903, 294] on label "True" at bounding box center [946, 283] width 137 height 45
click at [903, 291] on input "True" at bounding box center [896, 284] width 15 height 13
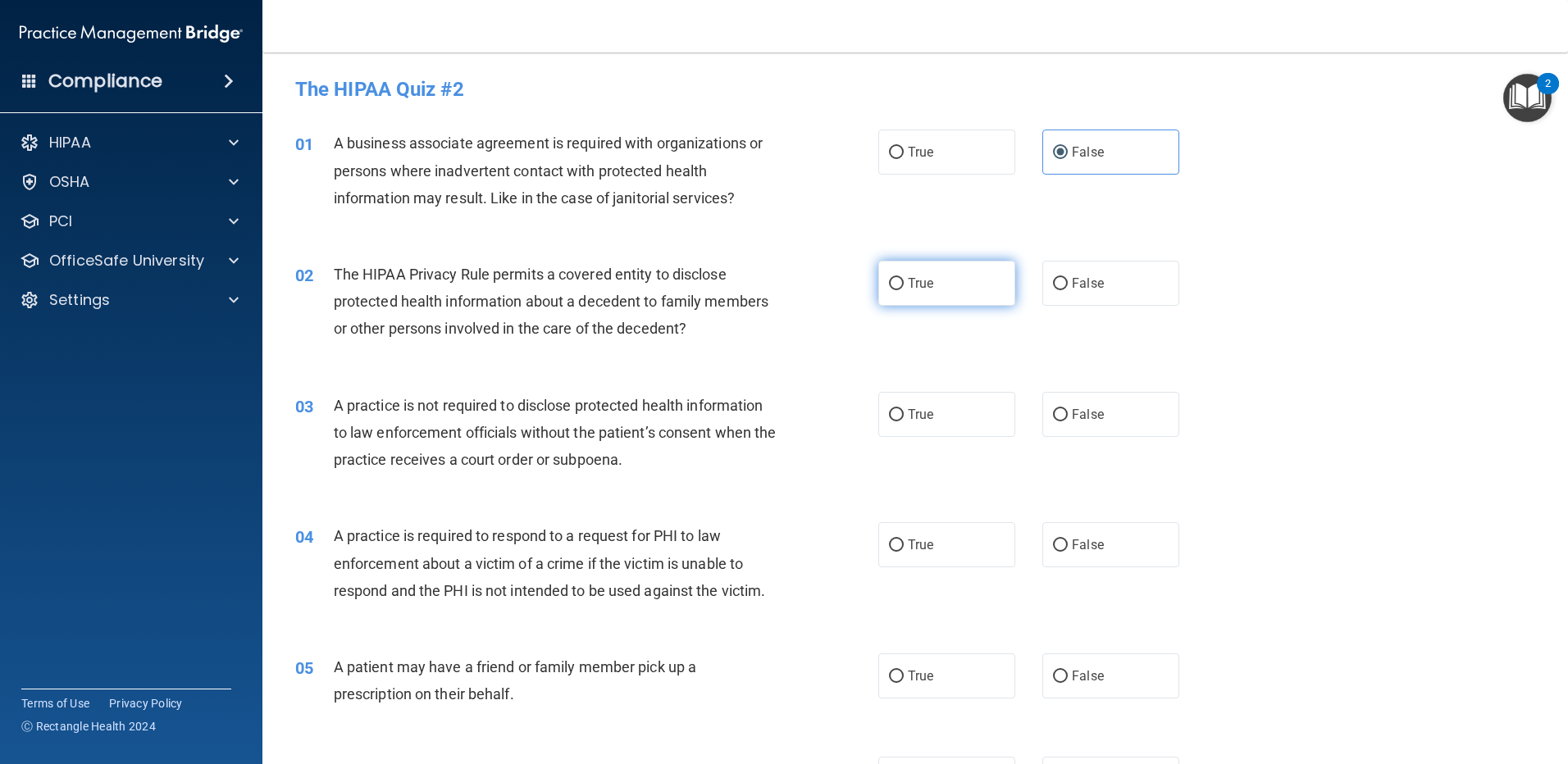
radio input "true"
click at [1087, 421] on span "False" at bounding box center [1088, 414] width 32 height 16
click at [1068, 421] on input "False" at bounding box center [1061, 415] width 15 height 13
radio input "true"
click at [970, 541] on label "True" at bounding box center [946, 544] width 137 height 45
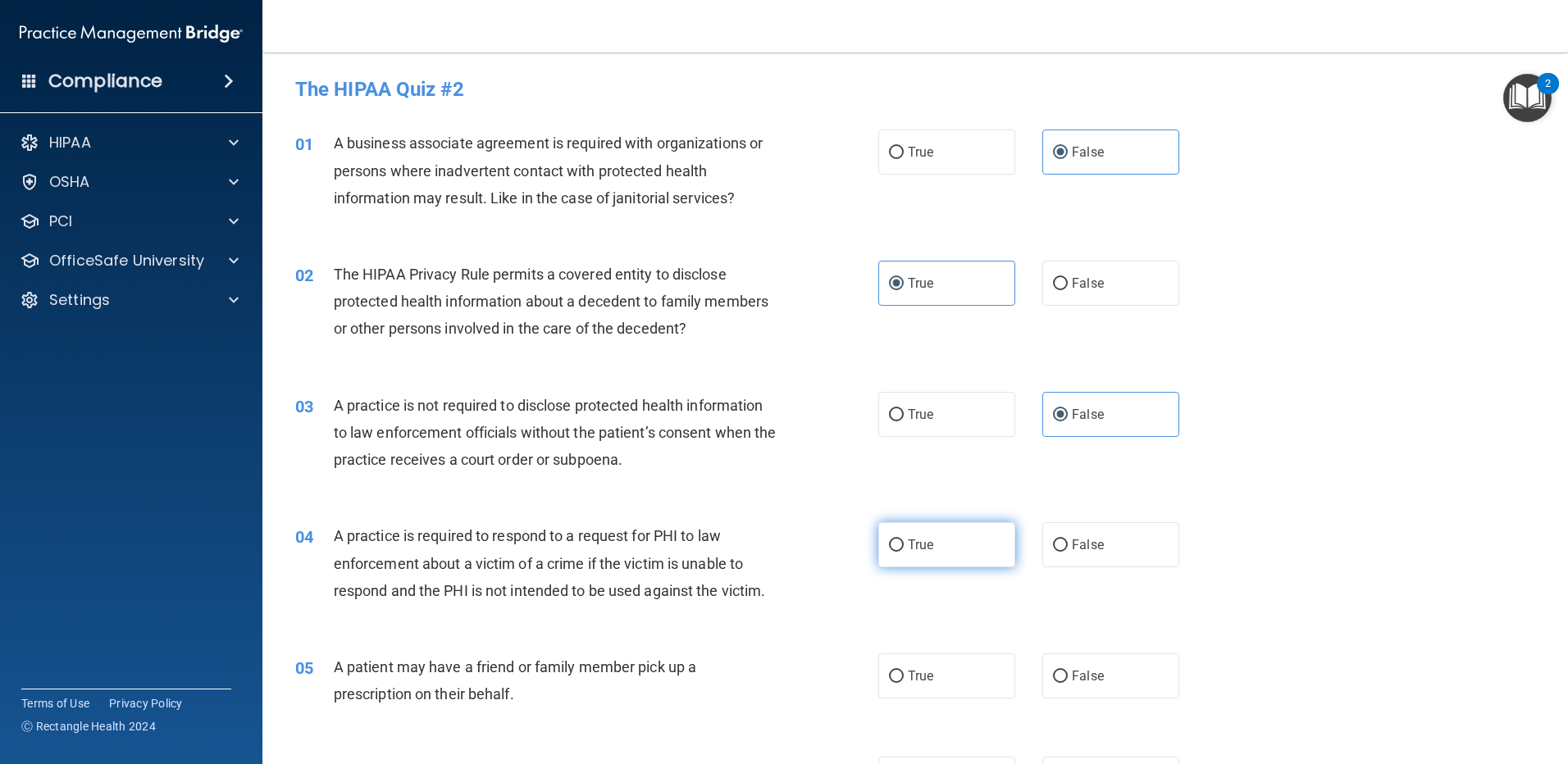
click at [904, 541] on input "True" at bounding box center [896, 545] width 15 height 13
radio input "true"
click at [920, 670] on span "True" at bounding box center [921, 675] width 25 height 16
click at [904, 670] on input "True" at bounding box center [896, 676] width 15 height 13
radio input "true"
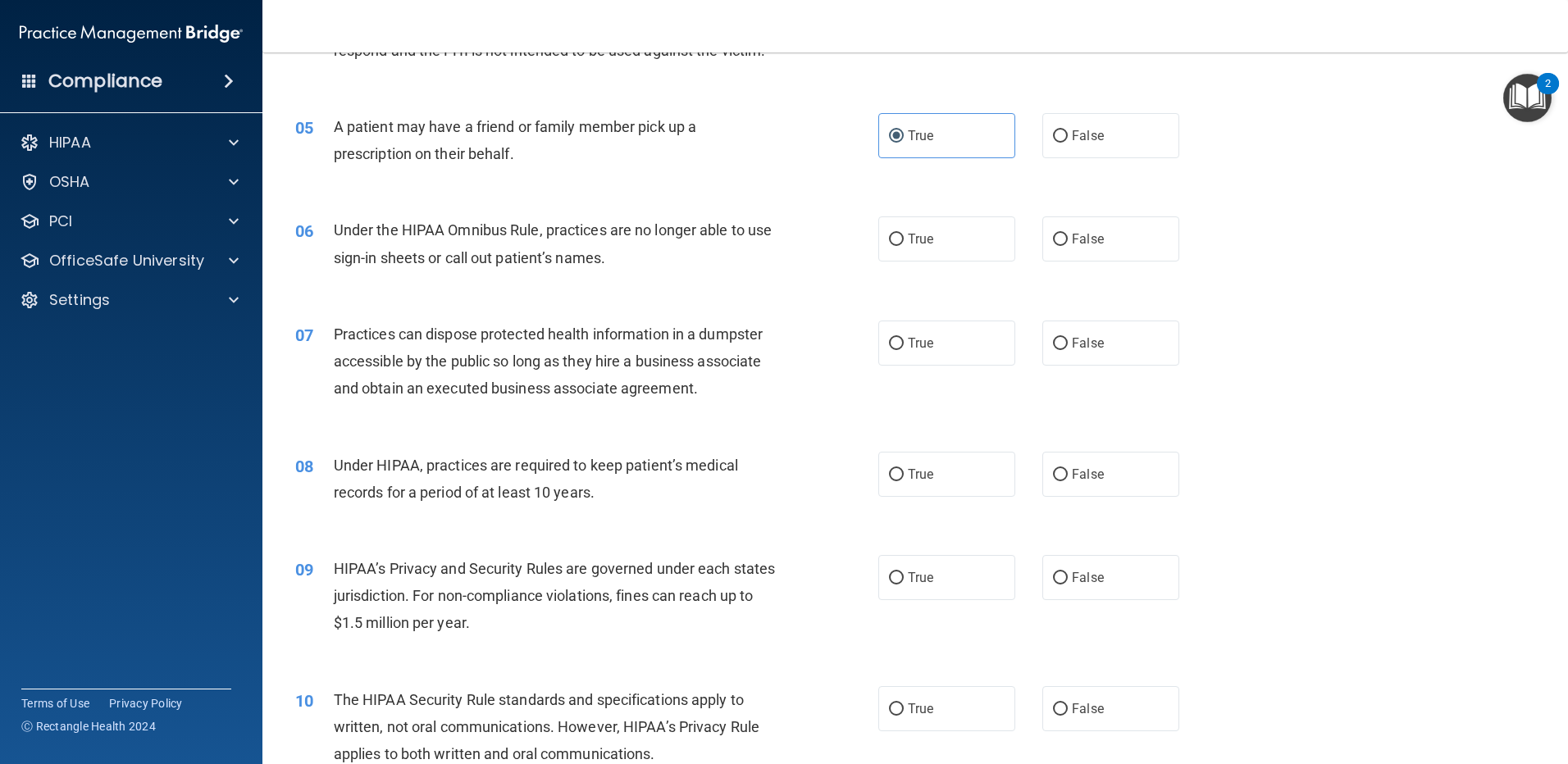
scroll to position [549, 0]
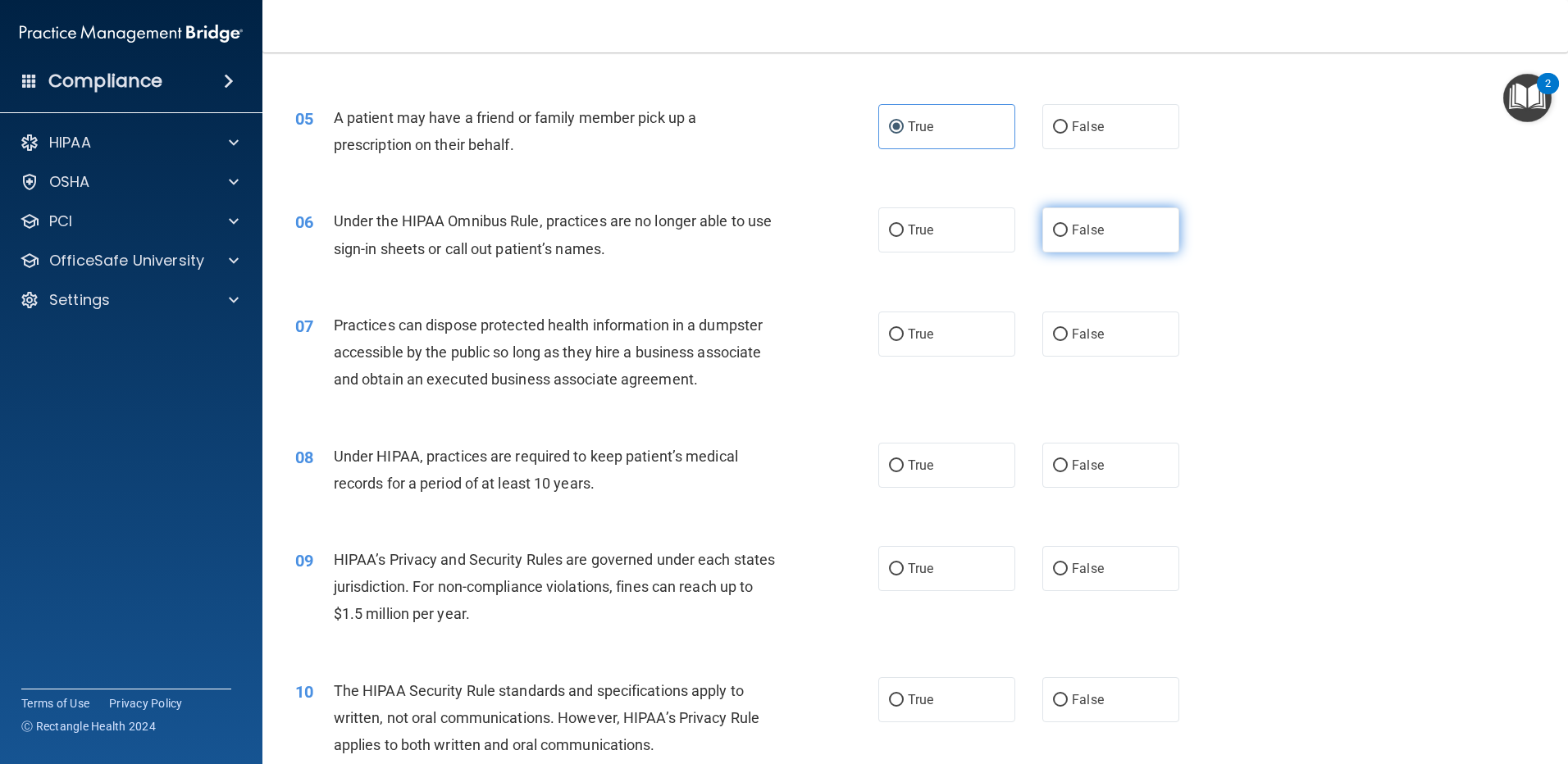
click at [1073, 232] on span "False" at bounding box center [1088, 230] width 32 height 16
click at [1068, 232] on input "False" at bounding box center [1061, 230] width 15 height 13
radio input "true"
click at [1072, 337] on span "False" at bounding box center [1088, 334] width 32 height 16
click at [1068, 337] on input "False" at bounding box center [1061, 335] width 15 height 13
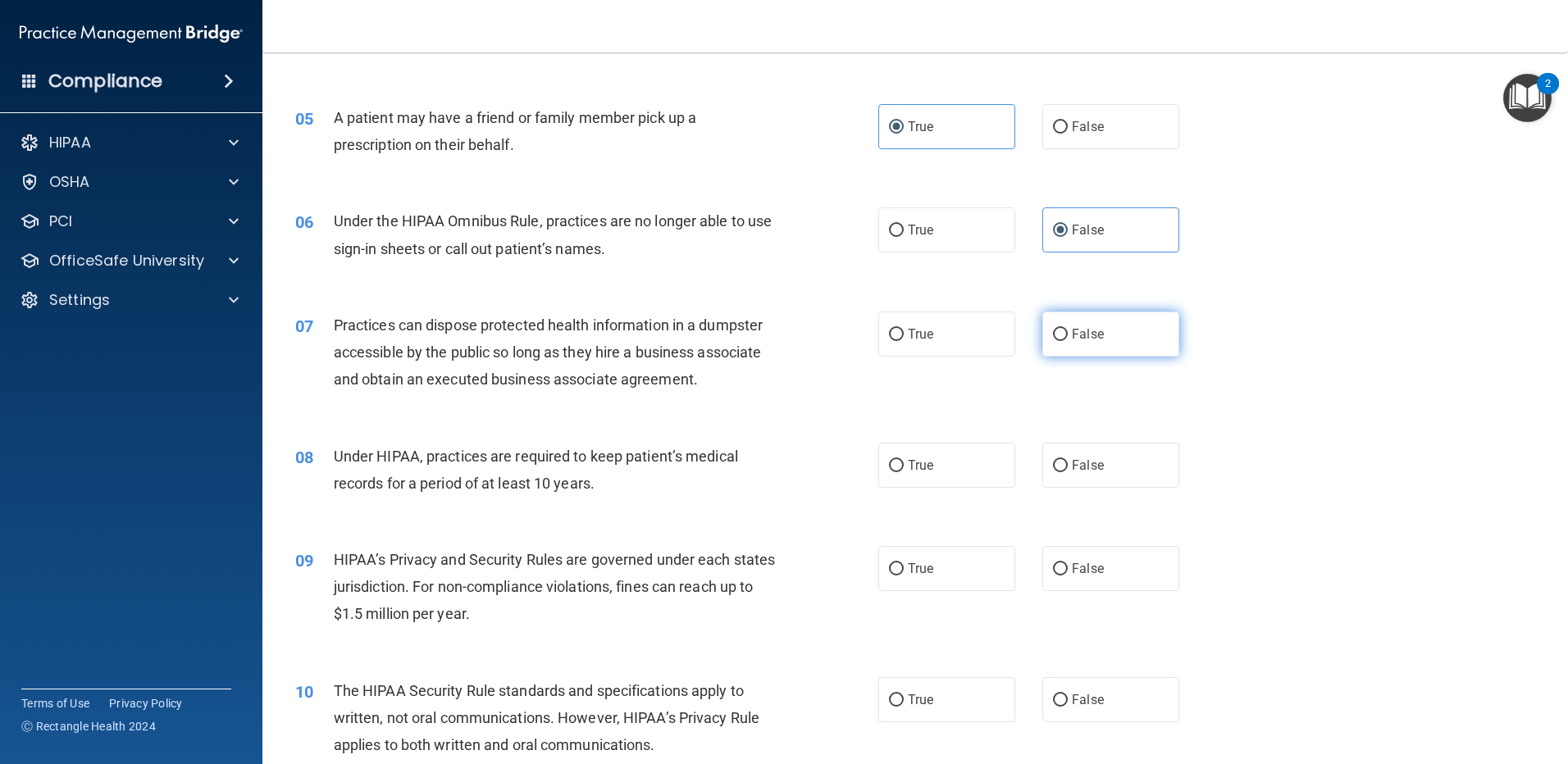
radio input "true"
click at [1072, 460] on span "False" at bounding box center [1088, 465] width 32 height 16
drag, startPoint x: 1066, startPoint y: 463, endPoint x: 1068, endPoint y: 579, distance: 116.0
click at [1068, 579] on label "False" at bounding box center [1111, 569] width 137 height 45
click at [1068, 575] on input "False" at bounding box center [1061, 569] width 15 height 13
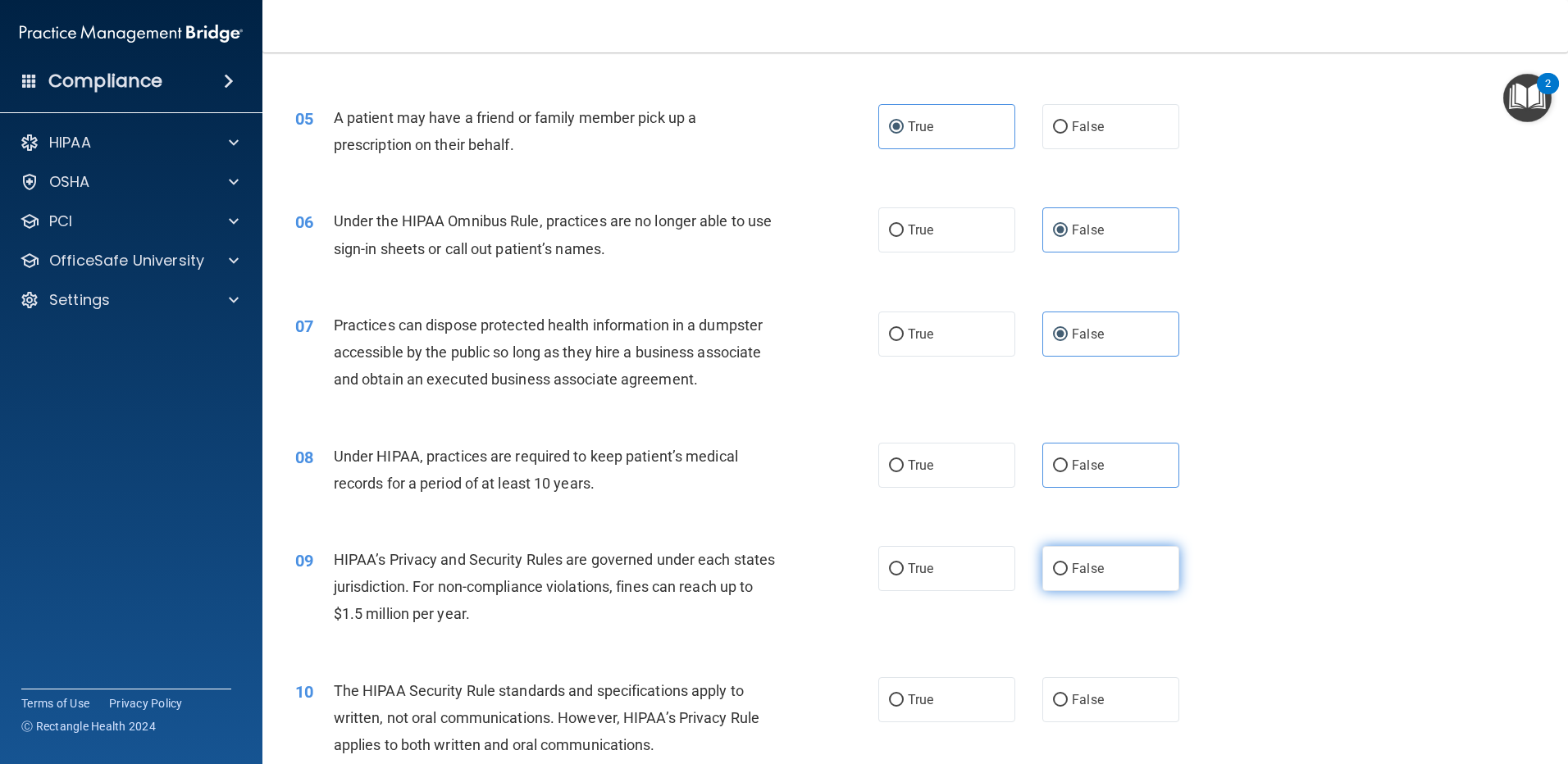
radio input "true"
click at [1103, 469] on label "False" at bounding box center [1111, 465] width 137 height 45
click at [1068, 469] on input "False" at bounding box center [1061, 466] width 15 height 13
radio input "true"
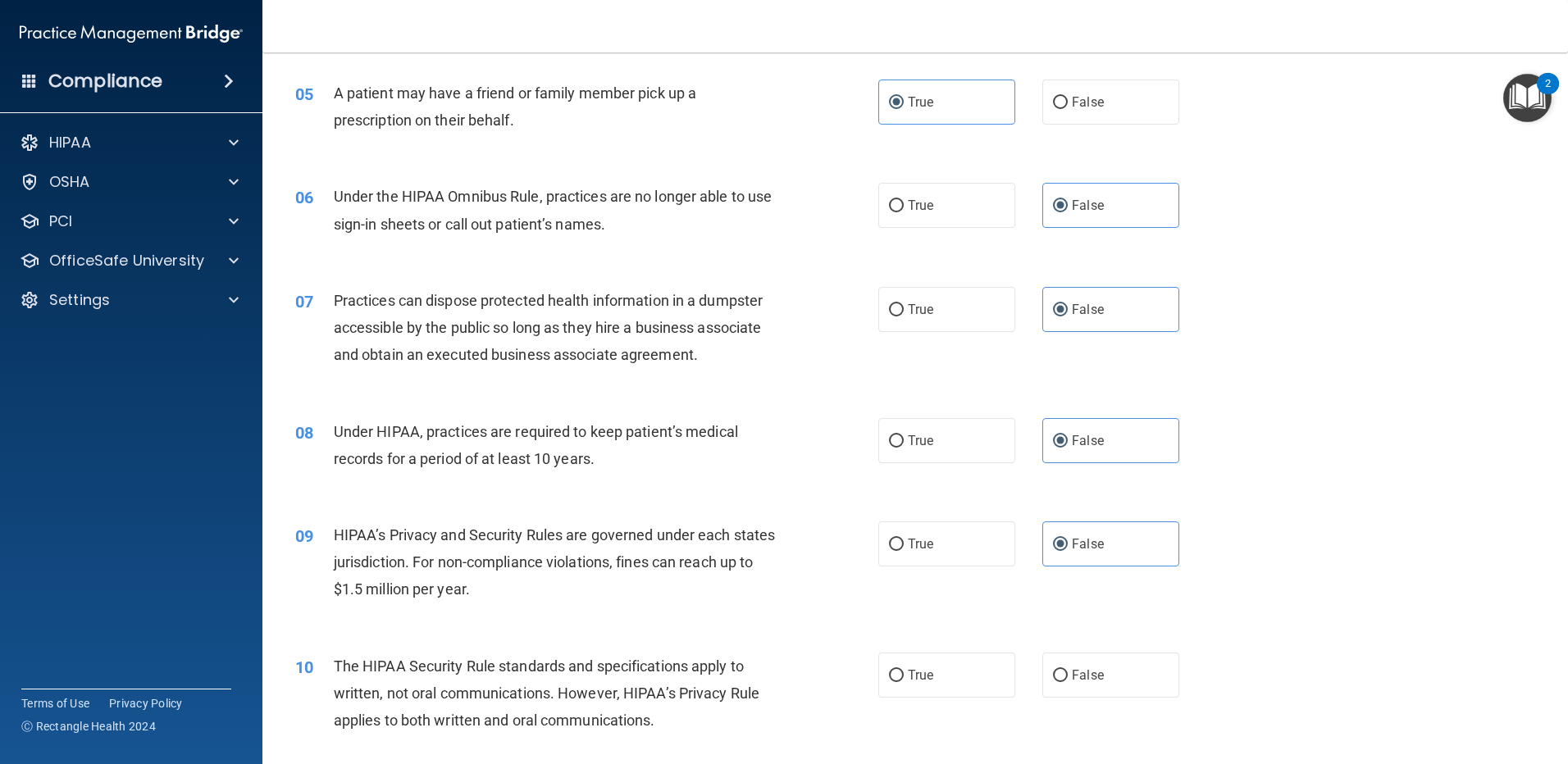
scroll to position [655, 0]
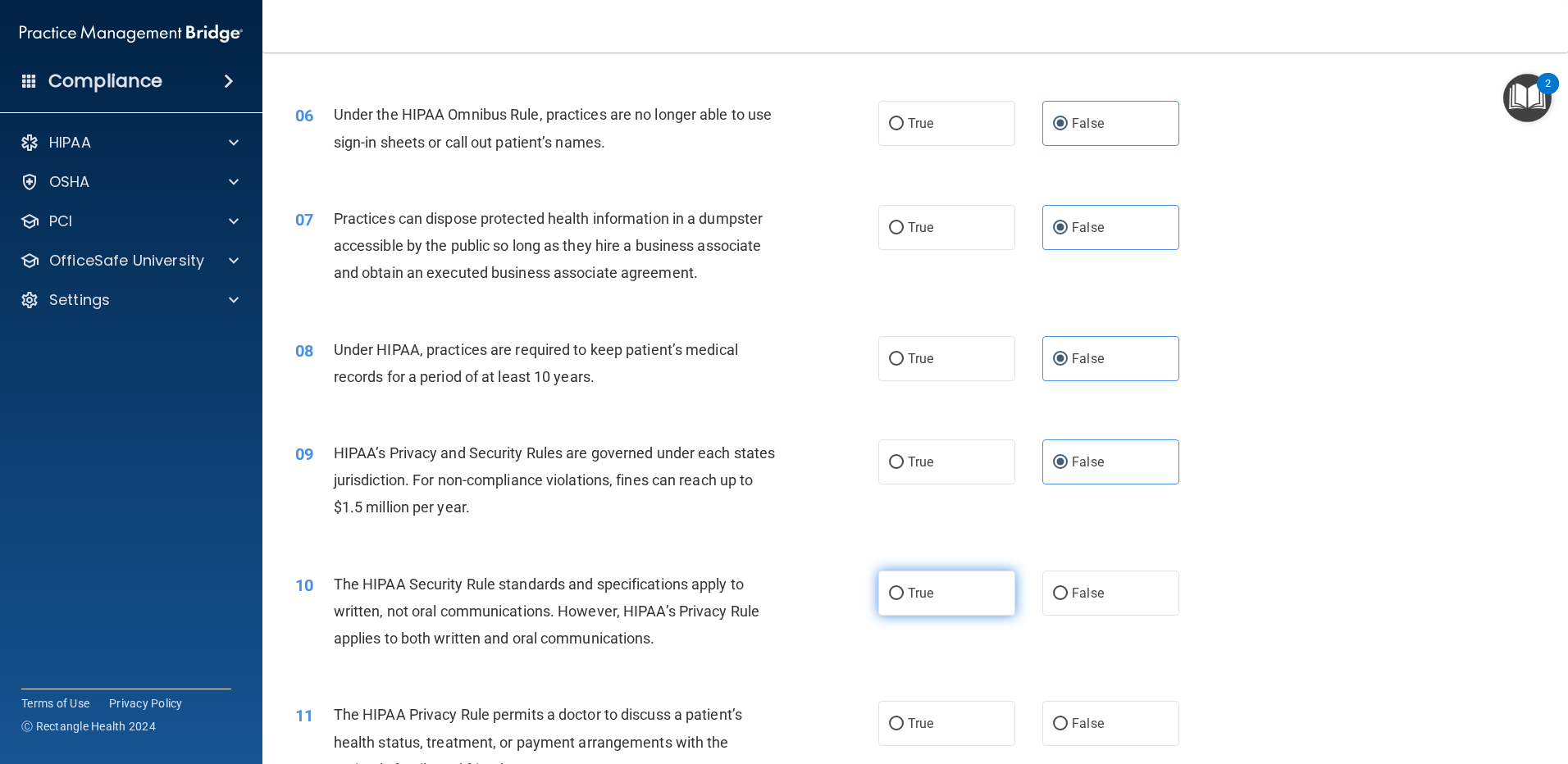
click at [930, 592] on label "True" at bounding box center [946, 593] width 137 height 45
click at [904, 592] on input "True" at bounding box center [896, 594] width 15 height 13
radio input "true"
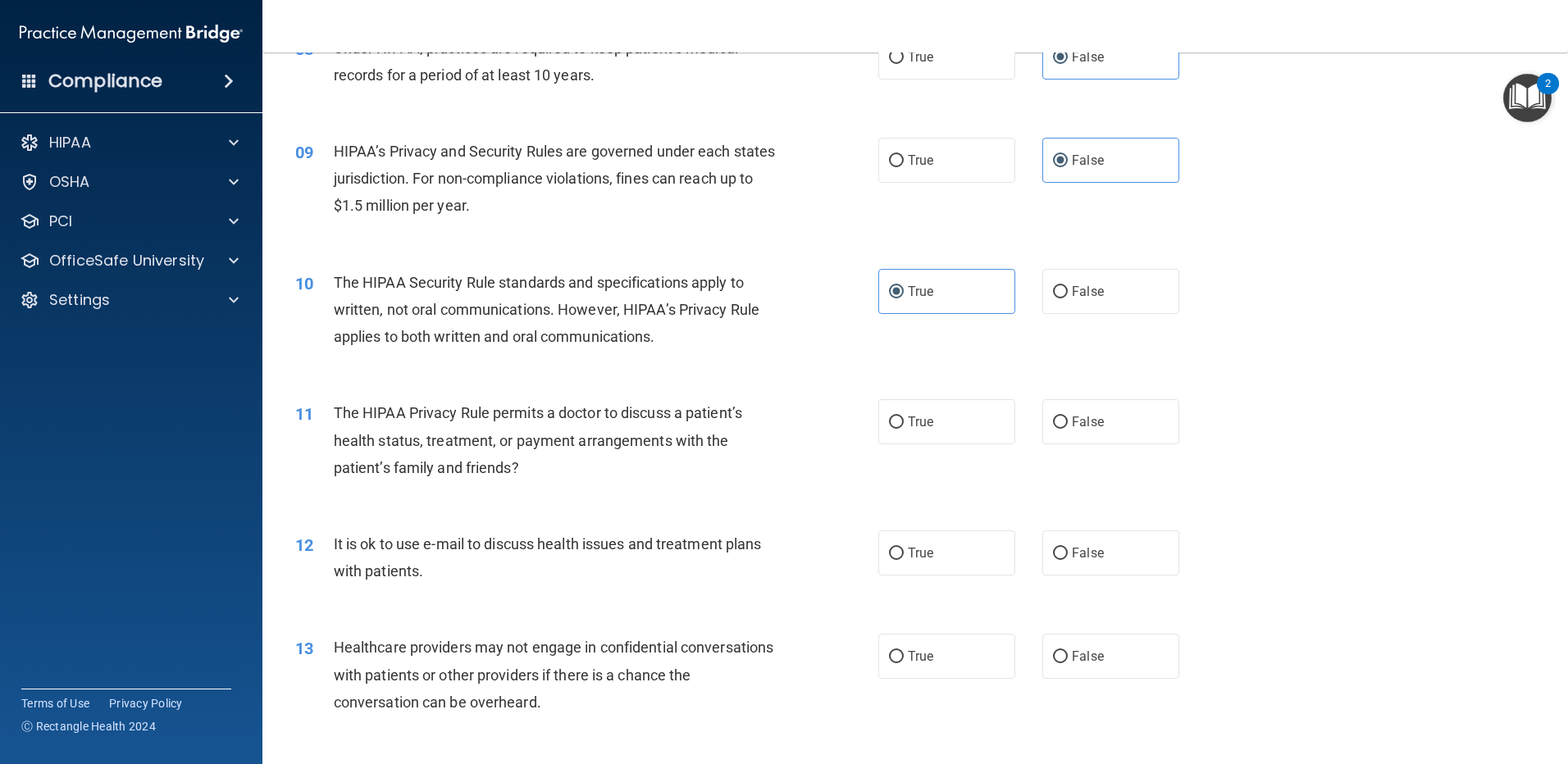
scroll to position [999, 0]
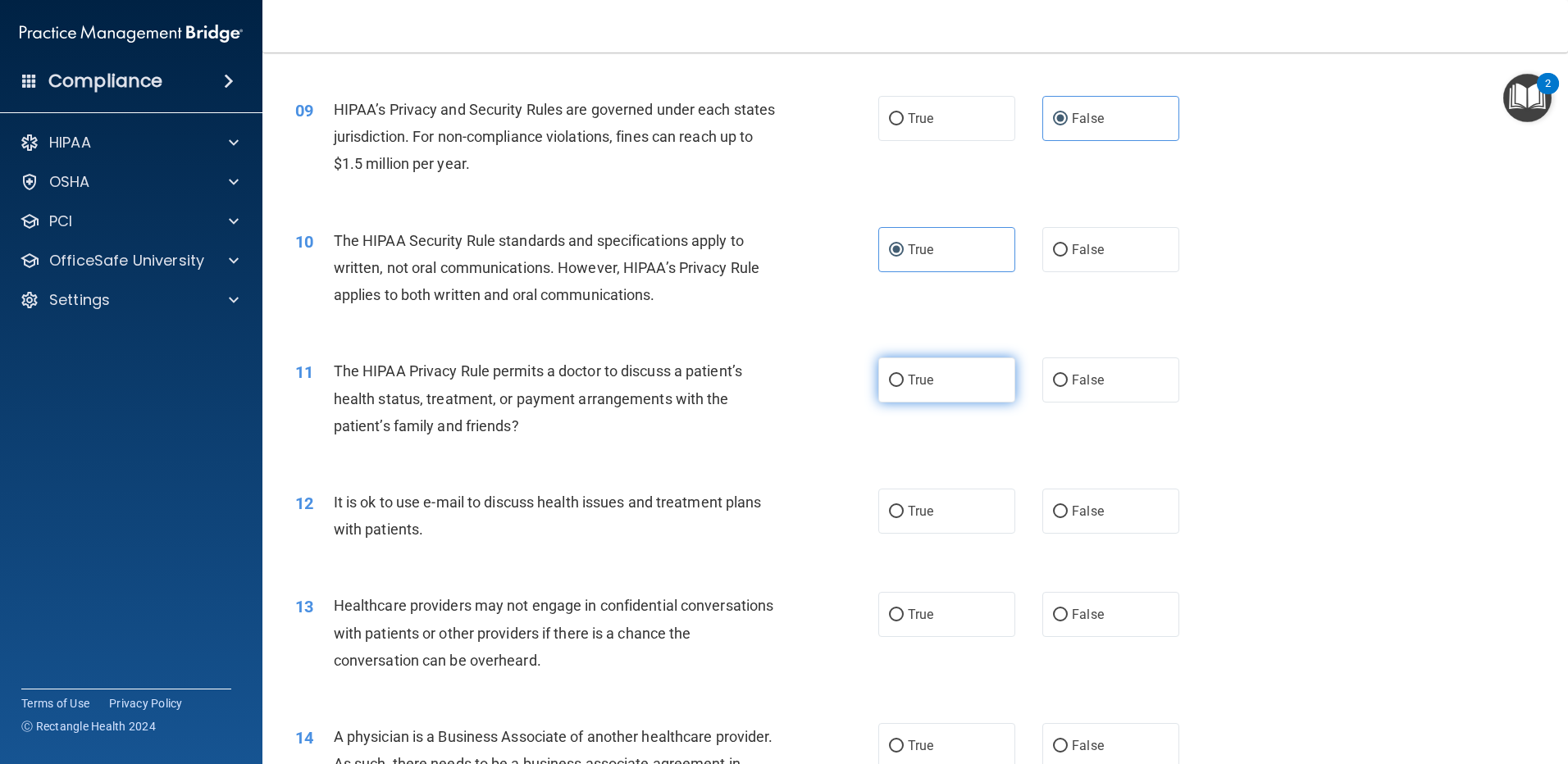
click at [957, 383] on label "True" at bounding box center [946, 380] width 137 height 45
click at [904, 383] on input "True" at bounding box center [896, 381] width 15 height 13
radio input "true"
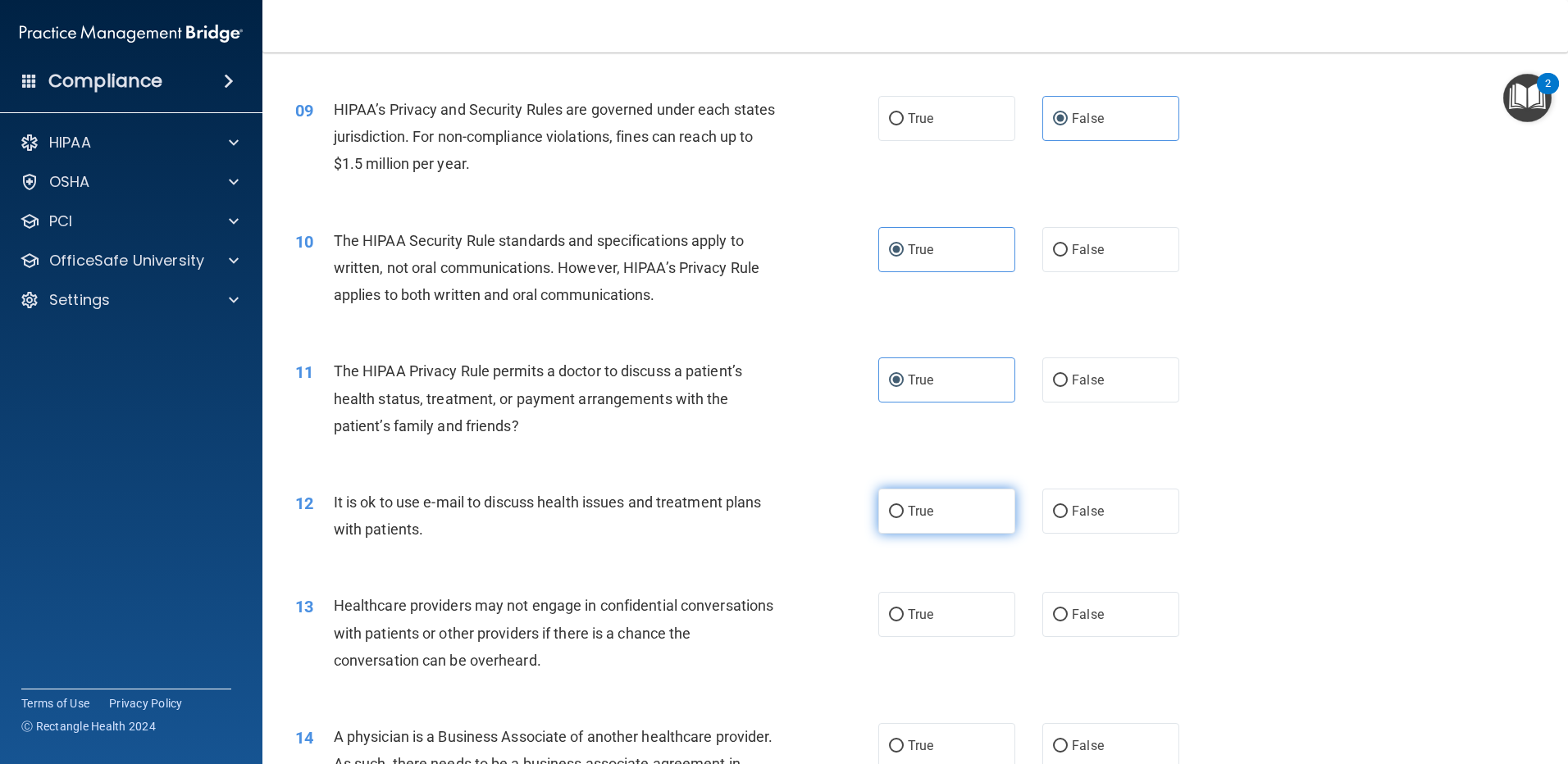
click at [917, 528] on label "True" at bounding box center [946, 511] width 137 height 45
drag, startPoint x: 916, startPoint y: 528, endPoint x: 901, endPoint y: 515, distance: 19.8
click at [901, 515] on label "True" at bounding box center [946, 511] width 137 height 45
click at [901, 515] on input "True" at bounding box center [896, 512] width 15 height 13
radio input "true"
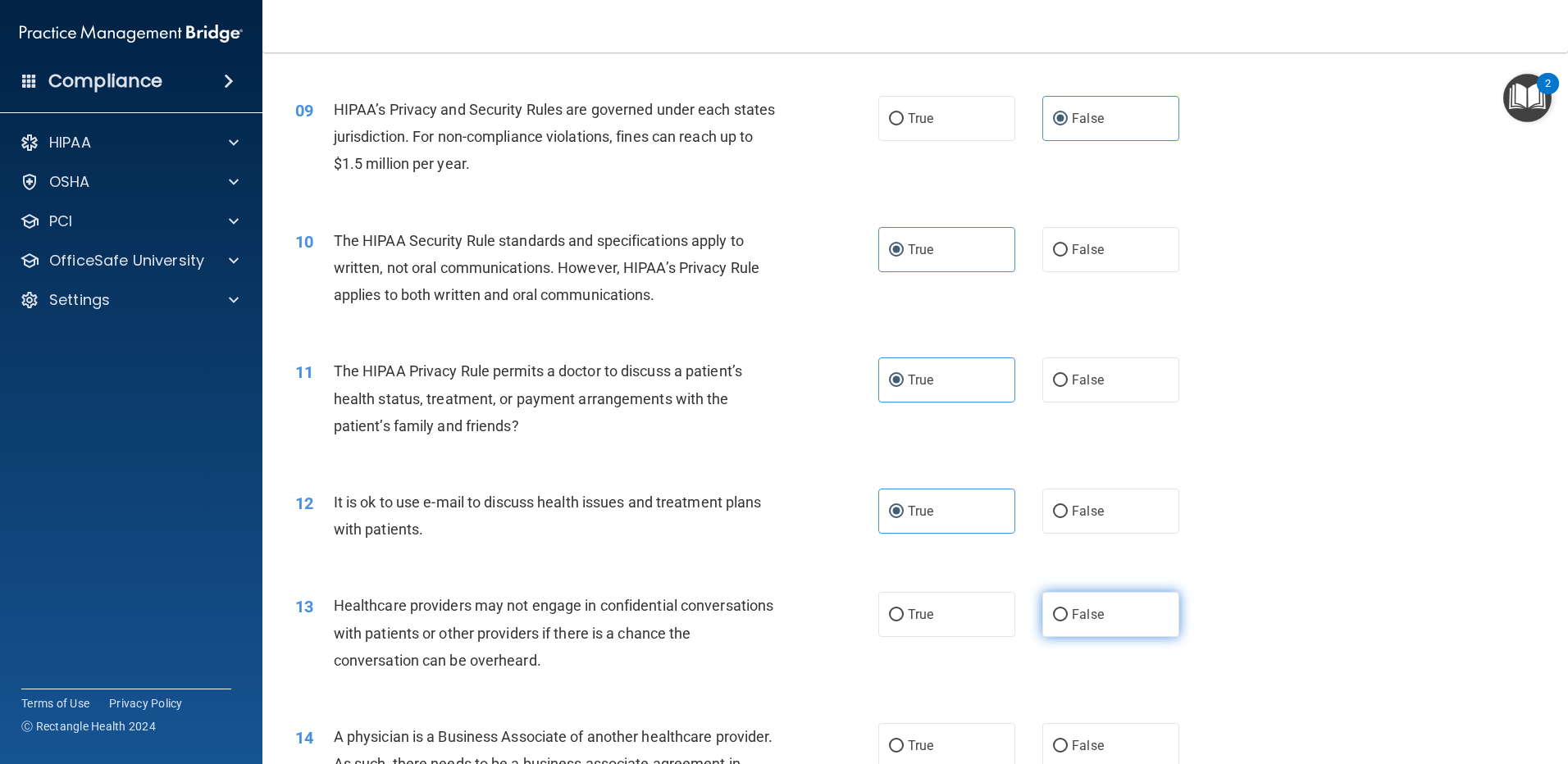
click at [1066, 605] on label "False" at bounding box center [1111, 615] width 137 height 45
click at [1066, 609] on input "False" at bounding box center [1061, 615] width 15 height 13
radio input "true"
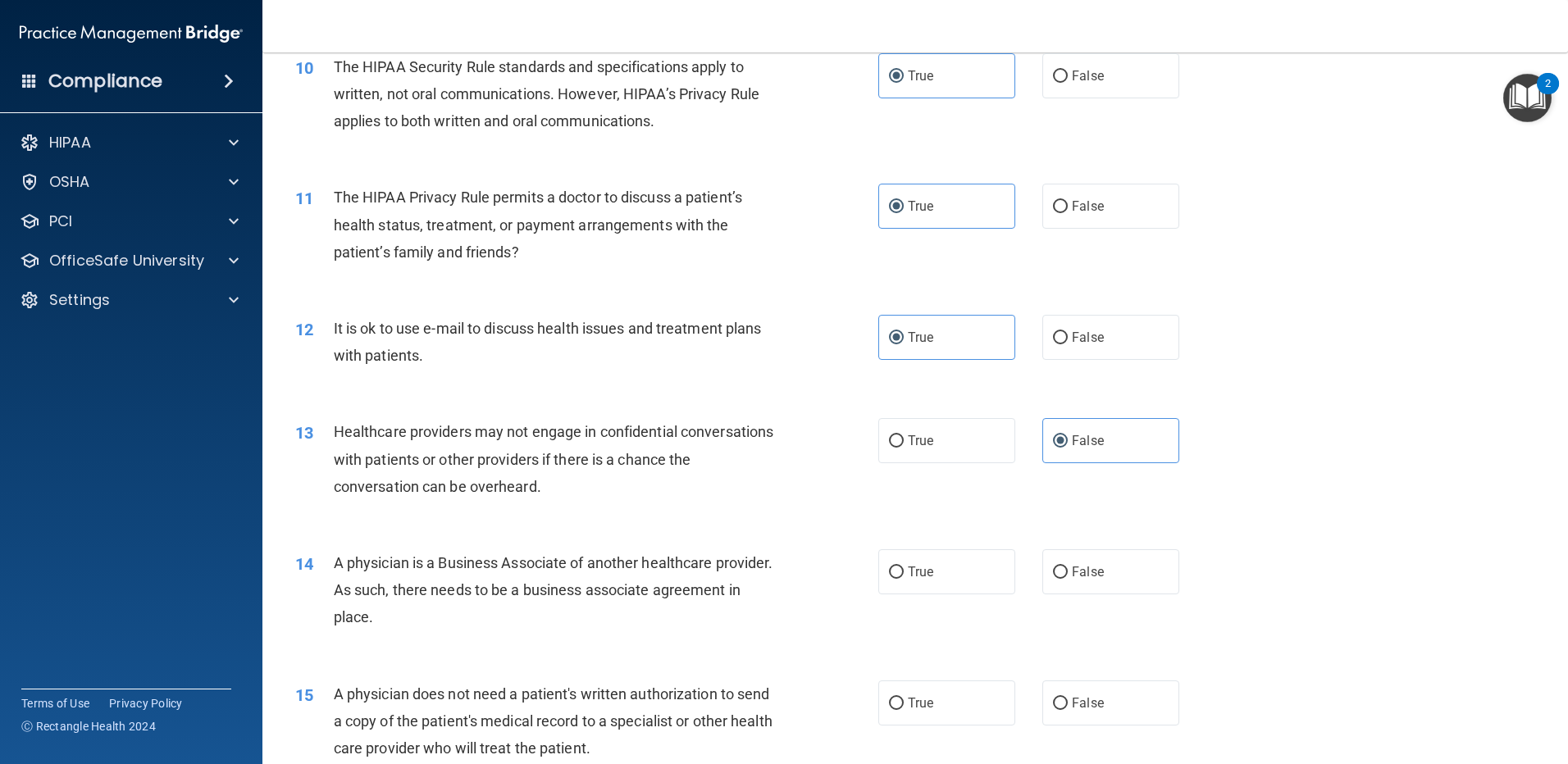
scroll to position [1182, 0]
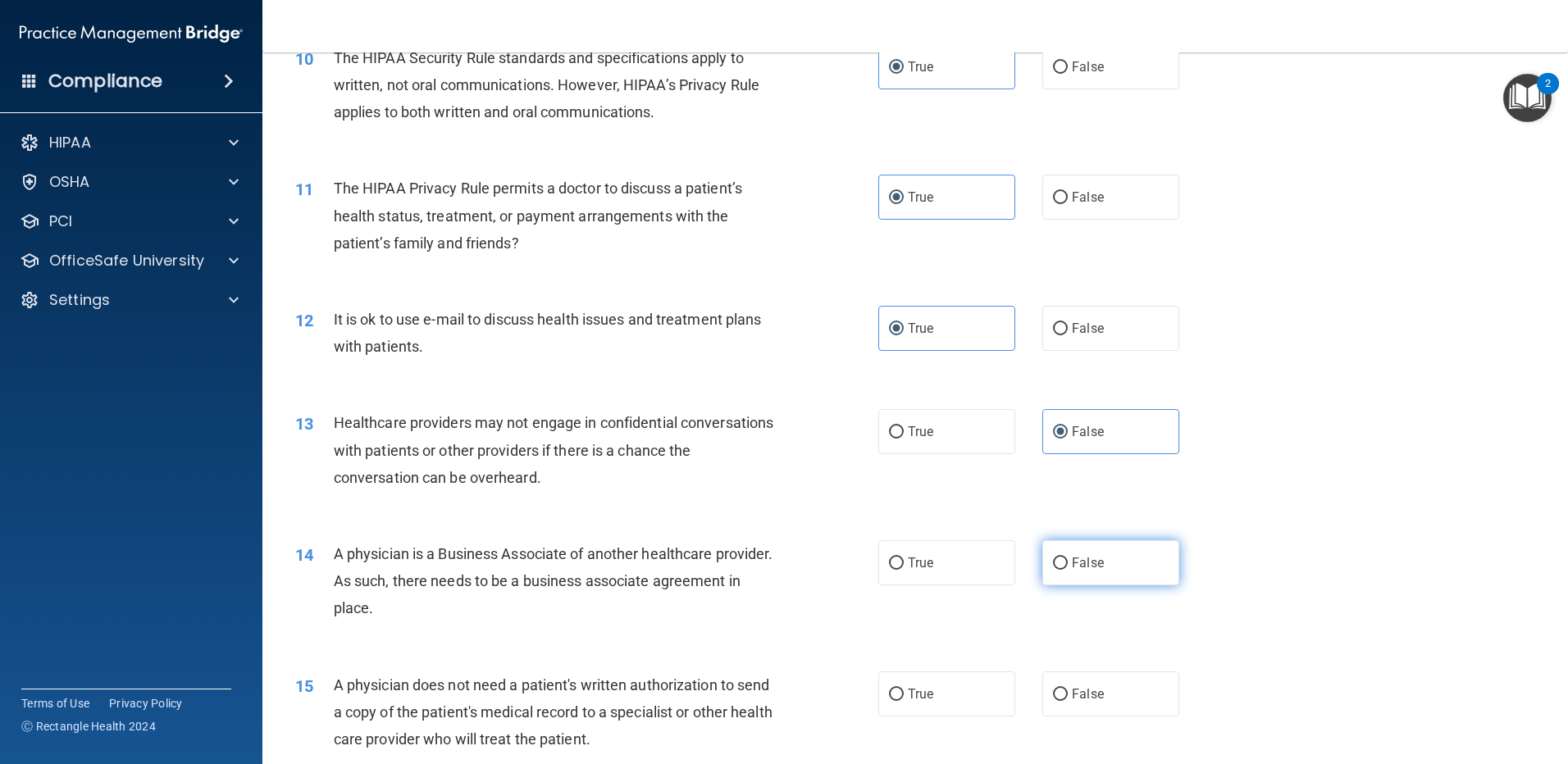
click at [1068, 572] on label "False" at bounding box center [1111, 563] width 137 height 45
click at [1068, 569] on input "False" at bounding box center [1061, 564] width 15 height 13
radio input "true"
click at [944, 693] on label "True" at bounding box center [946, 694] width 137 height 45
click at [904, 693] on input "True" at bounding box center [896, 695] width 15 height 13
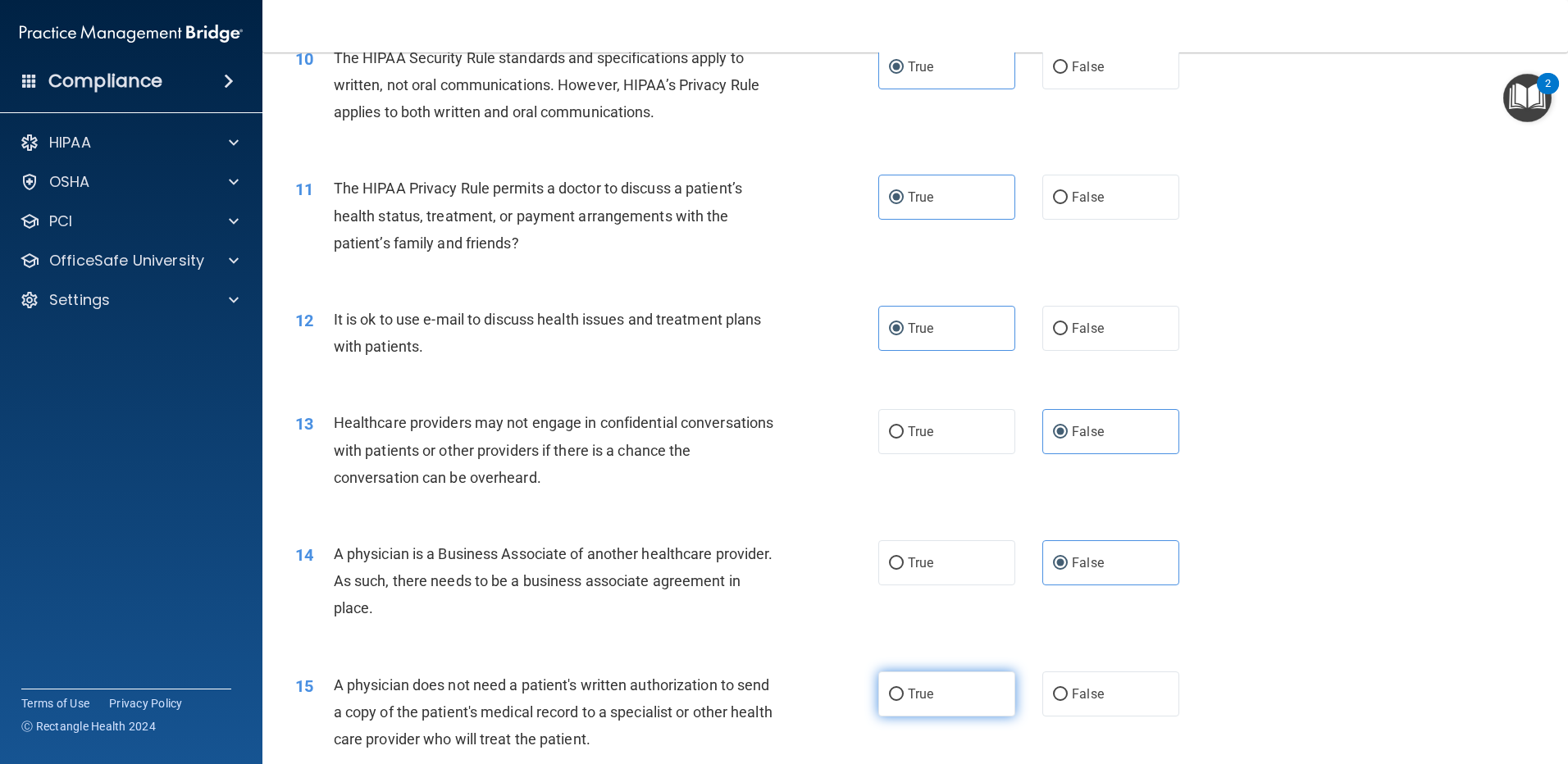
radio input "true"
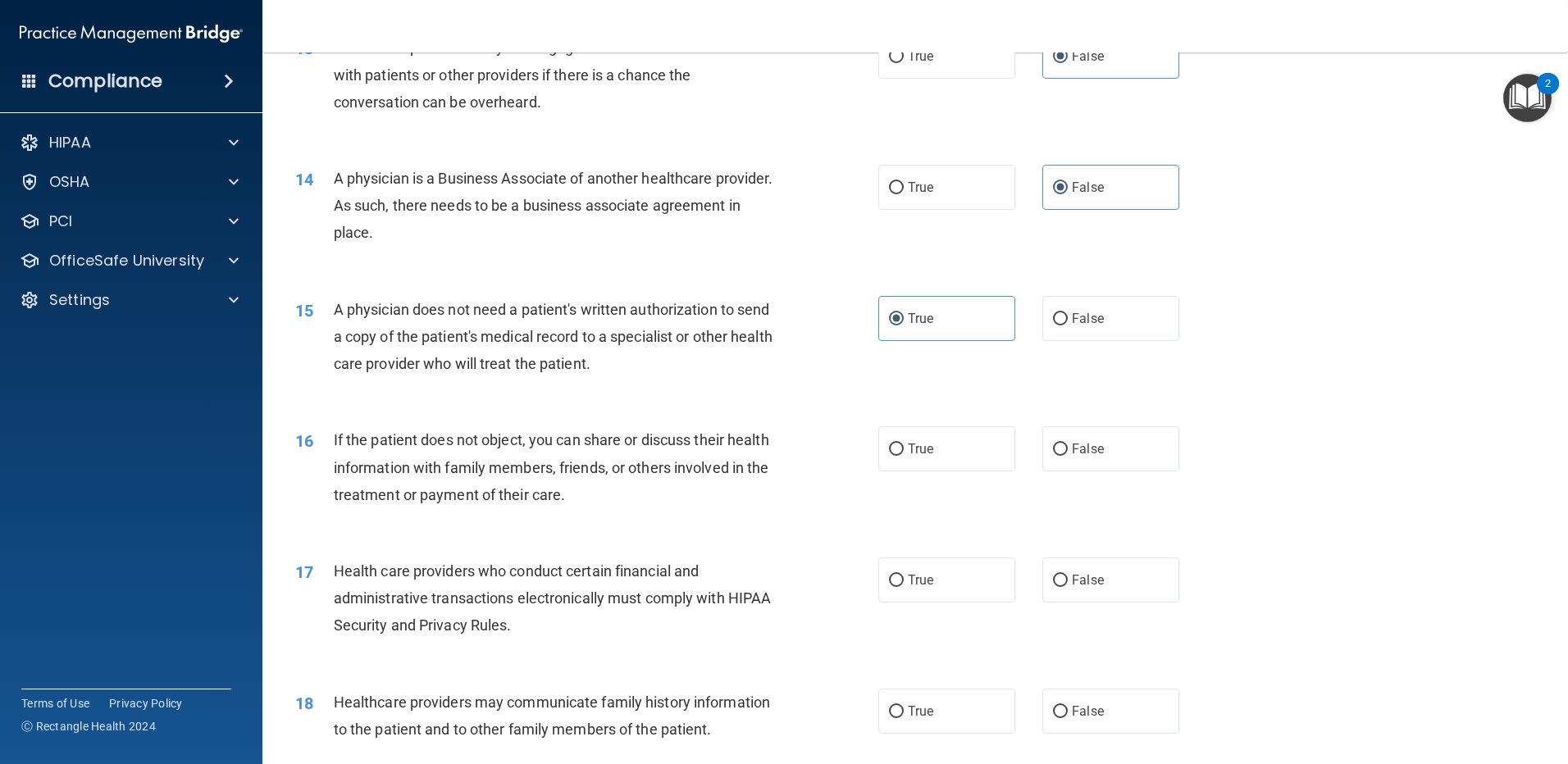
scroll to position [1653, 0]
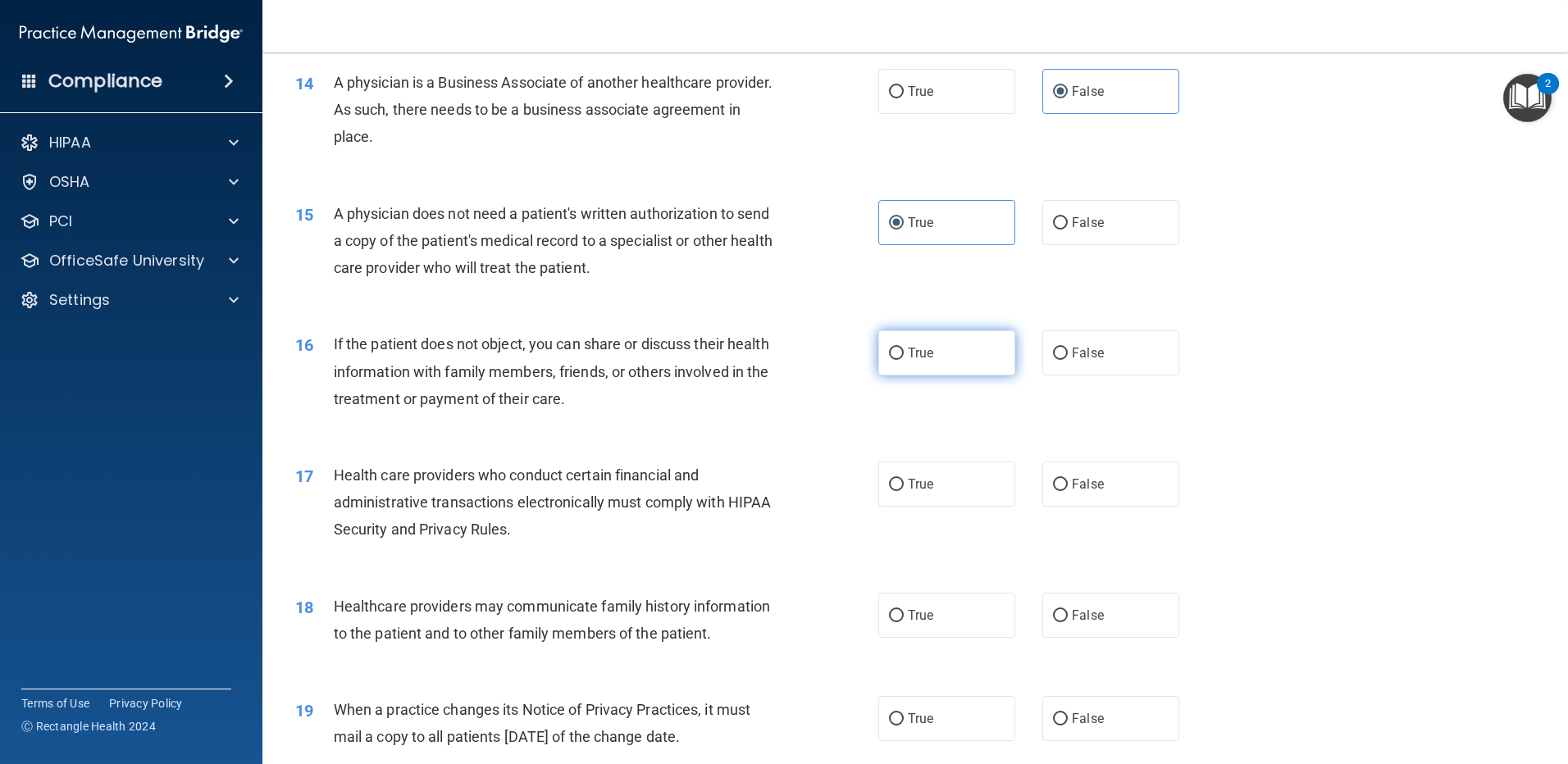
click at [913, 354] on span "True" at bounding box center [921, 352] width 25 height 16
click at [904, 354] on input "True" at bounding box center [896, 353] width 15 height 13
radio input "true"
click at [911, 473] on label "True" at bounding box center [946, 484] width 137 height 45
click at [904, 478] on input "True" at bounding box center [896, 484] width 15 height 13
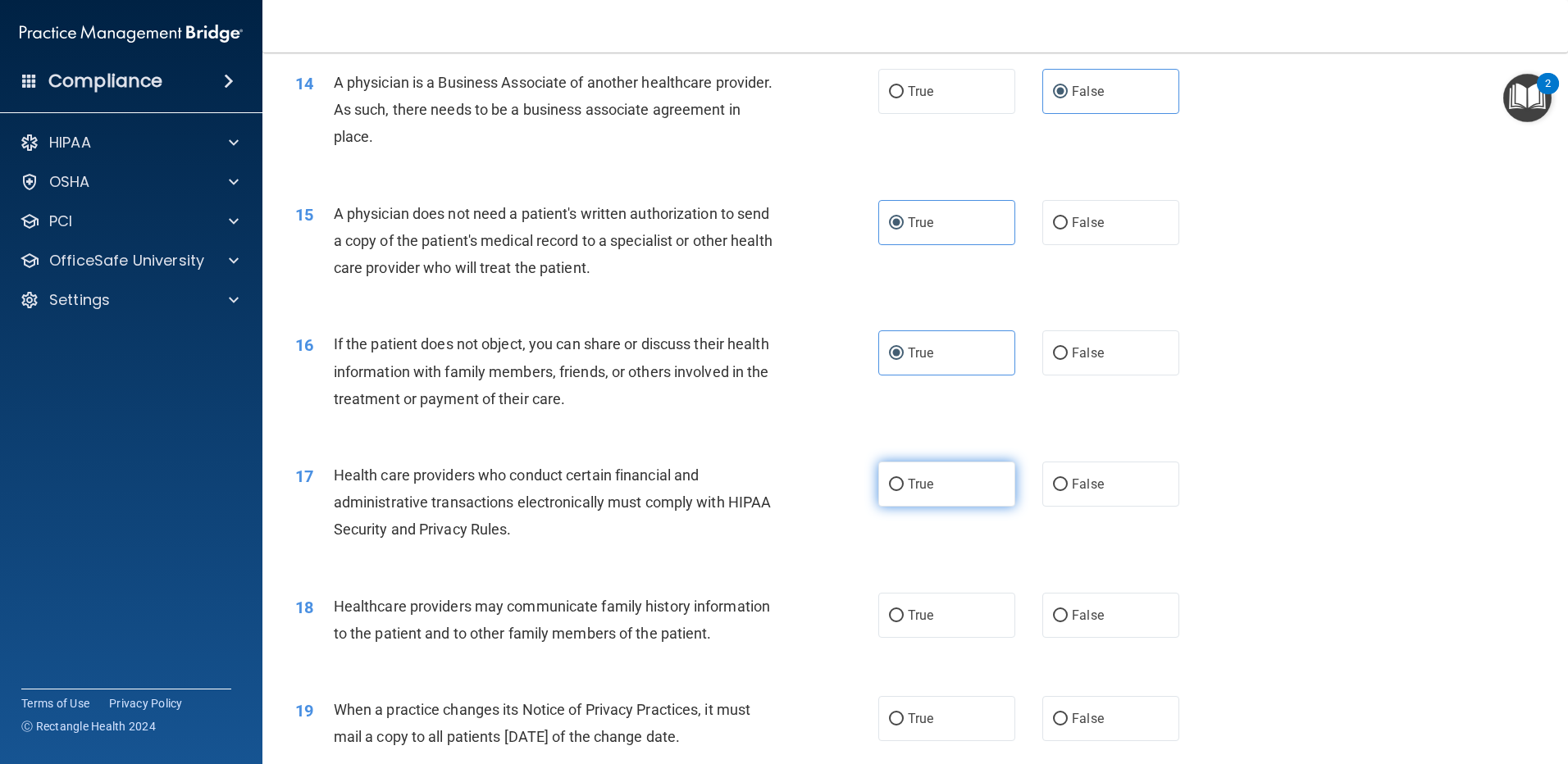
radio input "true"
click at [1060, 609] on label "False" at bounding box center [1111, 615] width 137 height 45
click at [1060, 610] on input "False" at bounding box center [1061, 615] width 15 height 13
radio input "true"
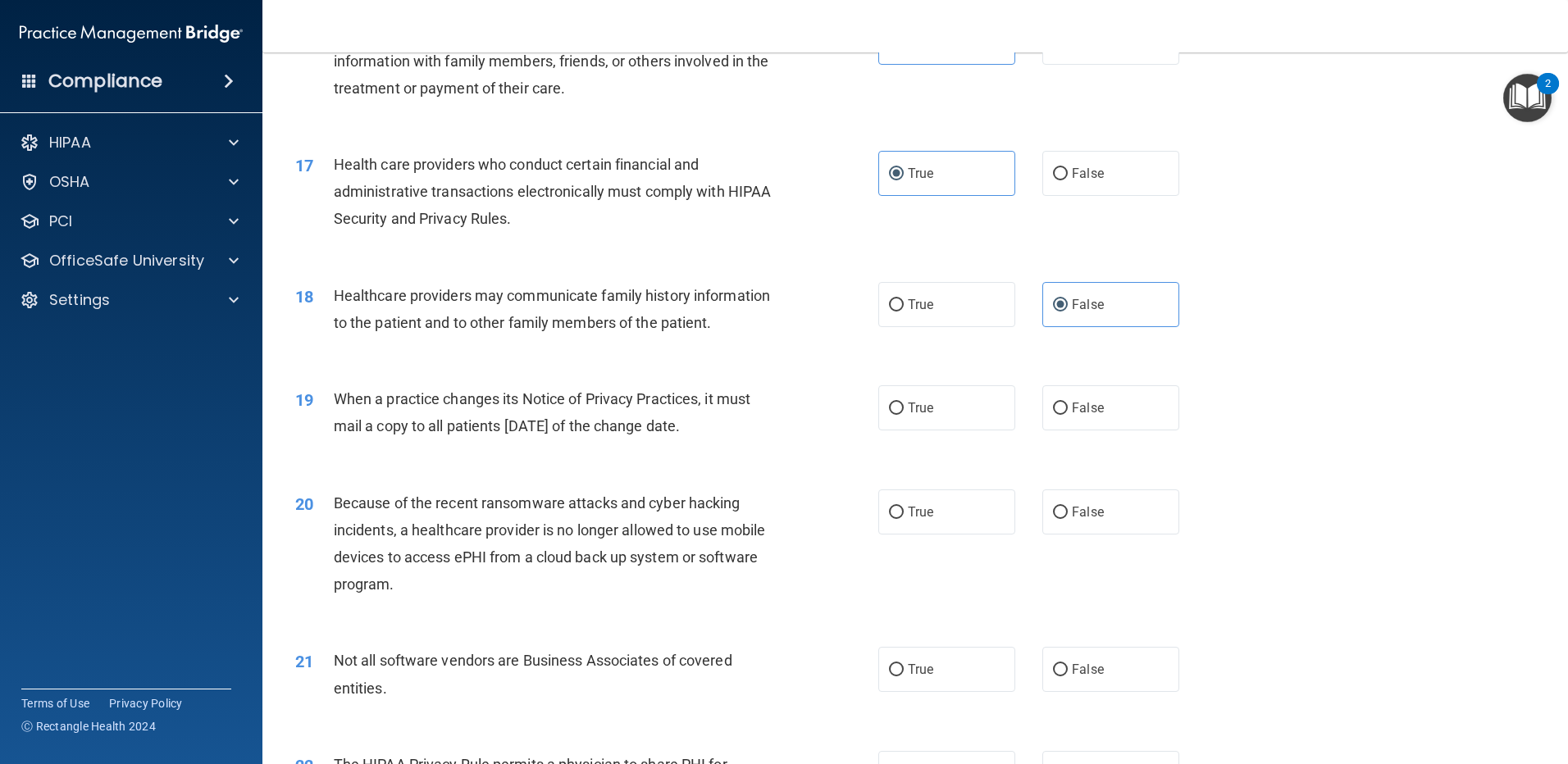
scroll to position [1974, 0]
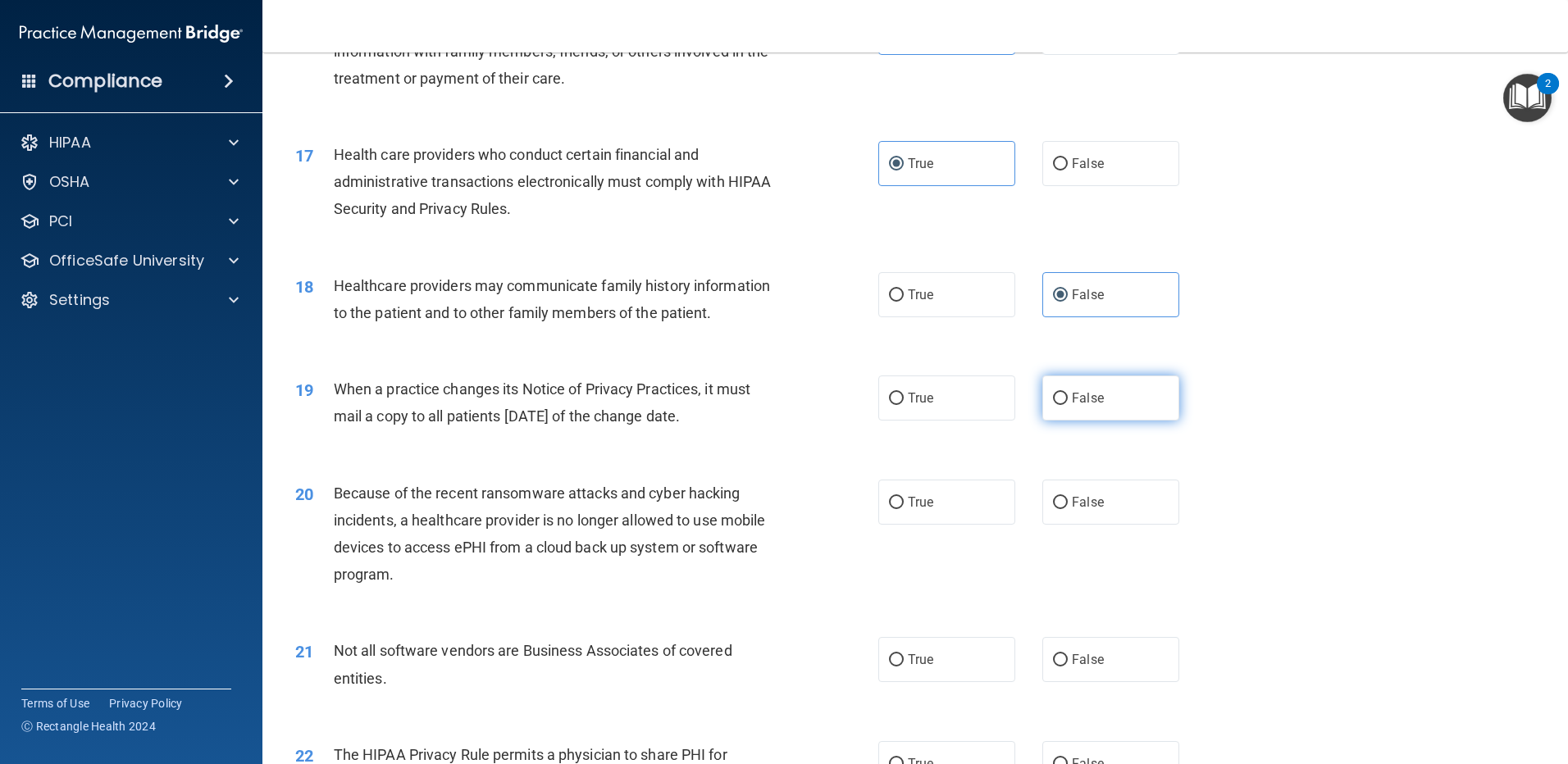
click at [1144, 387] on label "False" at bounding box center [1111, 398] width 137 height 45
click at [1068, 392] on input "False" at bounding box center [1061, 398] width 15 height 13
radio input "true"
click at [1102, 509] on label "False" at bounding box center [1111, 502] width 137 height 45
click at [1068, 509] on input "False" at bounding box center [1061, 503] width 15 height 13
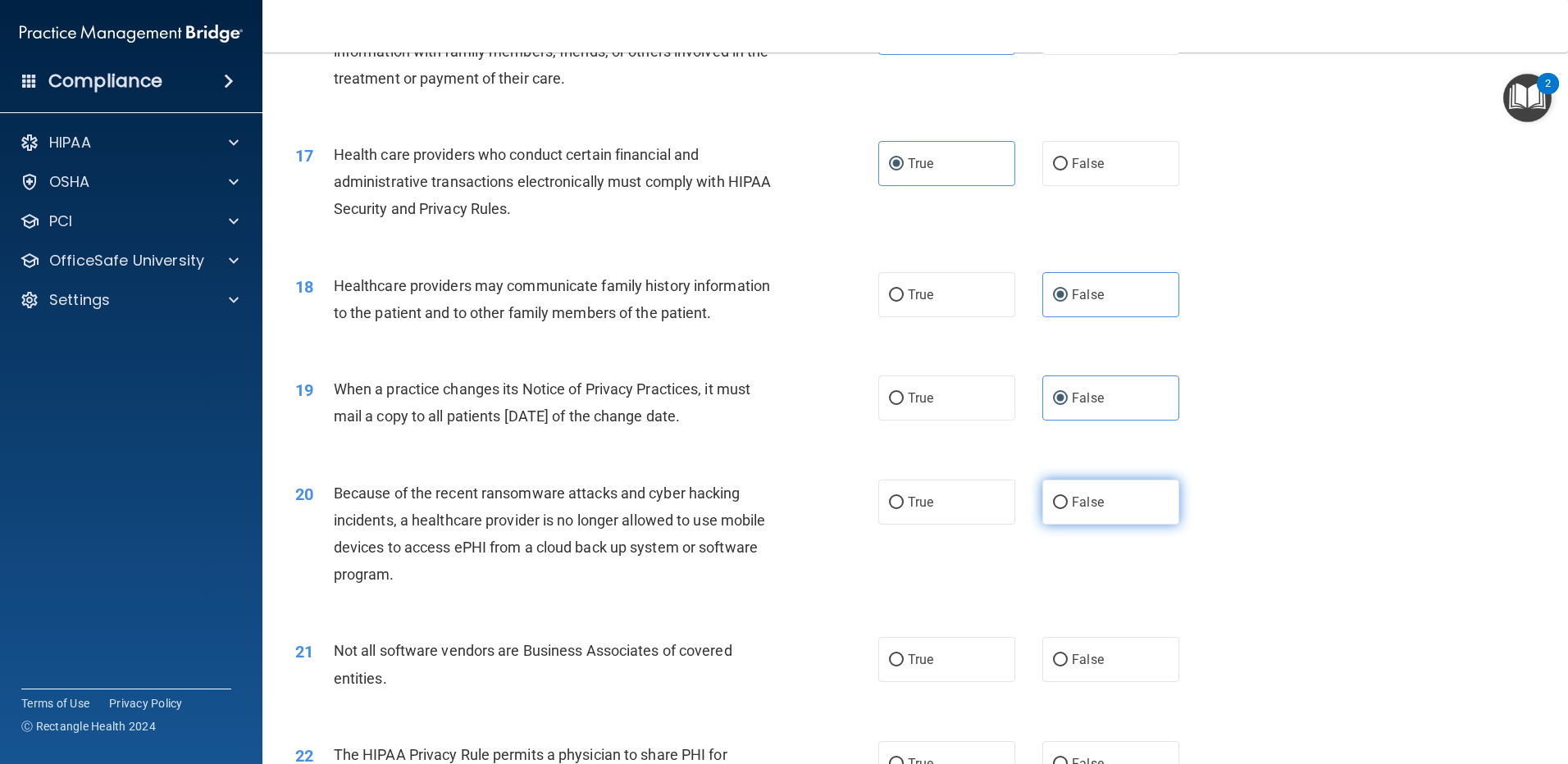
radio input "true"
click at [889, 662] on input "True" at bounding box center [896, 660] width 15 height 13
radio input "true"
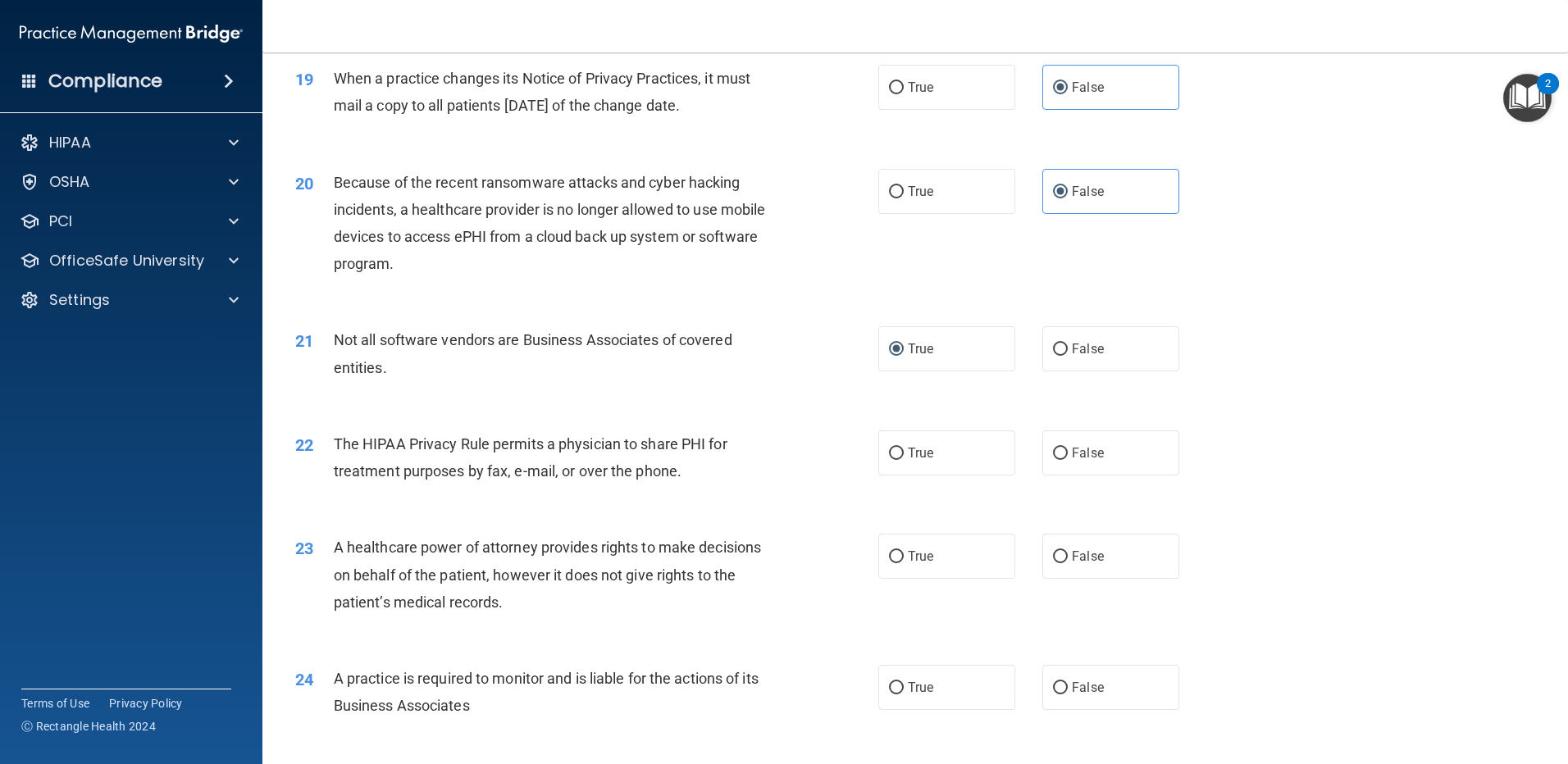
scroll to position [2325, 0]
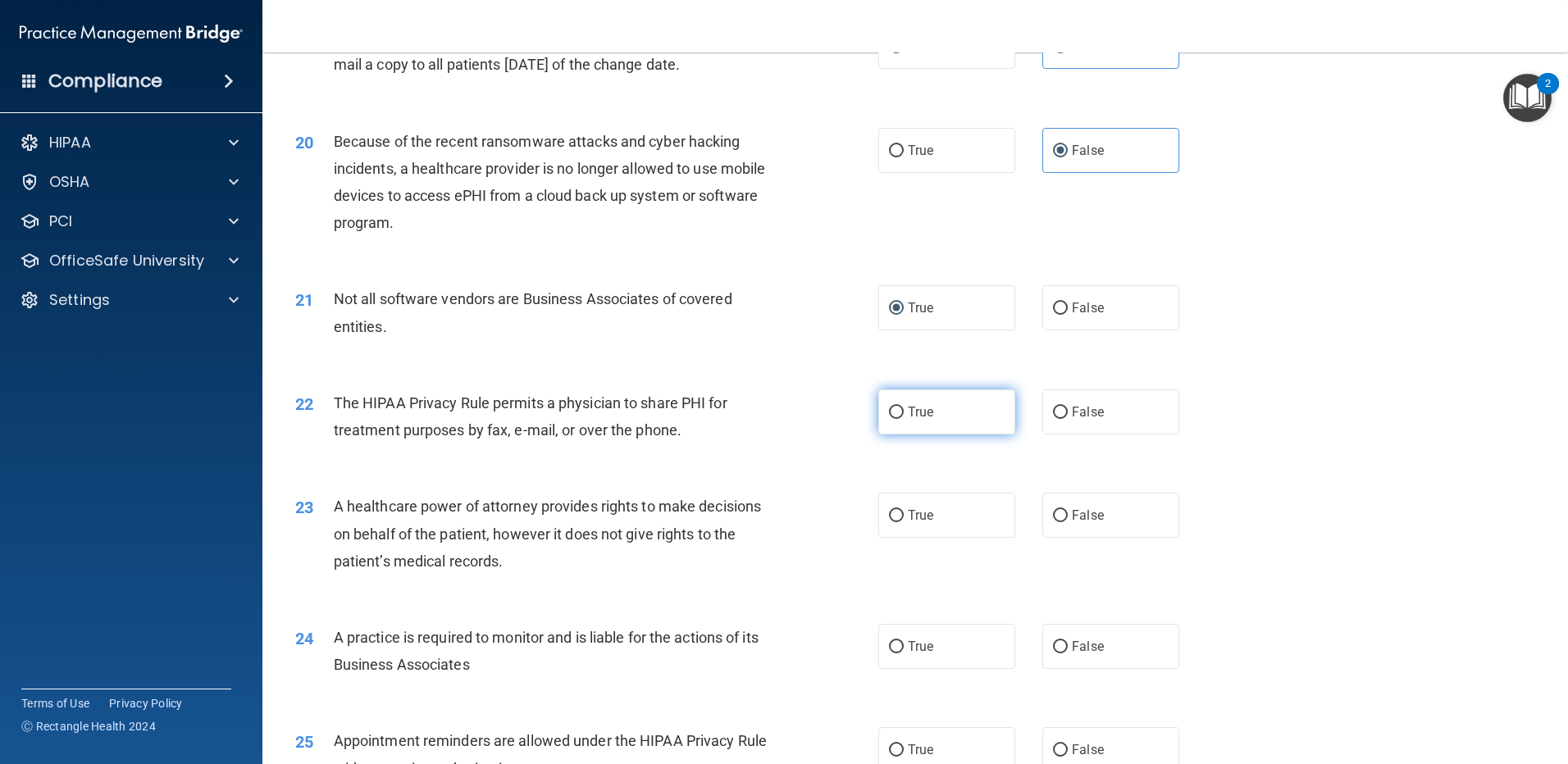
click at [949, 422] on label "True" at bounding box center [946, 412] width 137 height 45
click at [904, 419] on input "True" at bounding box center [896, 412] width 15 height 13
radio input "true"
click at [1079, 518] on span "False" at bounding box center [1088, 515] width 32 height 16
click at [1068, 518] on input "False" at bounding box center [1061, 516] width 15 height 13
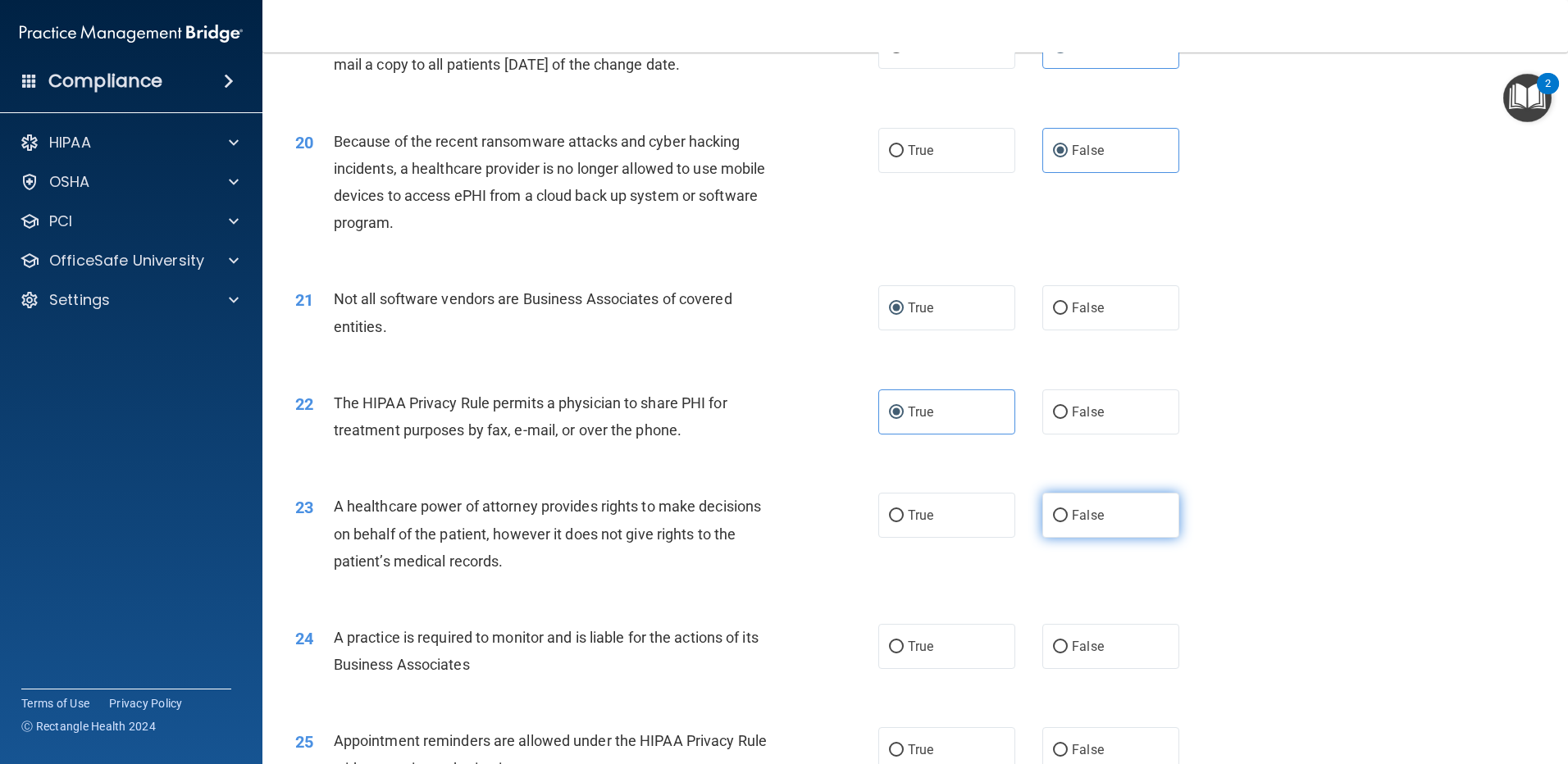
radio input "true"
click at [1088, 639] on span "False" at bounding box center [1088, 646] width 32 height 16
click at [1068, 641] on input "False" at bounding box center [1061, 647] width 15 height 13
radio input "true"
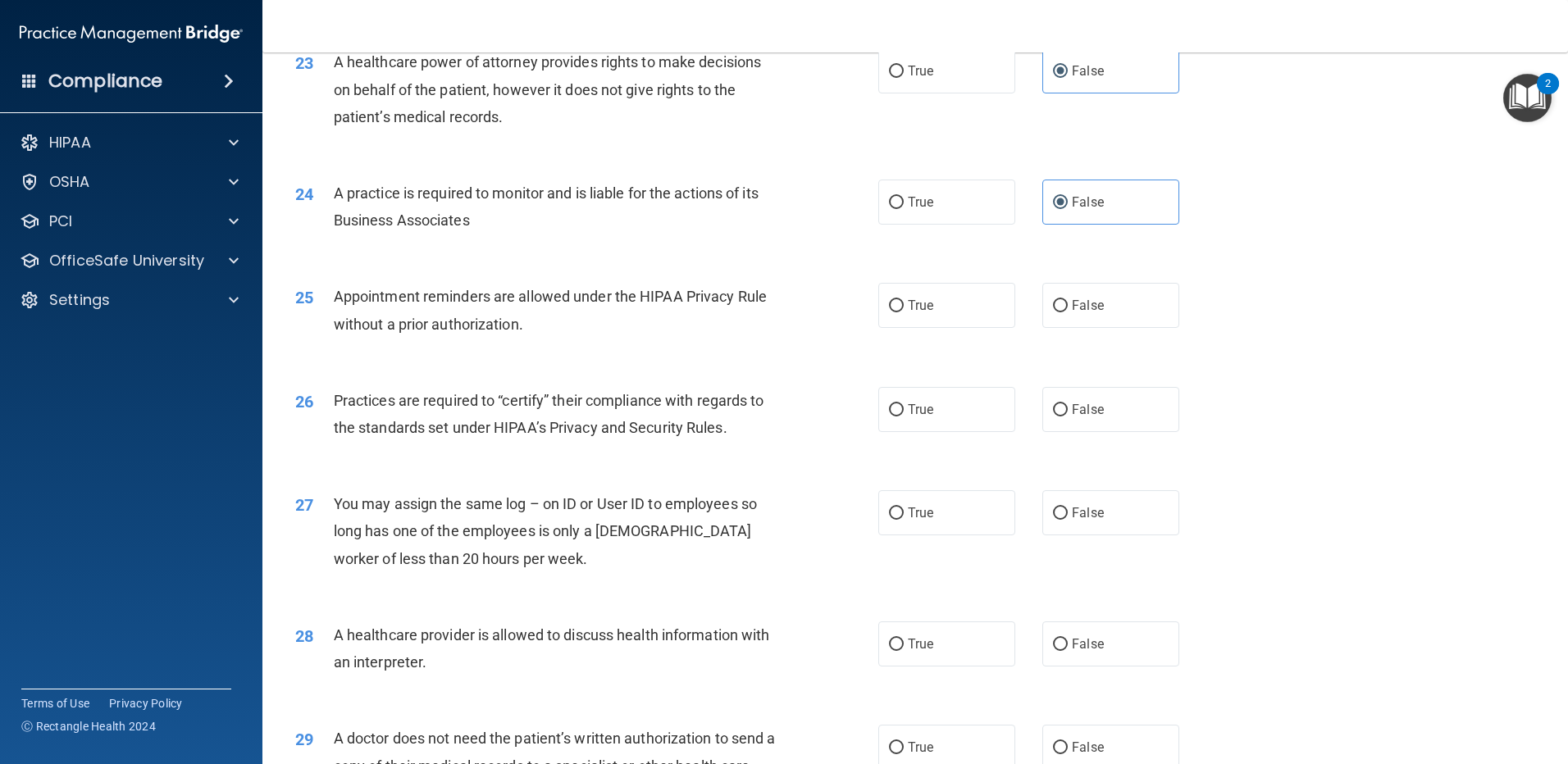
scroll to position [2802, 0]
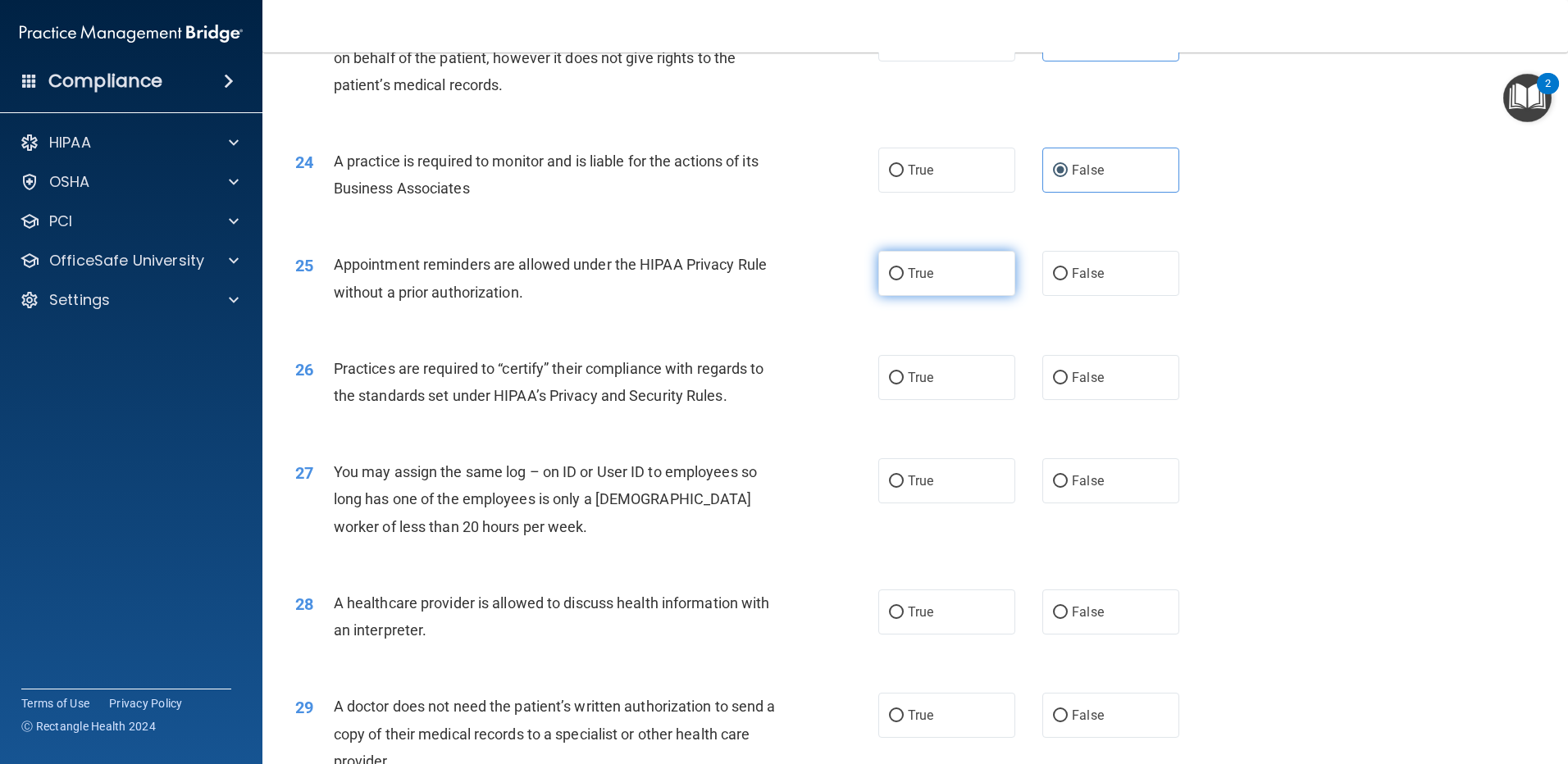
click at [901, 261] on label "True" at bounding box center [946, 273] width 137 height 45
click at [901, 268] on input "True" at bounding box center [896, 274] width 15 height 13
radio input "true"
click at [1072, 400] on div "26 Practices are required to “certify” their compliance with regards to the sta…" at bounding box center [916, 387] width 1265 height 104
click at [1074, 378] on span "False" at bounding box center [1088, 377] width 32 height 16
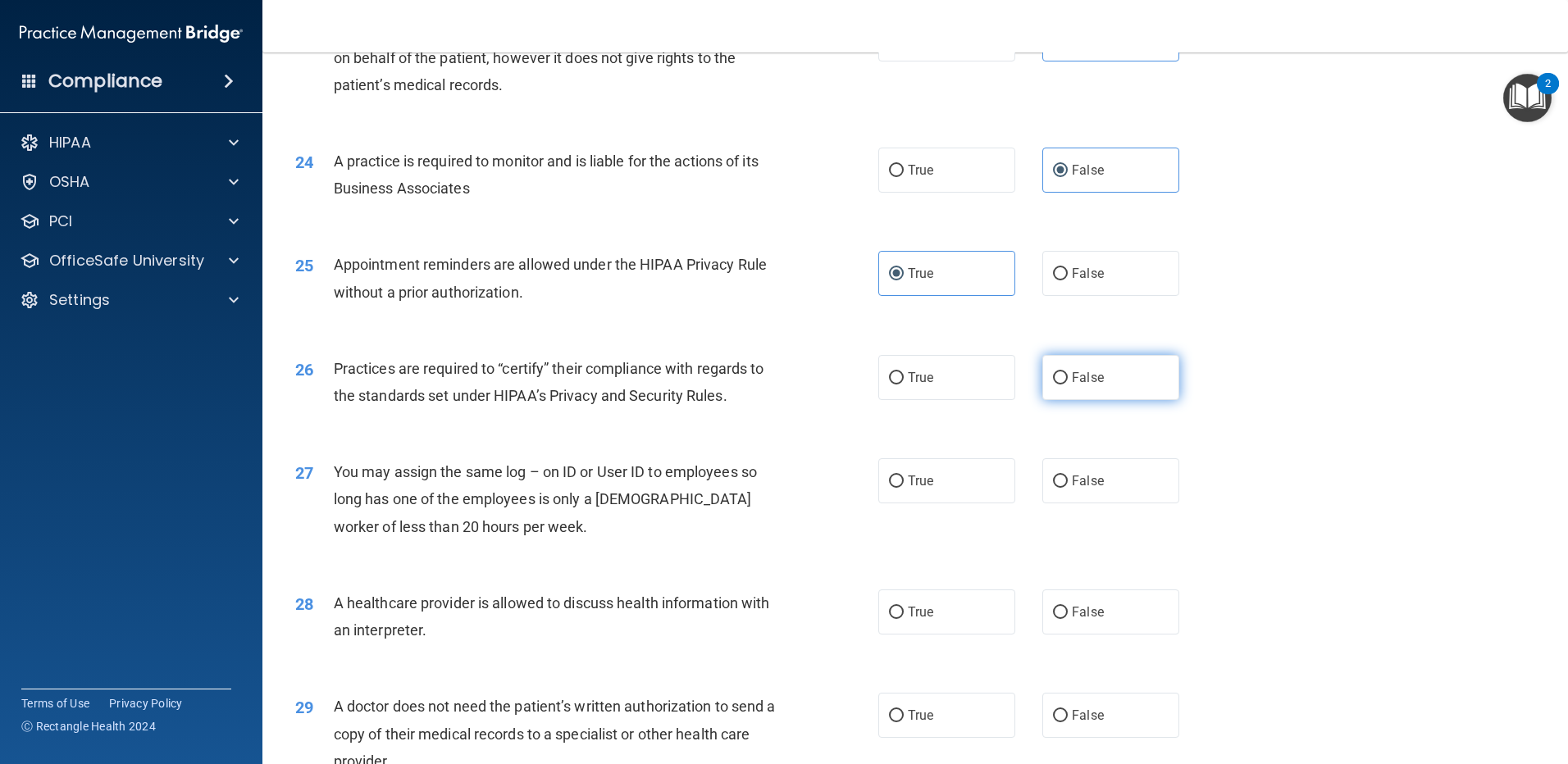
click at [1068, 378] on input "False" at bounding box center [1061, 378] width 15 height 13
radio input "true"
click at [1061, 487] on label "False" at bounding box center [1111, 481] width 137 height 45
click at [1061, 487] on input "False" at bounding box center [1061, 481] width 15 height 13
radio input "true"
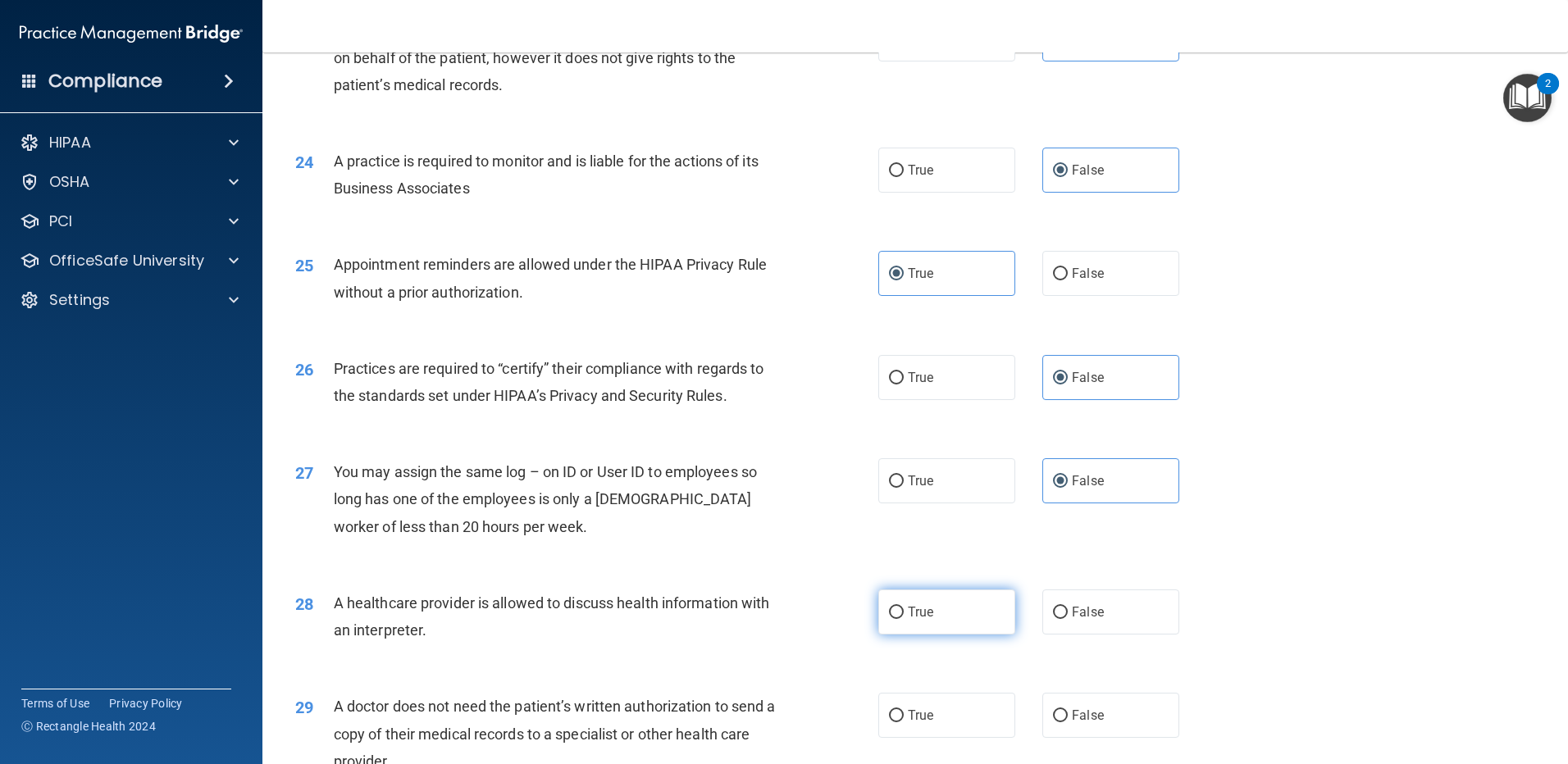
click at [953, 598] on label "True" at bounding box center [946, 612] width 137 height 45
click at [904, 607] on input "True" at bounding box center [896, 613] width 15 height 13
radio input "true"
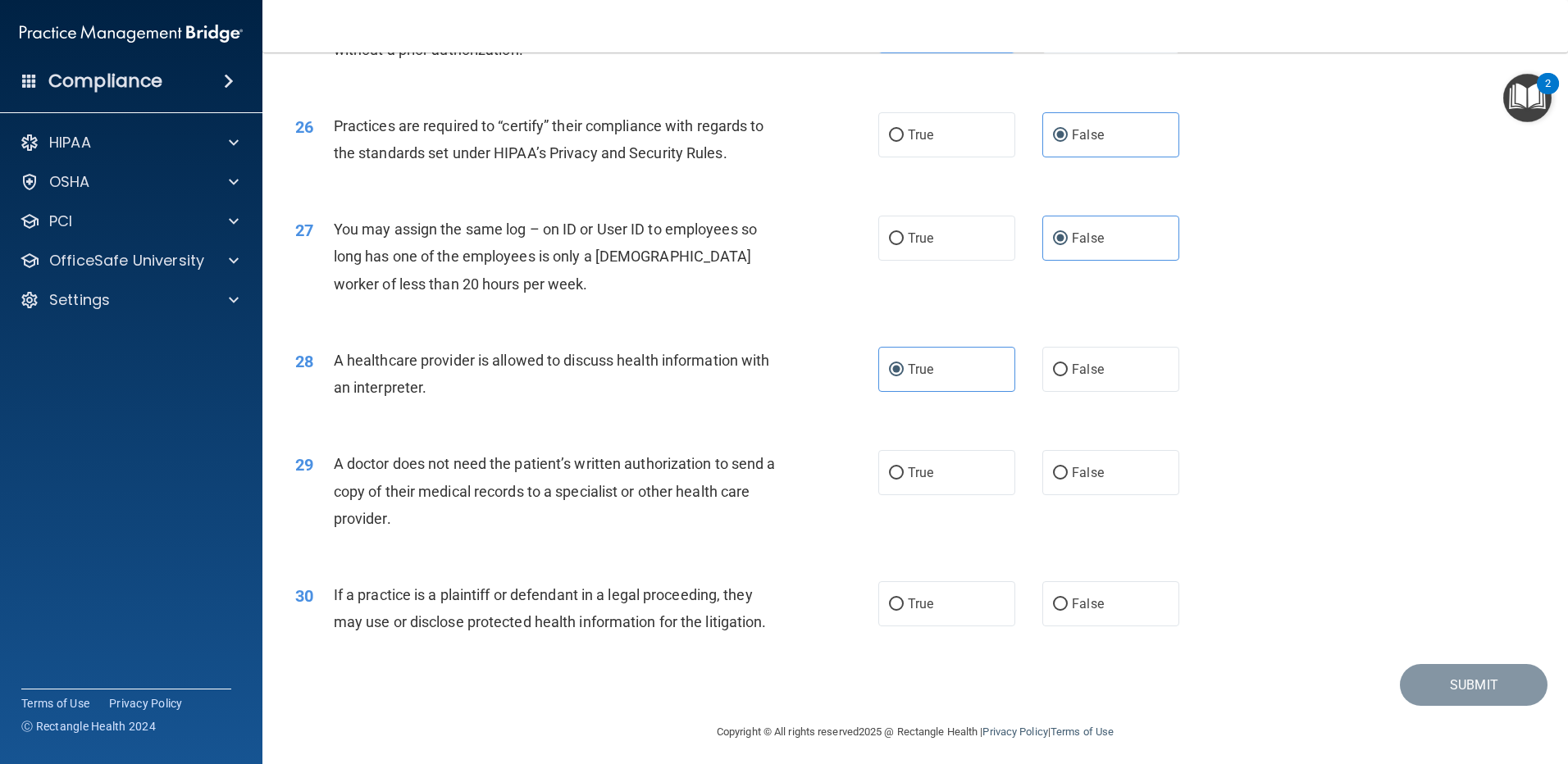
scroll to position [3052, 0]
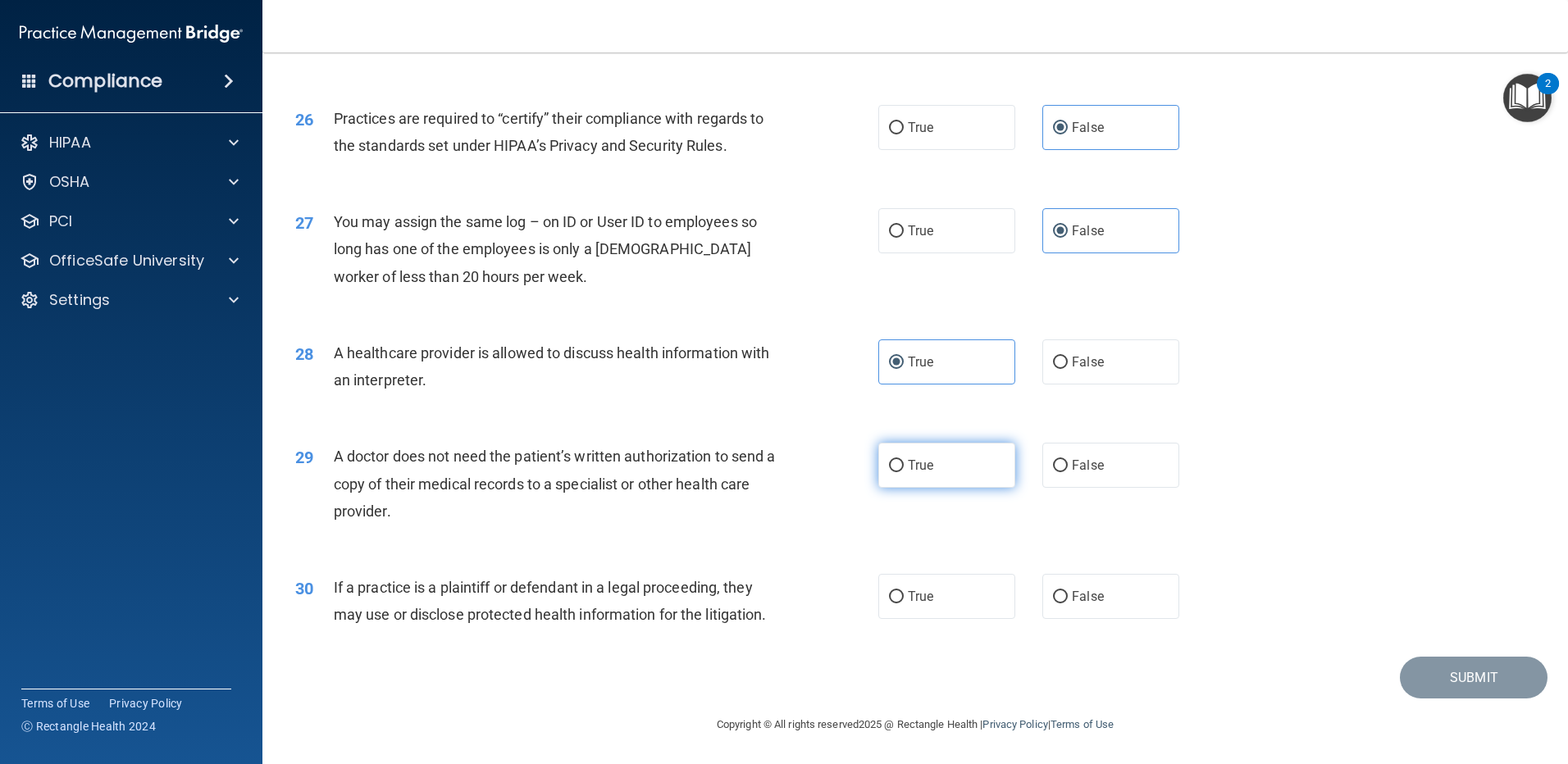
click at [885, 453] on label "True" at bounding box center [946, 465] width 137 height 45
click at [889, 460] on input "True" at bounding box center [896, 466] width 15 height 13
radio input "true"
click at [958, 598] on label "True" at bounding box center [946, 596] width 137 height 45
click at [904, 598] on input "True" at bounding box center [896, 597] width 15 height 13
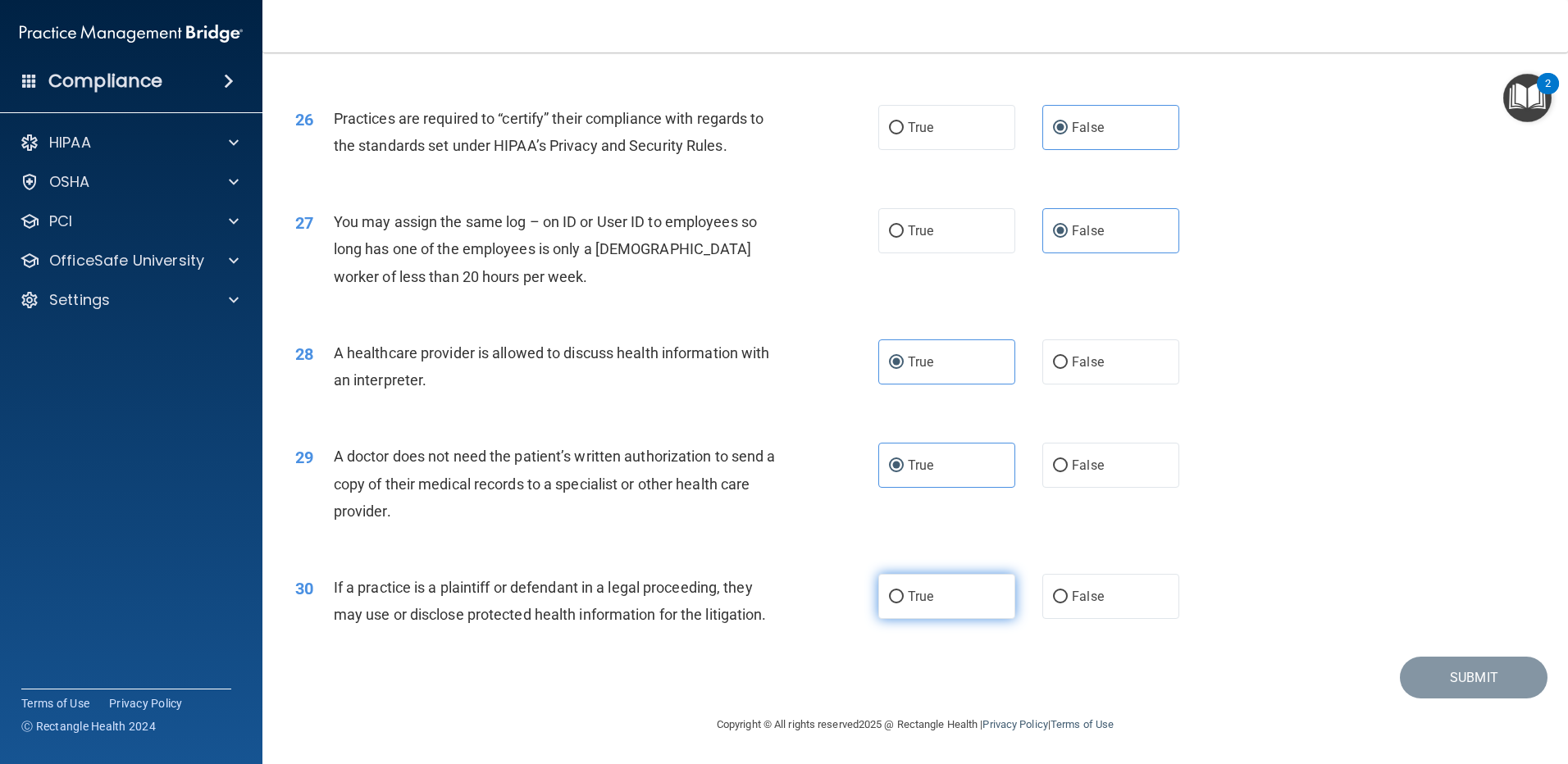
radio input "true"
click at [1447, 678] on button "Submit" at bounding box center [1474, 677] width 148 height 42
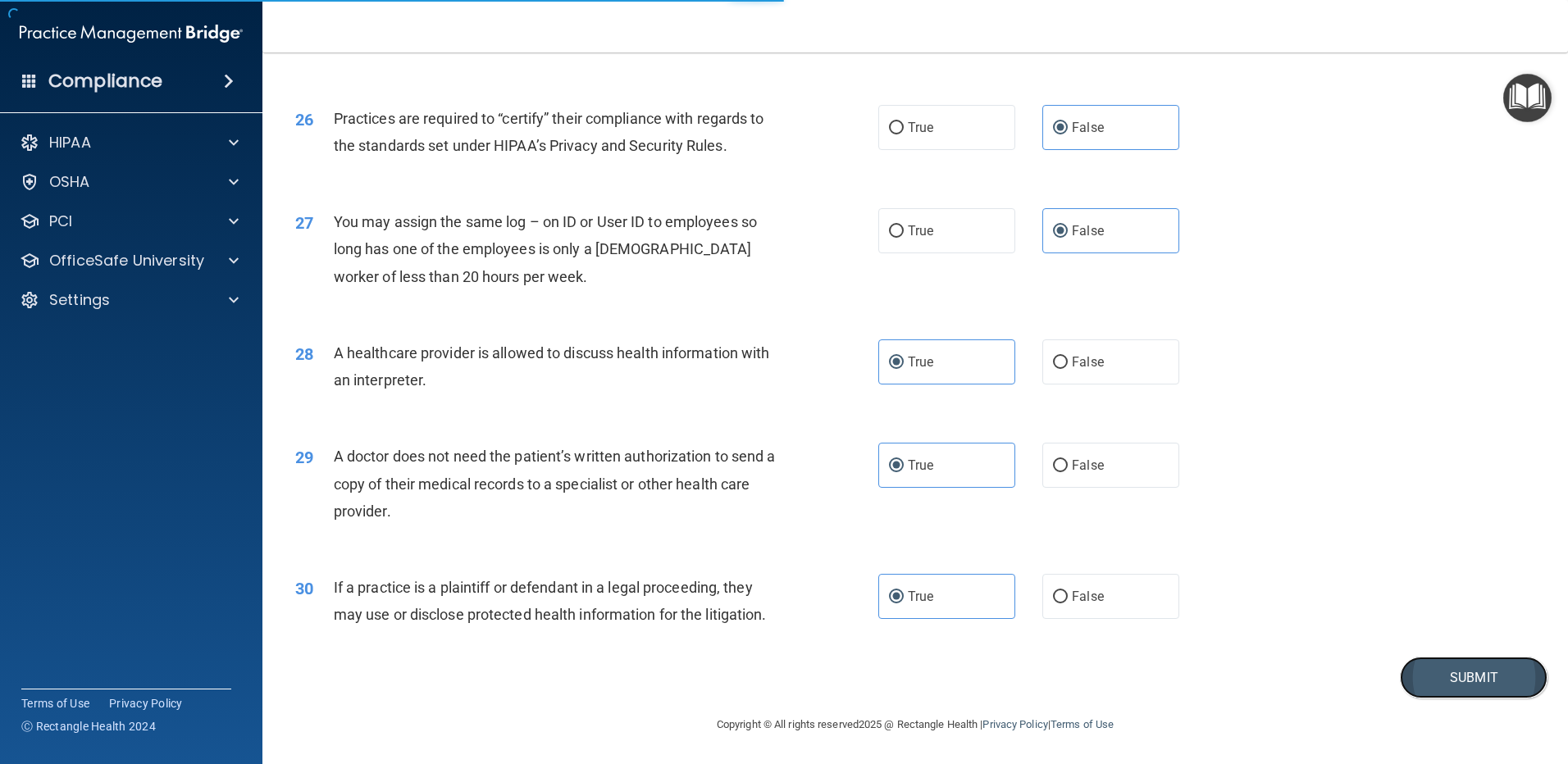
click at [1439, 672] on button "Submit" at bounding box center [1474, 677] width 148 height 42
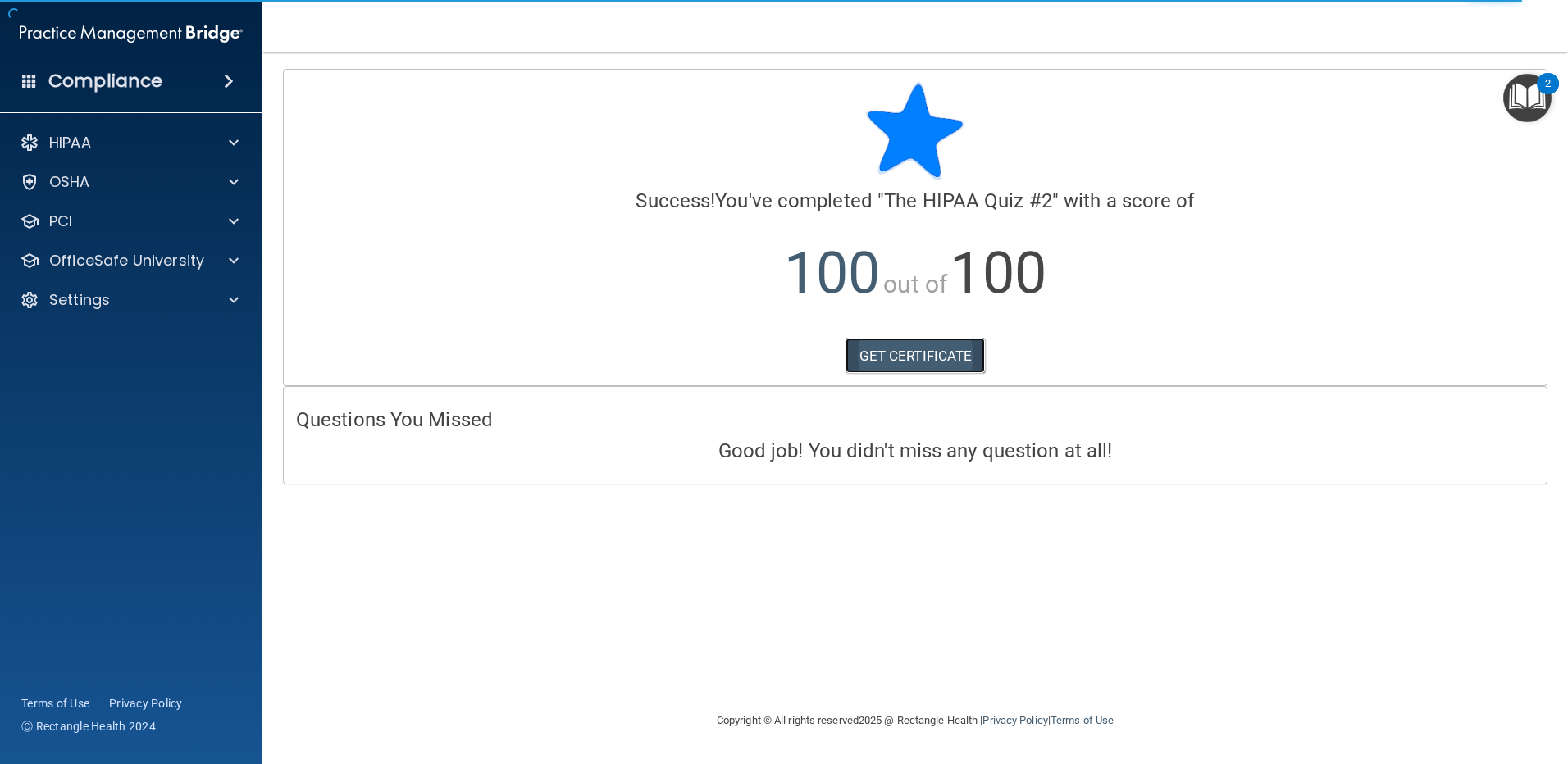
click at [902, 350] on link "GET CERTIFICATE" at bounding box center [916, 355] width 140 height 36
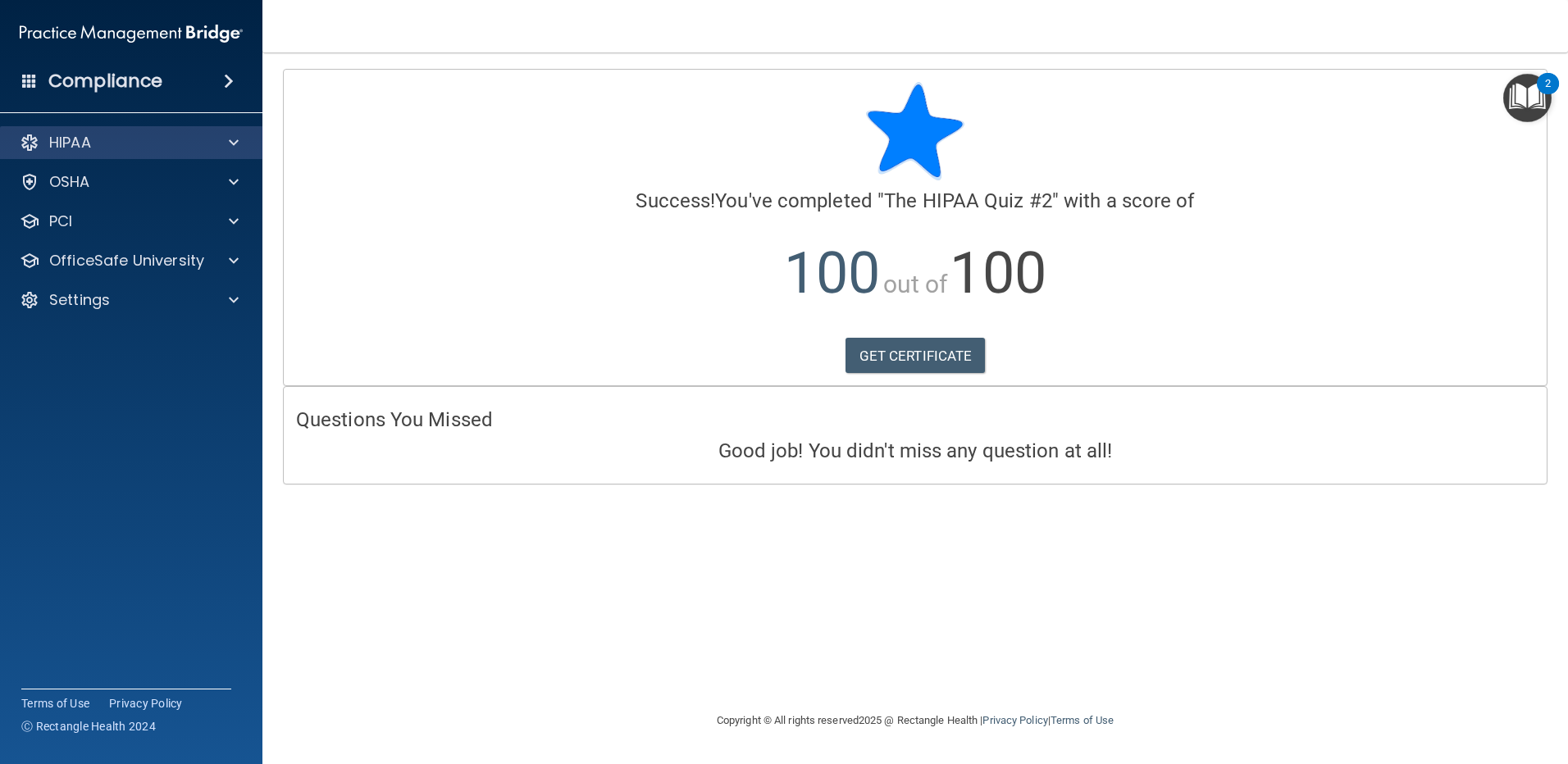
click at [121, 127] on div "HIPAA" at bounding box center [131, 142] width 263 height 33
click at [119, 135] on div "HIPAA" at bounding box center [109, 143] width 203 height 20
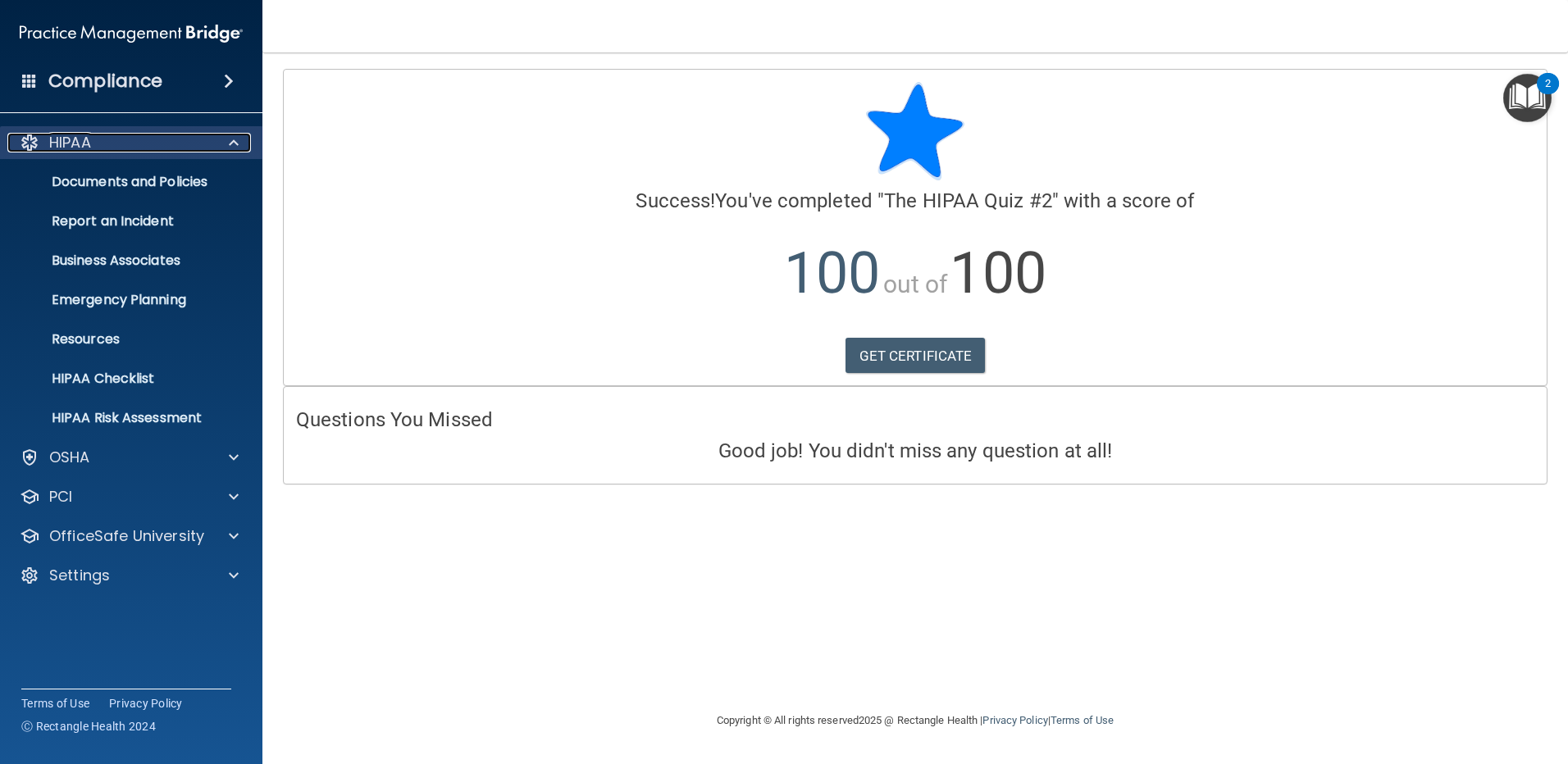
click at [119, 135] on div "HIPAA" at bounding box center [109, 143] width 203 height 20
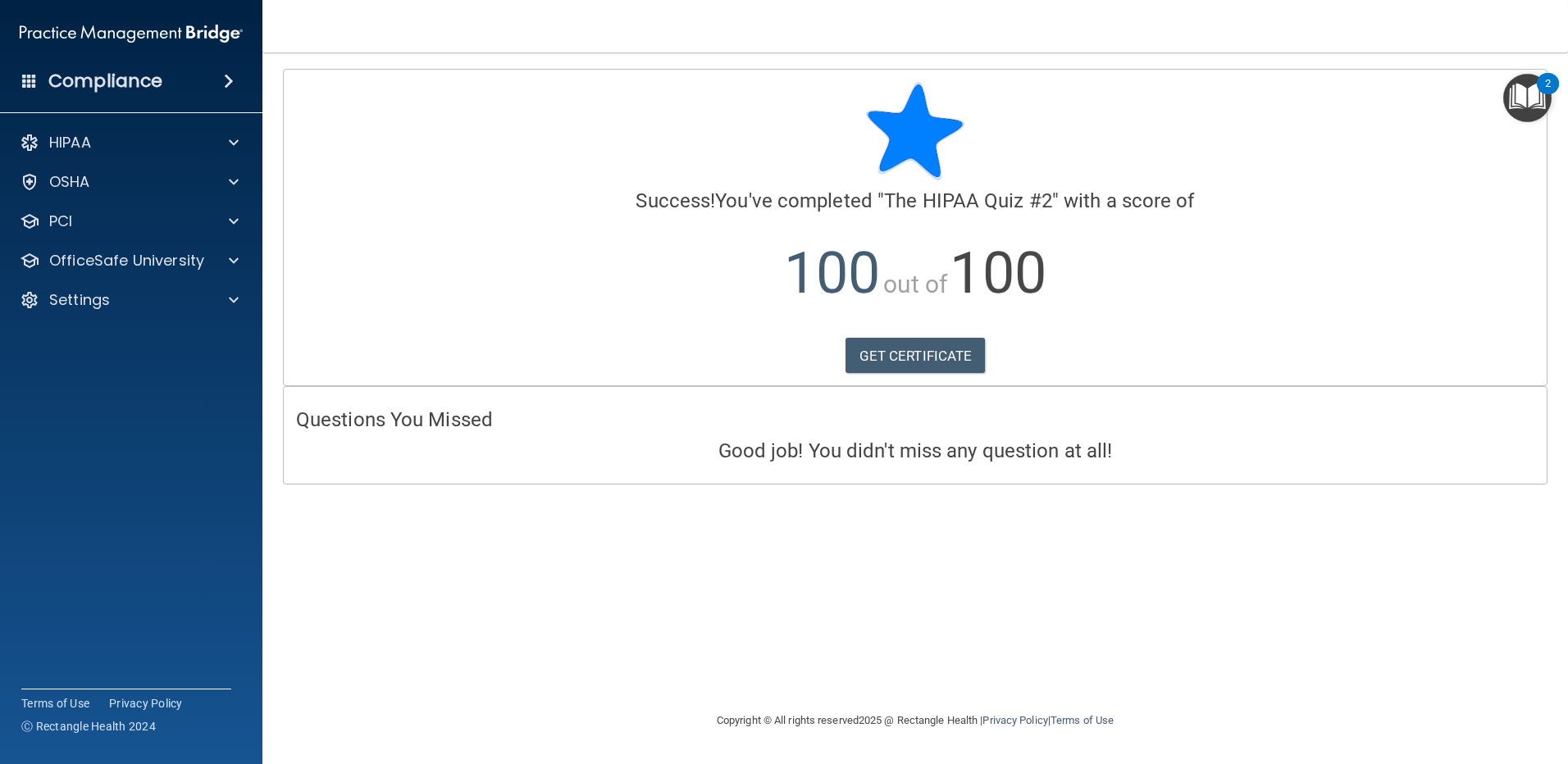
click at [107, 84] on h4 "Compliance" at bounding box center [105, 80] width 114 height 23
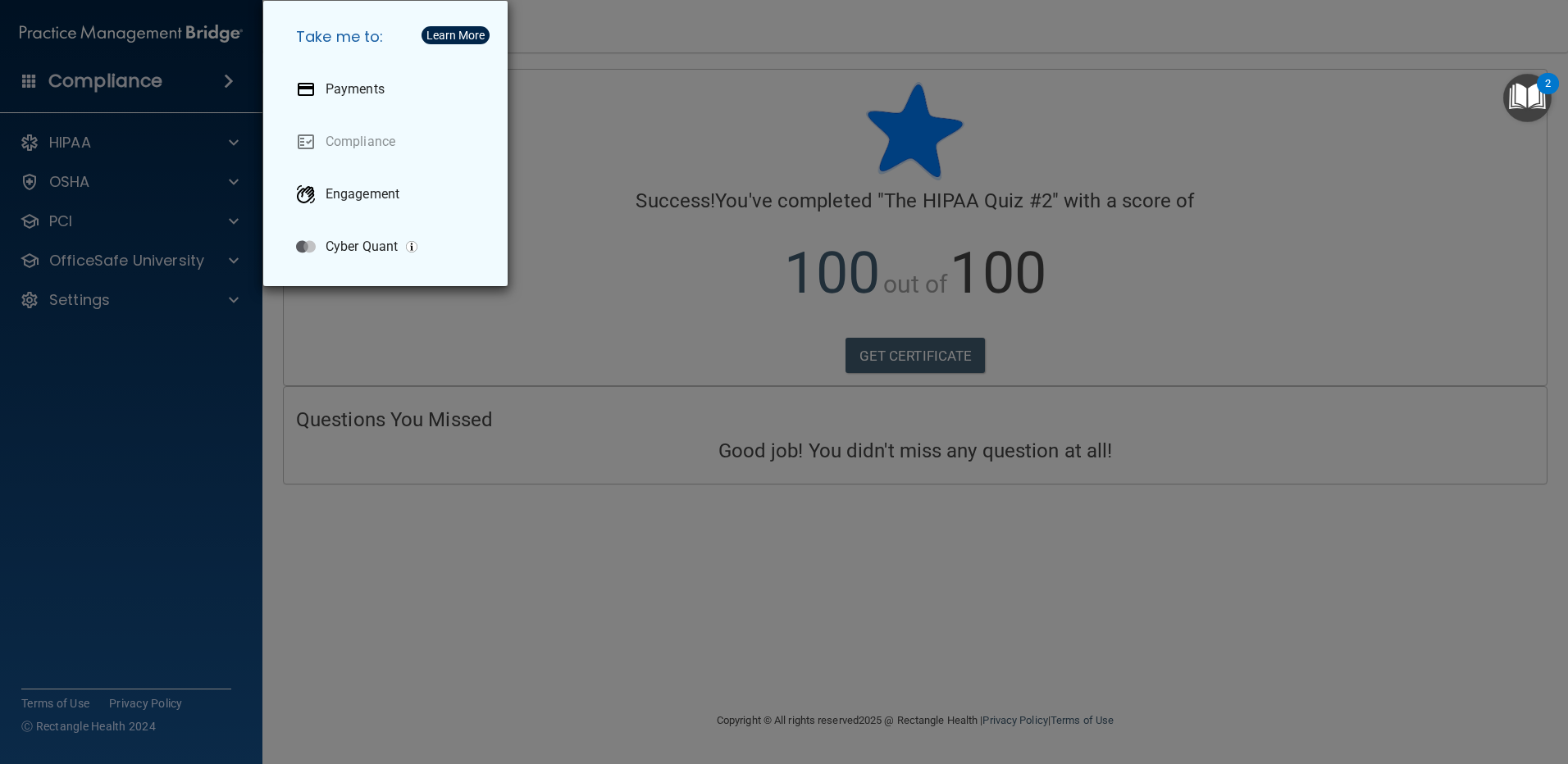
click at [106, 85] on div "Take me to: Payments Compliance Engagement Cyber Quant" at bounding box center [784, 382] width 1568 height 764
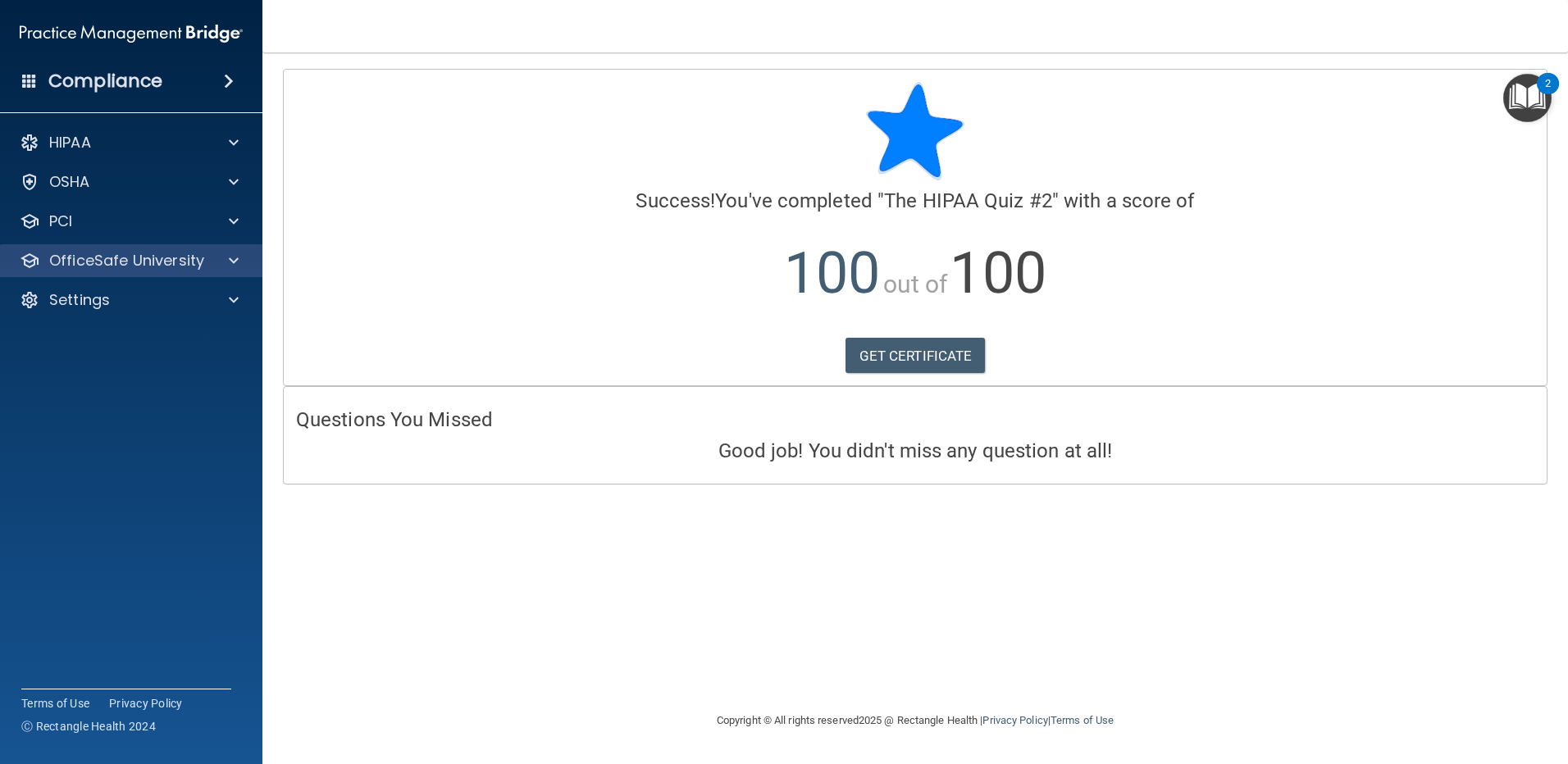
click at [88, 247] on div "OfficeSafe University" at bounding box center [131, 261] width 263 height 33
click at [96, 258] on p "OfficeSafe University" at bounding box center [127, 261] width 155 height 20
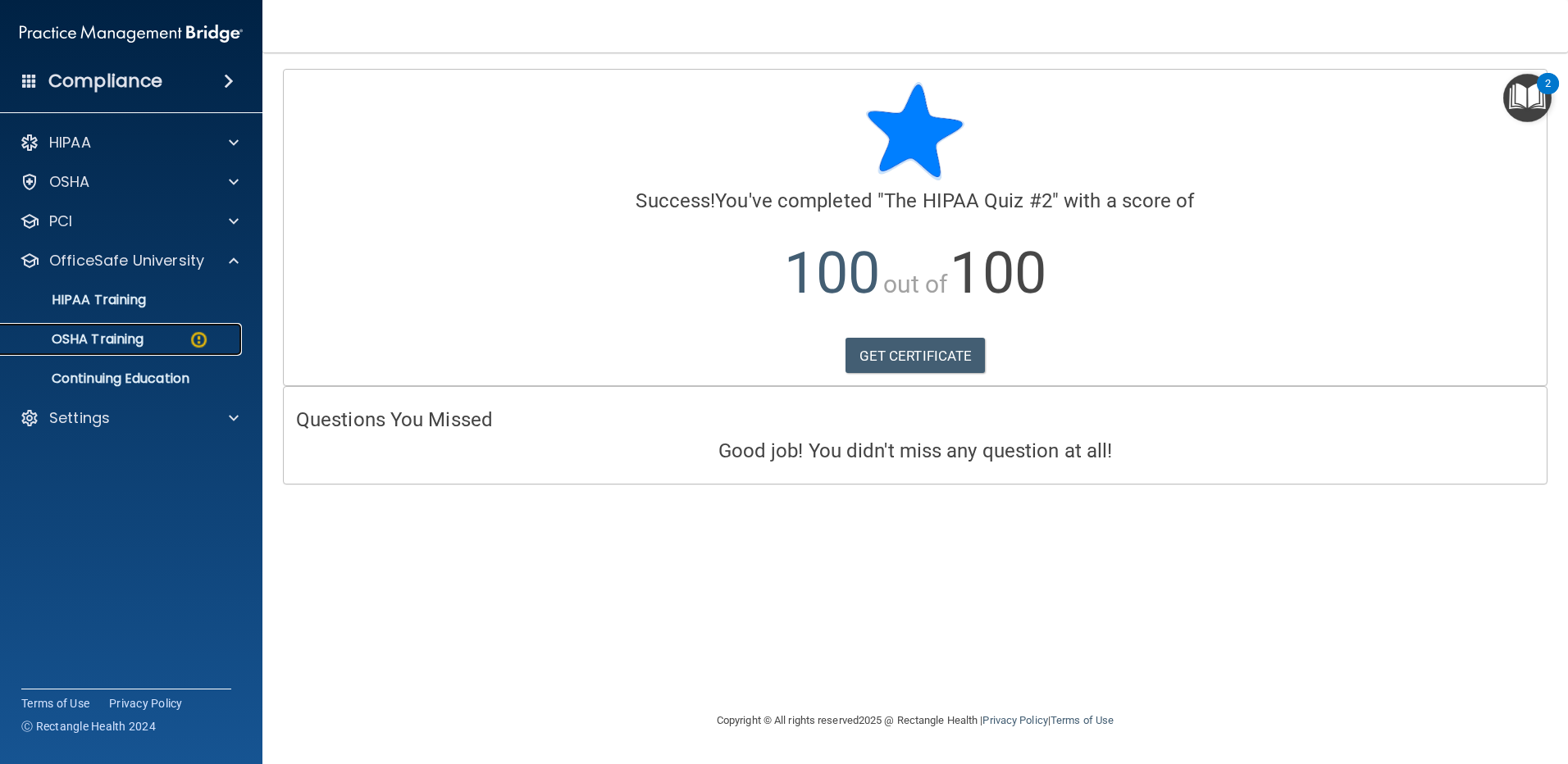
click at [100, 335] on p "OSHA Training" at bounding box center [77, 340] width 133 height 17
